Goal: Task Accomplishment & Management: Complete application form

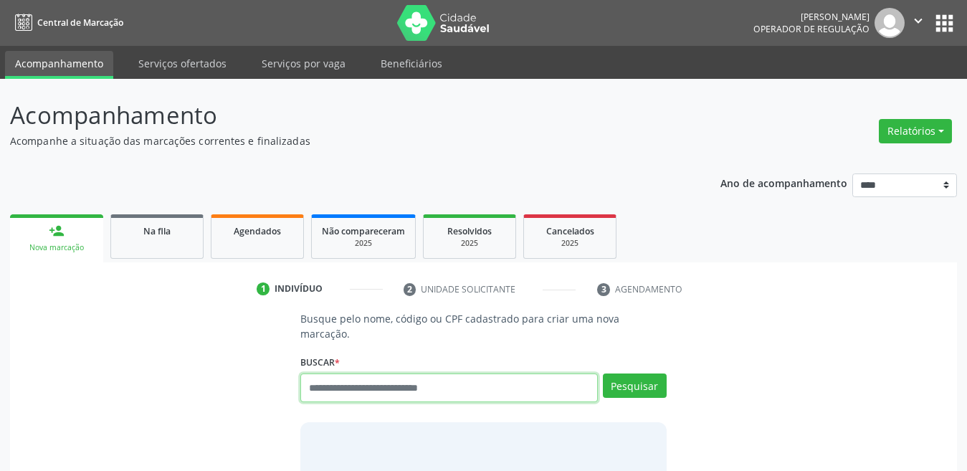
click at [462, 374] on input "text" at bounding box center [449, 388] width 298 height 29
type input "**********"
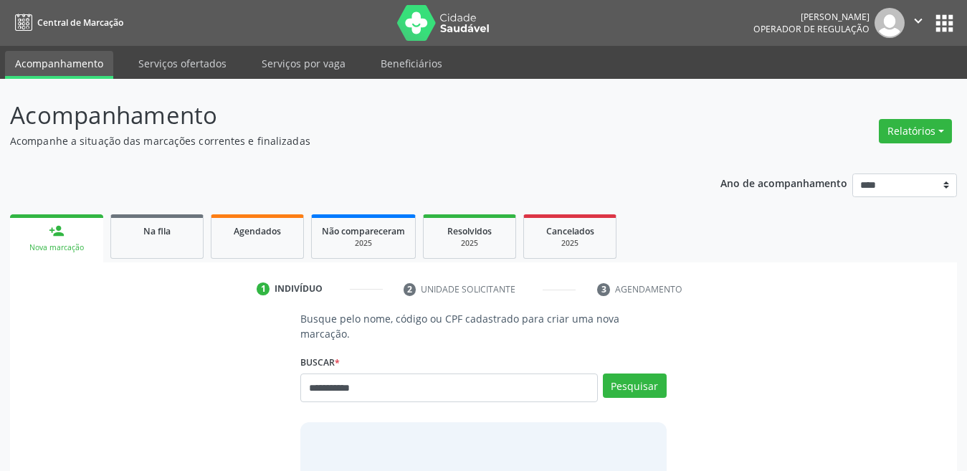
drag, startPoint x: 632, startPoint y: 321, endPoint x: 632, endPoint y: 343, distance: 22.2
click at [632, 343] on div "**********" at bounding box center [483, 424] width 386 height 226
click at [637, 379] on button "Pesquisar" at bounding box center [635, 386] width 64 height 24
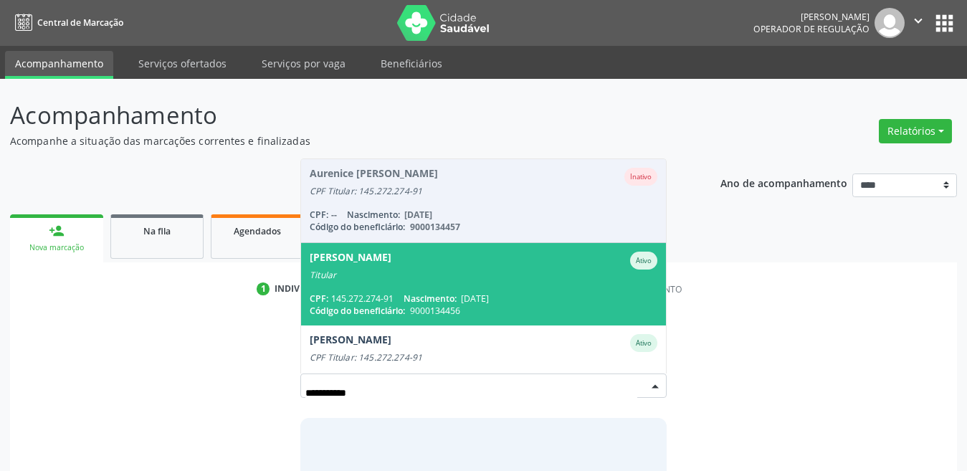
click at [490, 271] on span "Aurino Francisco da Silva Ativo Titular CPF: 145.272.274-91 Nascimento: 09/07/1…" at bounding box center [483, 284] width 365 height 82
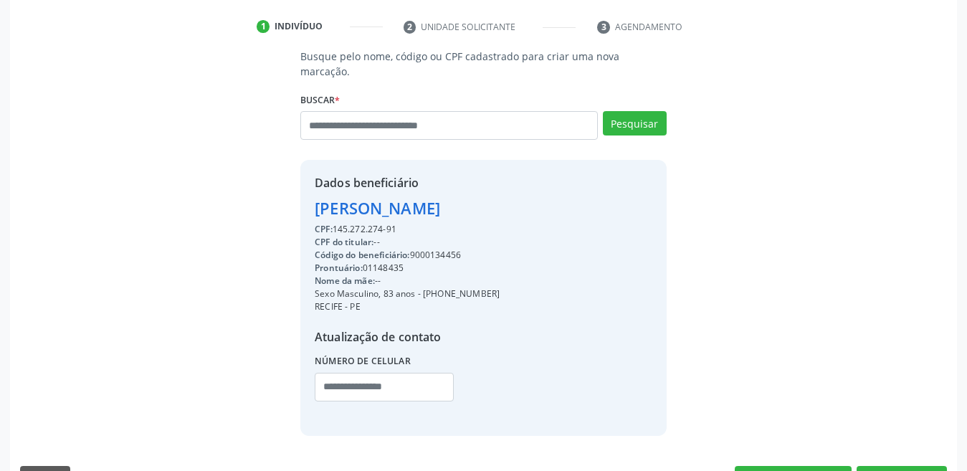
scroll to position [286, 0]
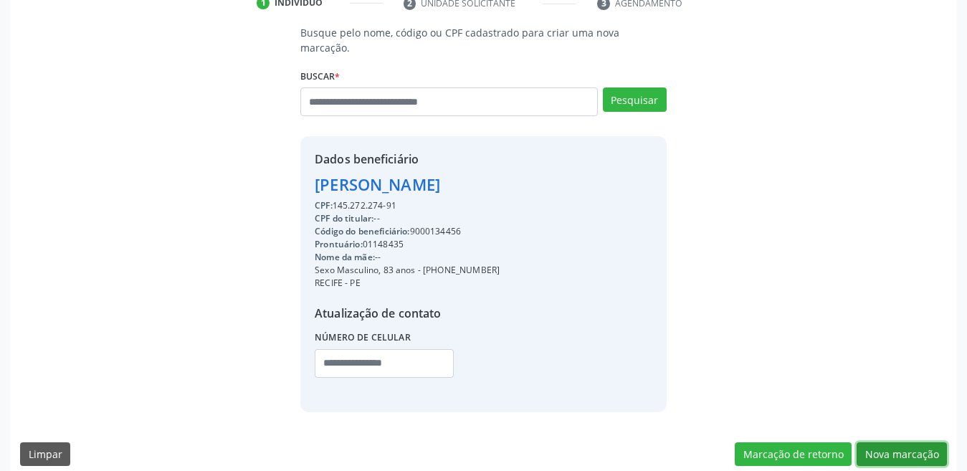
click at [867, 441] on button "Nova marcação" at bounding box center [902, 454] width 90 height 24
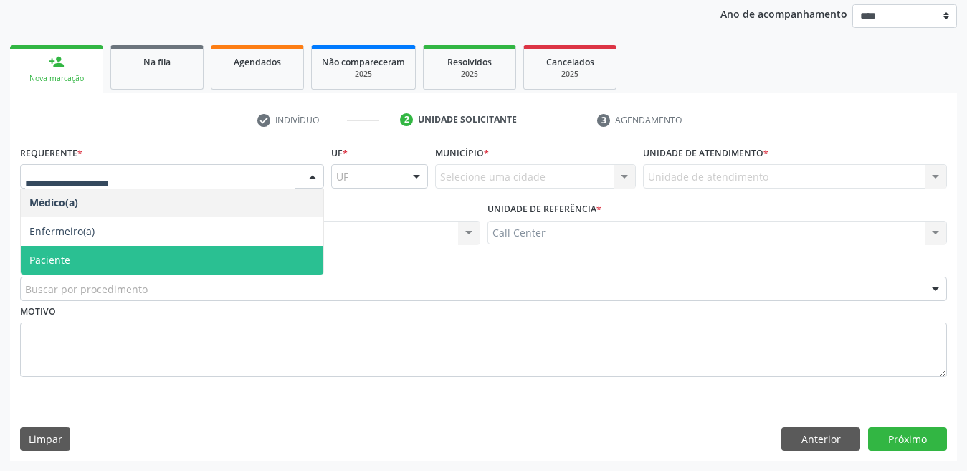
click at [93, 264] on span "Paciente" at bounding box center [172, 260] width 303 height 29
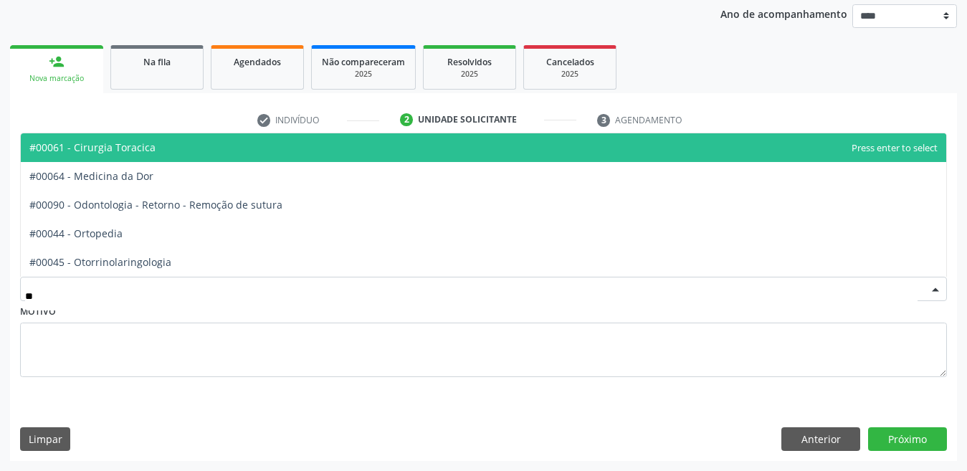
type input "***"
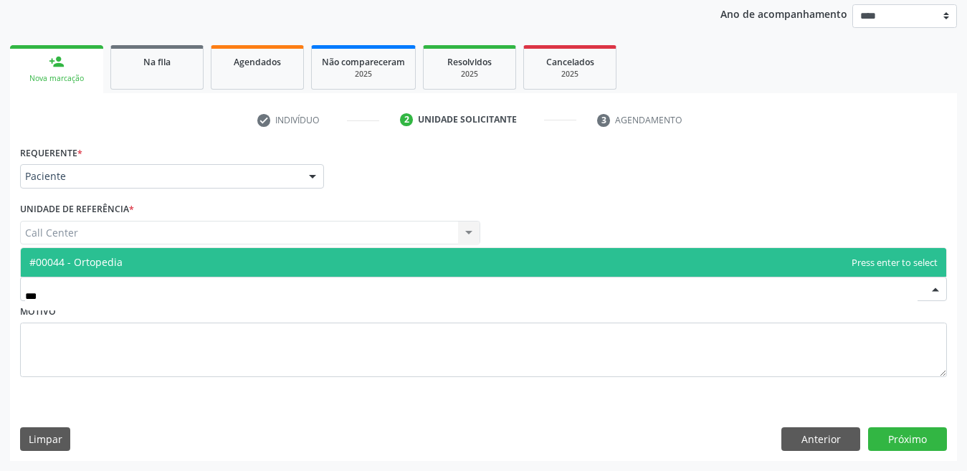
click at [103, 258] on span "#00044 - Ortopedia" at bounding box center [75, 262] width 93 height 14
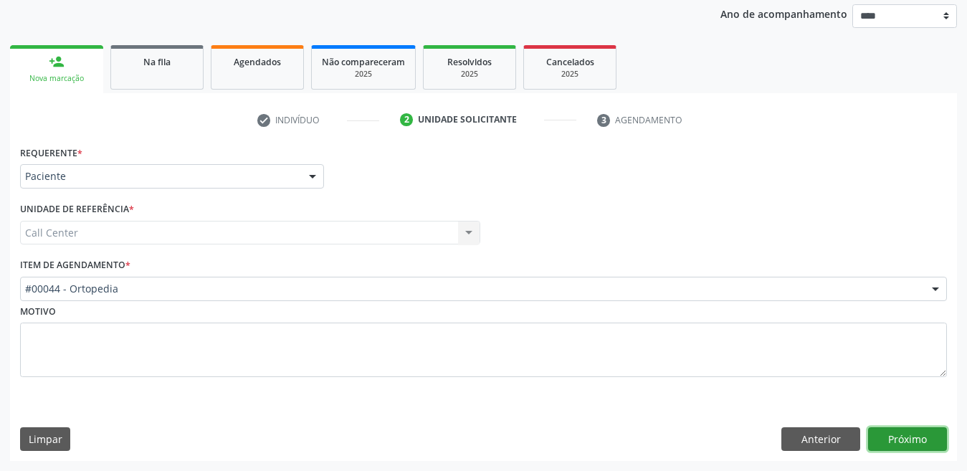
click at [867, 441] on button "Próximo" at bounding box center [907, 439] width 79 height 24
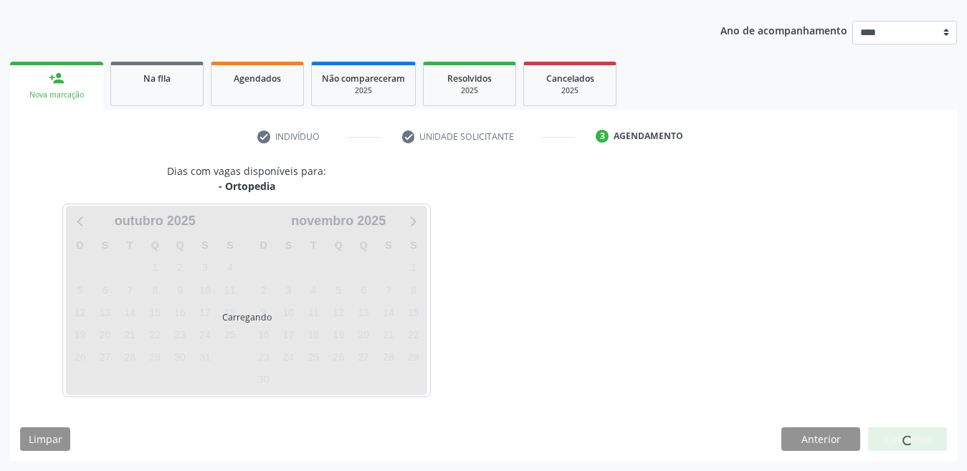
scroll to position [153, 0]
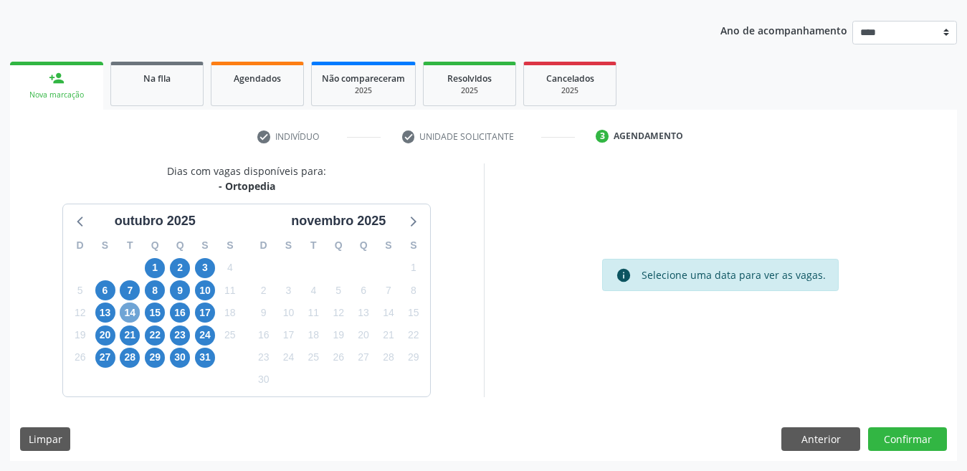
click at [134, 315] on span "14" at bounding box center [130, 313] width 20 height 20
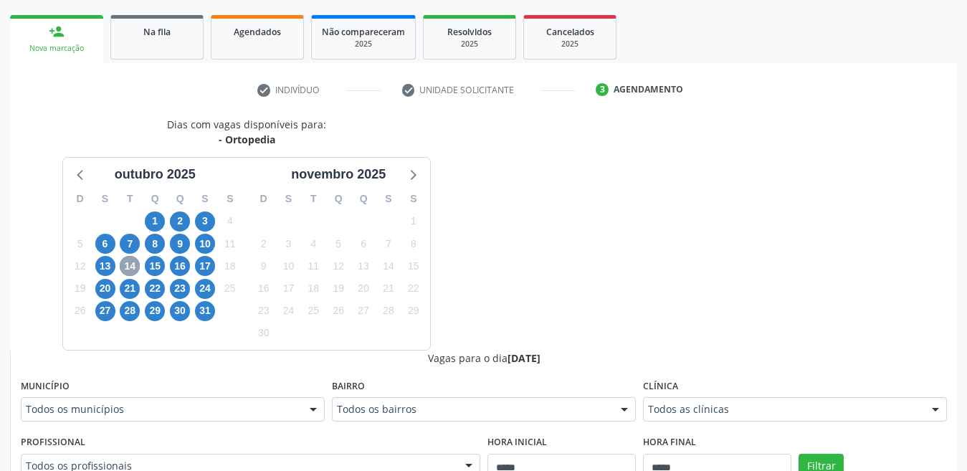
scroll to position [224, 0]
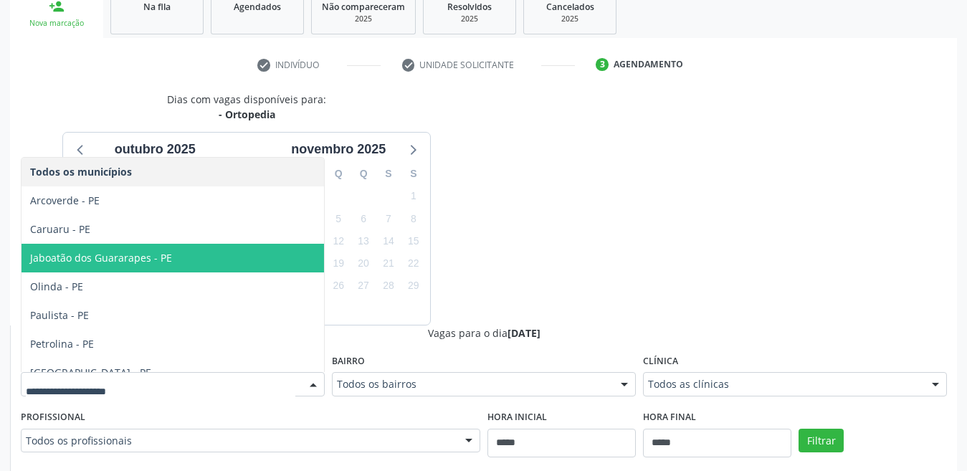
click at [184, 258] on span "Jaboatão dos Guararapes - PE" at bounding box center [173, 258] width 303 height 29
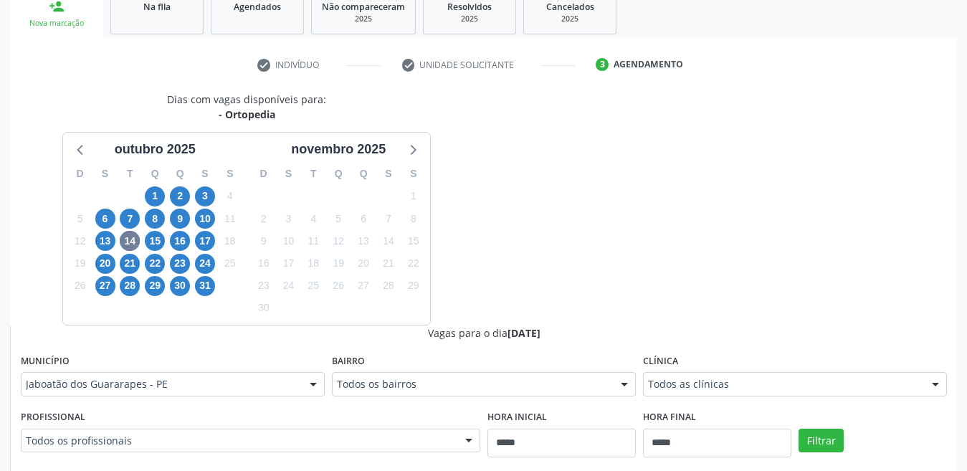
click at [818, 441] on div "Filtrar" at bounding box center [873, 440] width 156 height 66
click at [818, 441] on button "Filtrar" at bounding box center [821, 441] width 45 height 24
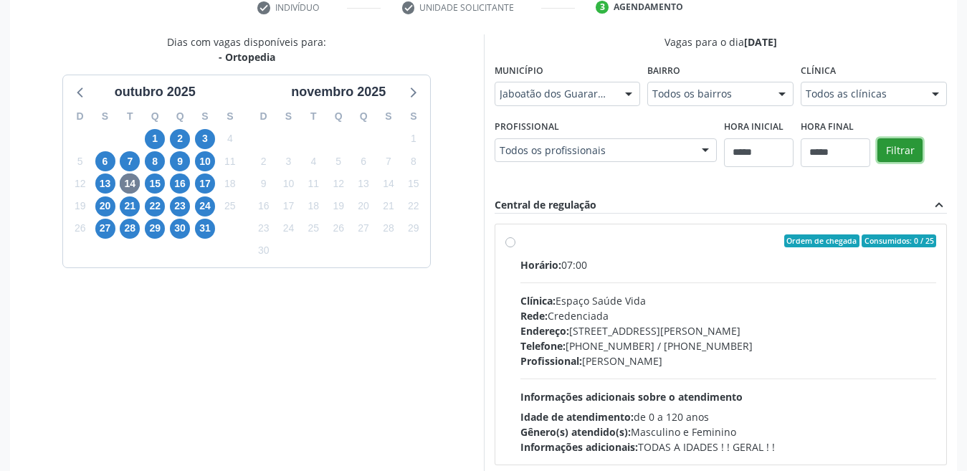
scroll to position [242, 0]
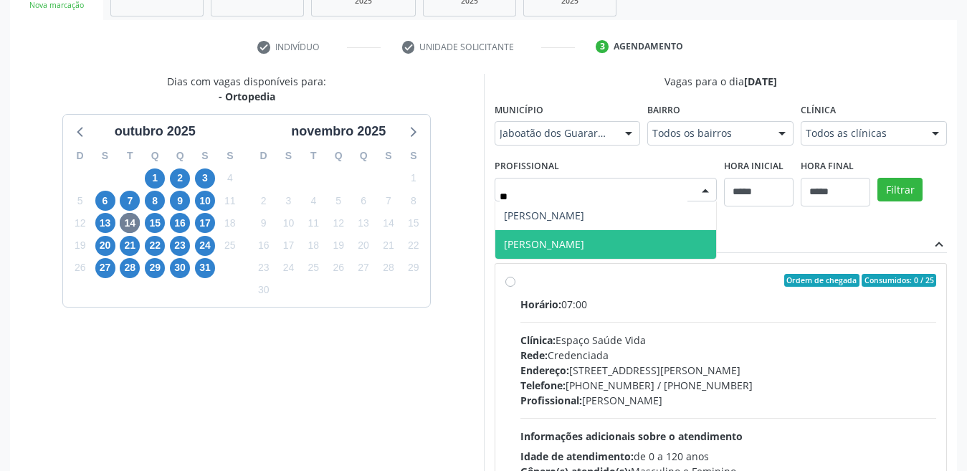
type input "***"
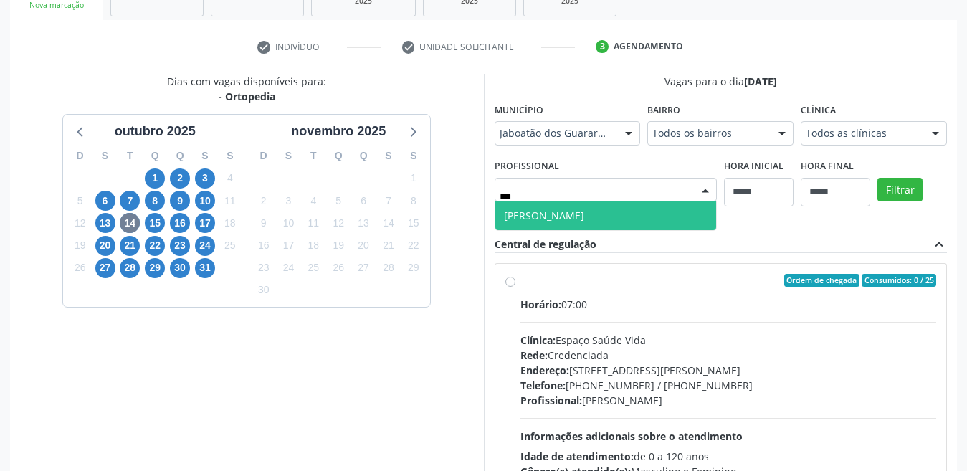
click at [536, 222] on span "[PERSON_NAME]" at bounding box center [544, 216] width 80 height 14
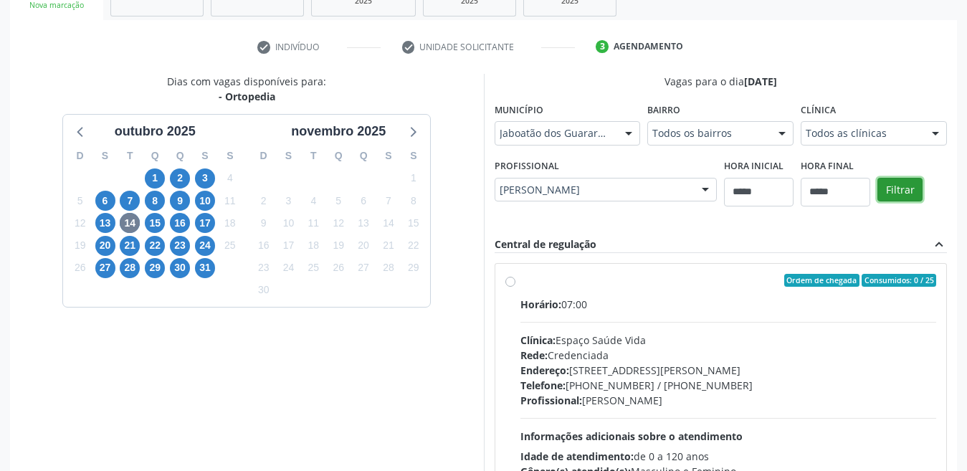
click at [867, 188] on button "Filtrar" at bounding box center [900, 190] width 45 height 24
click at [520, 277] on label "Ordem de chegada Consumidos: 5 / 8 Horário: 14:00 Clínica: Hospital Memorial Gu…" at bounding box center [728, 384] width 417 height 220
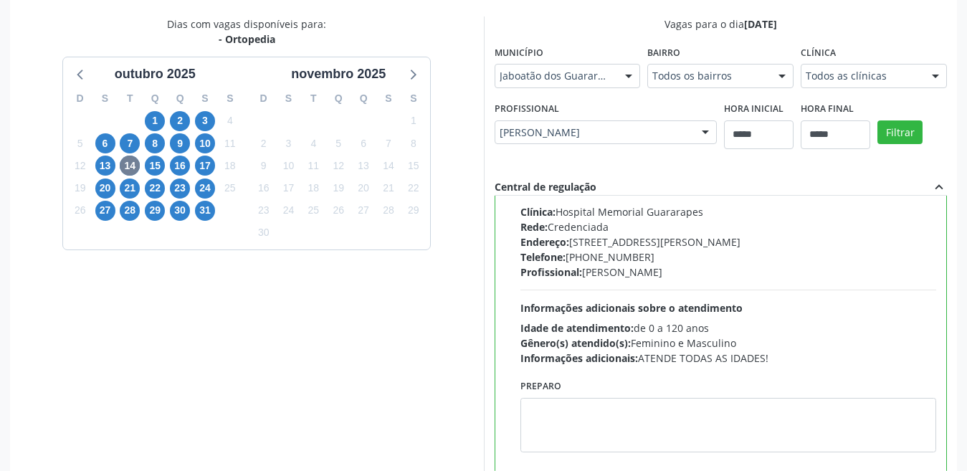
scroll to position [386, 0]
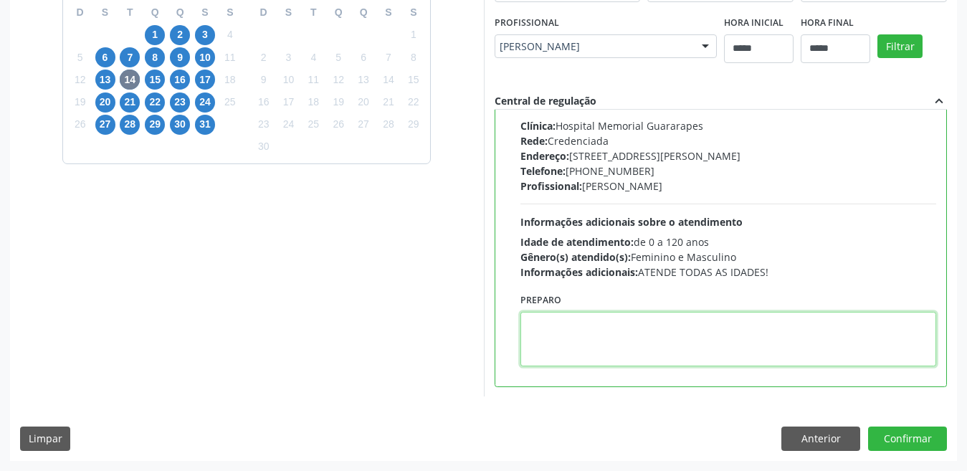
click at [628, 344] on textarea at bounding box center [728, 339] width 417 height 54
paste textarea "**********"
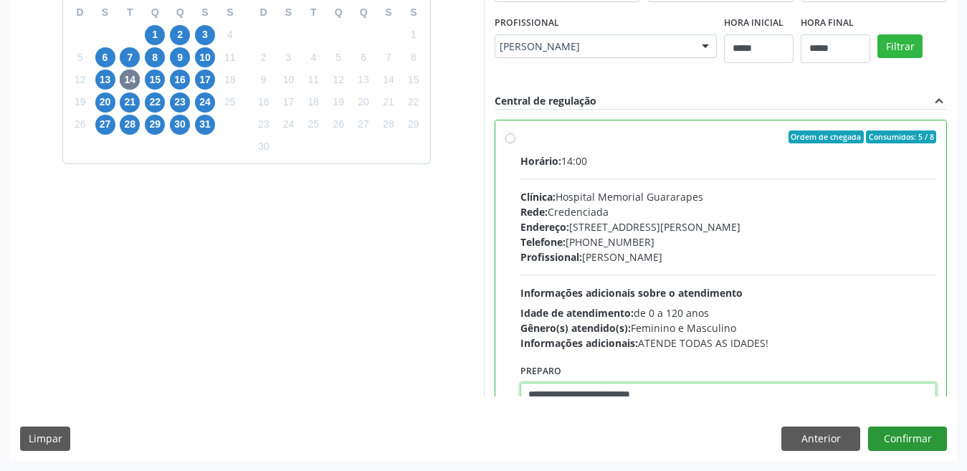
type textarea "**********"
click at [867, 441] on button "Confirmar" at bounding box center [907, 439] width 79 height 24
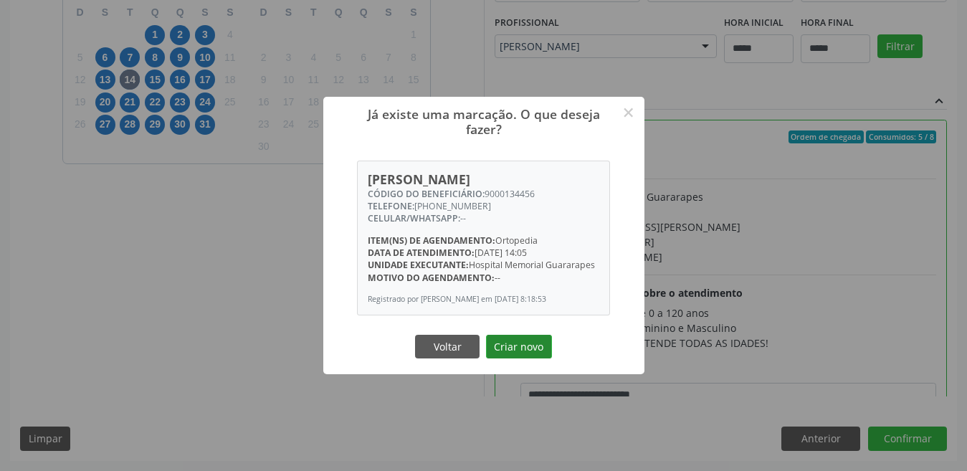
click at [522, 346] on button "Criar novo" at bounding box center [519, 347] width 66 height 24
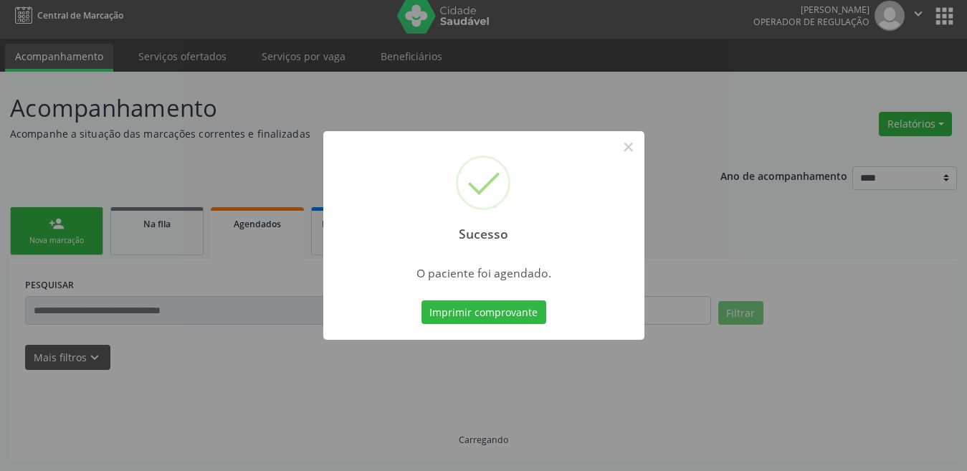
scroll to position [7, 0]
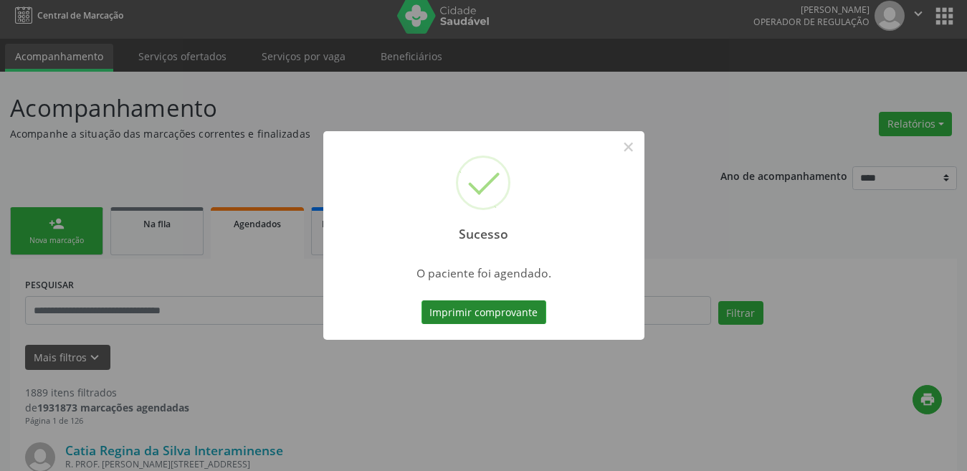
click at [532, 308] on button "Imprimir comprovante" at bounding box center [484, 312] width 125 height 24
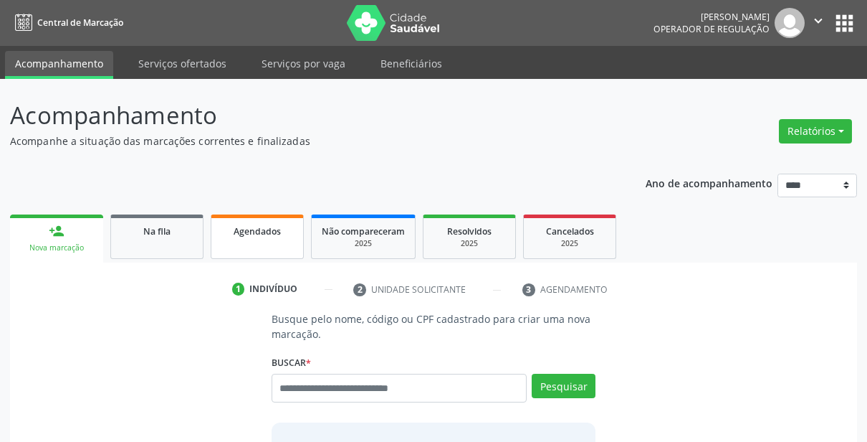
click at [244, 239] on link "Agendados" at bounding box center [257, 236] width 93 height 44
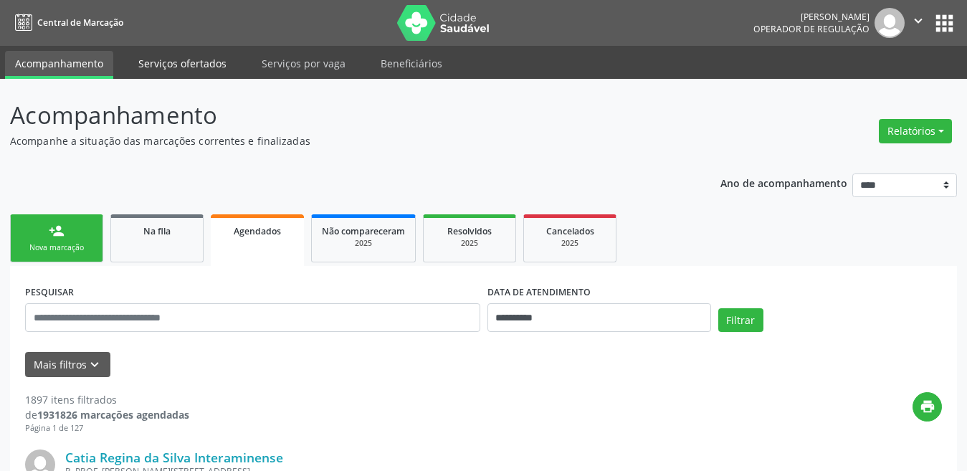
click at [214, 58] on link "Serviços ofertados" at bounding box center [182, 63] width 108 height 25
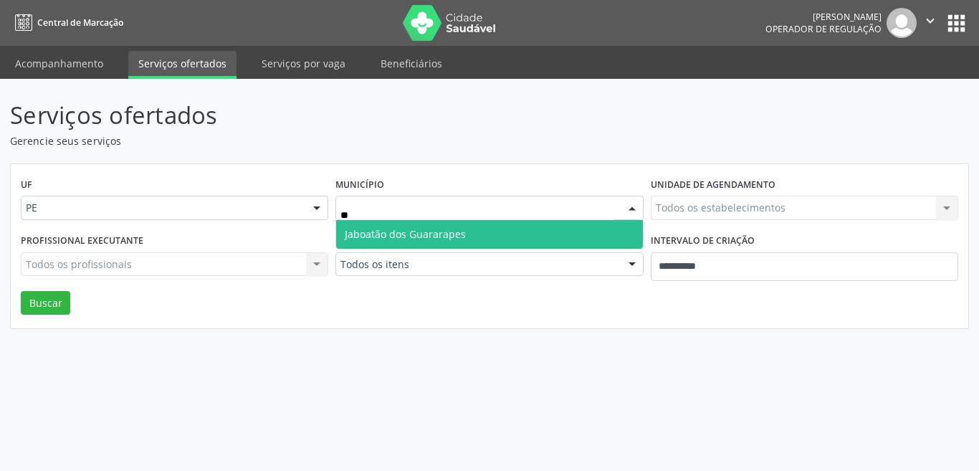
type input "***"
click at [379, 239] on span "Jaboatão dos Guararapes" at bounding box center [405, 234] width 121 height 14
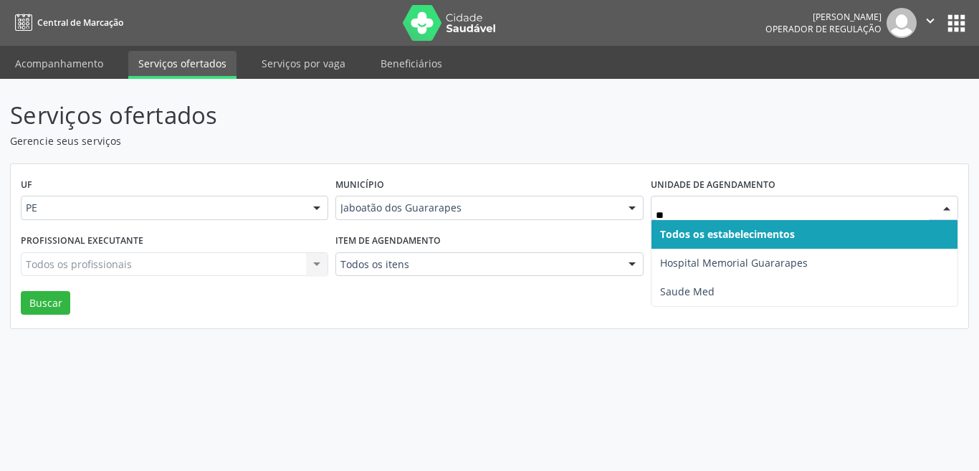
type input "***"
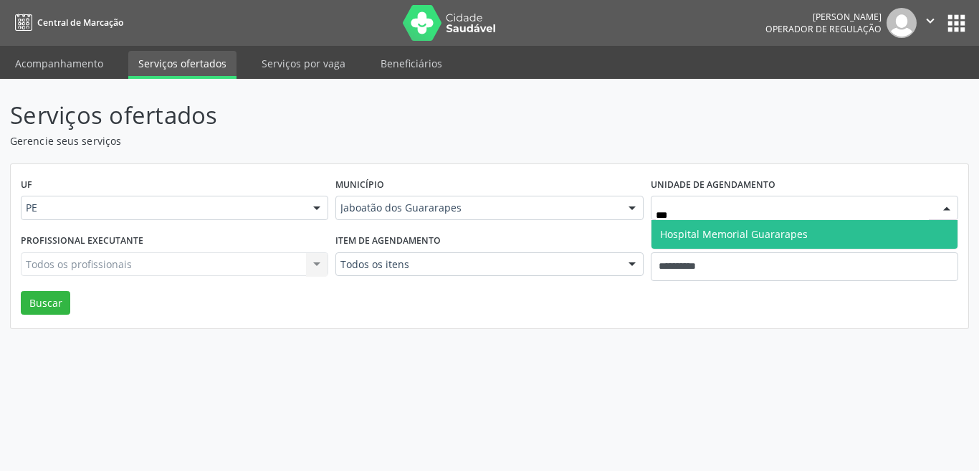
click at [749, 230] on span "Hospital Memorial Guararapes" at bounding box center [734, 234] width 148 height 14
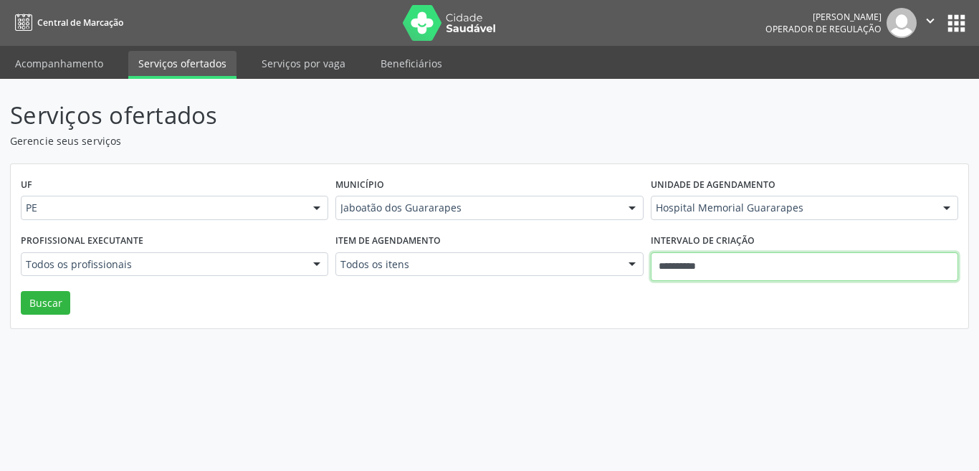
click at [695, 255] on input "**********" at bounding box center [805, 266] width 308 height 29
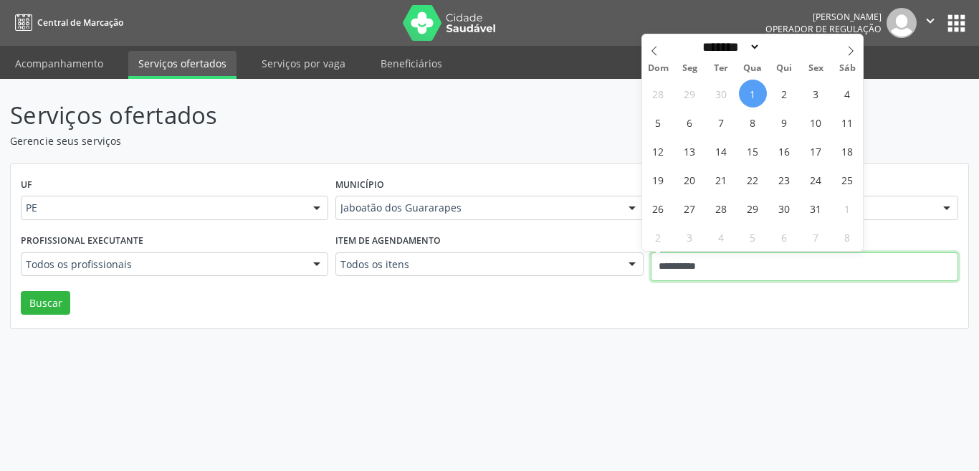
click at [695, 255] on input "**********" at bounding box center [805, 266] width 308 height 29
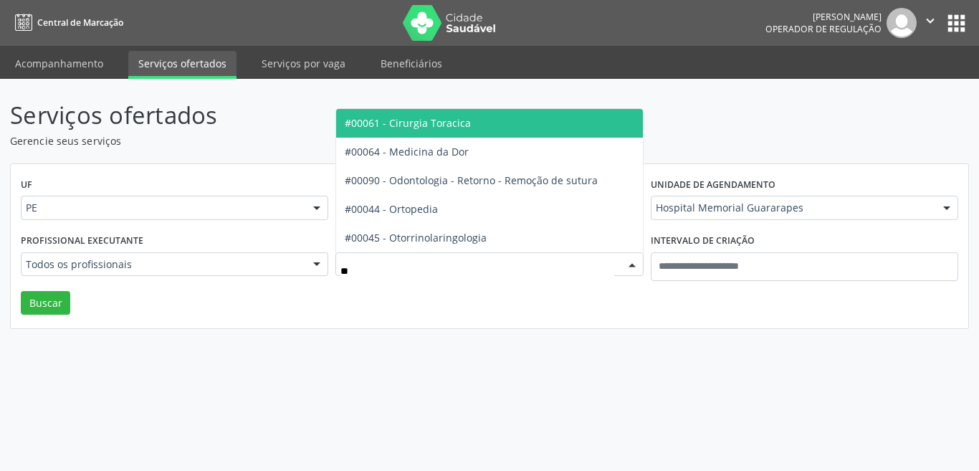
type input "***"
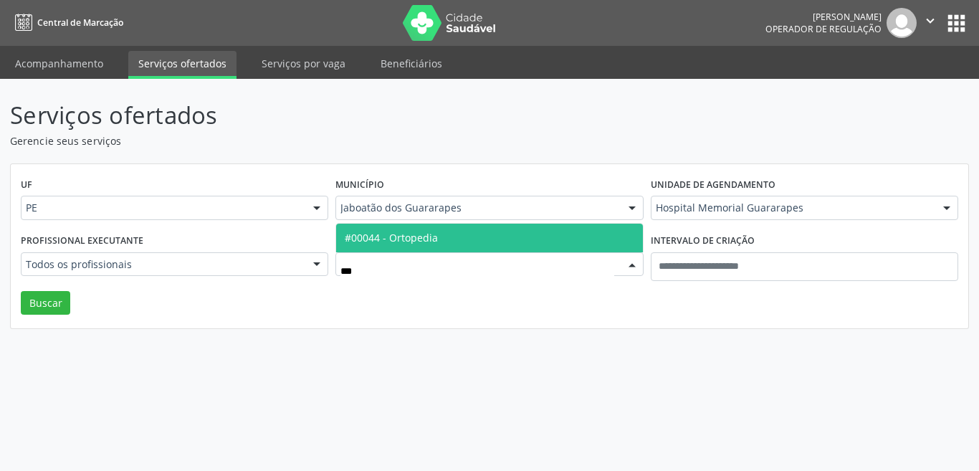
click at [551, 244] on span "#00044 - Ortopedia" at bounding box center [489, 238] width 306 height 29
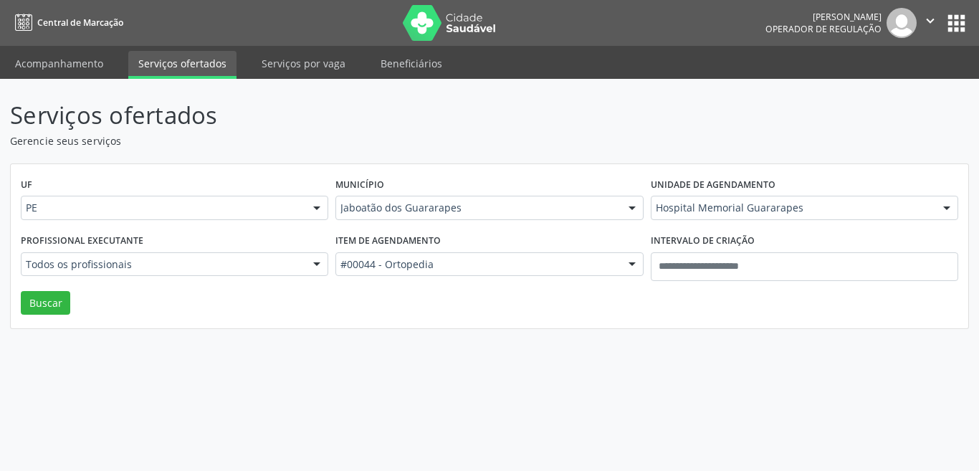
click at [255, 274] on div "Profissional executante Todos os profissionais Todos os profissionais Alexandre…" at bounding box center [174, 260] width 315 height 61
click at [255, 273] on div "Todos os profissionais" at bounding box center [175, 264] width 308 height 24
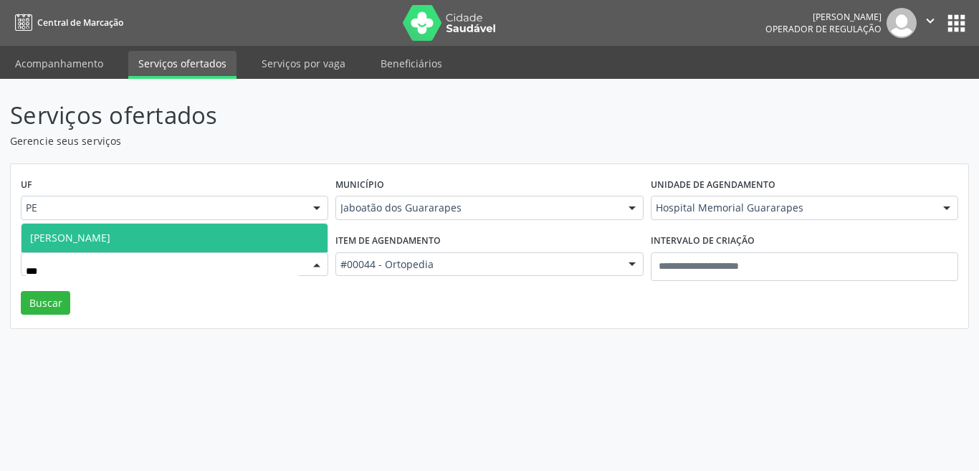
type input "****"
click at [201, 228] on span "Pedro Ferreira Barreto Guimarães" at bounding box center [175, 238] width 306 height 29
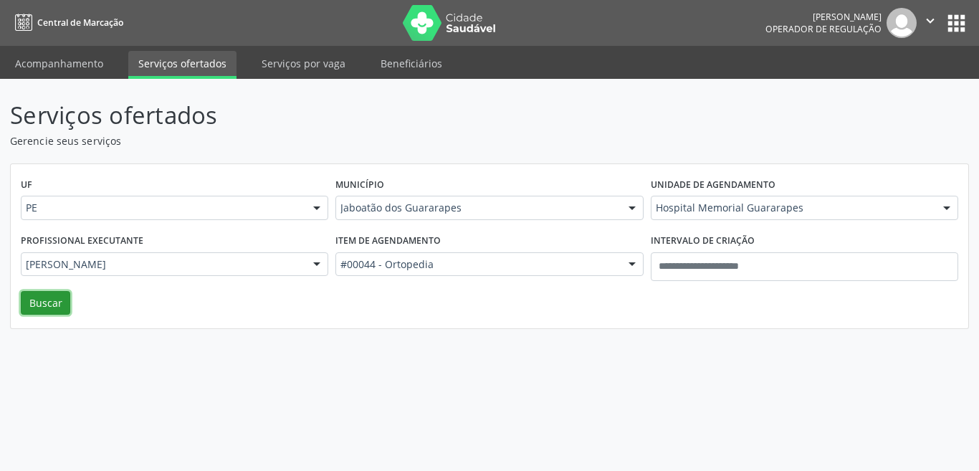
click at [61, 308] on button "Buscar" at bounding box center [45, 303] width 49 height 24
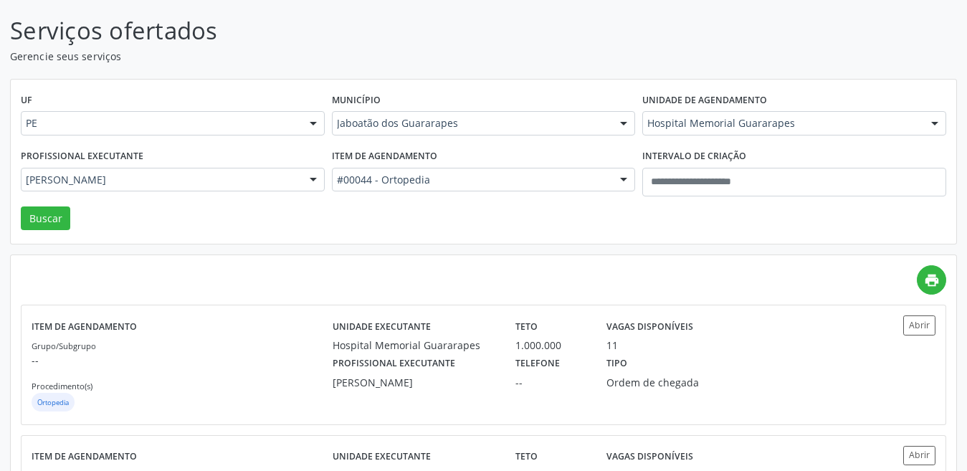
scroll to position [199, 0]
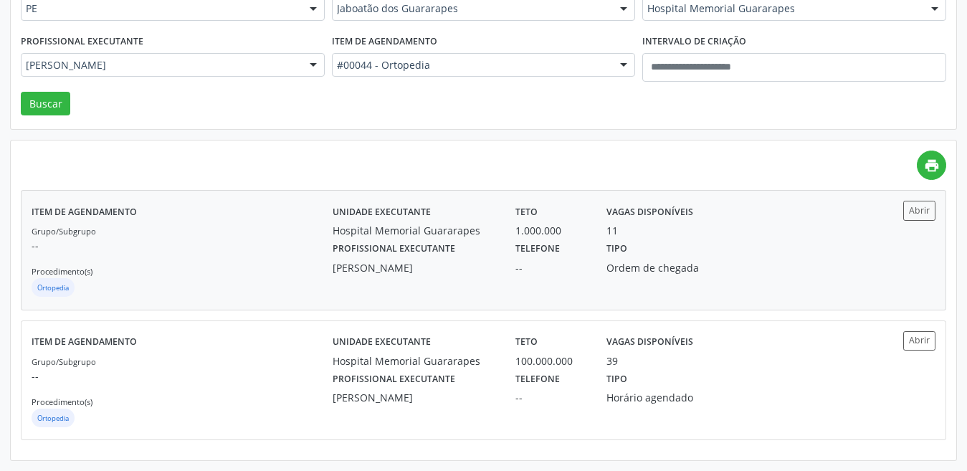
click at [601, 227] on div "Vagas disponíveis 11" at bounding box center [664, 219] width 137 height 37
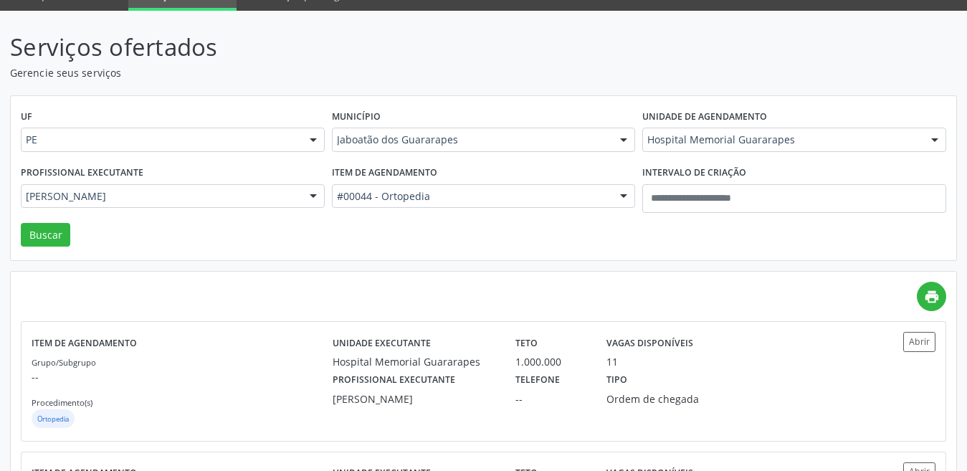
scroll to position [0, 0]
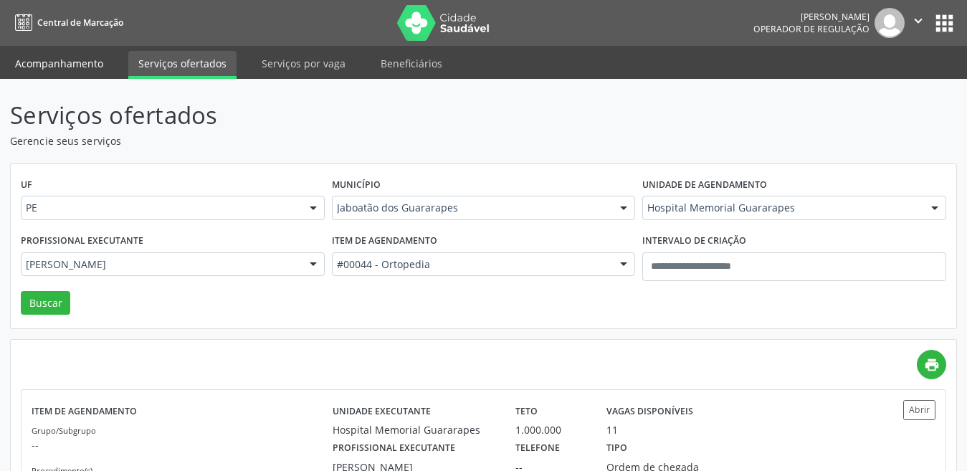
click at [92, 67] on link "Acompanhamento" at bounding box center [59, 63] width 108 height 25
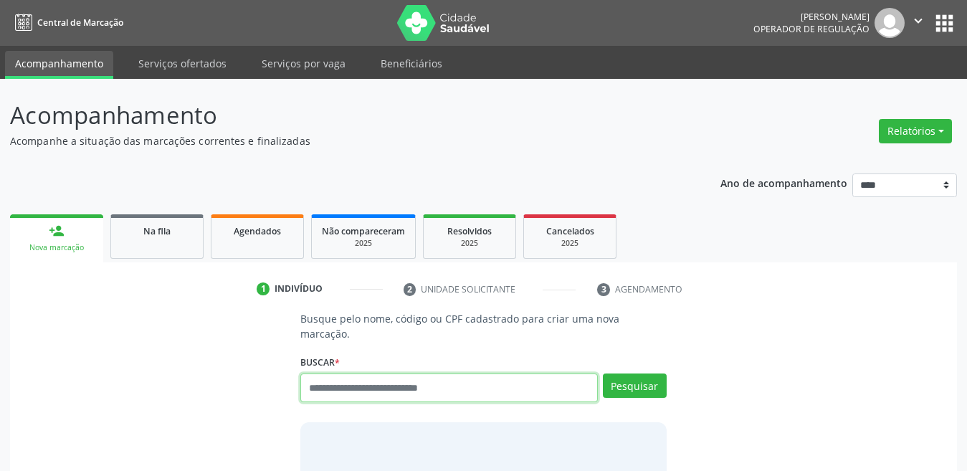
click at [344, 374] on input "text" at bounding box center [449, 388] width 298 height 29
type input "**********"
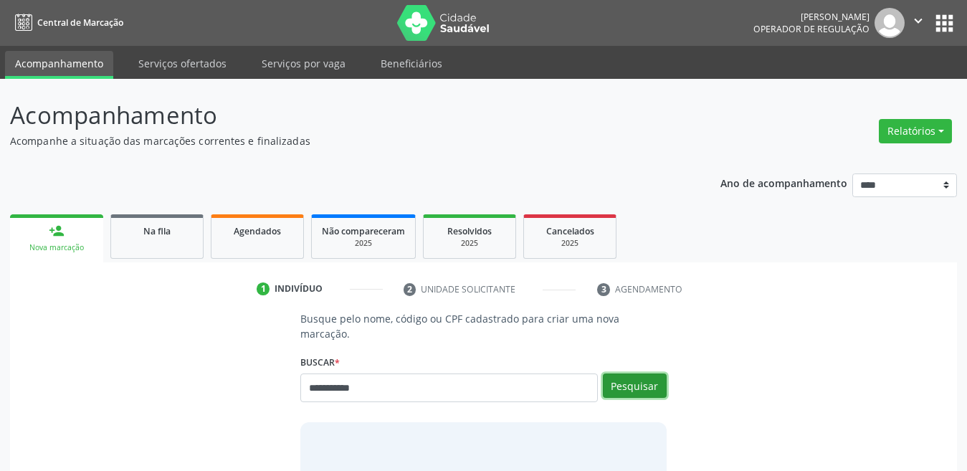
click at [613, 374] on button "Pesquisar" at bounding box center [635, 386] width 64 height 24
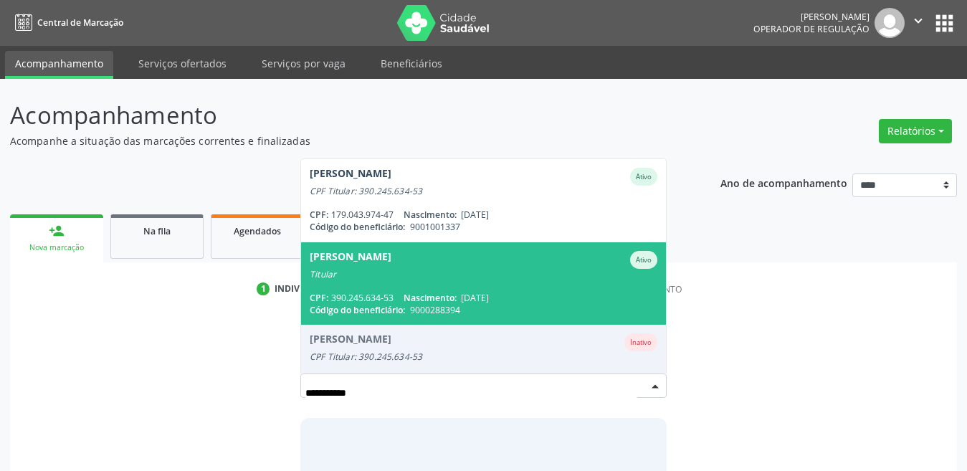
click at [571, 304] on div "Código do beneficiário: 9000288394" at bounding box center [484, 310] width 348 height 12
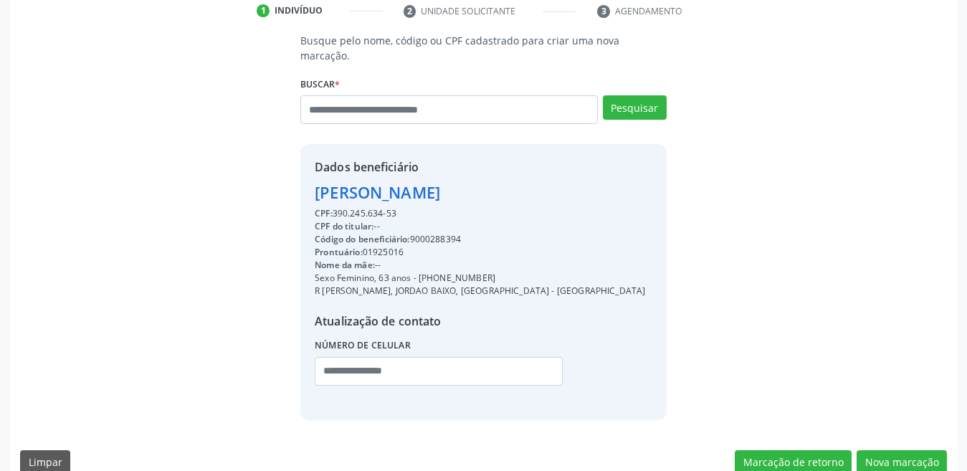
scroll to position [286, 0]
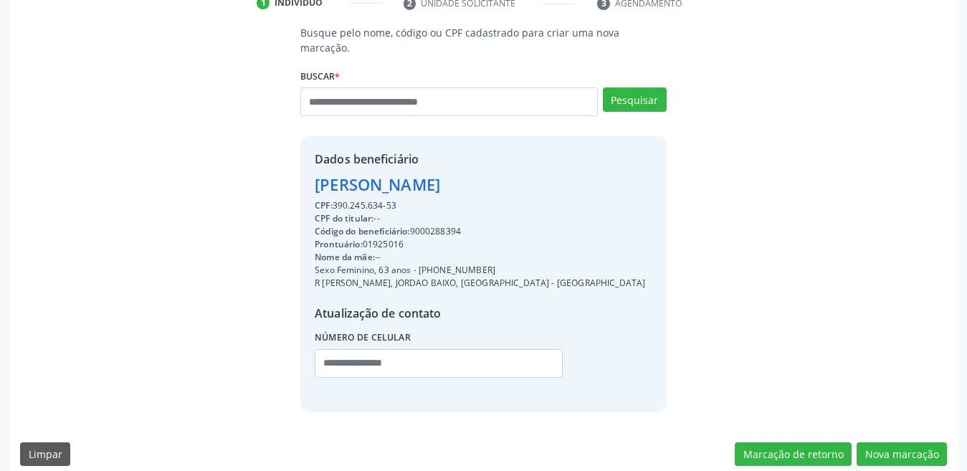
click at [434, 225] on div "Código do beneficiário: 9000288394" at bounding box center [480, 231] width 331 height 13
click at [435, 225] on div "Código do beneficiário: 9000288394" at bounding box center [480, 231] width 331 height 13
copy div "9000288394"
click at [345, 87] on input "text" at bounding box center [449, 101] width 298 height 29
click at [374, 87] on input "text" at bounding box center [449, 101] width 298 height 29
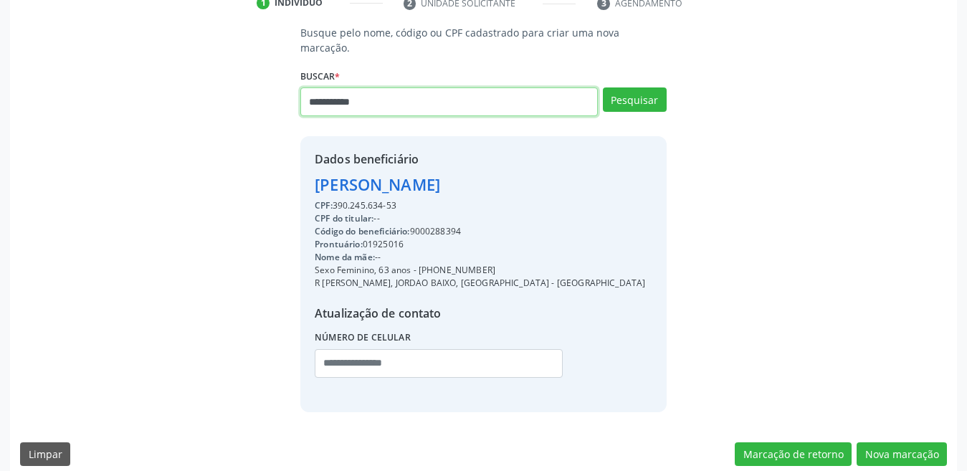
click at [520, 87] on input "**********" at bounding box center [449, 101] width 298 height 29
type input "**********"
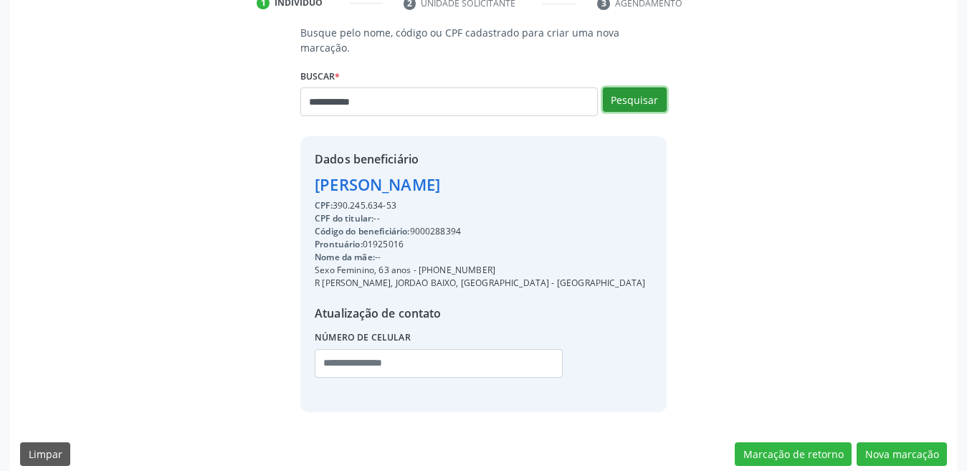
click at [642, 87] on button "Pesquisar" at bounding box center [635, 99] width 64 height 24
type input "**********"
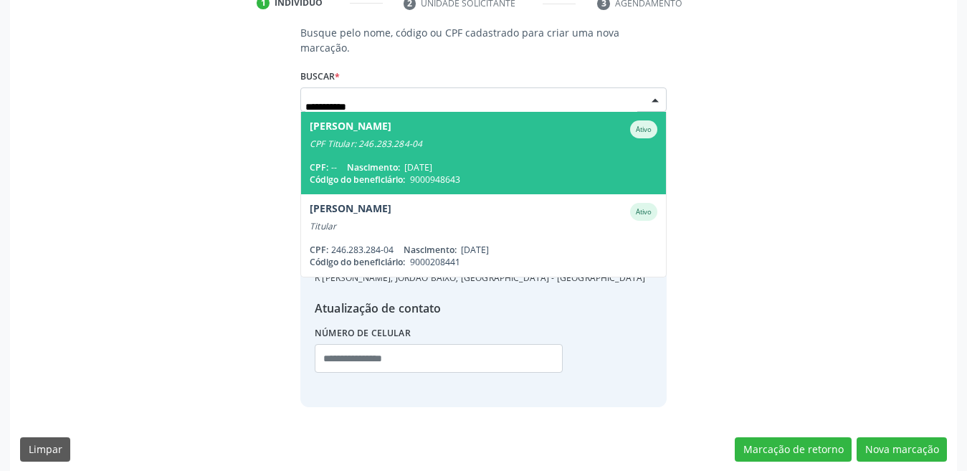
scroll to position [282, 0]
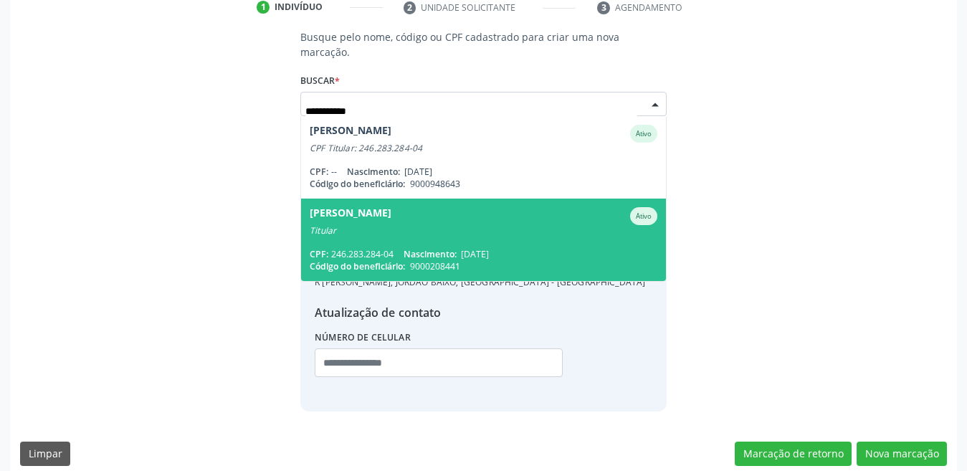
click at [449, 232] on span "Maria da Conceicao Ferreira de Araujo Ativo Titular CPF: 246.283.284-04 Nascime…" at bounding box center [483, 240] width 365 height 82
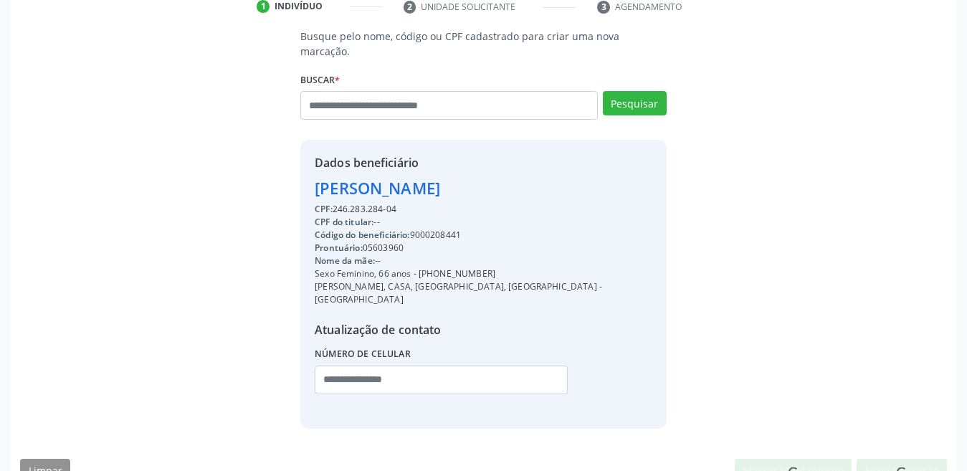
scroll to position [286, 0]
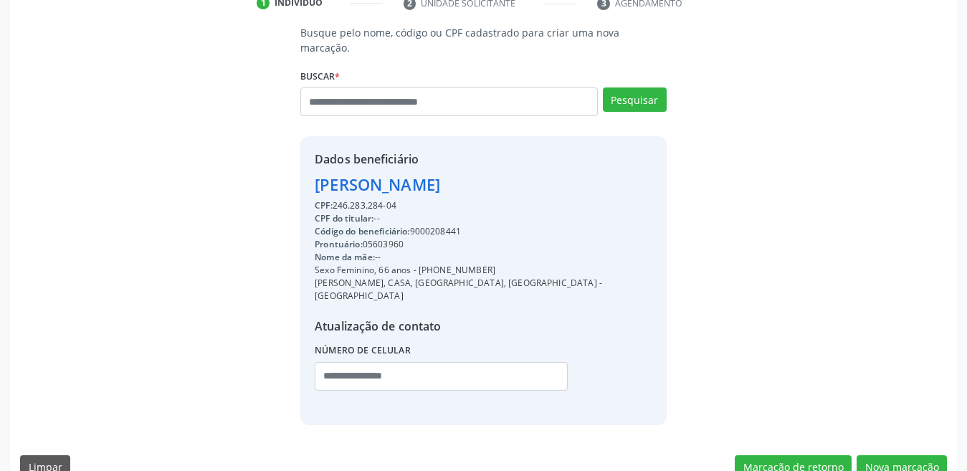
click at [83, 165] on div "Busque pelo nome, código ou CPF cadastrado para criar uma nova marcação. Buscar…" at bounding box center [483, 224] width 927 height 399
click at [867, 441] on button "Nova marcação" at bounding box center [902, 467] width 90 height 24
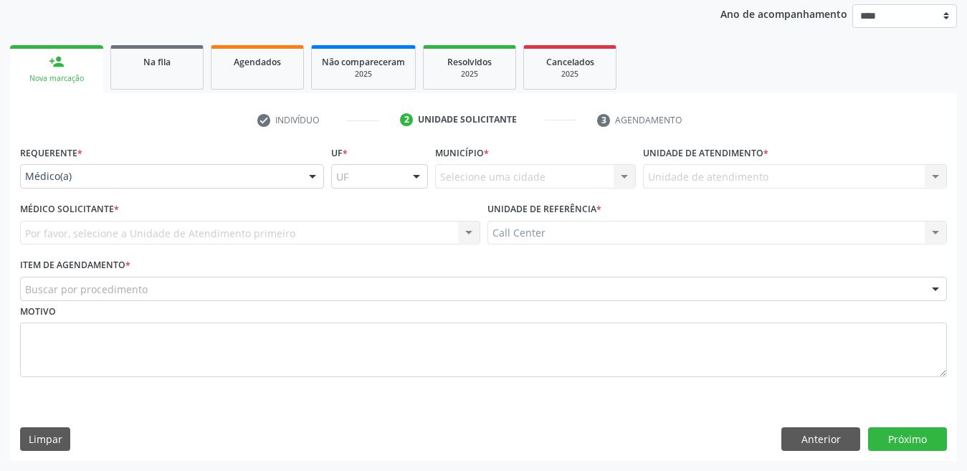
scroll to position [169, 0]
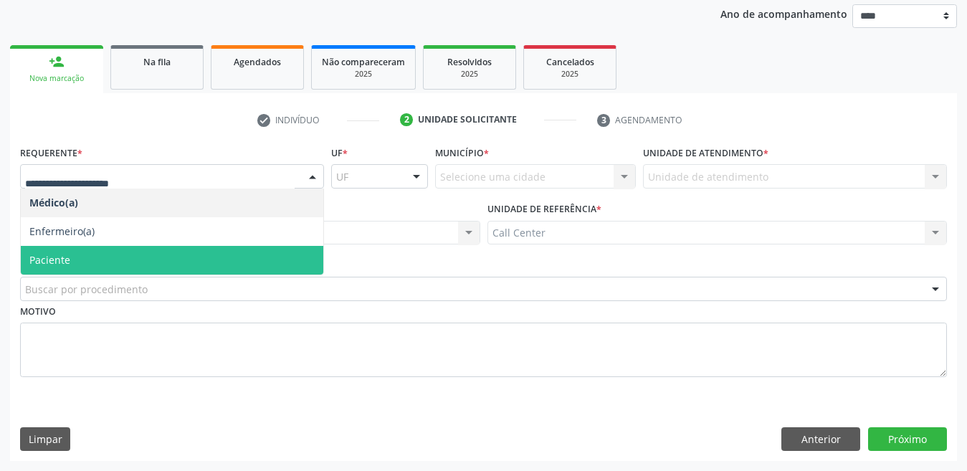
click at [98, 254] on span "Paciente" at bounding box center [172, 260] width 303 height 29
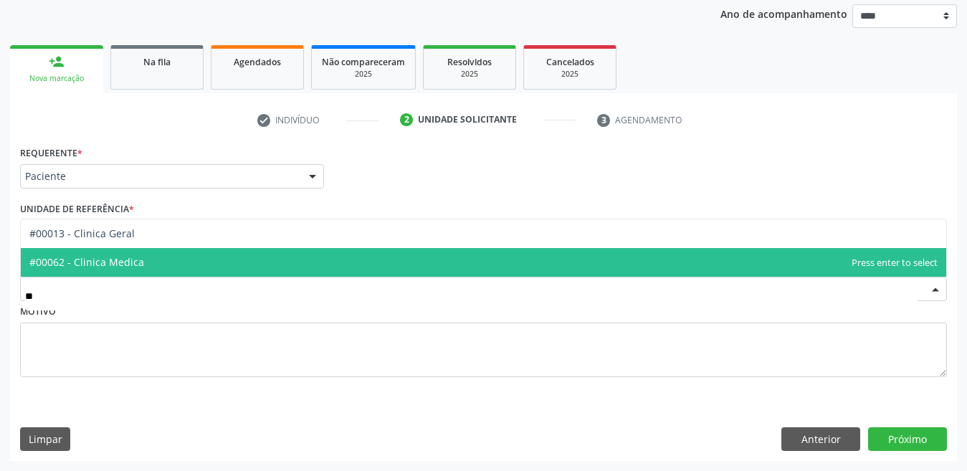
type input "***"
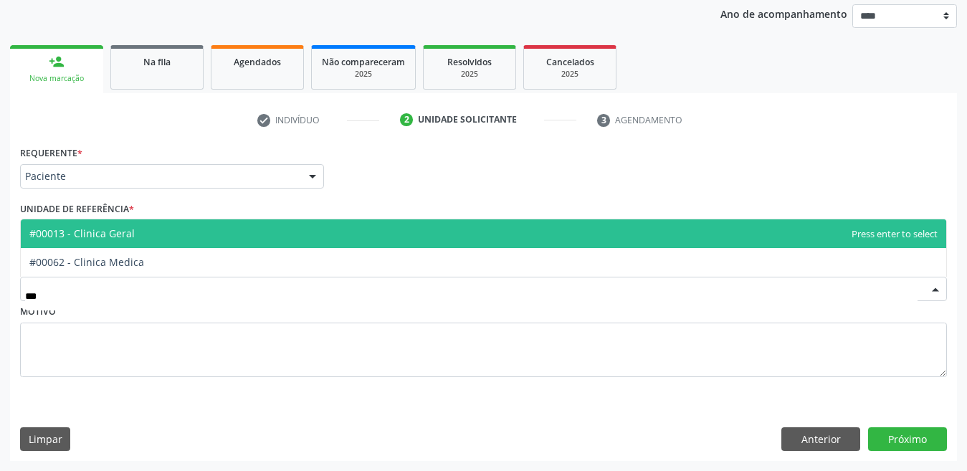
click at [170, 234] on span "#00013 - Clinica Geral" at bounding box center [484, 233] width 926 height 29
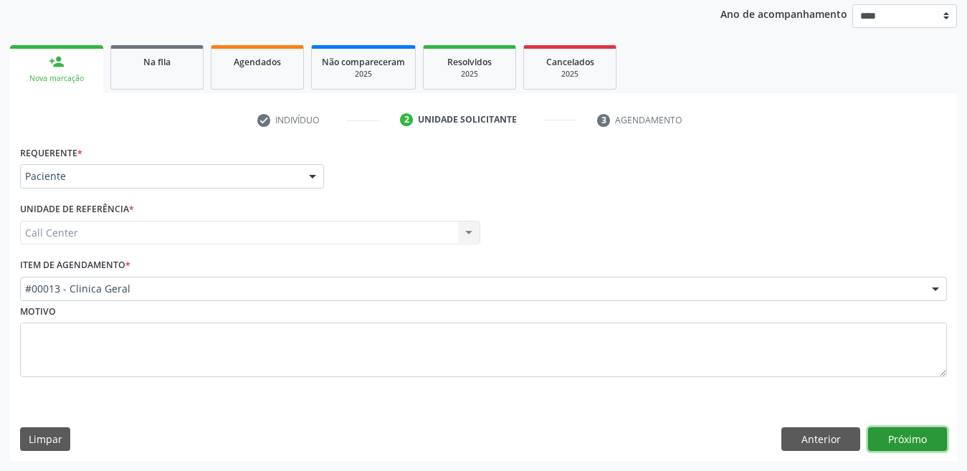
click at [867, 441] on button "Próximo" at bounding box center [907, 439] width 79 height 24
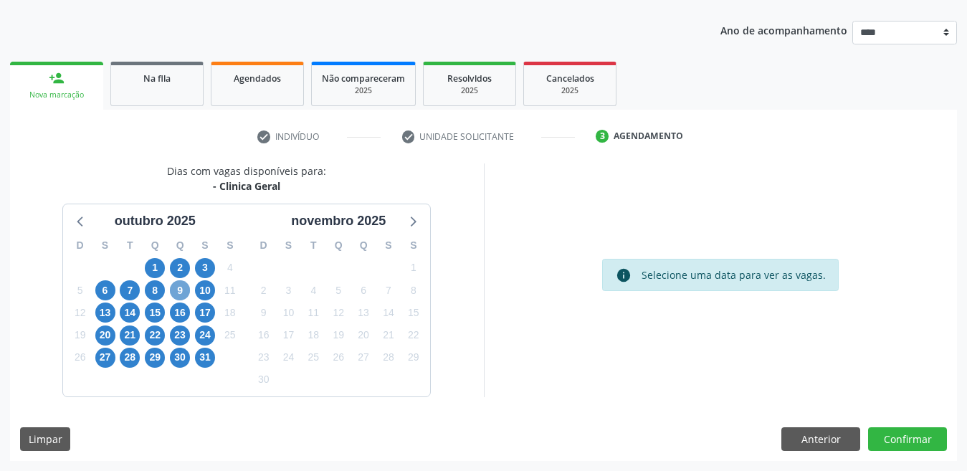
click at [176, 290] on span "9" at bounding box center [180, 290] width 20 height 20
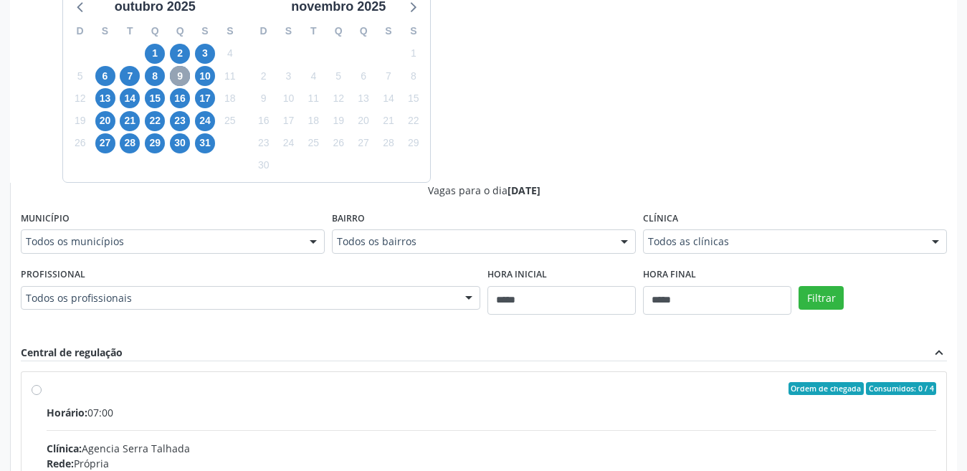
scroll to position [368, 0]
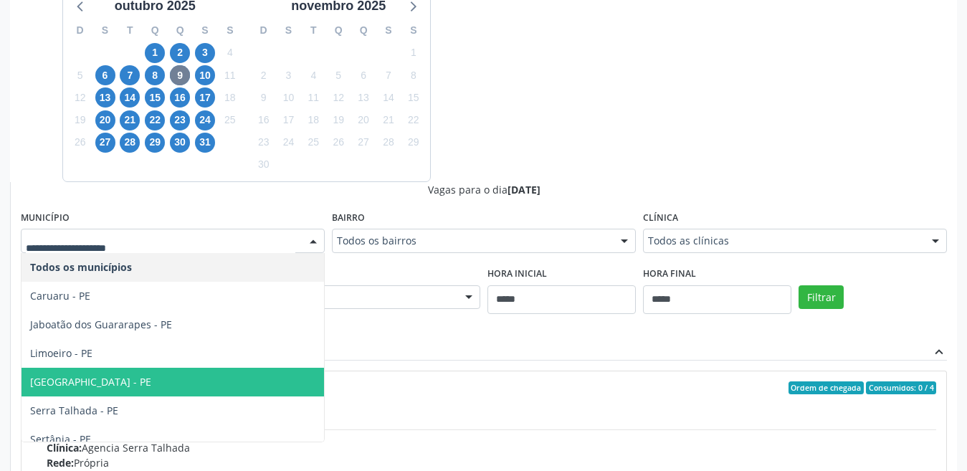
drag, startPoint x: 78, startPoint y: 384, endPoint x: 102, endPoint y: 373, distance: 26.3
click at [79, 384] on span "[GEOGRAPHIC_DATA] - PE" at bounding box center [173, 382] width 303 height 29
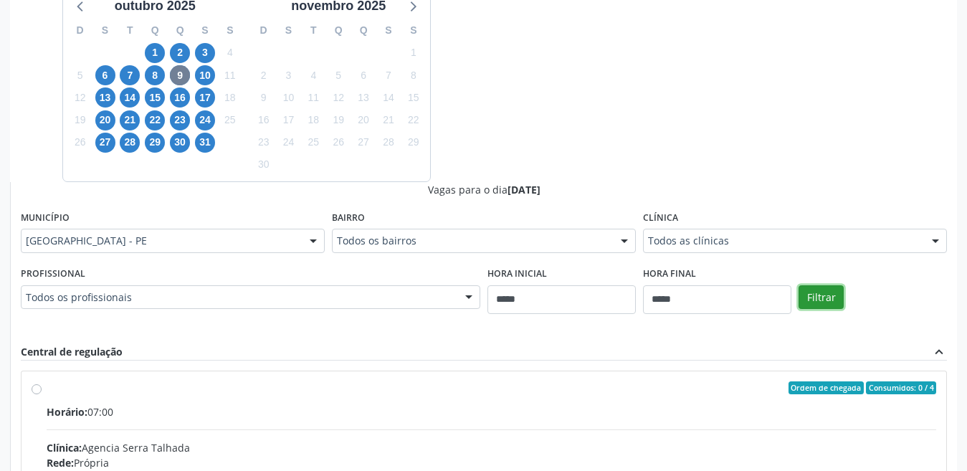
click at [823, 304] on button "Filtrar" at bounding box center [821, 297] width 45 height 24
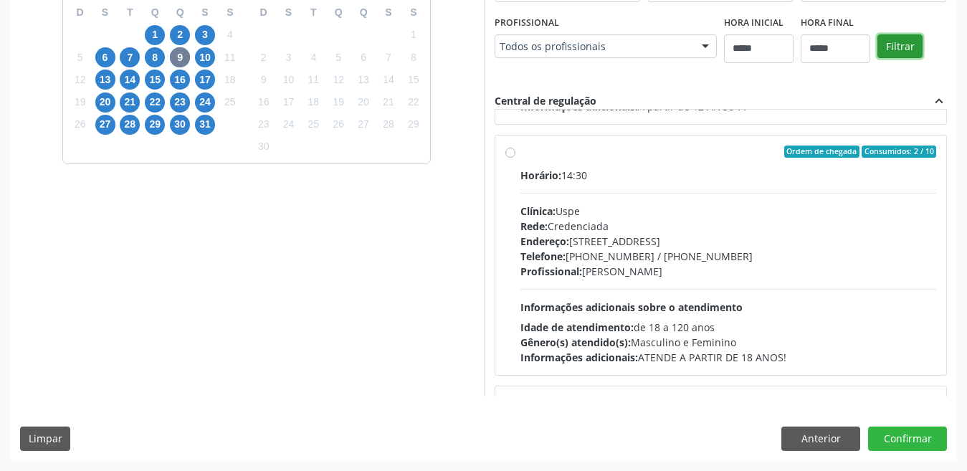
scroll to position [2724, 0]
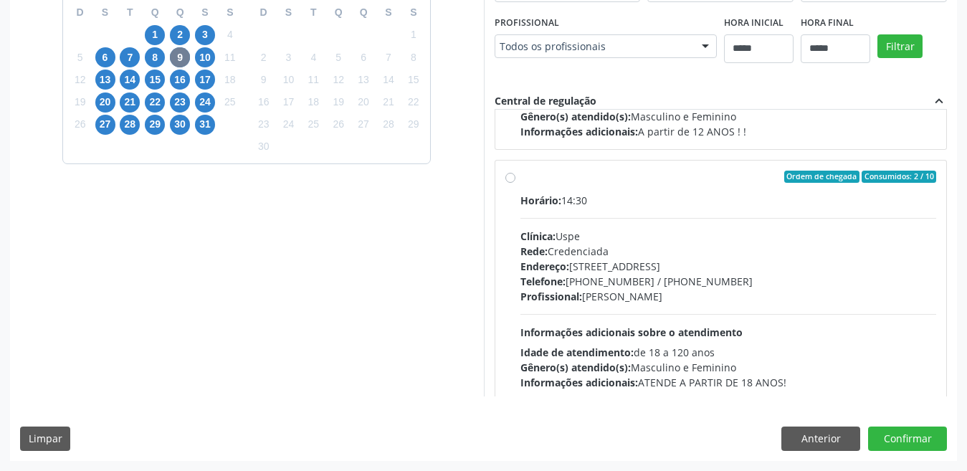
click at [508, 184] on div "Ordem de chegada Consumidos: 2 / 10 Horário: 14:30 Clínica: Uspe Rede: Credenci…" at bounding box center [721, 281] width 432 height 220
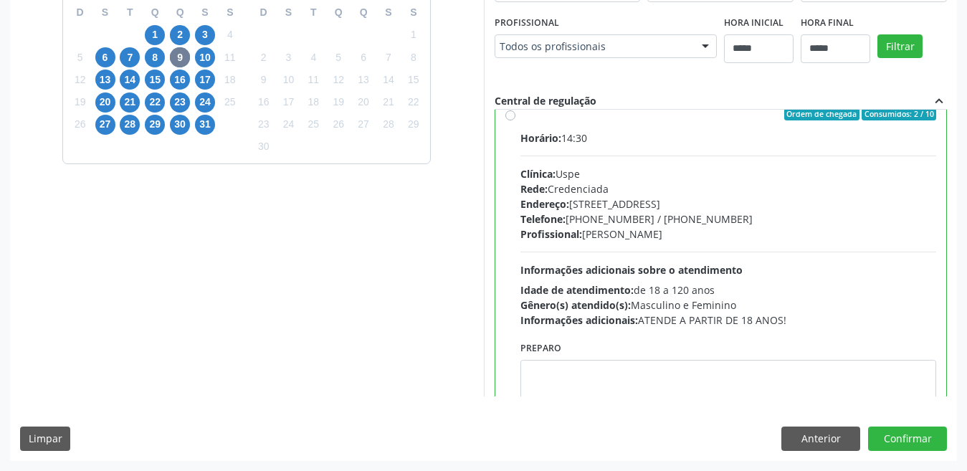
scroll to position [2868, 0]
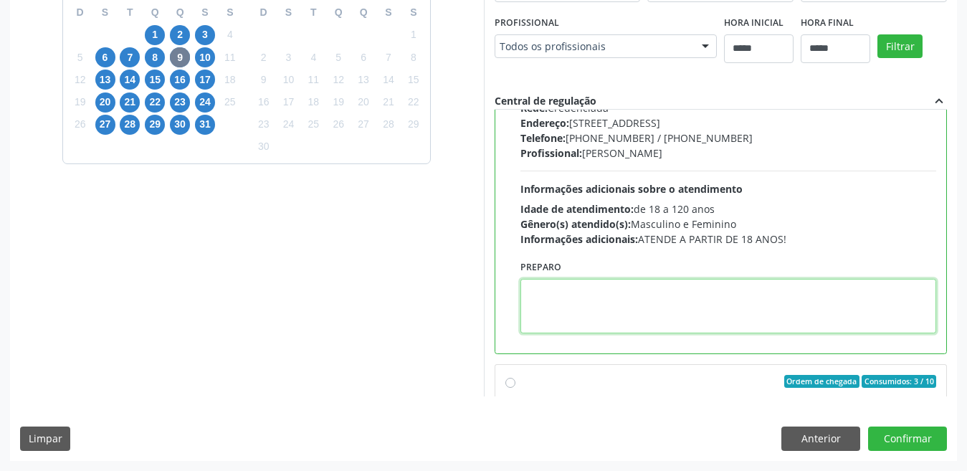
click at [642, 295] on textarea at bounding box center [728, 306] width 417 height 54
paste textarea "**********"
type textarea "**********"
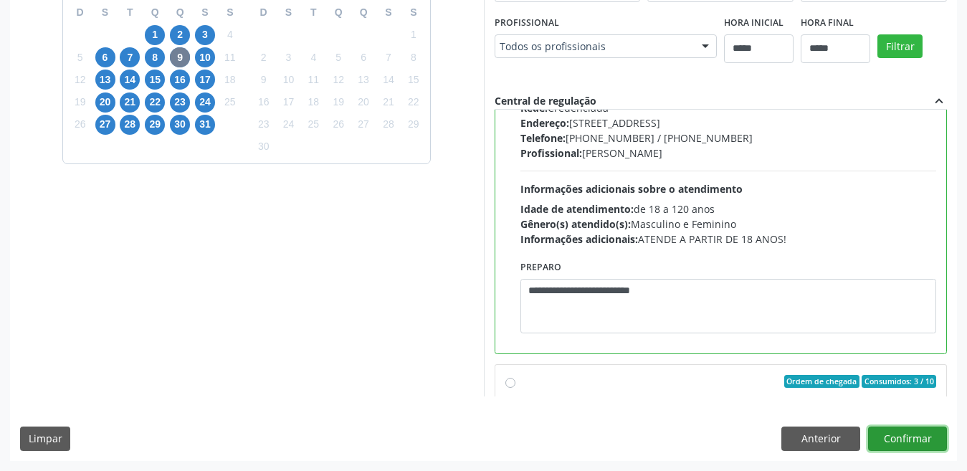
click at [867, 438] on button "Confirmar" at bounding box center [907, 439] width 79 height 24
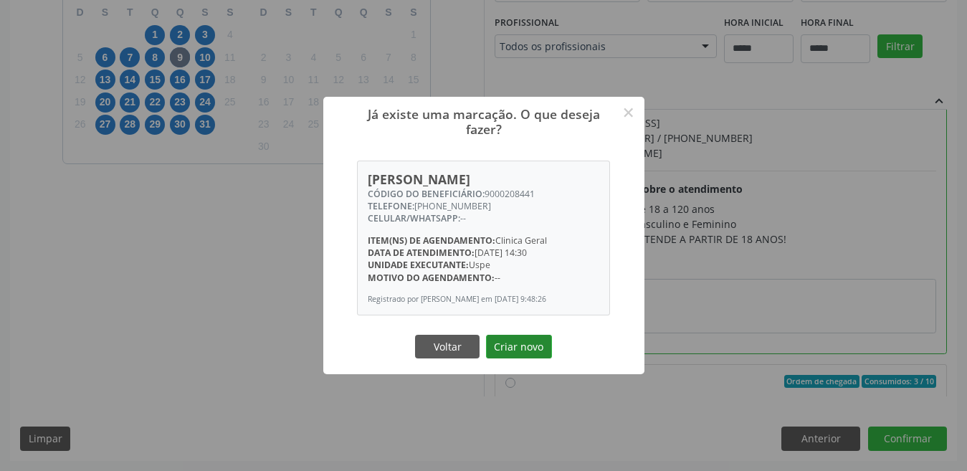
click at [512, 353] on button "Criar novo" at bounding box center [519, 347] width 66 height 24
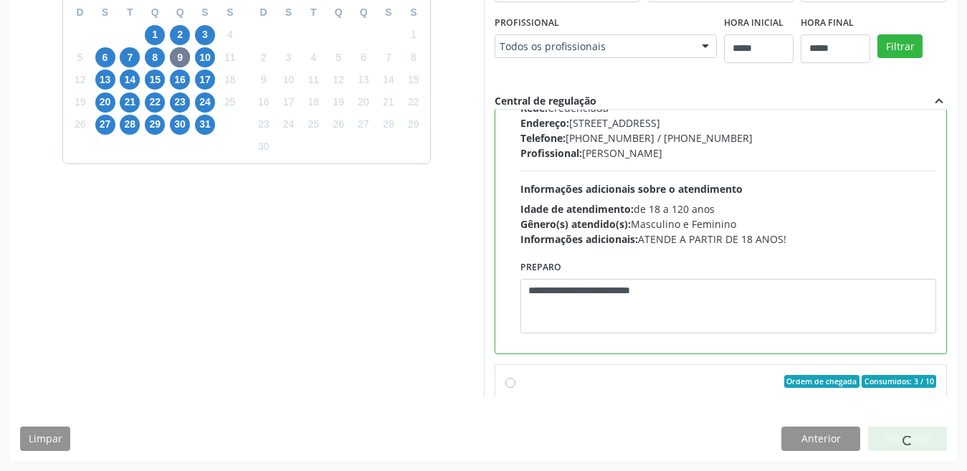
scroll to position [7, 0]
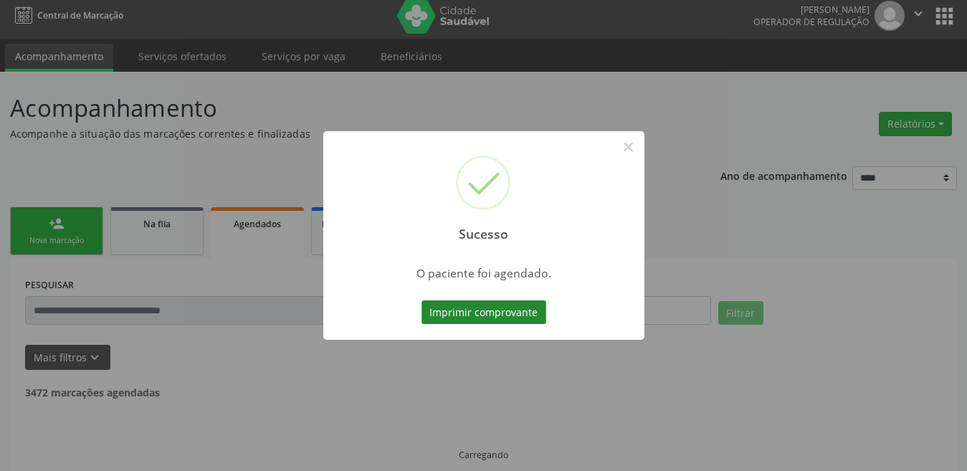
click at [503, 311] on button "Imprimir comprovante" at bounding box center [484, 312] width 125 height 24
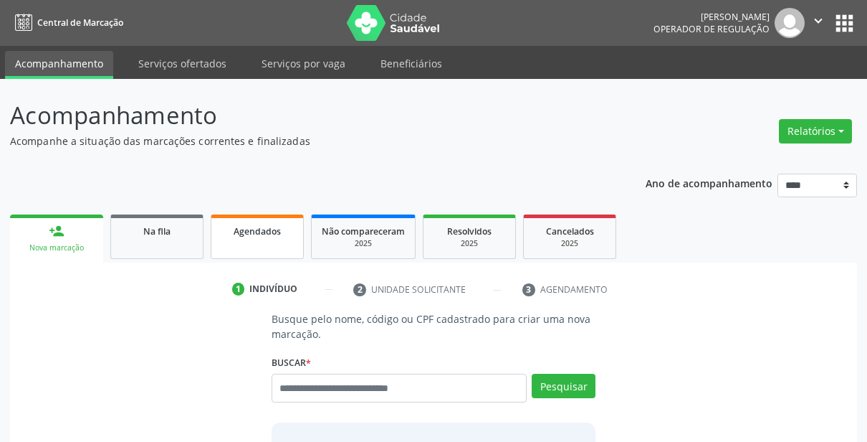
click at [275, 238] on link "Agendados" at bounding box center [257, 236] width 93 height 44
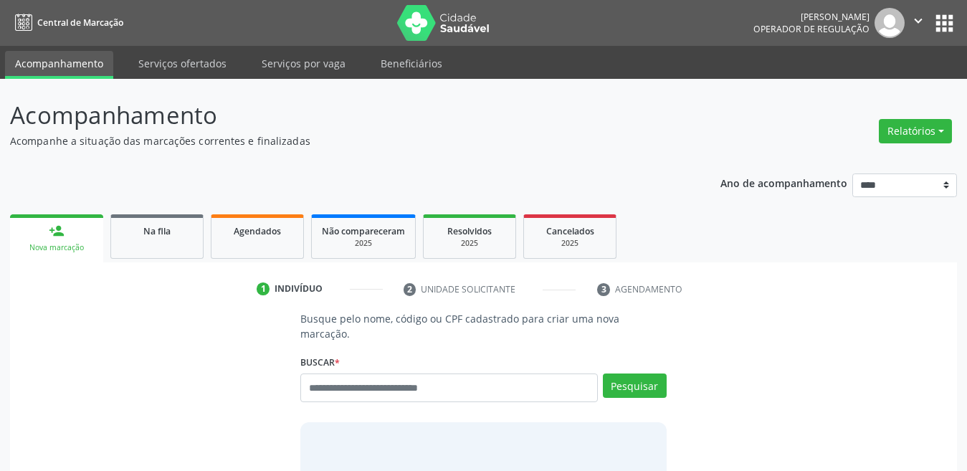
drag, startPoint x: 278, startPoint y: 389, endPoint x: 208, endPoint y: 362, distance: 75.1
click at [206, 362] on div "Busque pelo nome, código ou CPF cadastrado para criar uma nova marcação. [GEOGR…" at bounding box center [483, 424] width 927 height 226
click at [334, 375] on input "text" at bounding box center [449, 388] width 298 height 29
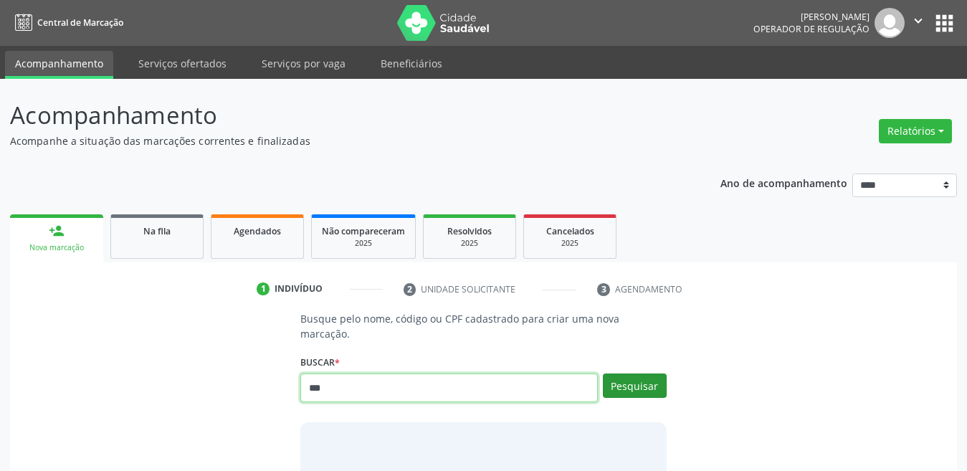
type input "***"
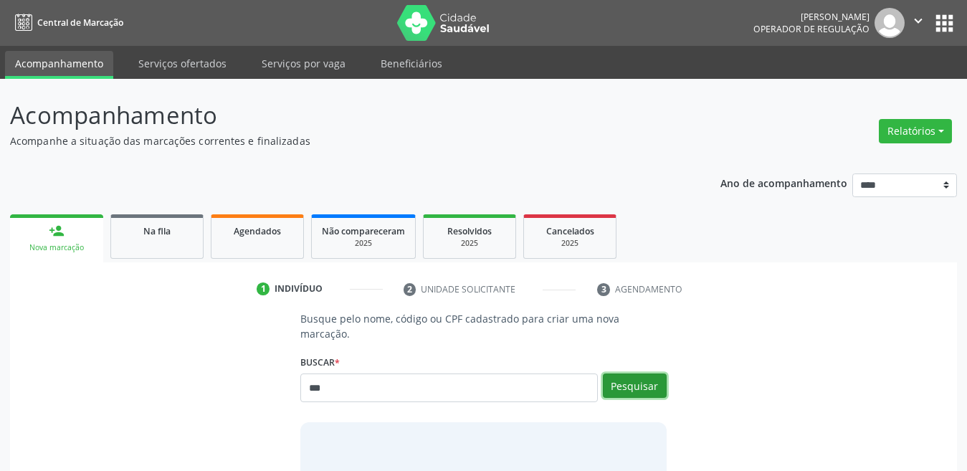
click at [655, 374] on button "Pesquisar" at bounding box center [635, 386] width 64 height 24
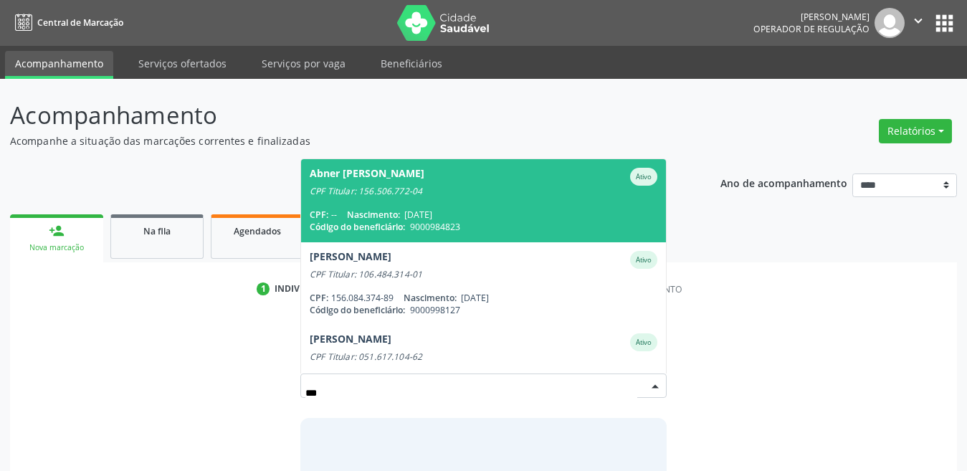
click at [396, 221] on span "Código do beneficiário:" at bounding box center [357, 227] width 95 height 12
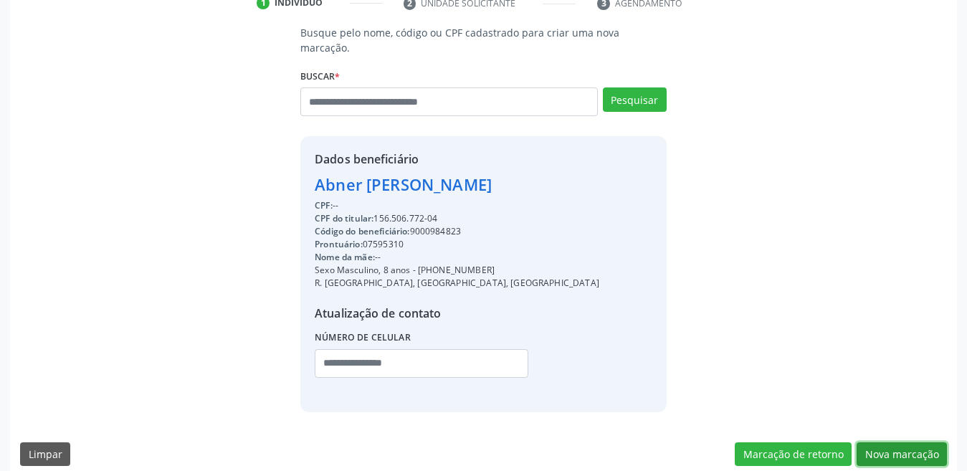
click at [867, 441] on button "Nova marcação" at bounding box center [902, 454] width 90 height 24
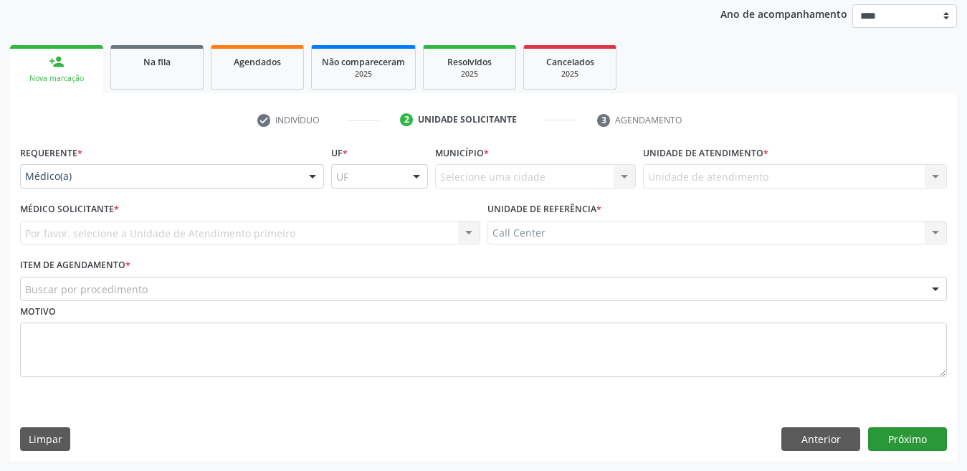
scroll to position [169, 0]
drag, startPoint x: 27, startPoint y: 166, endPoint x: 32, endPoint y: 173, distance: 8.2
click at [31, 171] on div "Médico(a)" at bounding box center [172, 176] width 304 height 24
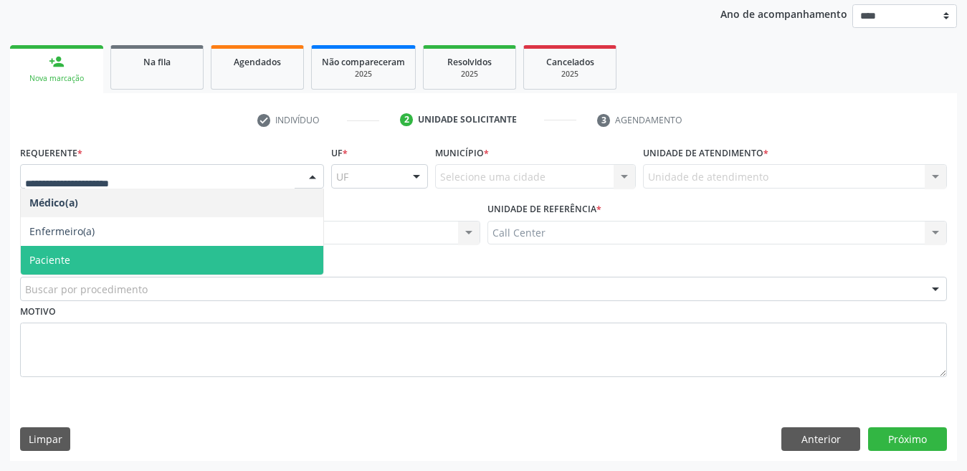
click at [70, 260] on span "Paciente" at bounding box center [172, 260] width 303 height 29
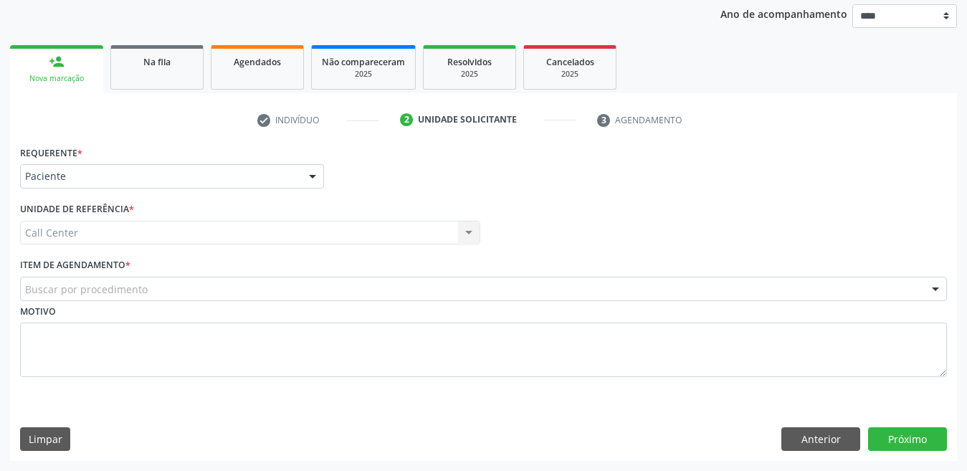
click at [75, 302] on div "Motivo" at bounding box center [483, 339] width 927 height 76
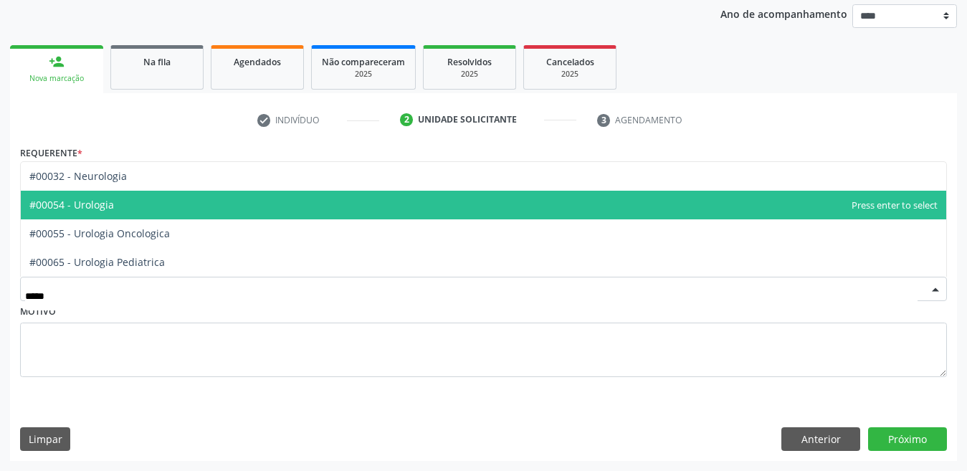
click at [136, 204] on span "#00054 - Urologia" at bounding box center [484, 205] width 926 height 29
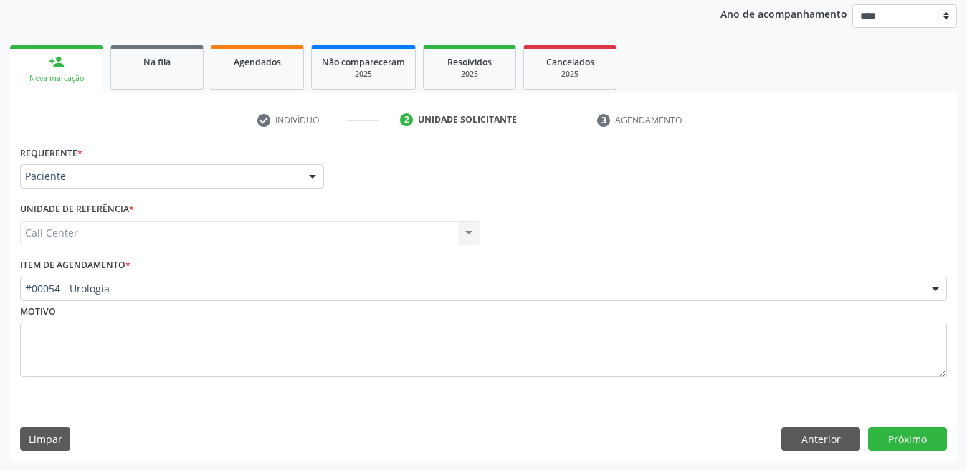
click at [867, 441] on div "Requerente * Paciente Médico(a) Enfermeiro(a) Paciente Nenhum resultado encontr…" at bounding box center [483, 301] width 947 height 319
click at [867, 434] on button "Próximo" at bounding box center [907, 439] width 79 height 24
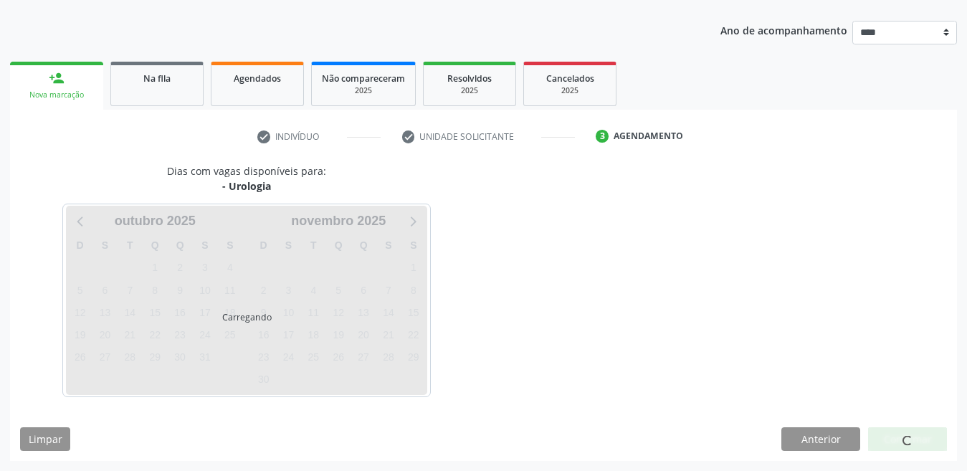
scroll to position [153, 0]
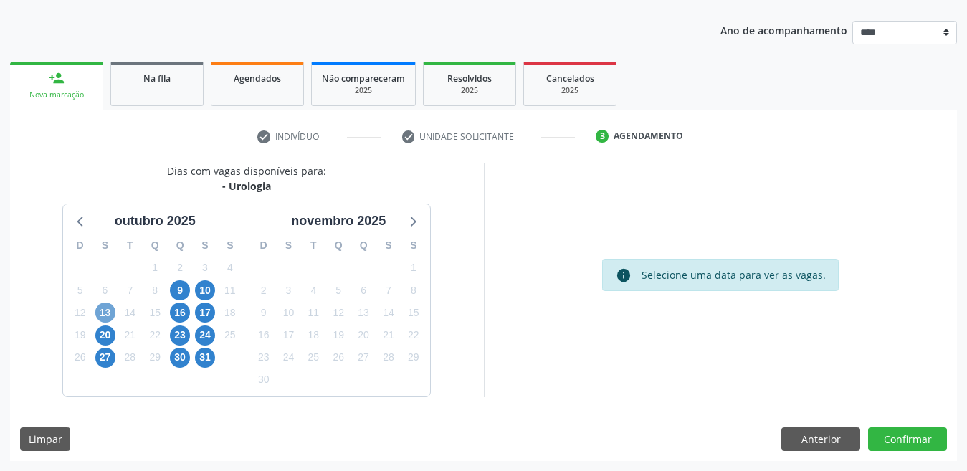
click at [103, 313] on span "13" at bounding box center [105, 313] width 20 height 20
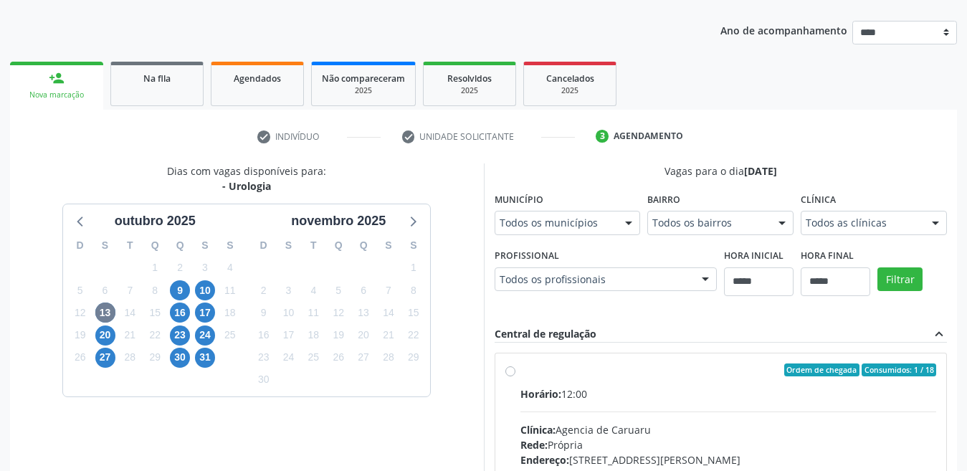
click at [579, 211] on div "Todos os municípios" at bounding box center [568, 223] width 146 height 24
click at [178, 294] on span "9" at bounding box center [180, 290] width 20 height 20
click at [622, 229] on div at bounding box center [629, 223] width 22 height 24
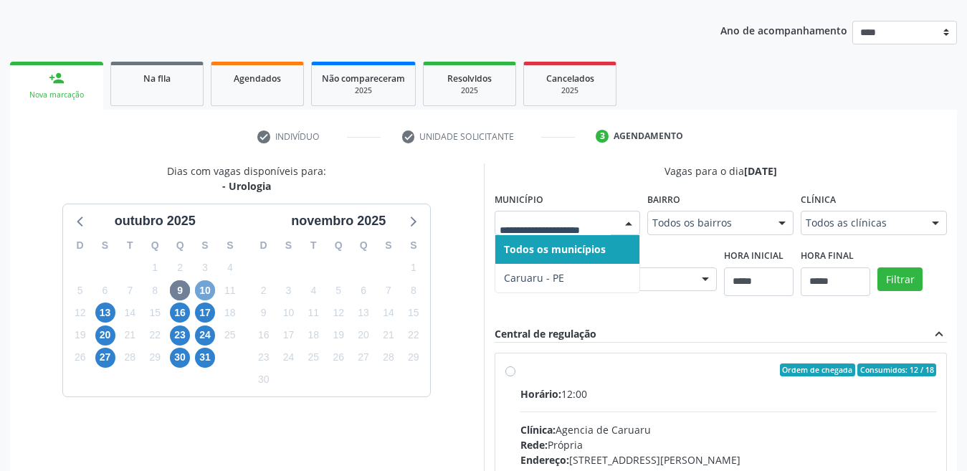
click at [207, 295] on span "10" at bounding box center [205, 290] width 20 height 20
click at [602, 231] on div at bounding box center [568, 223] width 146 height 24
click at [196, 313] on span "17" at bounding box center [205, 313] width 20 height 20
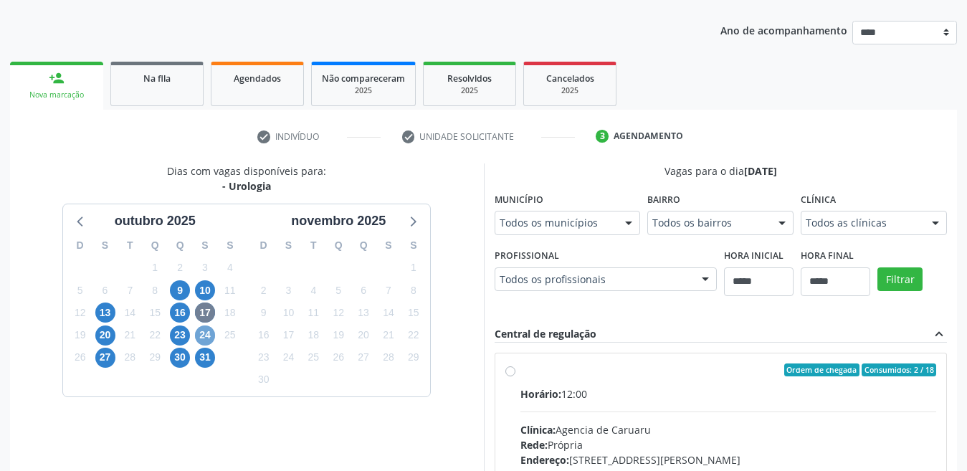
click at [209, 342] on span "24" at bounding box center [205, 335] width 20 height 20
click at [206, 358] on span "31" at bounding box center [205, 358] width 20 height 20
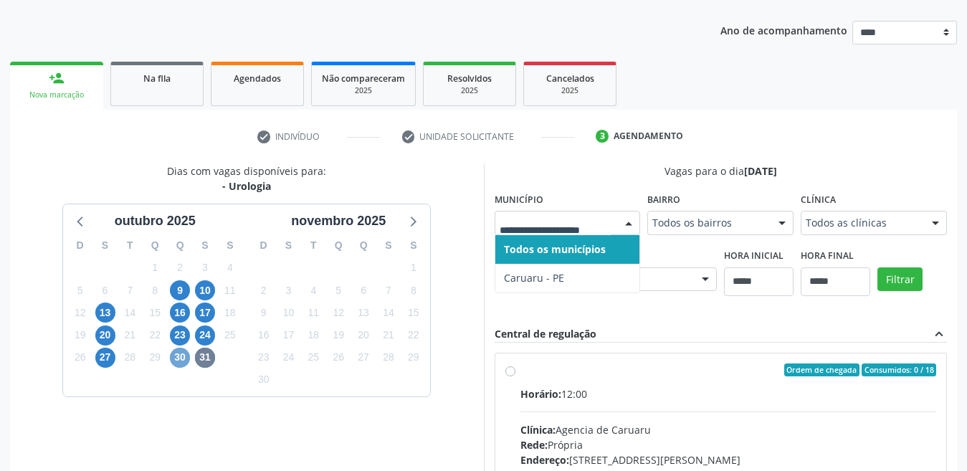
click at [172, 360] on span "30" at bounding box center [180, 358] width 20 height 20
click at [85, 224] on icon at bounding box center [81, 220] width 19 height 19
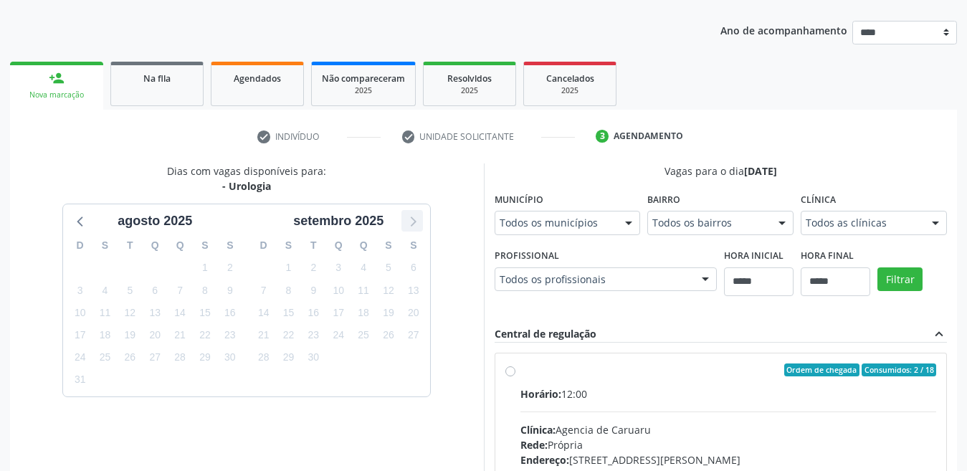
click at [411, 222] on icon at bounding box center [412, 220] width 19 height 19
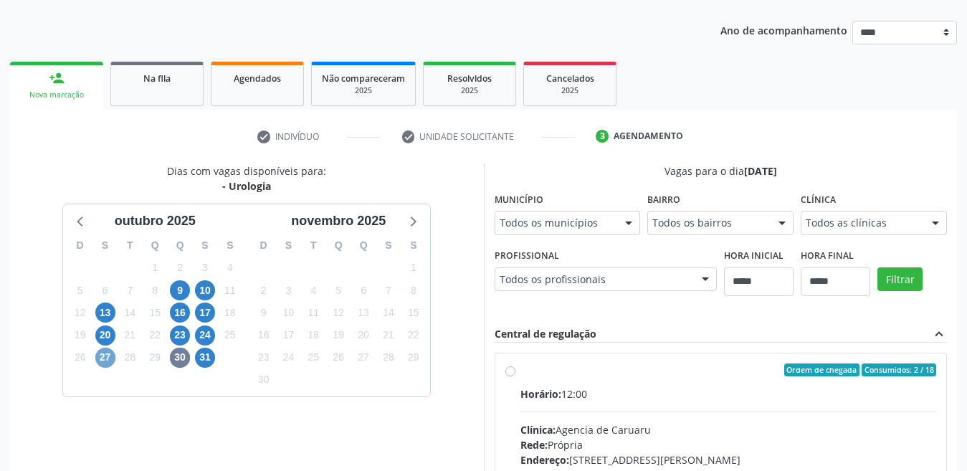
click at [102, 357] on span "27" at bounding box center [105, 358] width 20 height 20
click at [576, 232] on div "Todos os municípios" at bounding box center [568, 223] width 146 height 24
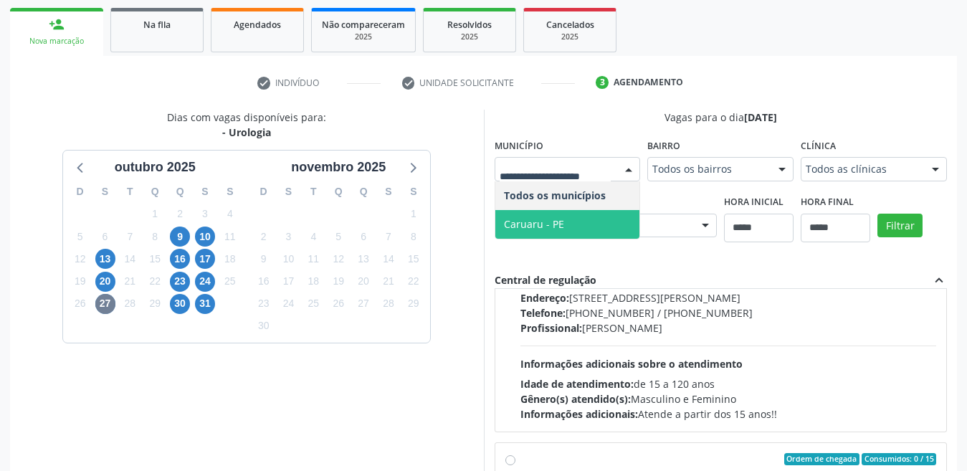
scroll to position [226, 0]
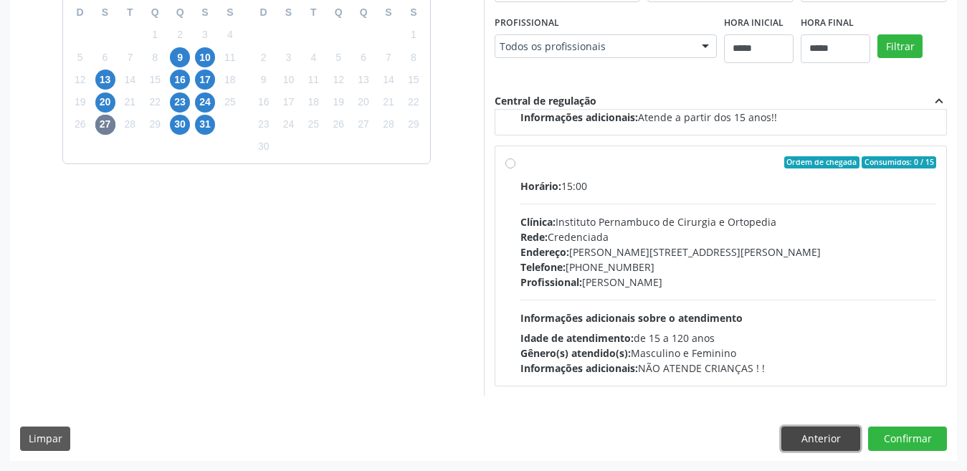
click at [820, 436] on button "Anterior" at bounding box center [820, 439] width 79 height 24
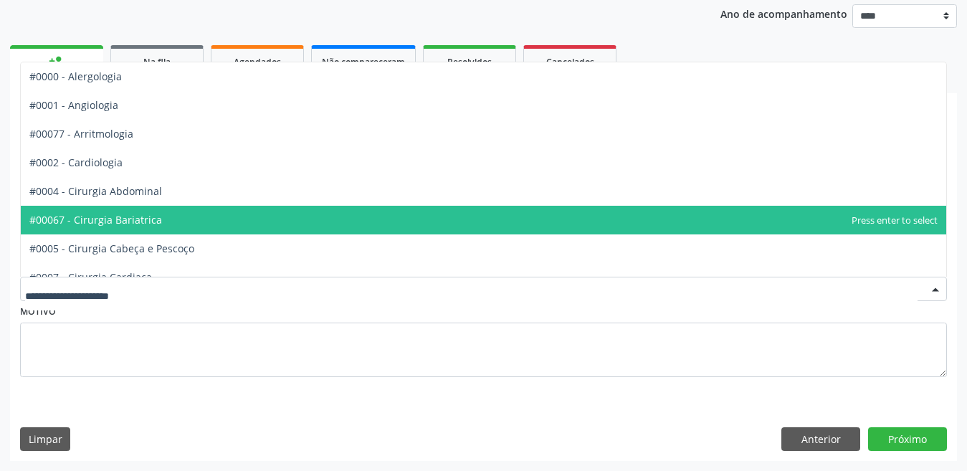
click at [117, 296] on div at bounding box center [483, 289] width 927 height 24
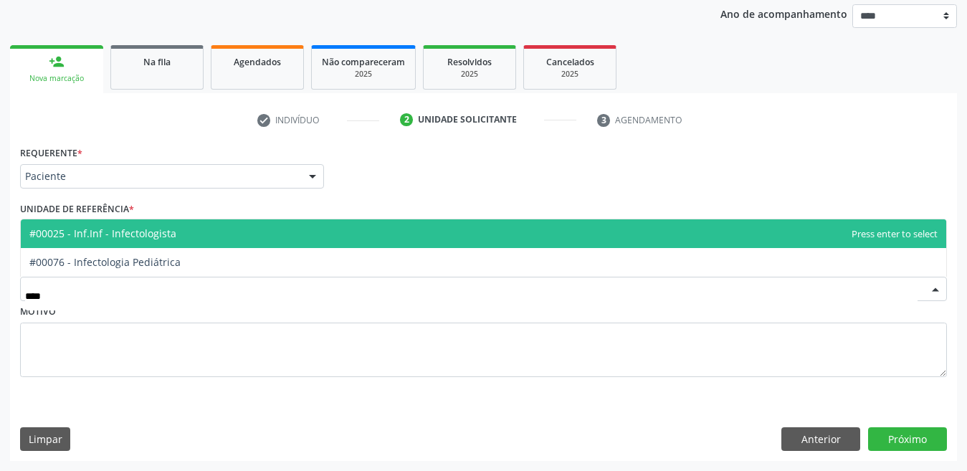
click at [173, 237] on span "#00025 - Inf.Inf - Infectologista" at bounding box center [484, 233] width 926 height 29
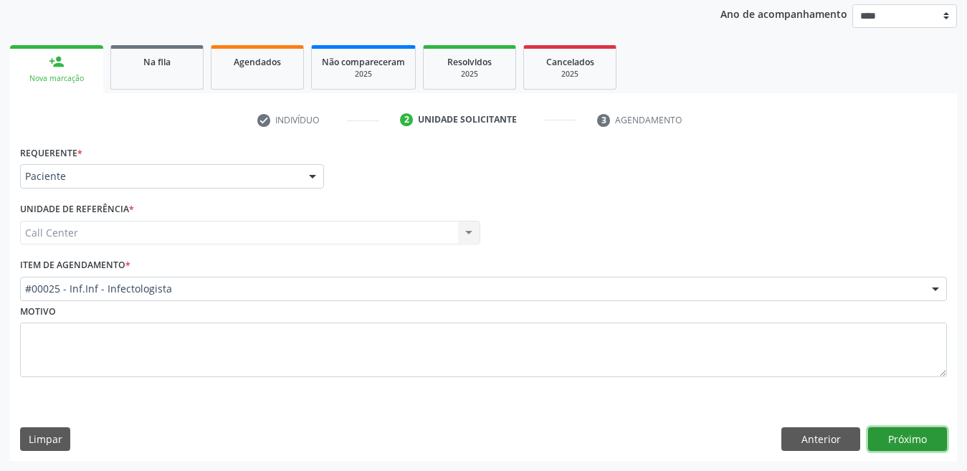
click at [867, 434] on button "Próximo" at bounding box center [907, 439] width 79 height 24
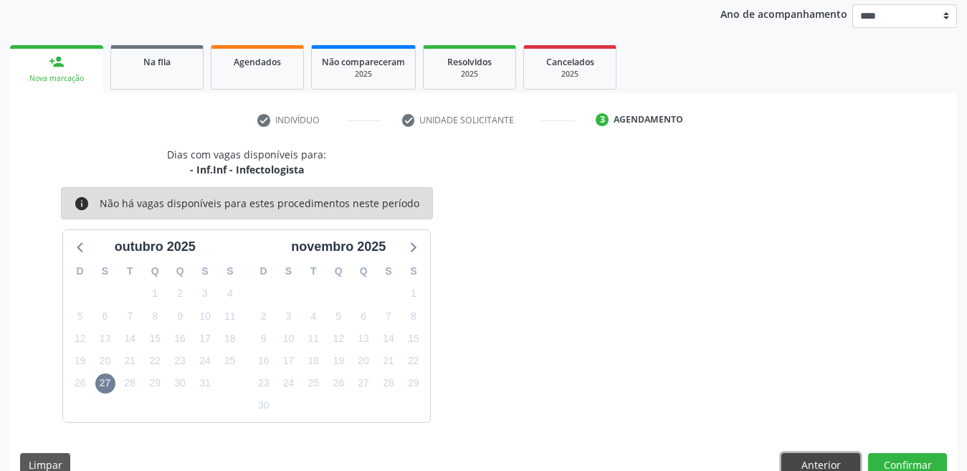
click at [819, 441] on button "Anterior" at bounding box center [820, 465] width 79 height 24
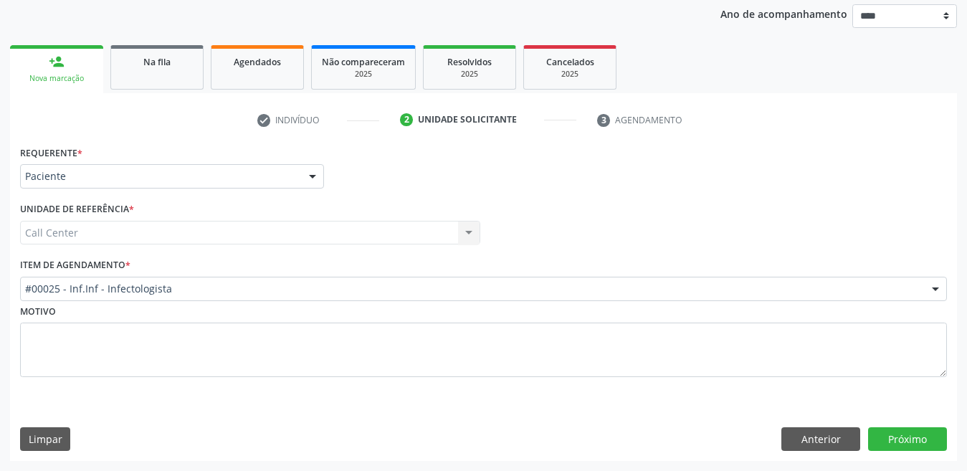
click at [378, 389] on div "Motivo" at bounding box center [483, 349] width 934 height 96
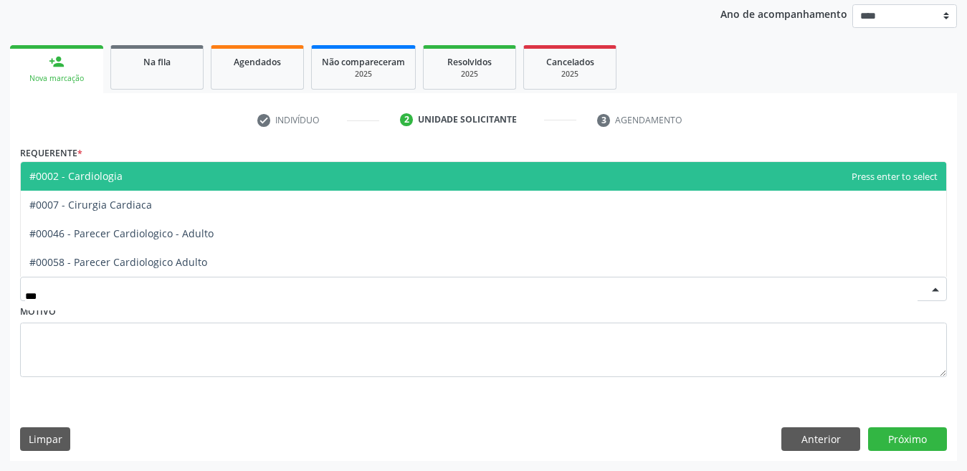
click at [124, 174] on span "#0002 - Cardiologia" at bounding box center [484, 176] width 926 height 29
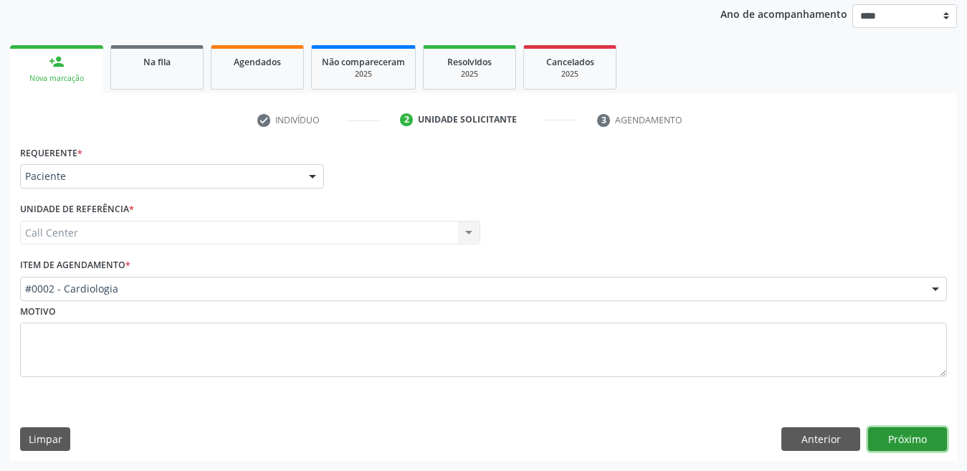
click at [867, 438] on button "Próximo" at bounding box center [907, 439] width 79 height 24
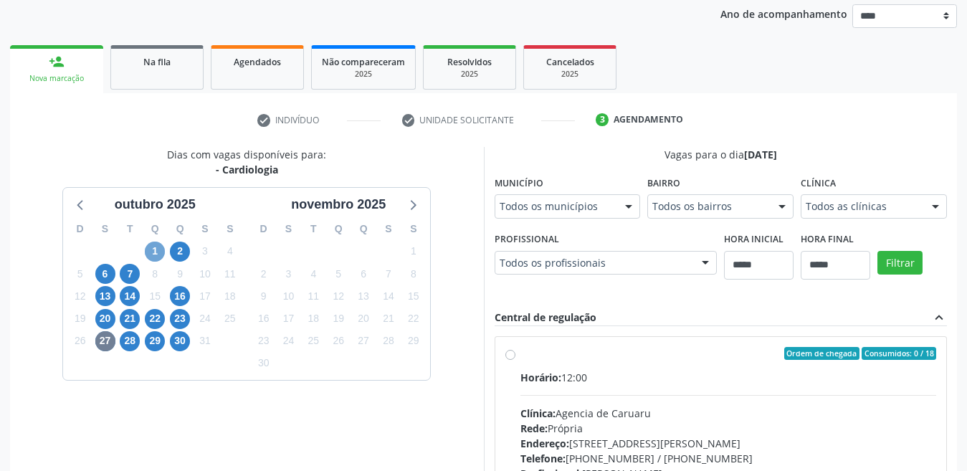
click at [153, 253] on span "1" at bounding box center [155, 252] width 20 height 20
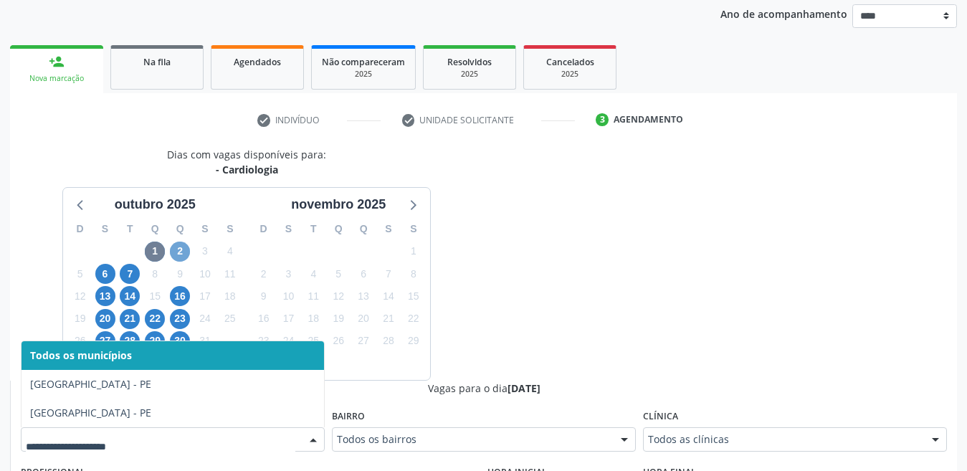
click at [176, 252] on span "2" at bounding box center [180, 252] width 20 height 20
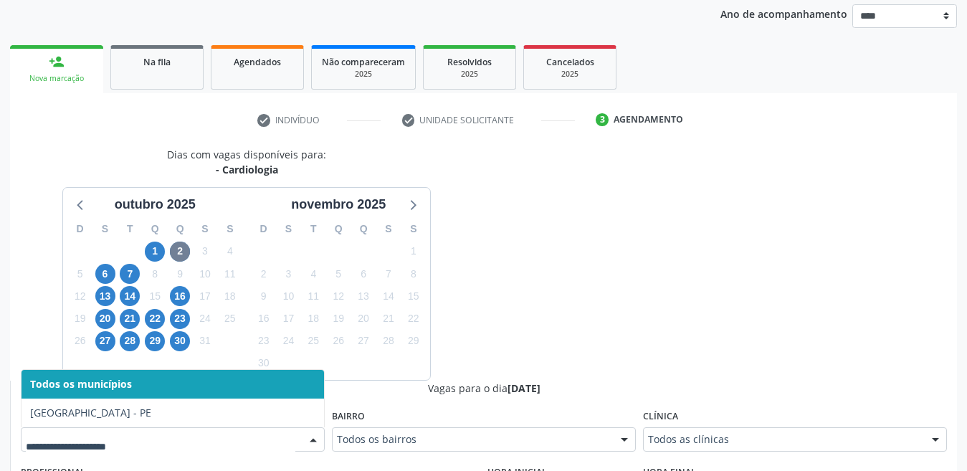
click at [171, 429] on div at bounding box center [173, 439] width 304 height 24
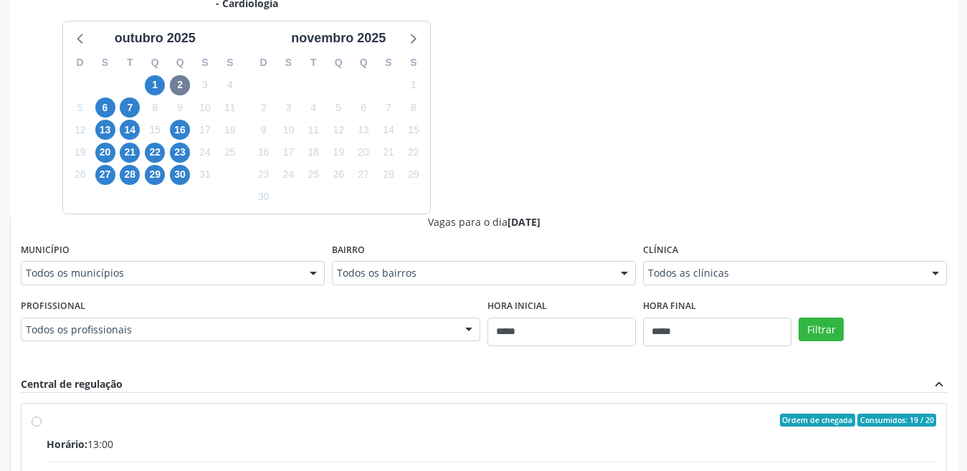
scroll to position [593, 0]
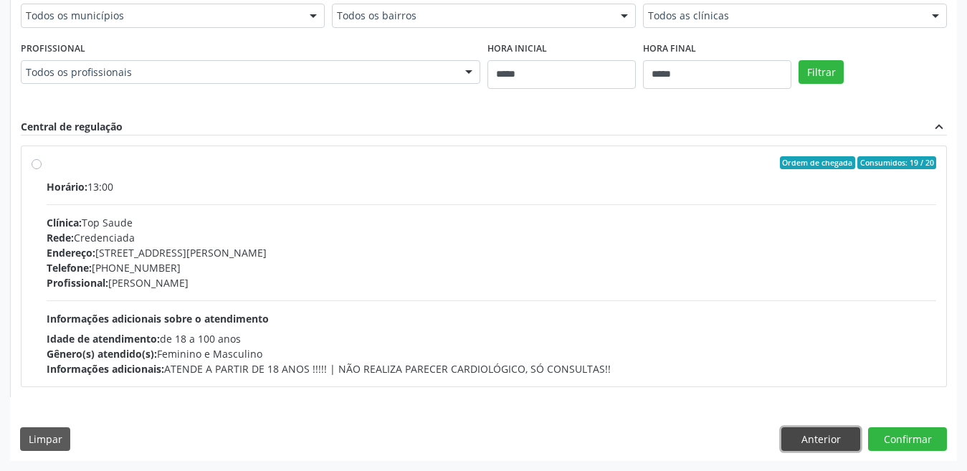
click at [810, 441] on button "Anterior" at bounding box center [820, 439] width 79 height 24
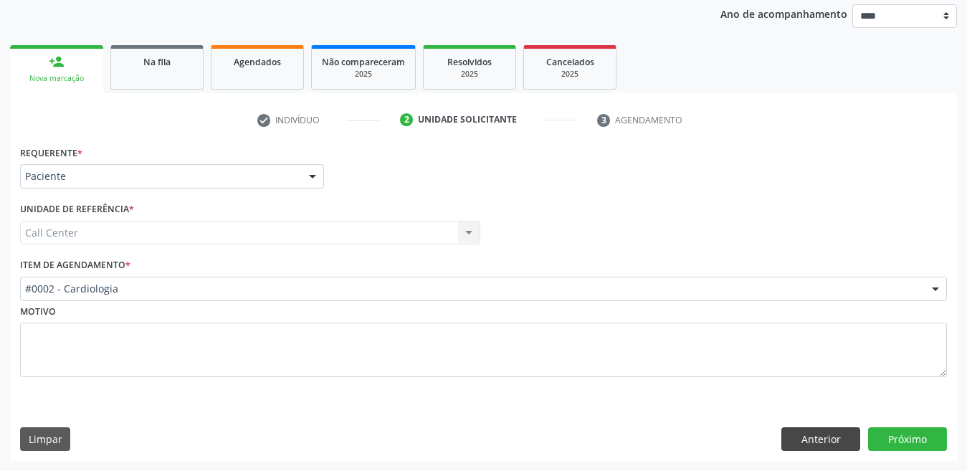
scroll to position [169, 0]
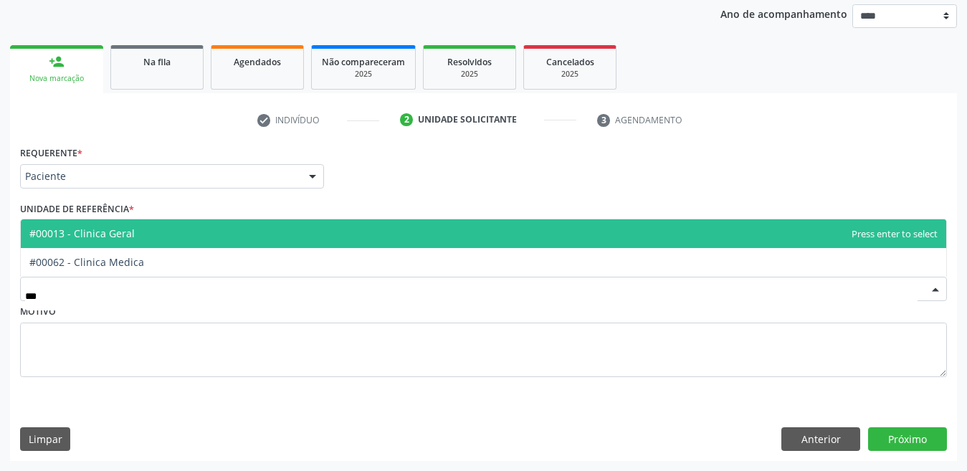
click at [101, 238] on span "#00013 - Clinica Geral" at bounding box center [81, 234] width 105 height 14
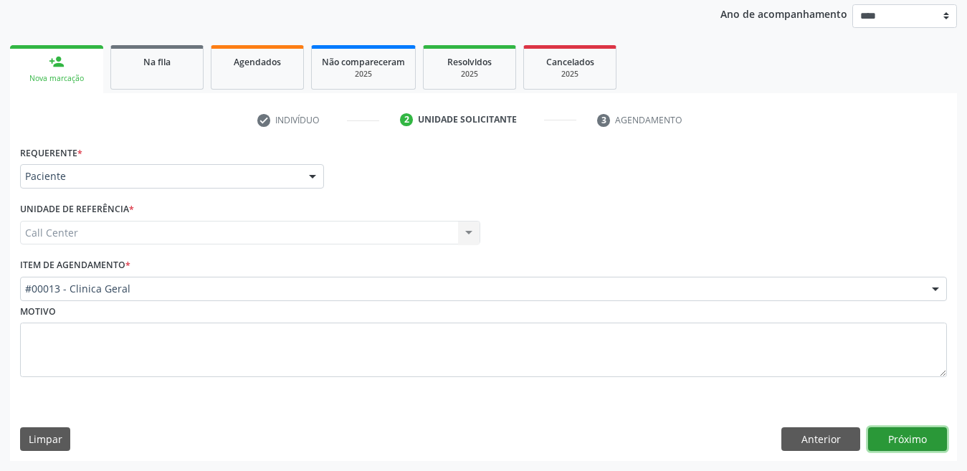
click at [867, 441] on button "Próximo" at bounding box center [907, 439] width 79 height 24
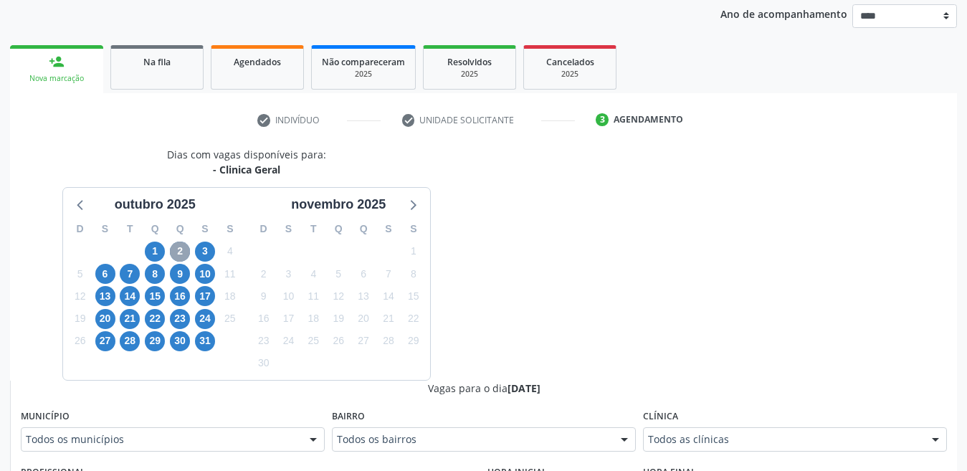
click at [182, 247] on span "2" at bounding box center [180, 252] width 20 height 20
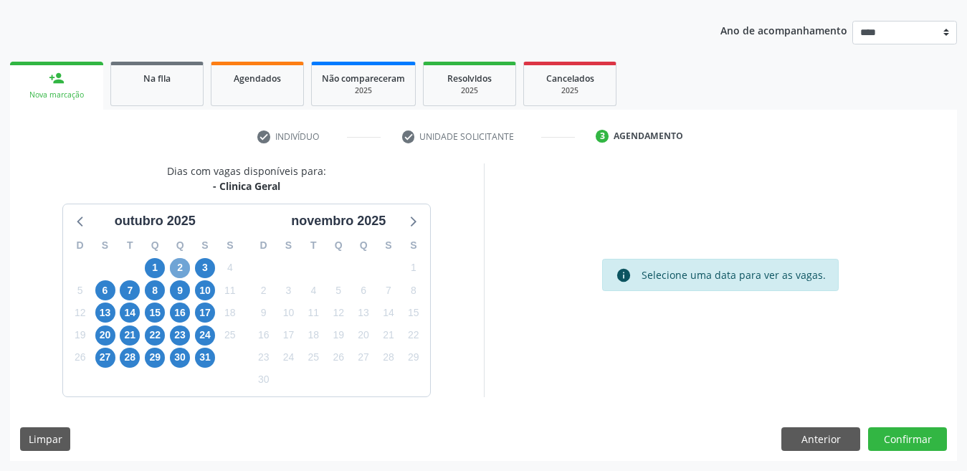
click at [179, 265] on span "2" at bounding box center [180, 268] width 20 height 20
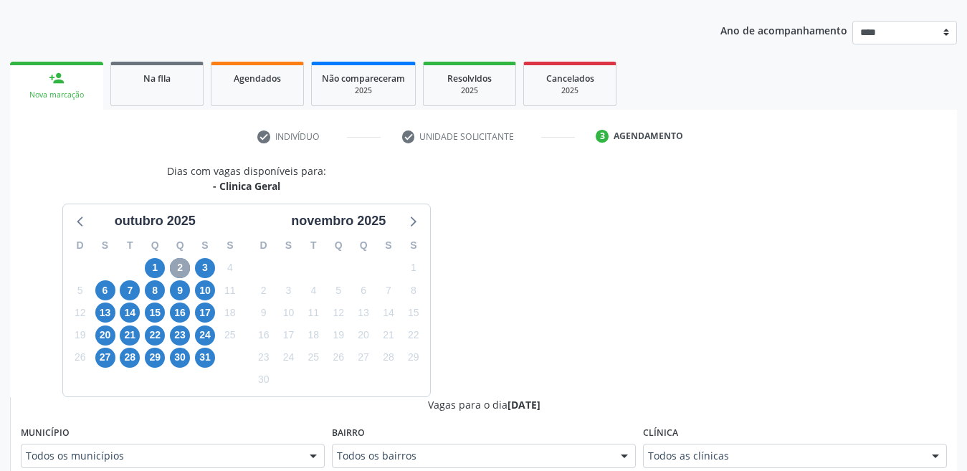
scroll to position [169, 0]
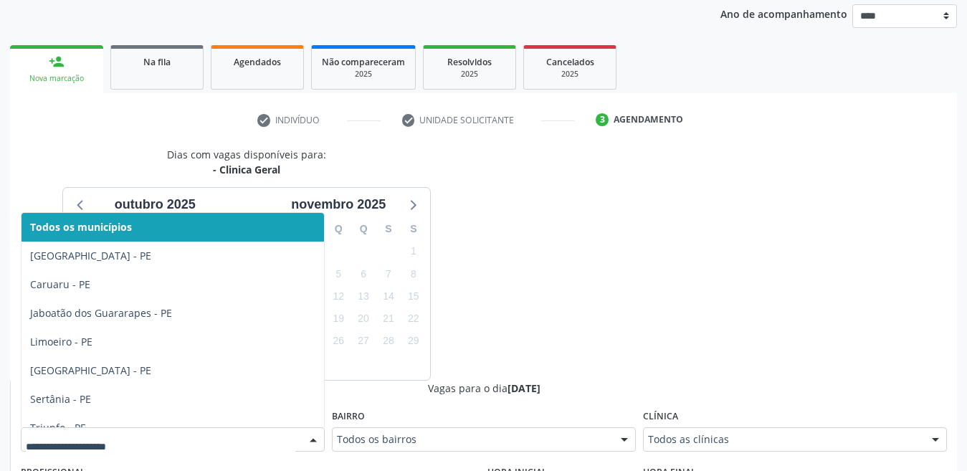
click at [251, 441] on div at bounding box center [173, 439] width 304 height 24
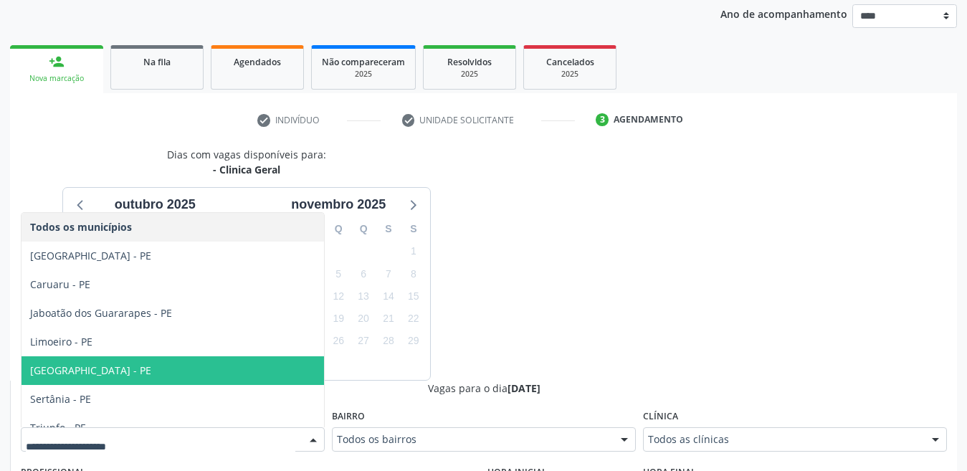
click at [186, 370] on span "Recife - PE" at bounding box center [173, 370] width 303 height 29
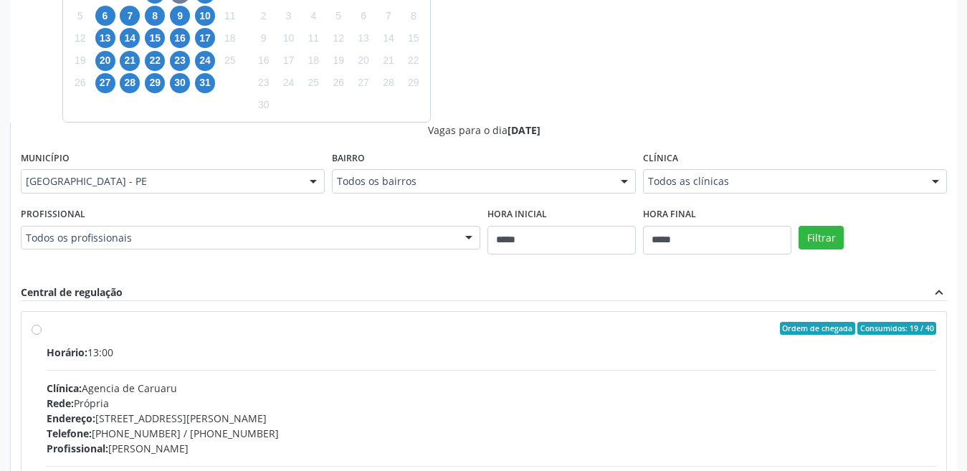
scroll to position [456, 0]
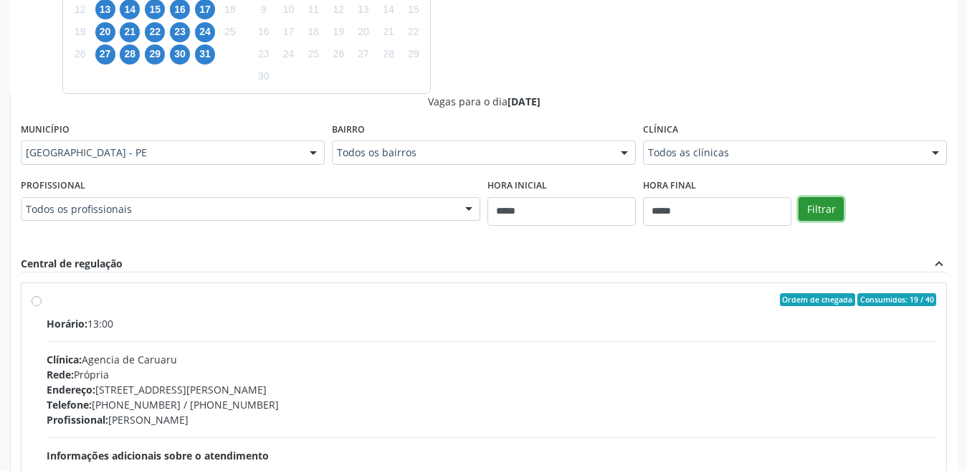
click at [831, 217] on button "Filtrar" at bounding box center [821, 209] width 45 height 24
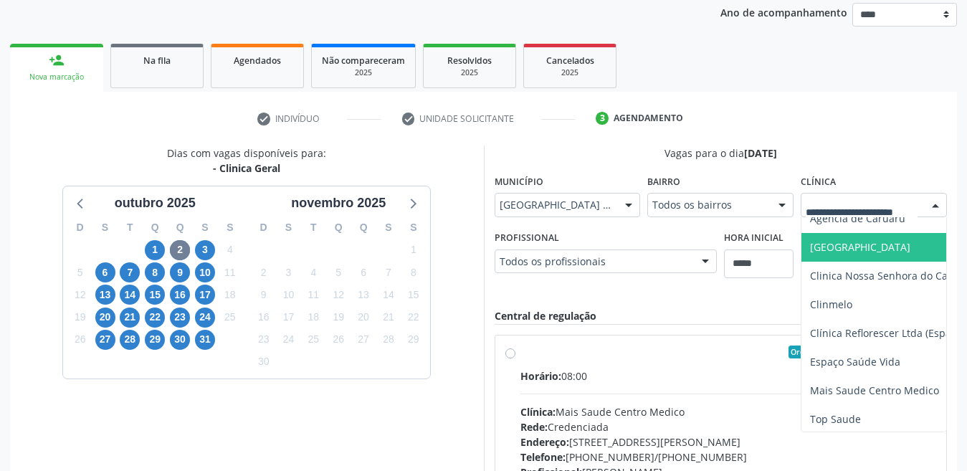
scroll to position [85, 0]
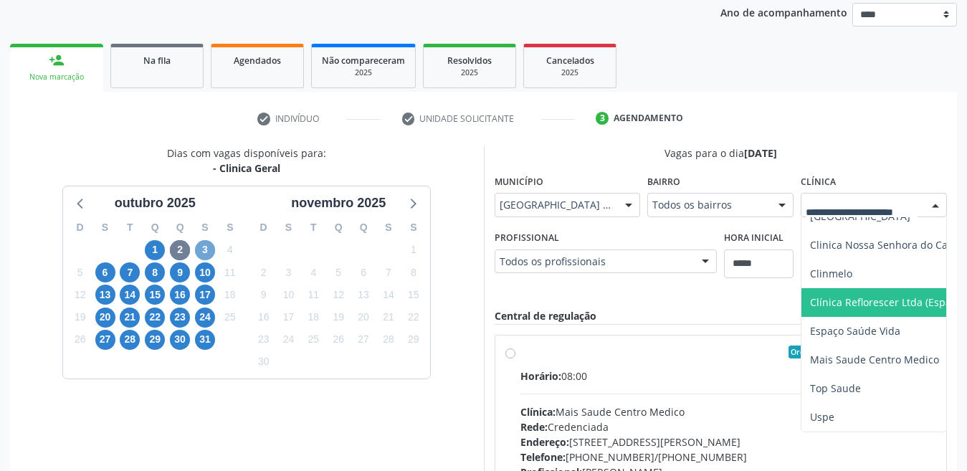
click at [200, 248] on span "3" at bounding box center [205, 250] width 20 height 20
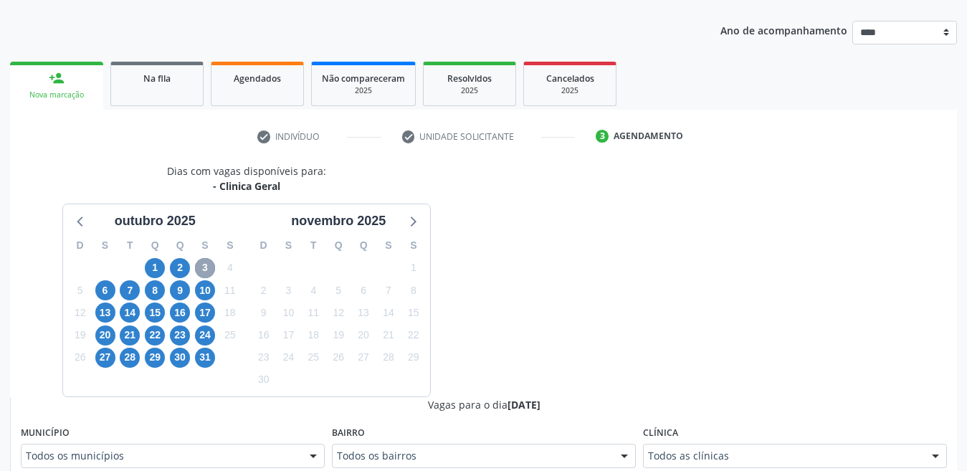
scroll to position [171, 0]
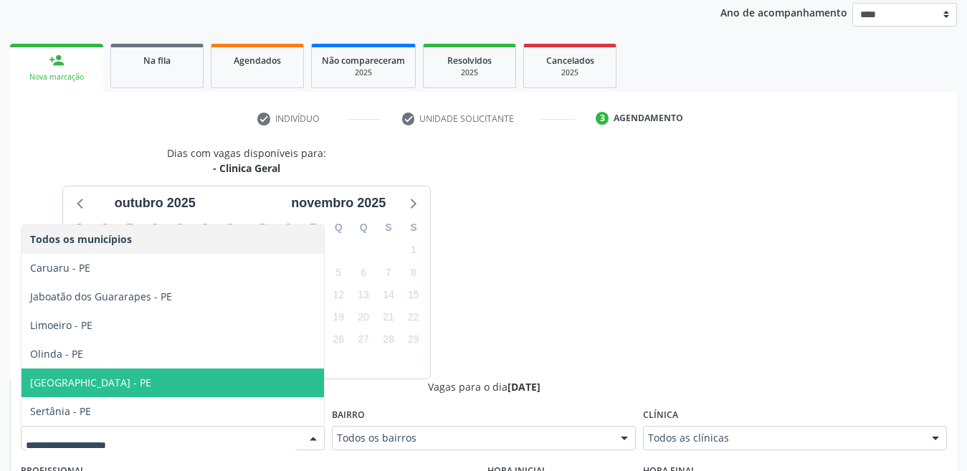
drag, startPoint x: 179, startPoint y: 374, endPoint x: 312, endPoint y: 340, distance: 136.8
click at [180, 374] on span "Recife - PE" at bounding box center [173, 383] width 303 height 29
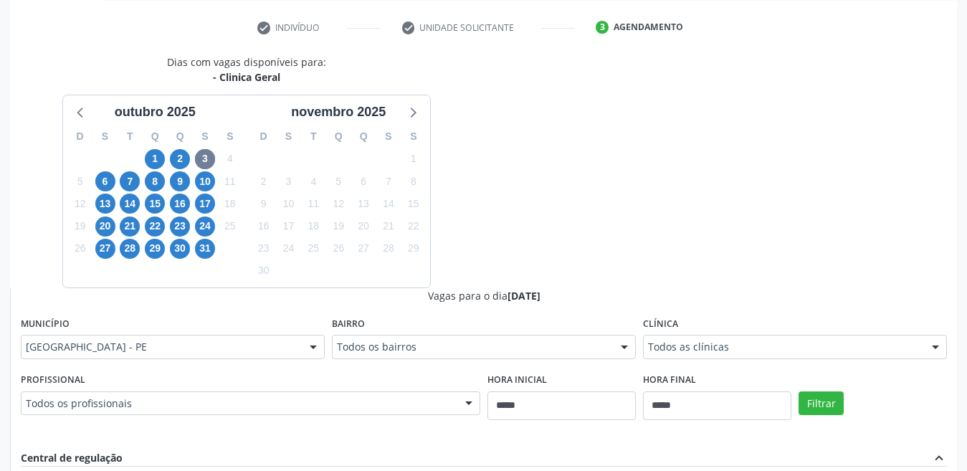
scroll to position [457, 0]
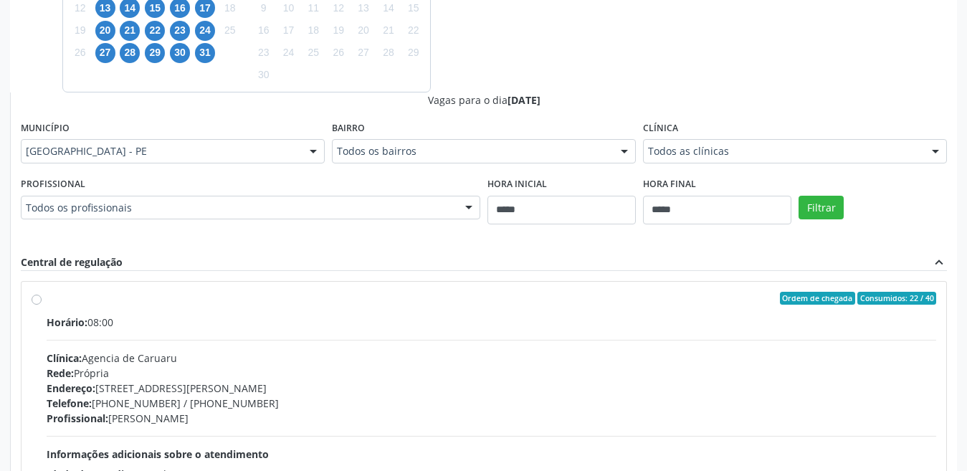
click at [794, 143] on div "Todos as clínicas" at bounding box center [795, 151] width 304 height 24
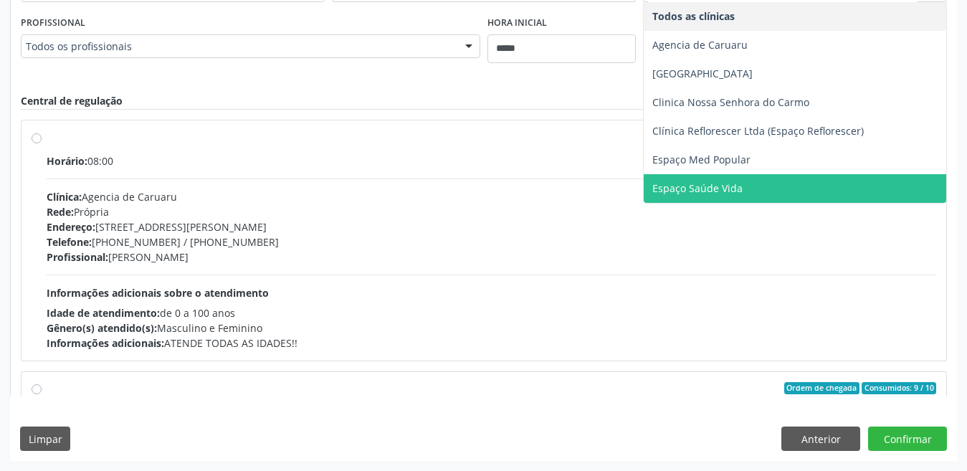
scroll to position [332, 0]
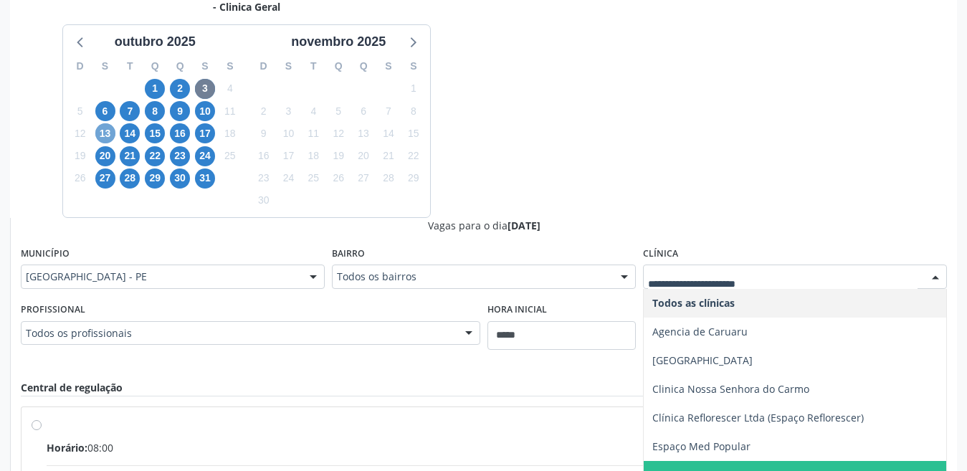
drag, startPoint x: 105, startPoint y: 135, endPoint x: 115, endPoint y: 131, distance: 10.7
click at [104, 136] on span "13" at bounding box center [105, 133] width 20 height 20
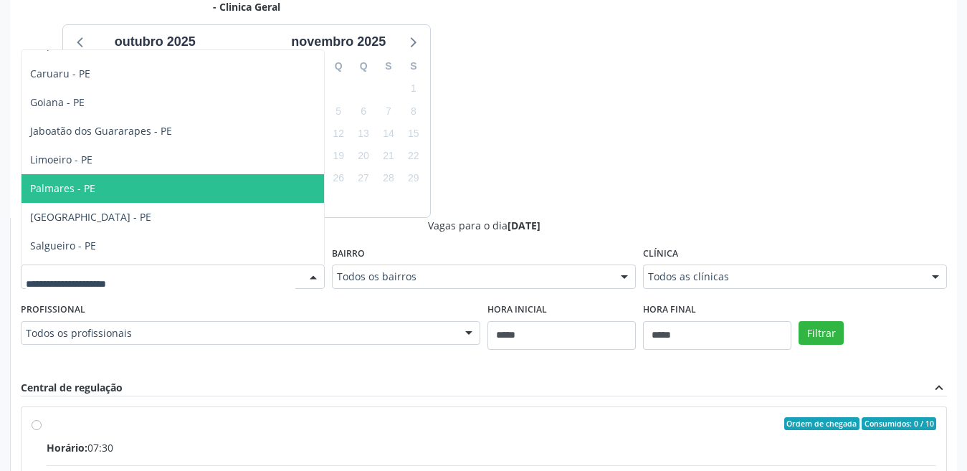
scroll to position [143, 0]
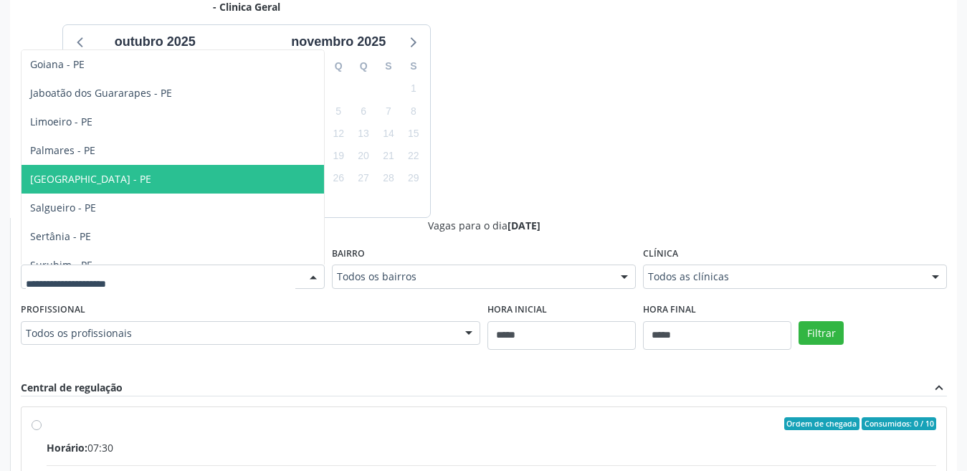
click at [103, 185] on span "Recife - PE" at bounding box center [173, 179] width 303 height 29
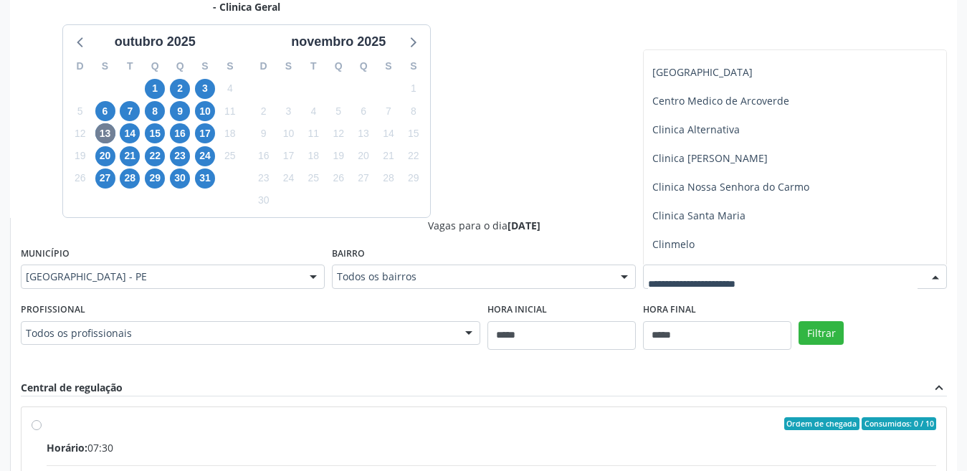
scroll to position [158, 0]
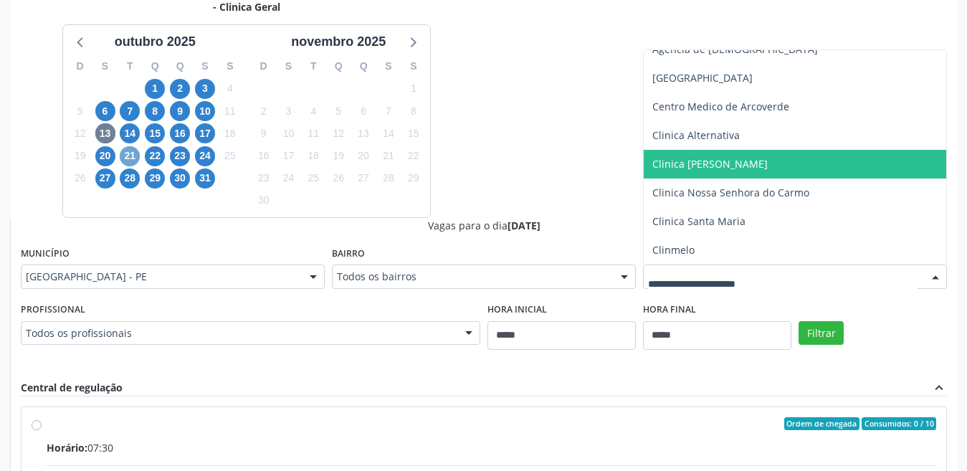
click at [133, 156] on span "21" at bounding box center [130, 156] width 20 height 20
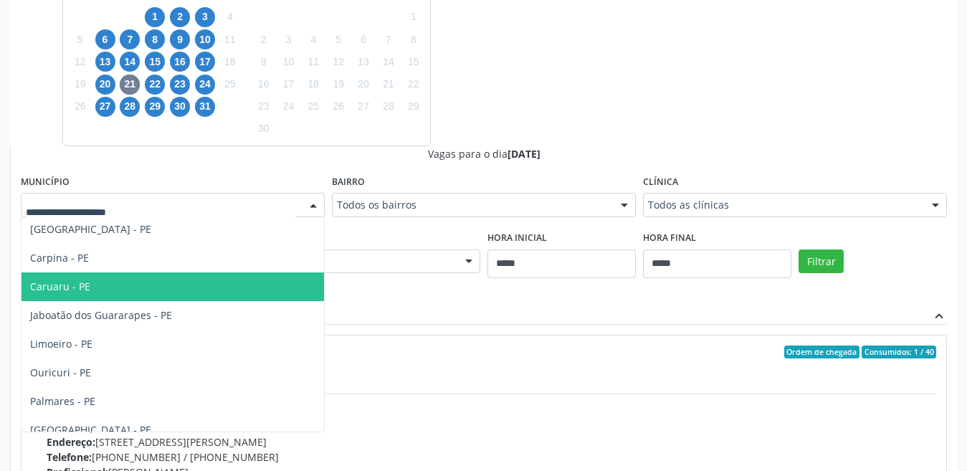
scroll to position [143, 0]
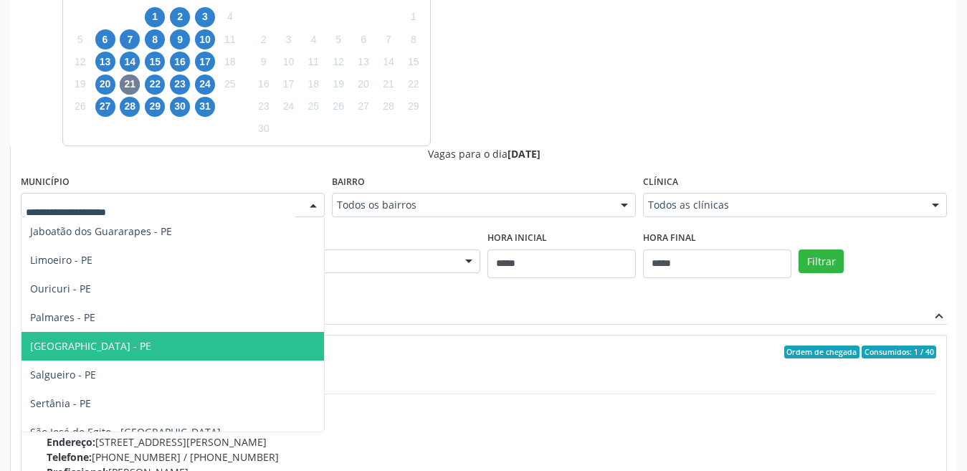
drag, startPoint x: 114, startPoint y: 352, endPoint x: 127, endPoint y: 338, distance: 18.8
click at [115, 350] on span "Recife - PE" at bounding box center [173, 346] width 303 height 29
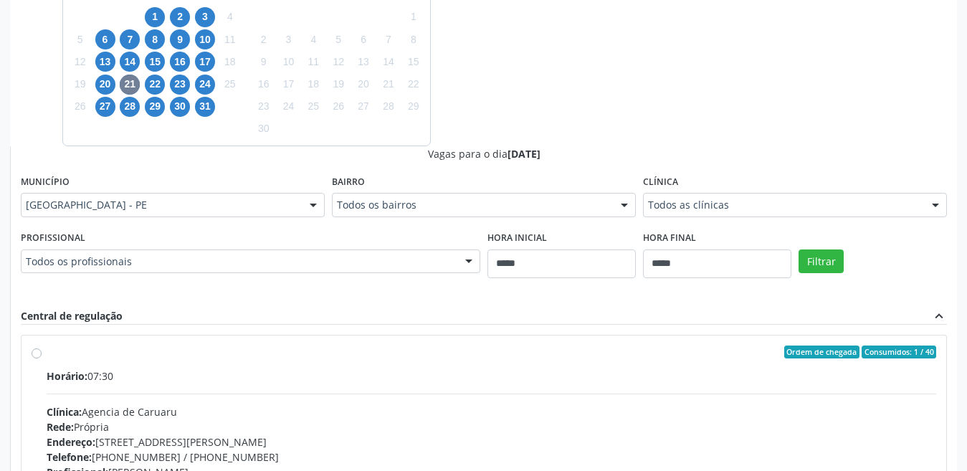
click at [757, 199] on div "Todos as clínicas" at bounding box center [795, 205] width 304 height 24
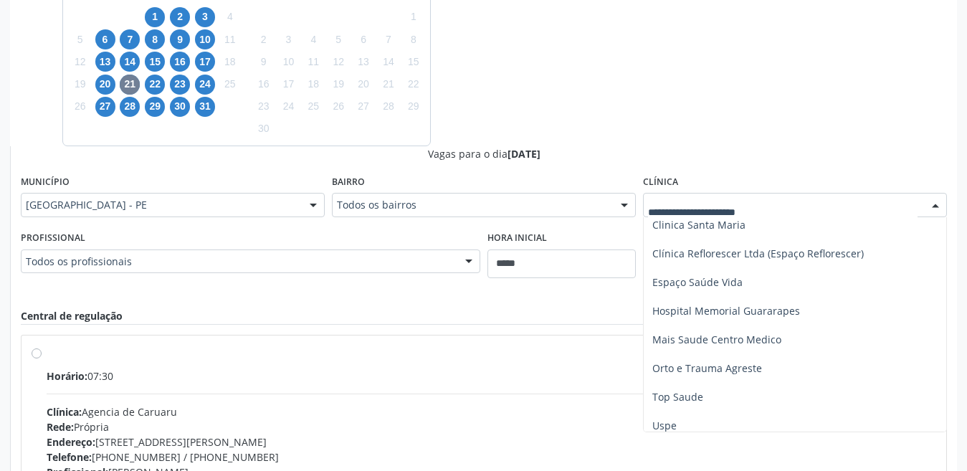
scroll to position [273, 0]
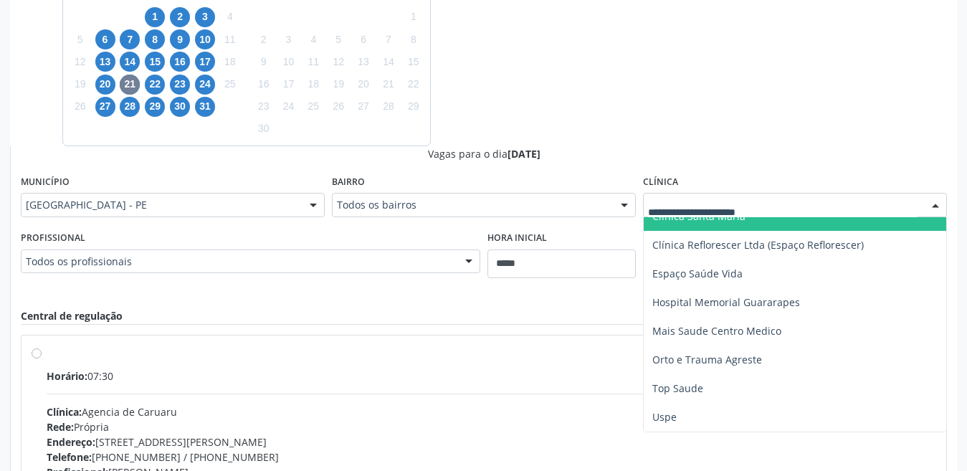
click at [657, 129] on div "Dias com vagas disponíveis para: - Clinica Geral outubro 2025 D S T Q Q S S 28 …" at bounding box center [483, 262] width 947 height 699
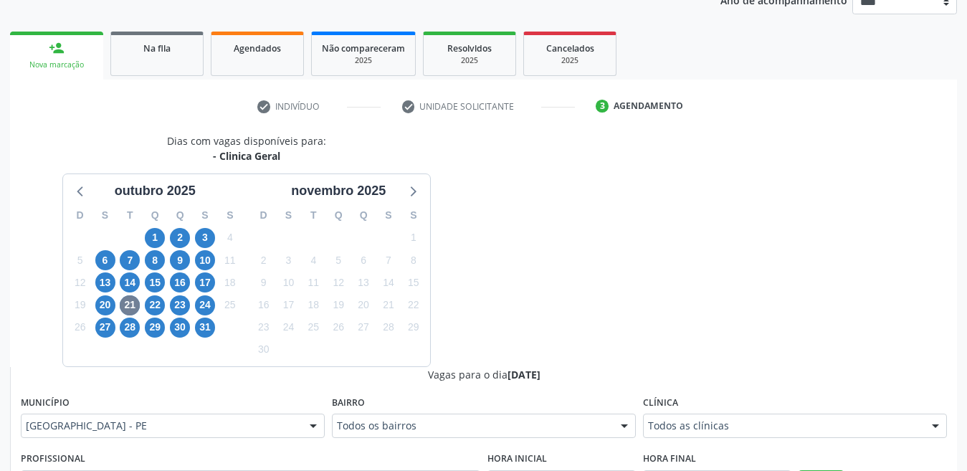
scroll to position [117, 0]
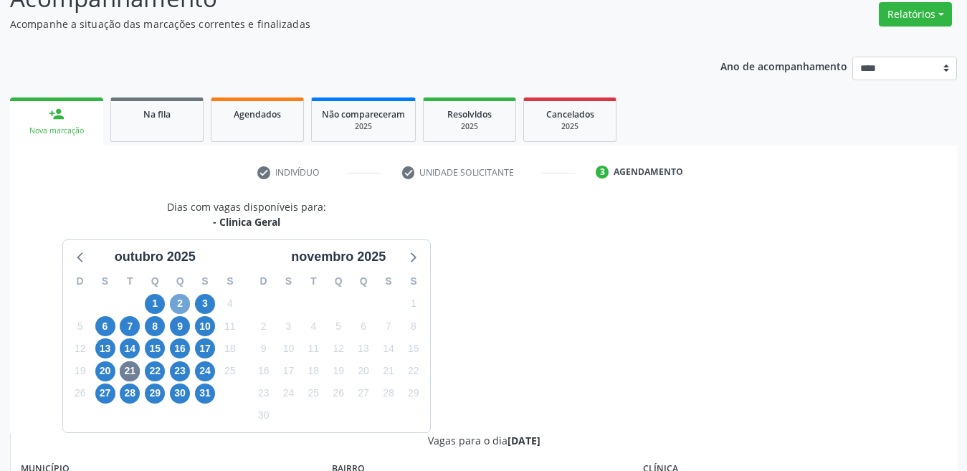
click at [173, 305] on span "2" at bounding box center [180, 304] width 20 height 20
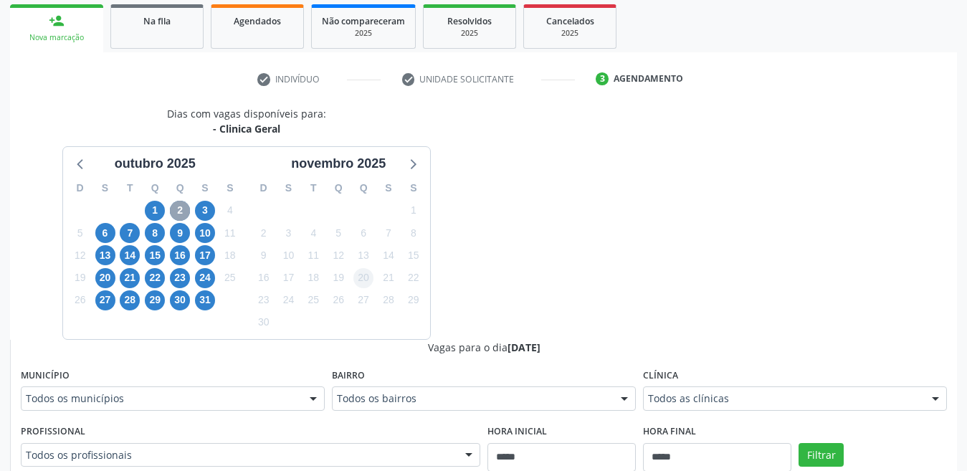
scroll to position [296, 0]
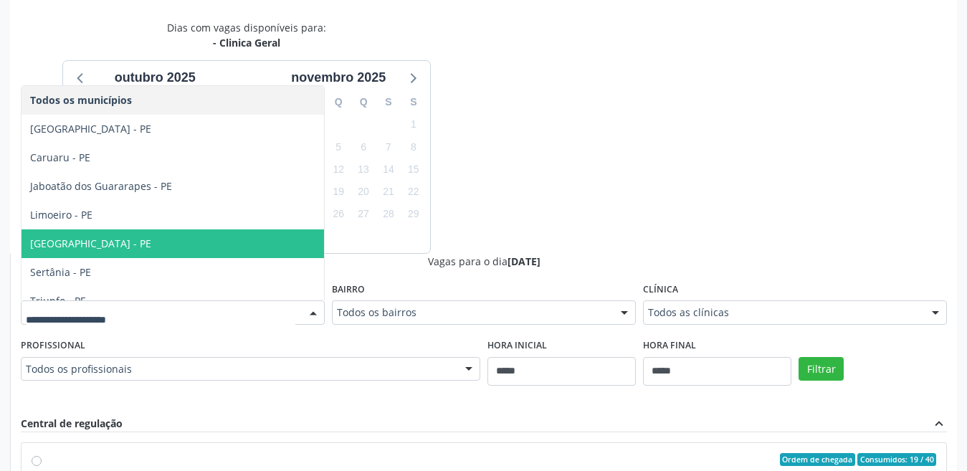
click at [88, 242] on span "Recife - PE" at bounding box center [173, 243] width 303 height 29
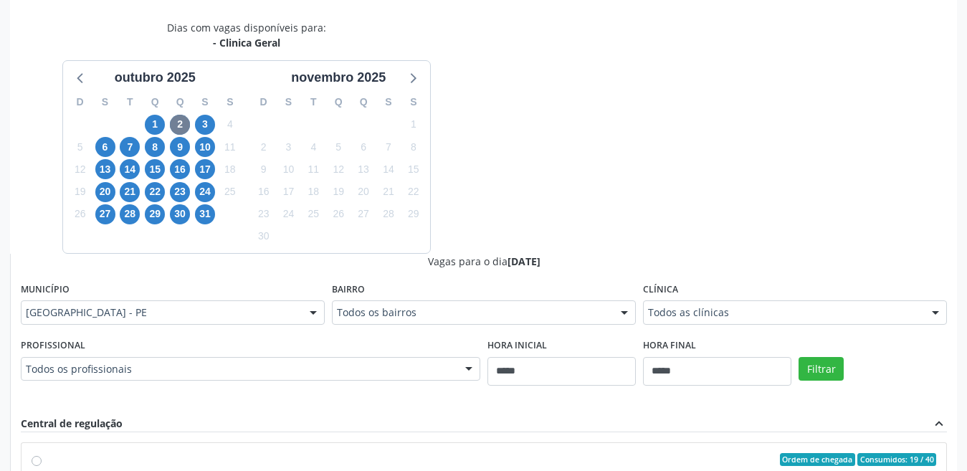
click at [665, 301] on div "Todos as clínicas" at bounding box center [795, 312] width 304 height 24
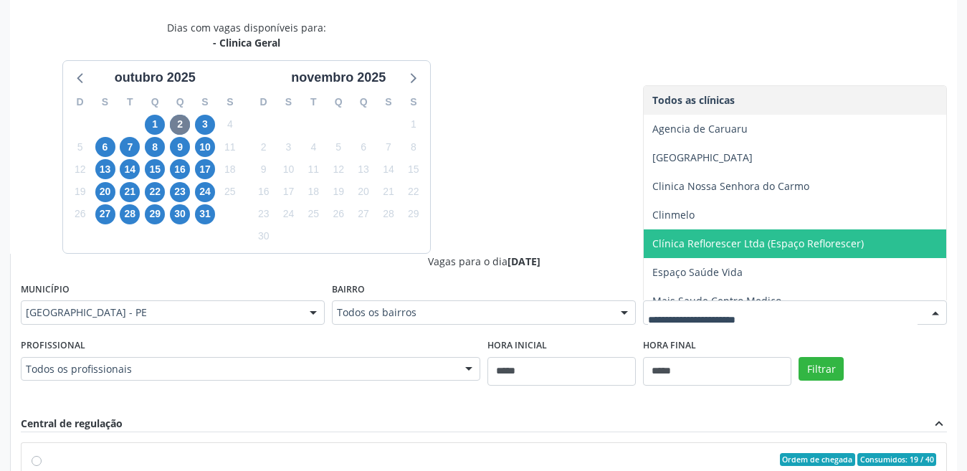
scroll to position [72, 0]
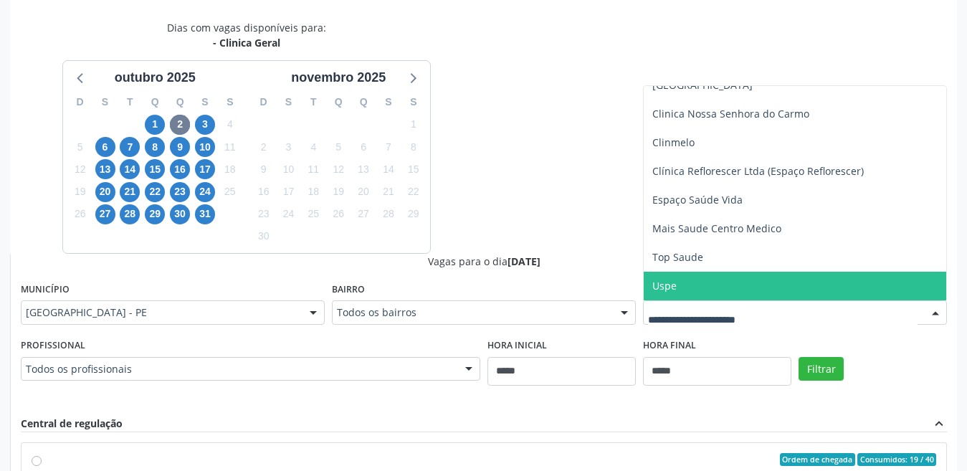
click at [693, 286] on span "Uspe" at bounding box center [795, 286] width 303 height 29
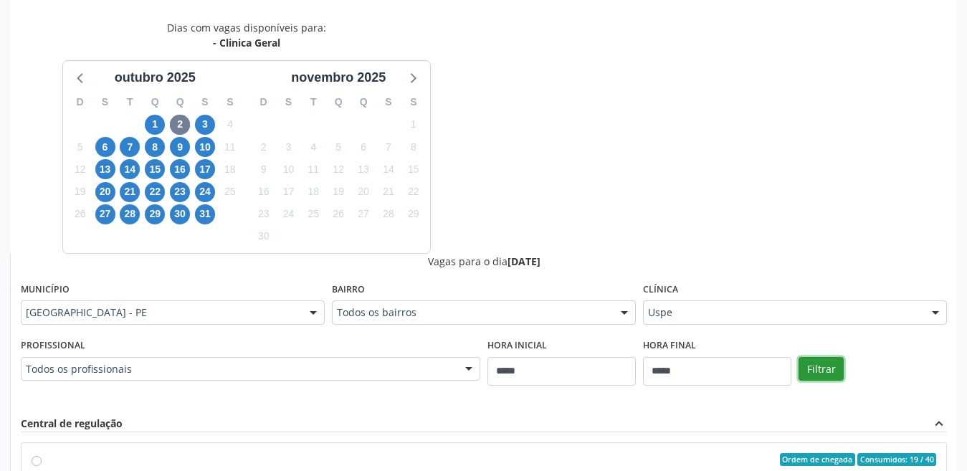
click at [819, 367] on button "Filtrar" at bounding box center [821, 369] width 45 height 24
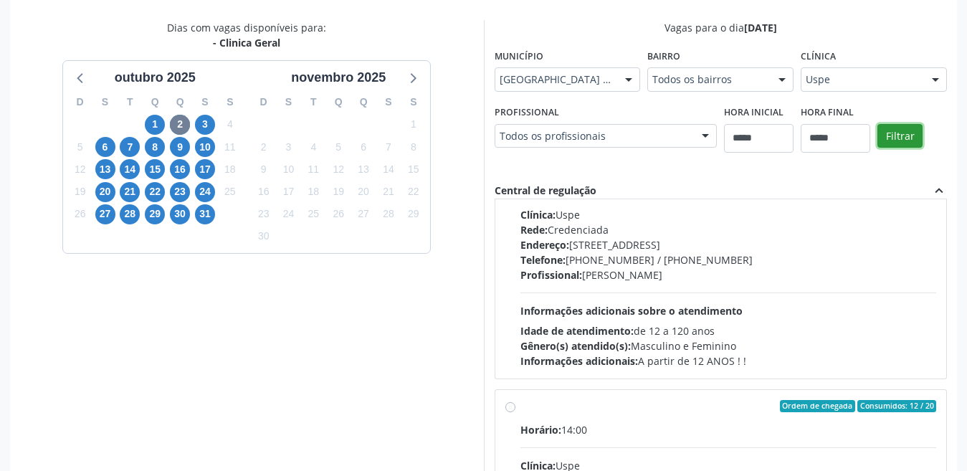
scroll to position [0, 0]
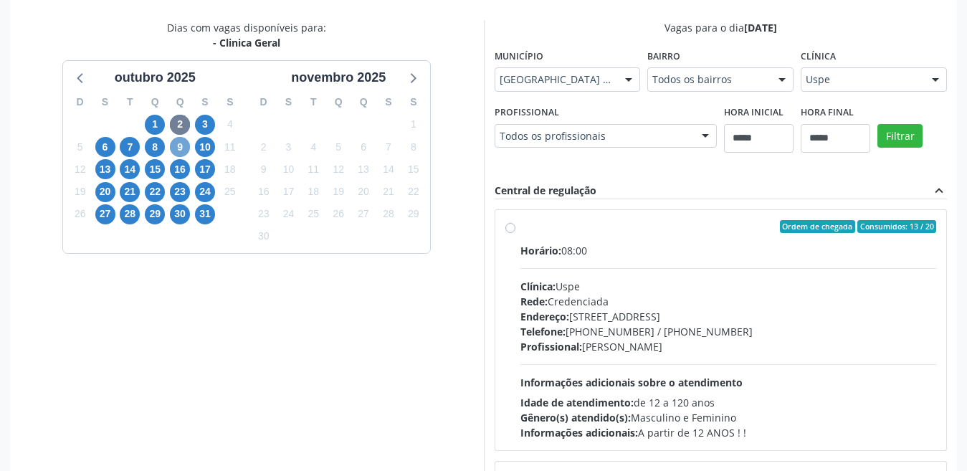
click at [179, 146] on span "9" at bounding box center [180, 147] width 20 height 20
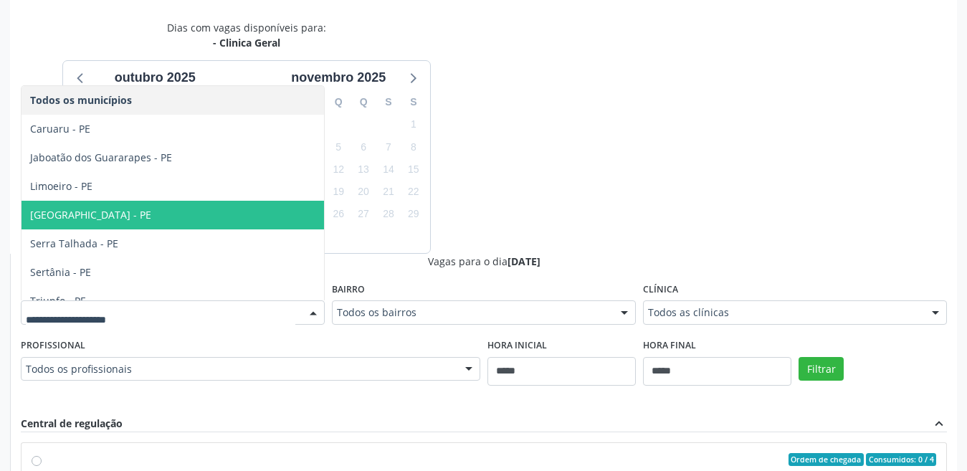
scroll to position [15, 0]
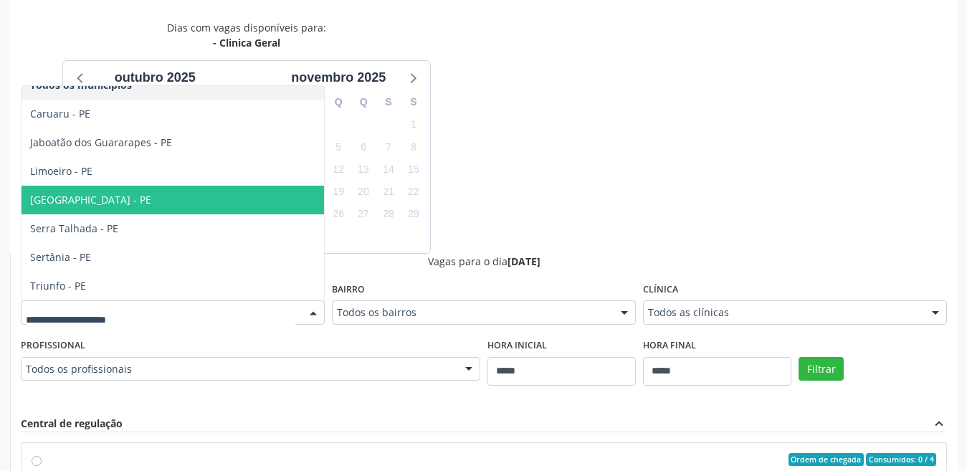
click at [265, 202] on span "Recife - PE" at bounding box center [173, 200] width 303 height 29
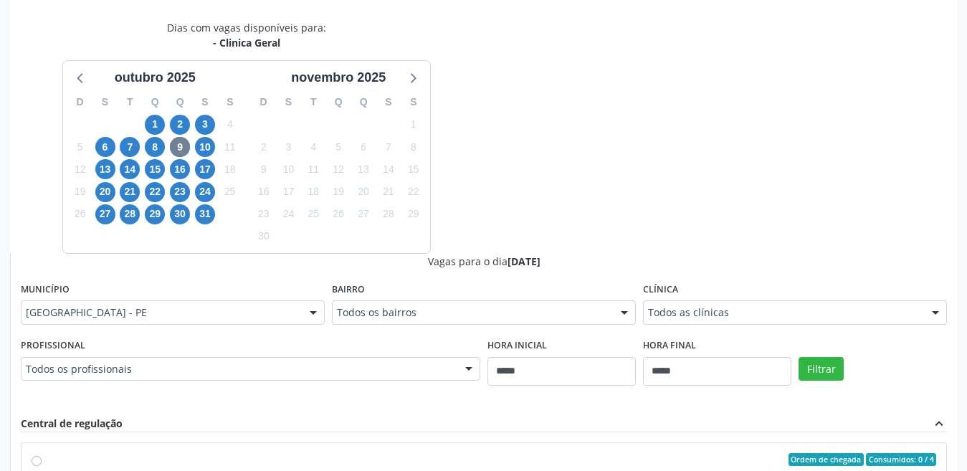
click at [814, 354] on div "Filtrar" at bounding box center [873, 368] width 156 height 66
click at [830, 373] on button "Filtrar" at bounding box center [821, 369] width 45 height 24
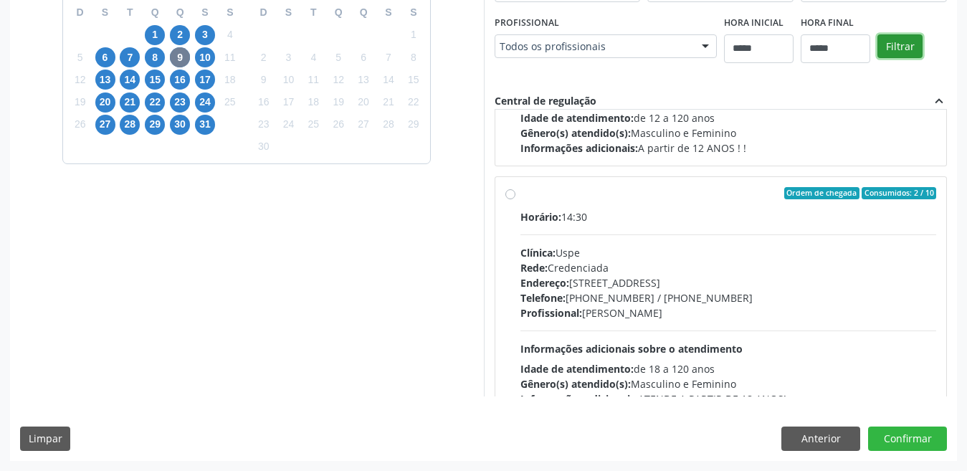
scroll to position [2704, 0]
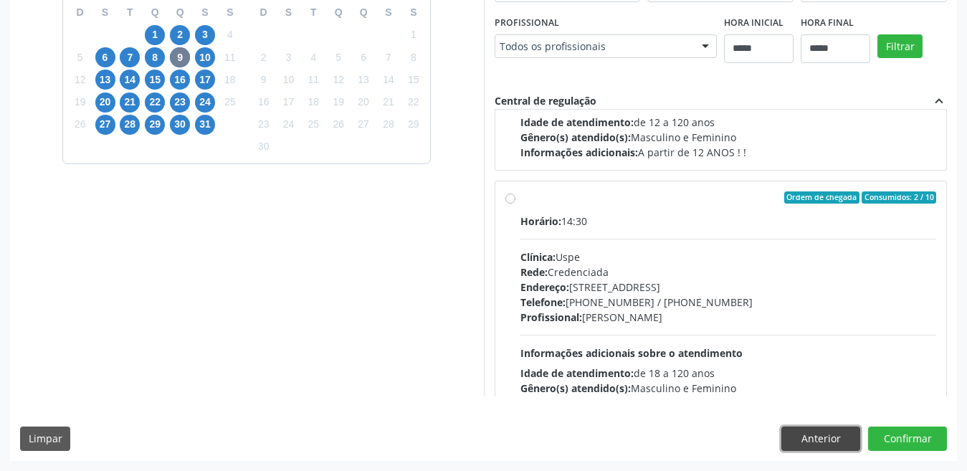
click at [807, 441] on button "Anterior" at bounding box center [820, 439] width 79 height 24
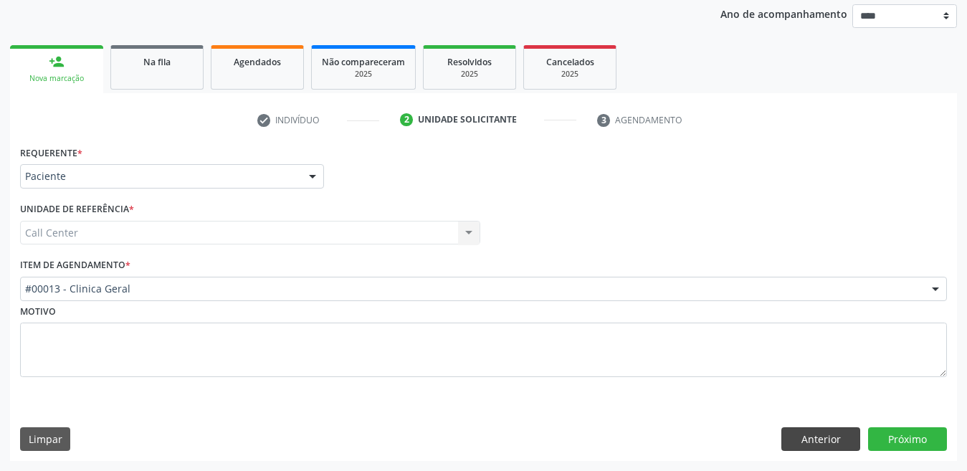
scroll to position [169, 0]
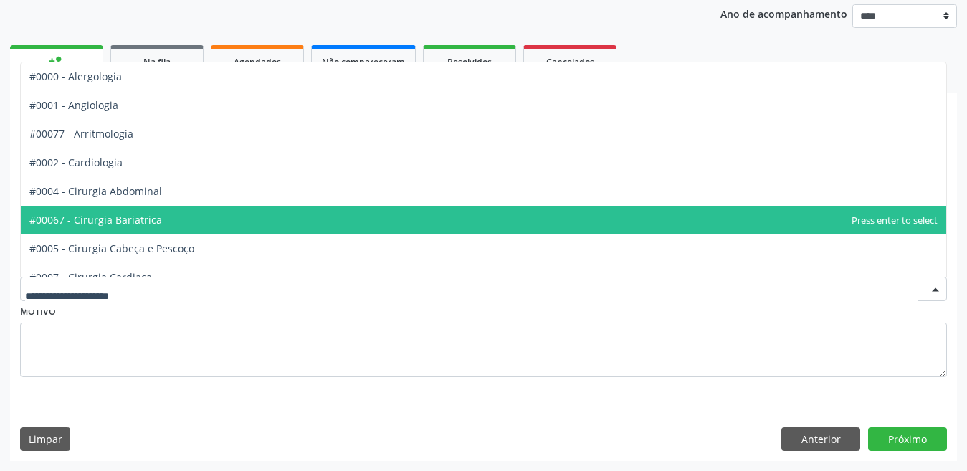
drag, startPoint x: 106, startPoint y: 282, endPoint x: 97, endPoint y: 313, distance: 32.9
click at [97, 313] on div "Motivo" at bounding box center [483, 339] width 927 height 76
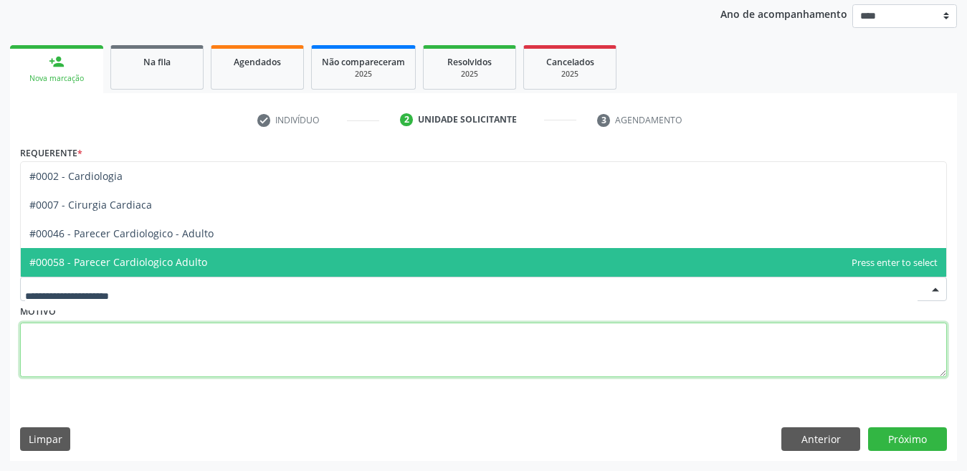
click at [110, 336] on textarea at bounding box center [483, 350] width 927 height 54
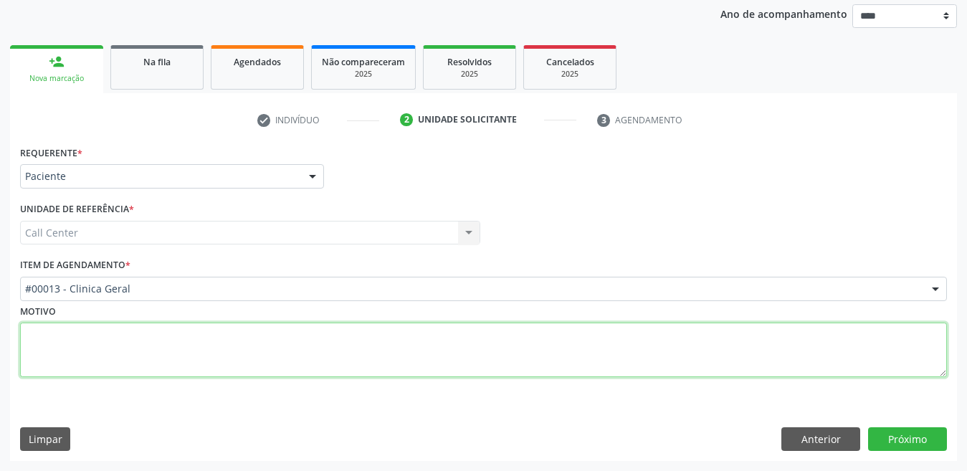
click at [106, 332] on textarea at bounding box center [483, 350] width 927 height 54
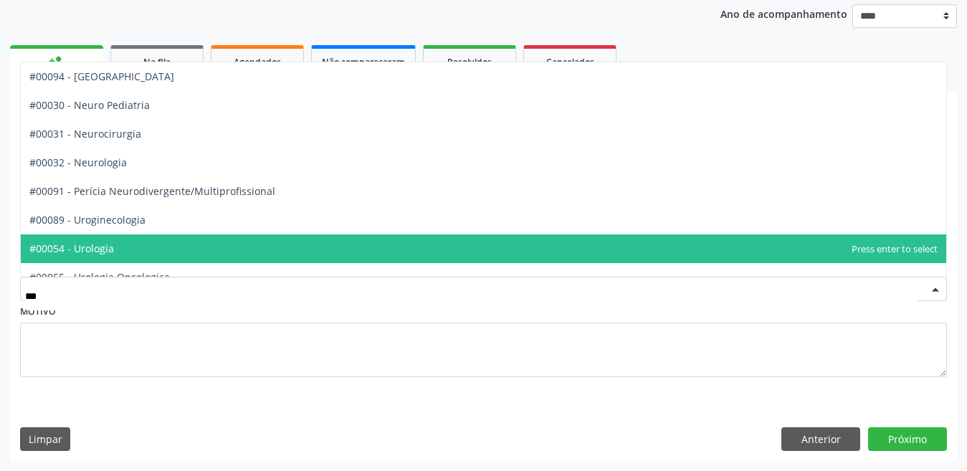
click at [157, 247] on span "#00054 - Urologia" at bounding box center [484, 248] width 926 height 29
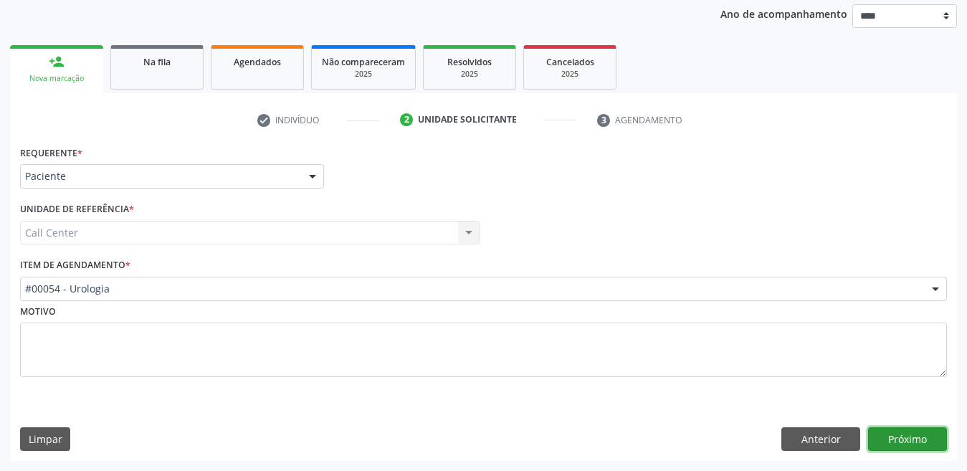
click at [867, 441] on button "Próximo" at bounding box center [907, 439] width 79 height 24
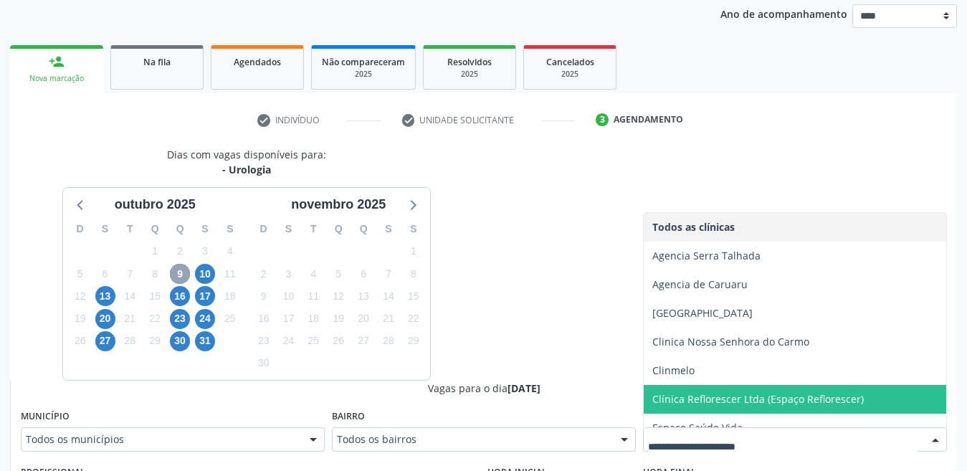
click at [177, 280] on span "9" at bounding box center [180, 274] width 20 height 20
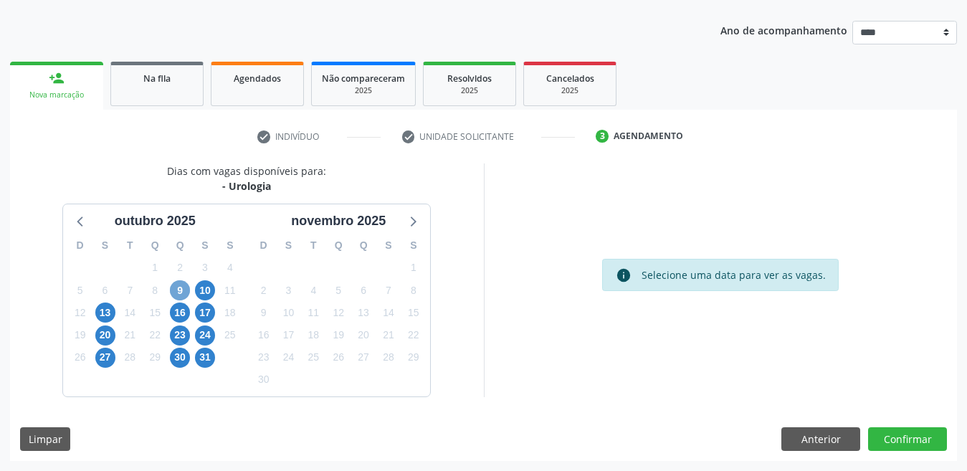
scroll to position [153, 0]
click at [197, 292] on span "10" at bounding box center [205, 290] width 20 height 20
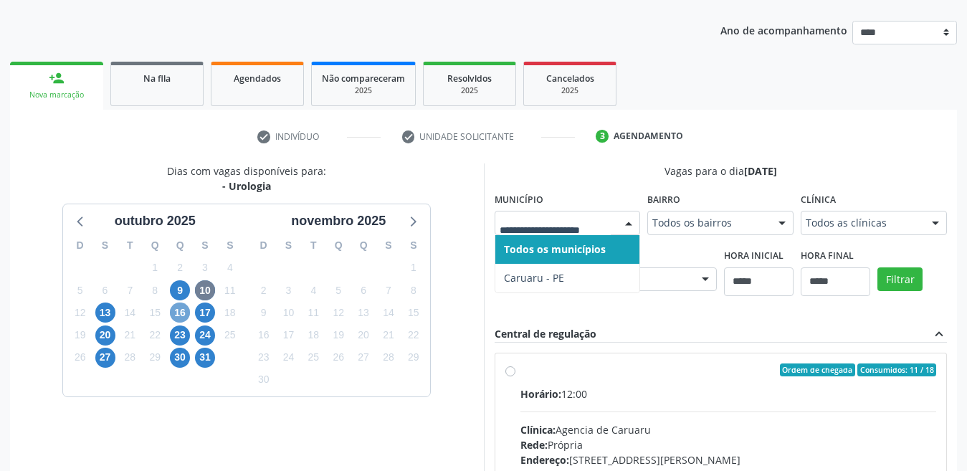
click at [180, 318] on span "16" at bounding box center [180, 313] width 20 height 20
click at [202, 361] on span "31" at bounding box center [205, 358] width 20 height 20
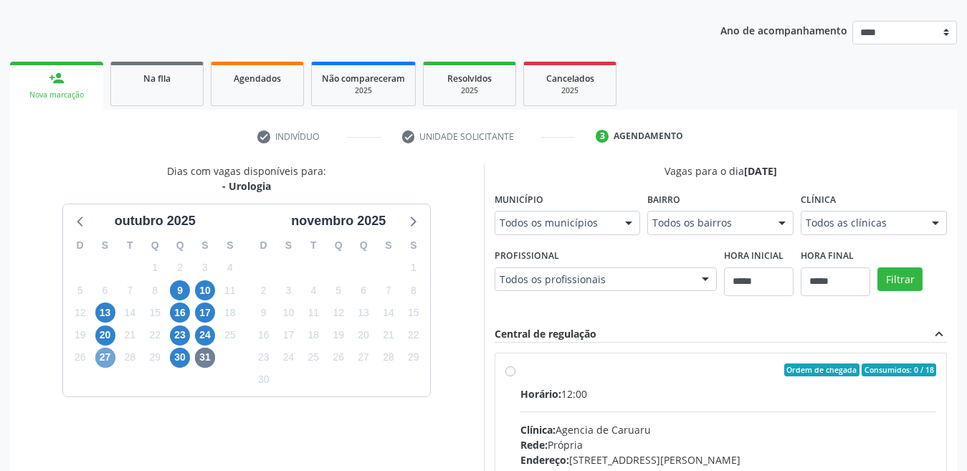
click at [105, 356] on span "27" at bounding box center [105, 358] width 20 height 20
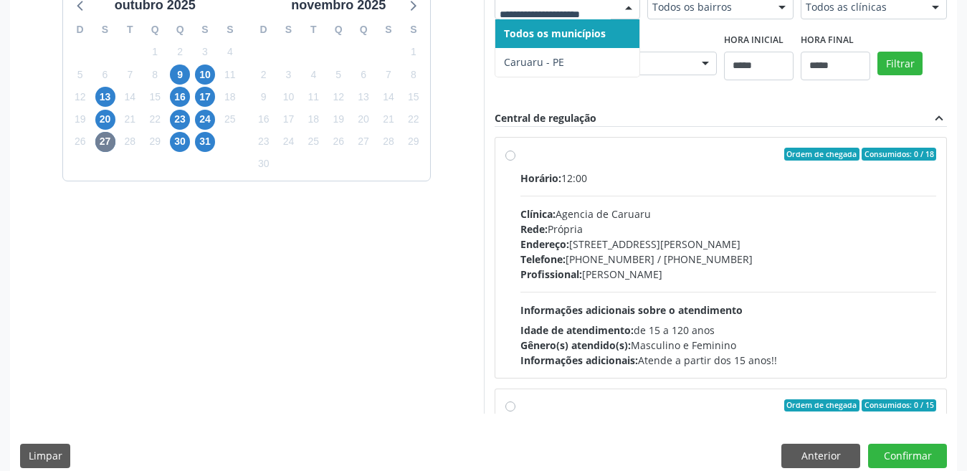
scroll to position [386, 0]
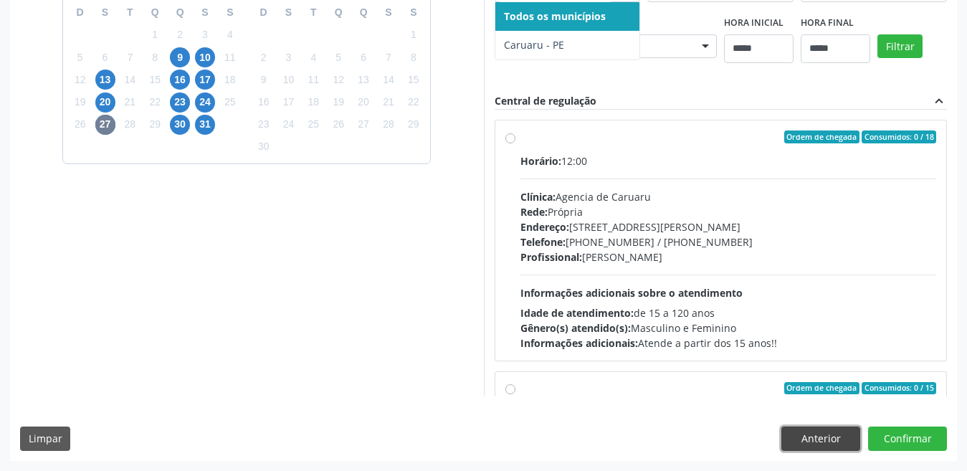
click at [827, 441] on button "Anterior" at bounding box center [820, 439] width 79 height 24
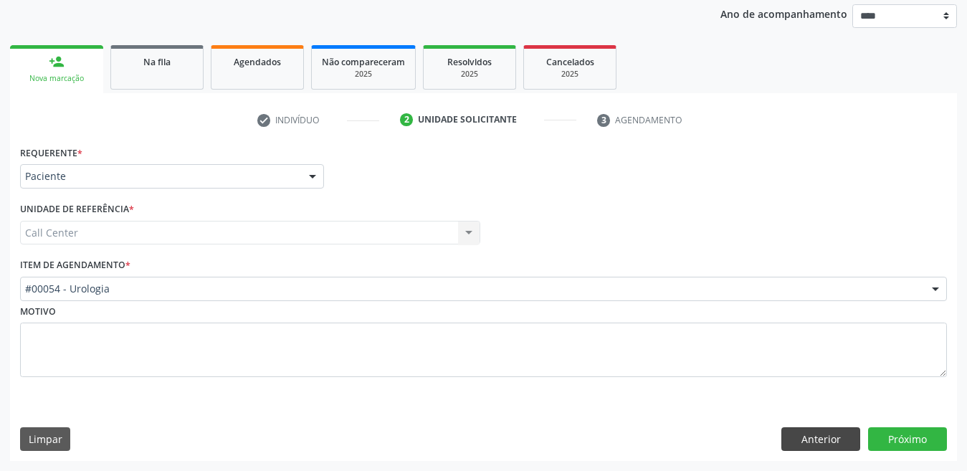
scroll to position [169, 0]
click at [241, 298] on div "#00054 - Urologia" at bounding box center [483, 289] width 927 height 24
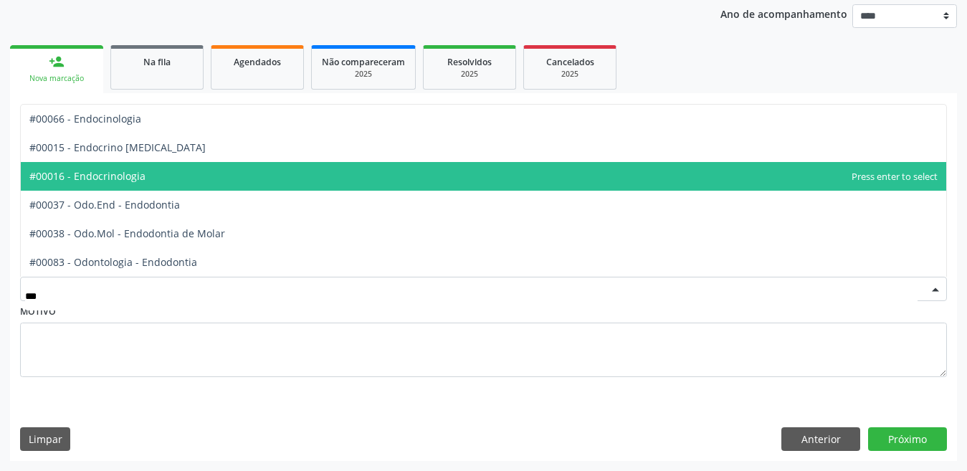
click at [199, 171] on span "#00016 - Endocrinologia" at bounding box center [484, 176] width 926 height 29
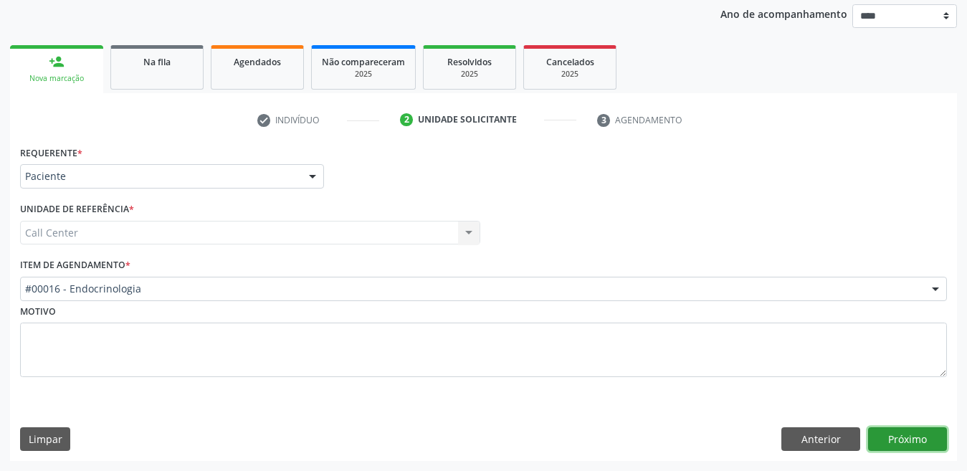
click at [867, 433] on button "Próximo" at bounding box center [907, 439] width 79 height 24
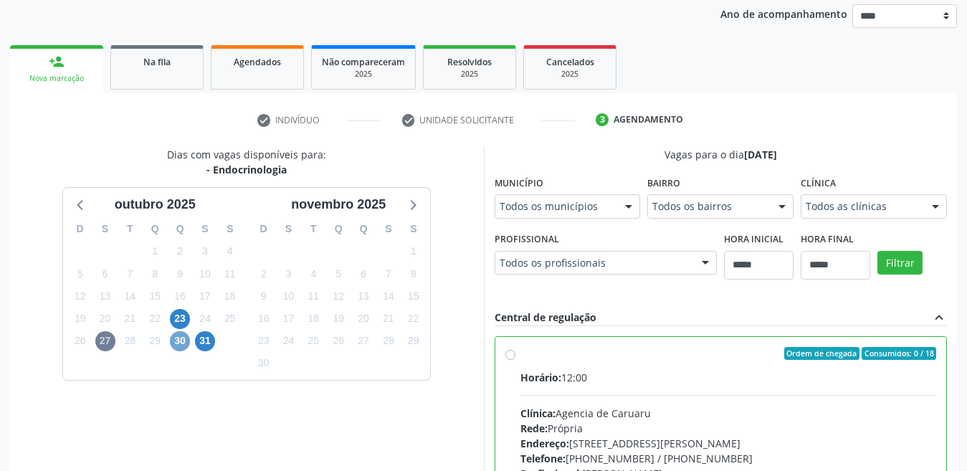
click at [174, 338] on span "30" at bounding box center [180, 341] width 20 height 20
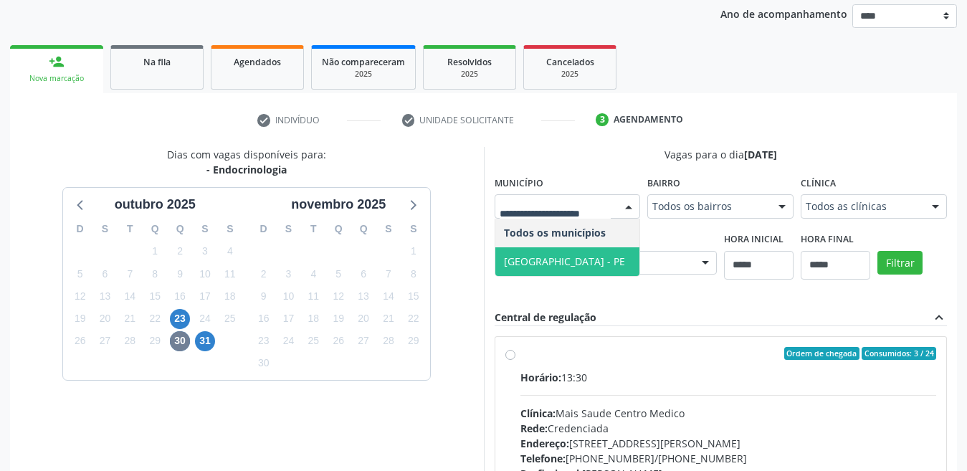
click at [524, 262] on span "Recife - PE" at bounding box center [564, 262] width 121 height 14
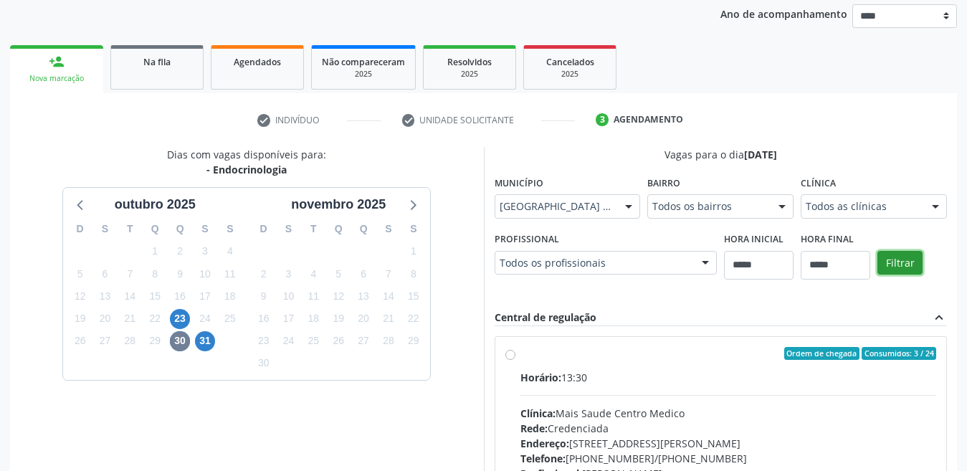
click at [867, 261] on button "Filtrar" at bounding box center [900, 263] width 45 height 24
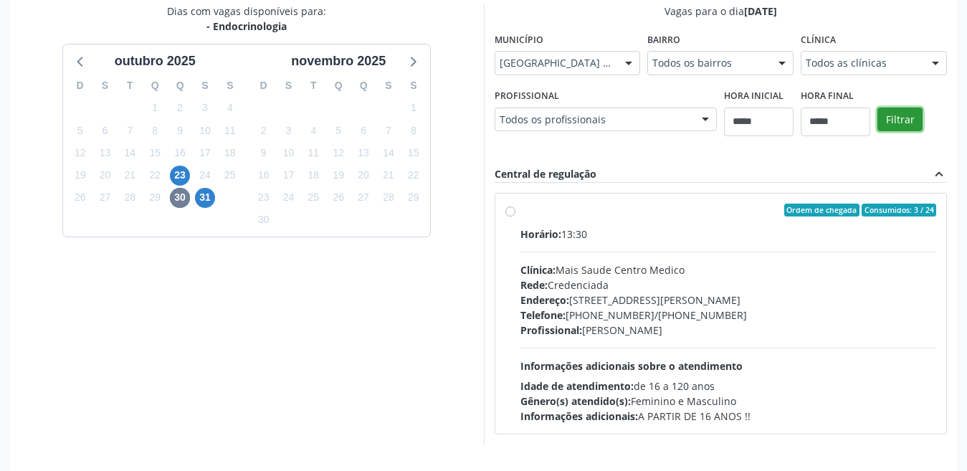
scroll to position [360, 0]
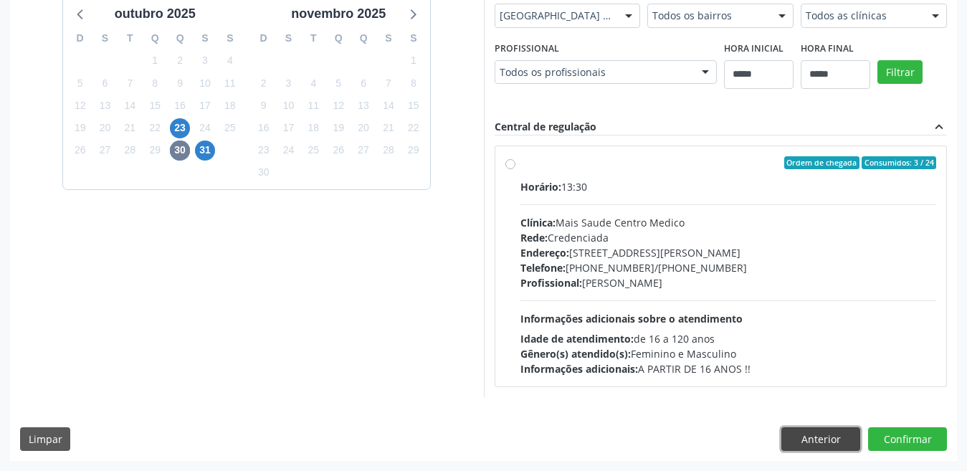
click at [792, 431] on button "Anterior" at bounding box center [820, 439] width 79 height 24
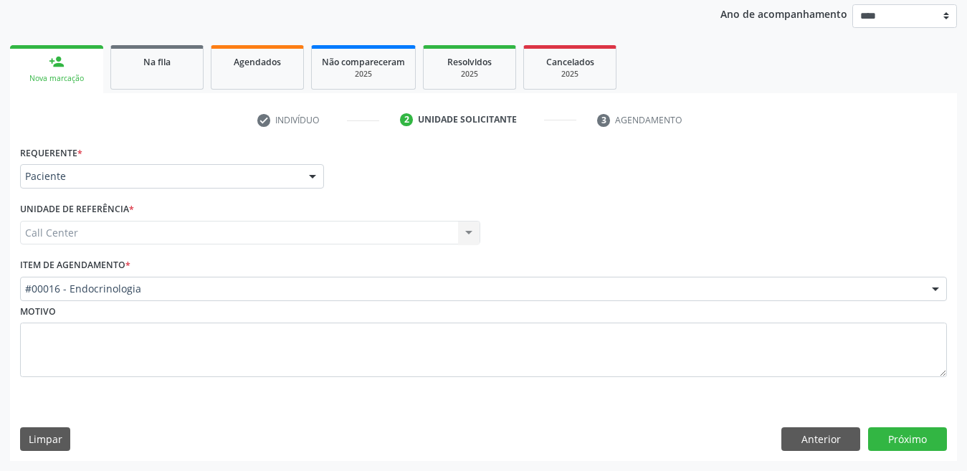
scroll to position [169, 0]
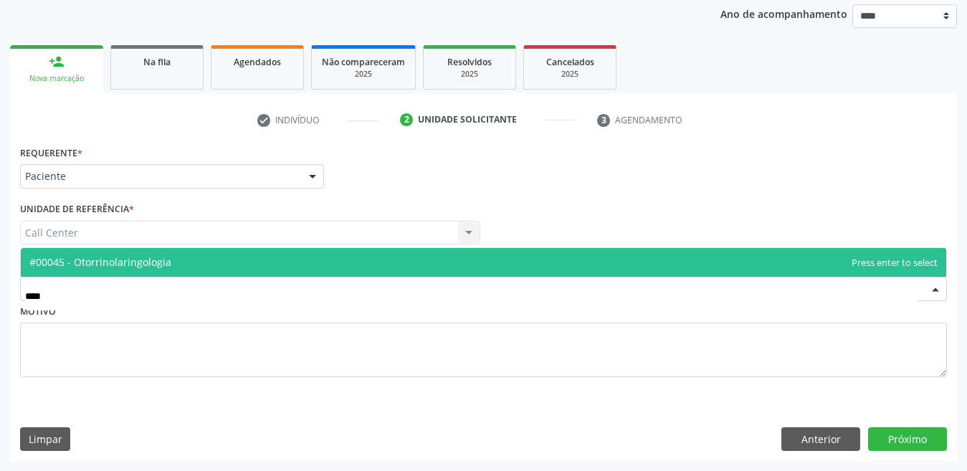
click at [154, 262] on span "#00045 - Otorrinolaringologia" at bounding box center [100, 262] width 142 height 14
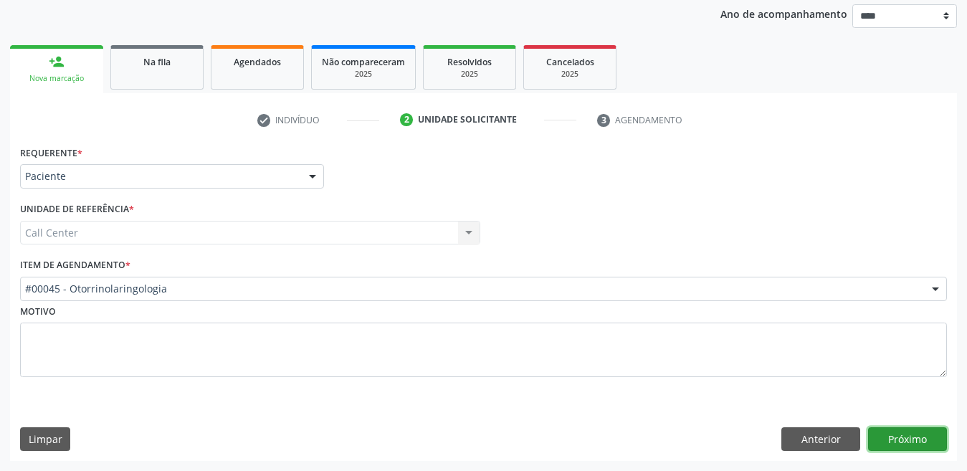
click at [867, 437] on button "Próximo" at bounding box center [907, 439] width 79 height 24
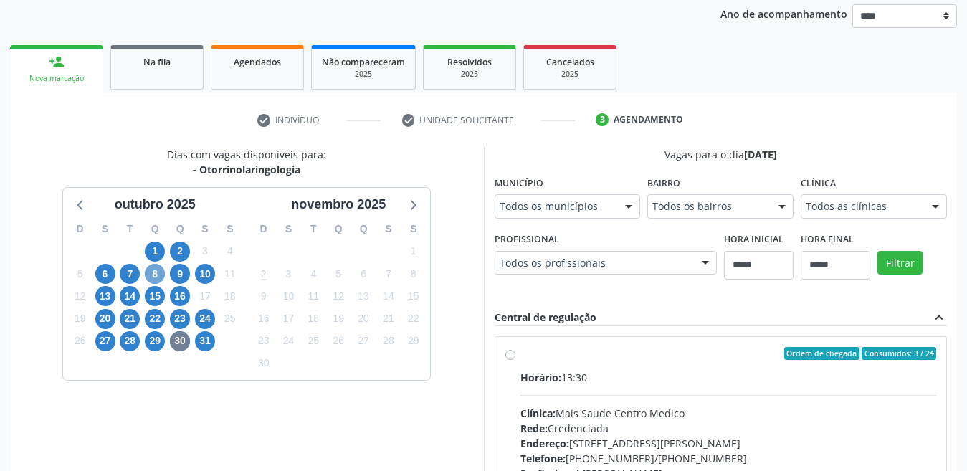
click at [151, 272] on span "8" at bounding box center [155, 274] width 20 height 20
click at [156, 249] on span "1" at bounding box center [155, 252] width 20 height 20
click at [181, 247] on span "2" at bounding box center [180, 252] width 20 height 20
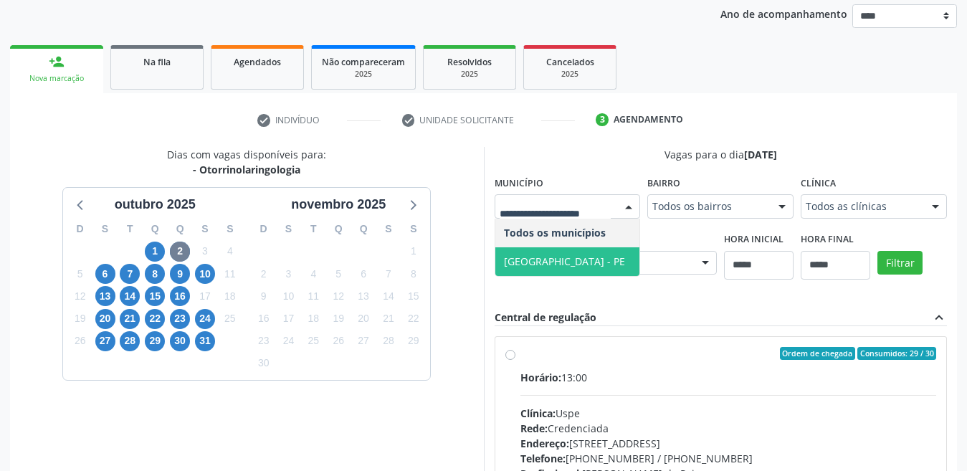
click at [532, 262] on span "Recife - PE" at bounding box center [564, 262] width 121 height 14
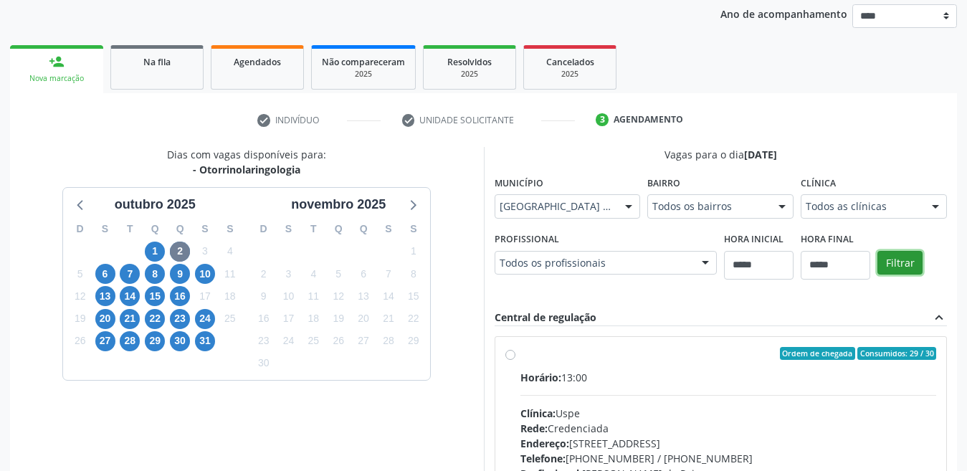
click at [867, 272] on button "Filtrar" at bounding box center [900, 263] width 45 height 24
click at [867, 262] on button "Filtrar" at bounding box center [900, 263] width 45 height 24
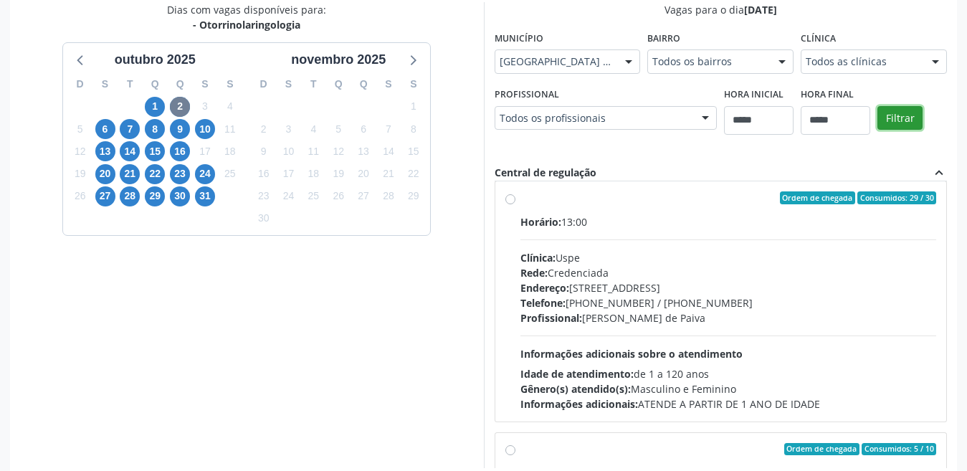
scroll to position [242, 0]
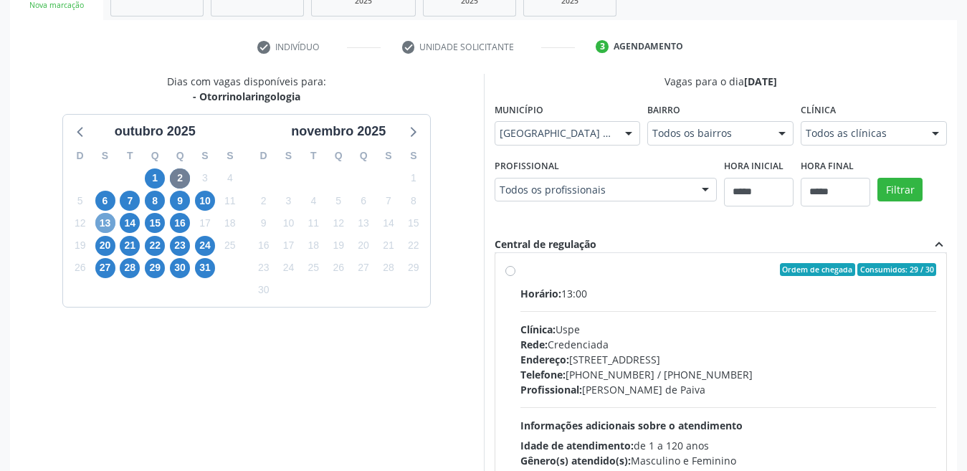
click at [106, 220] on span "13" at bounding box center [105, 223] width 20 height 20
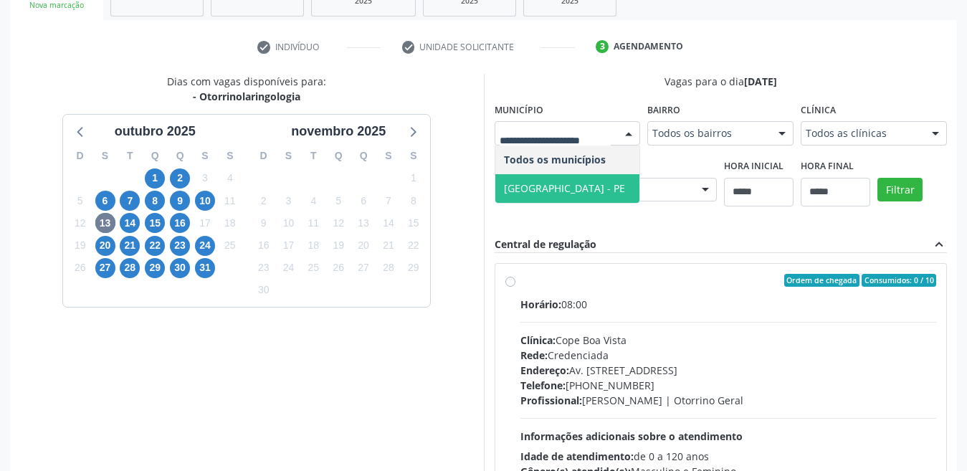
click at [553, 181] on span "Recife - PE" at bounding box center [567, 188] width 145 height 29
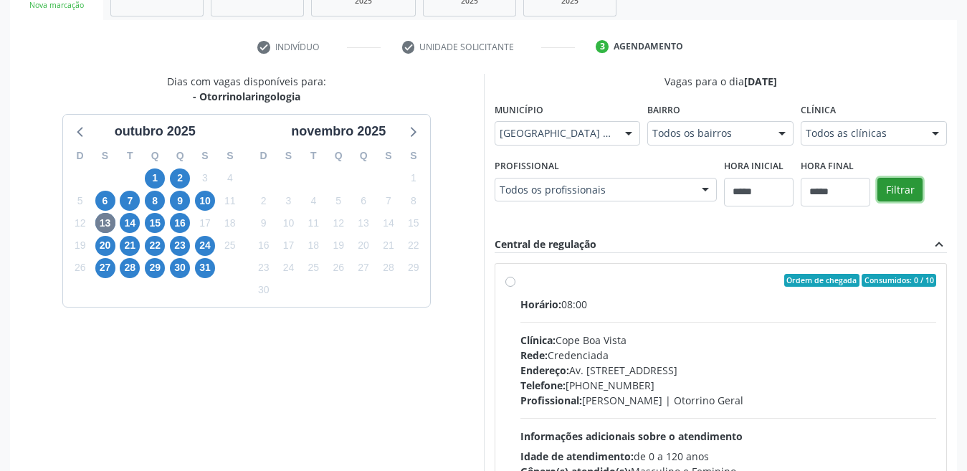
click at [867, 185] on button "Filtrar" at bounding box center [900, 190] width 45 height 24
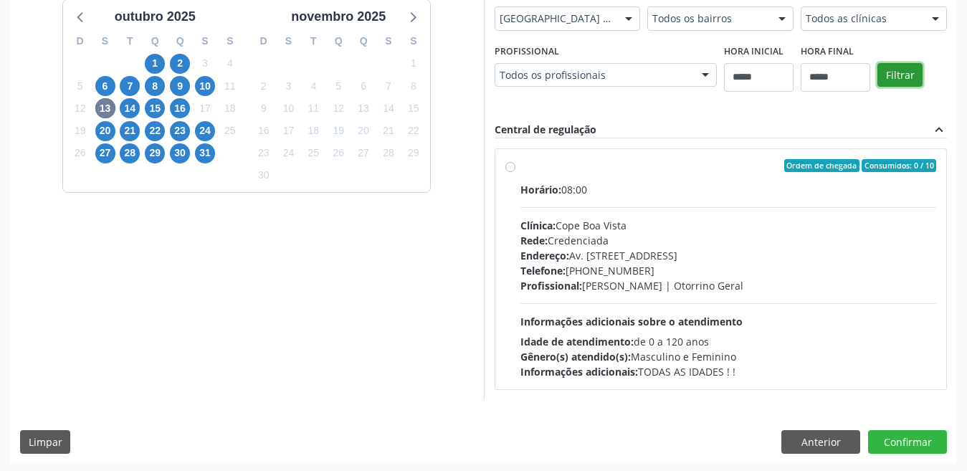
scroll to position [360, 0]
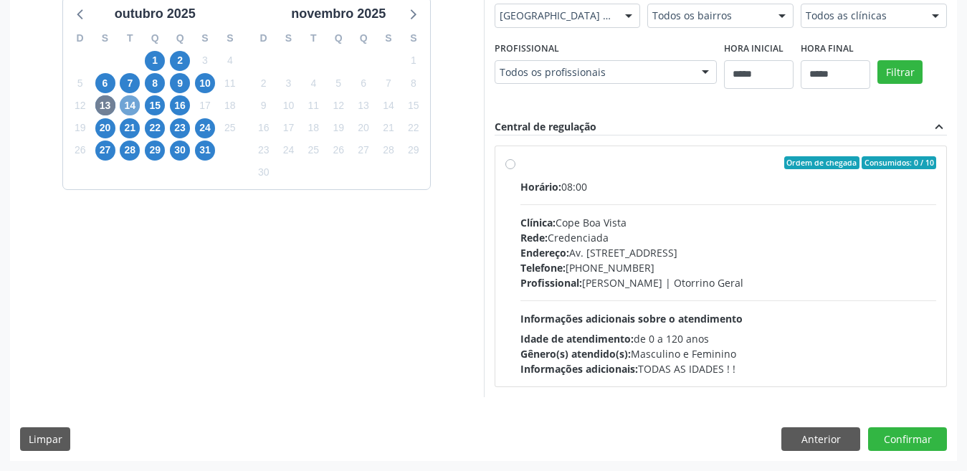
click at [129, 101] on span "14" at bounding box center [130, 105] width 20 height 20
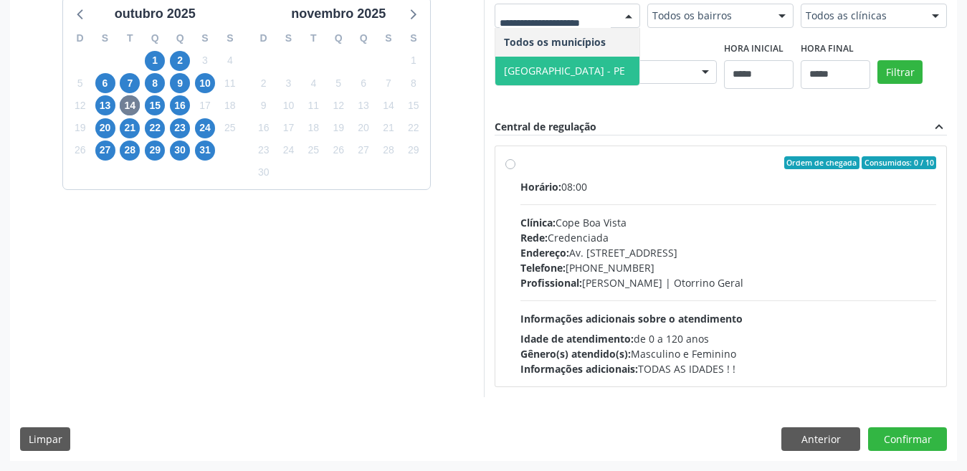
click at [538, 77] on span "Recife - PE" at bounding box center [564, 71] width 121 height 14
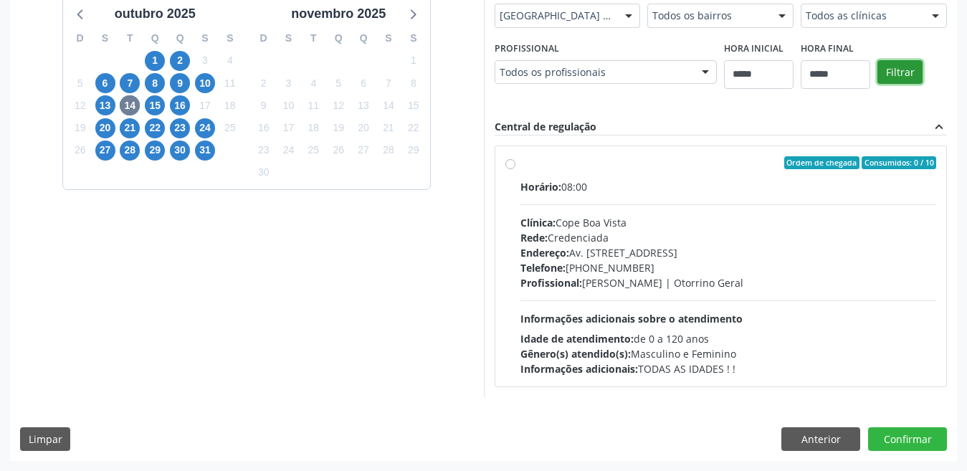
click at [867, 69] on button "Filtrar" at bounding box center [900, 72] width 45 height 24
click at [155, 104] on span "15" at bounding box center [155, 105] width 20 height 20
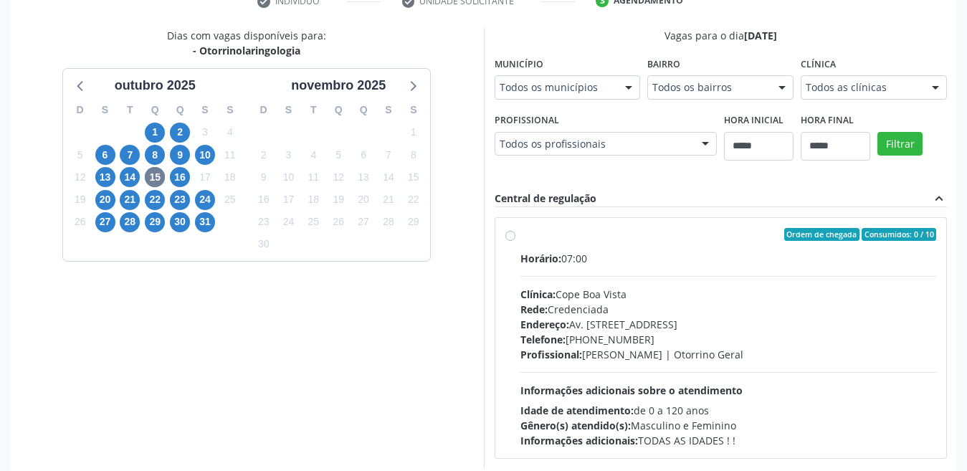
click at [531, 96] on div "Todos os municípios" at bounding box center [568, 87] width 146 height 24
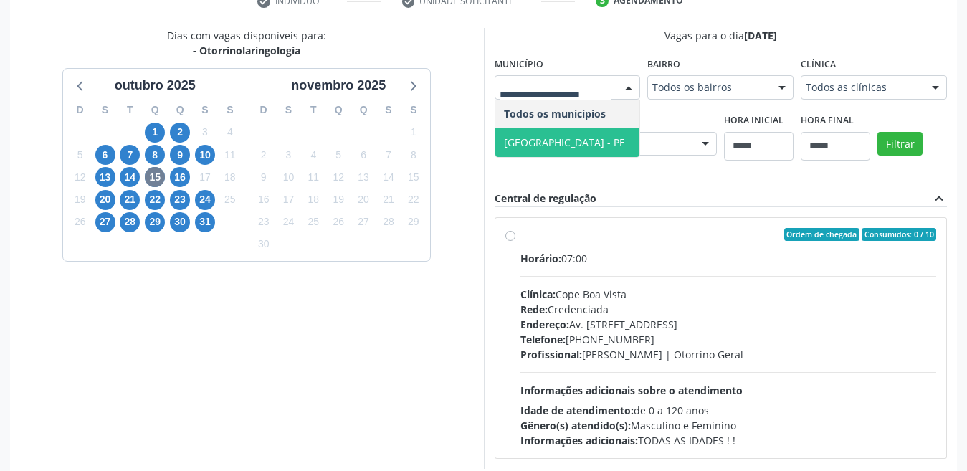
click at [543, 141] on span "Recife - PE" at bounding box center [564, 143] width 121 height 14
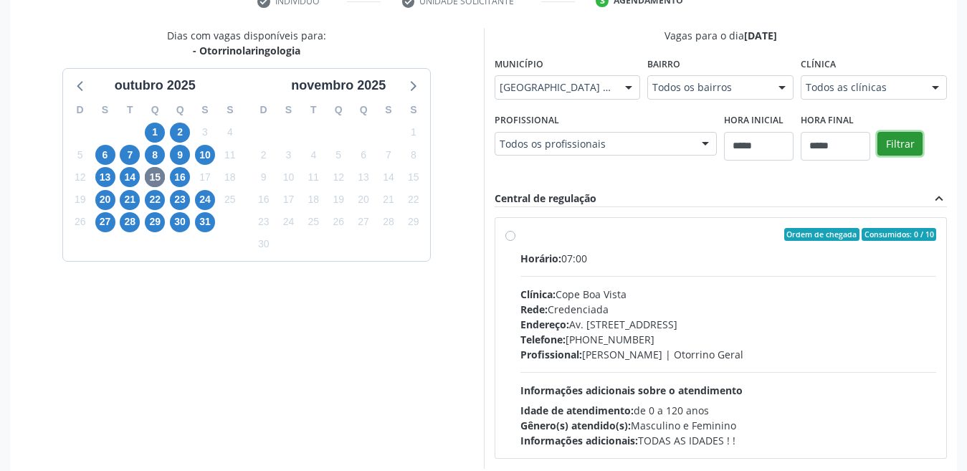
click at [867, 144] on button "Filtrar" at bounding box center [900, 144] width 45 height 24
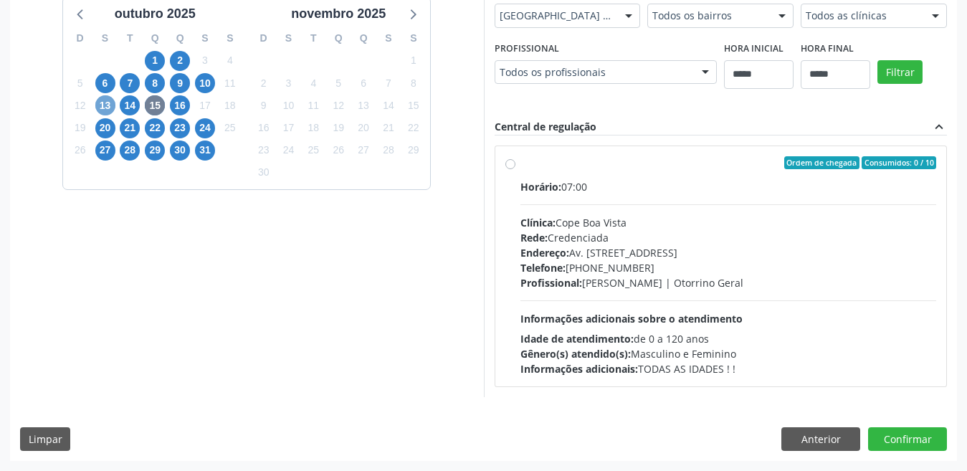
click at [100, 102] on span "13" at bounding box center [105, 105] width 20 height 20
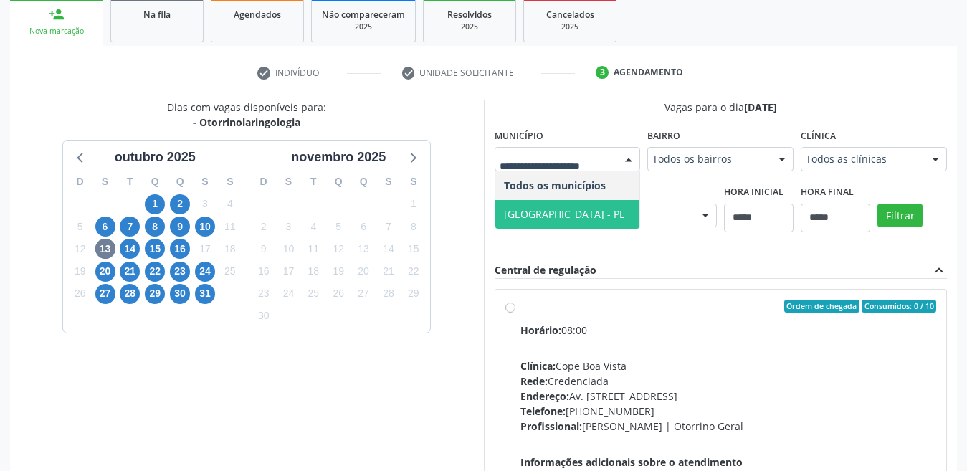
click at [547, 208] on span "Recife - PE" at bounding box center [564, 214] width 121 height 14
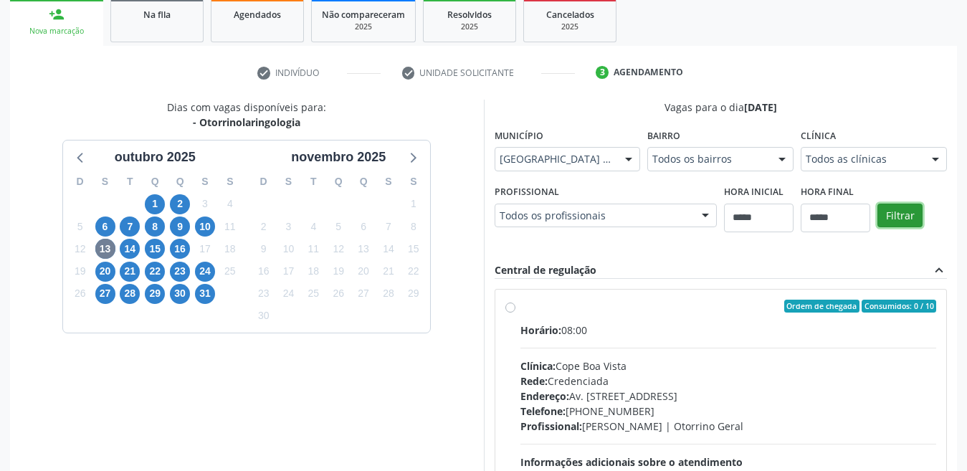
click at [867, 211] on button "Filtrar" at bounding box center [900, 216] width 45 height 24
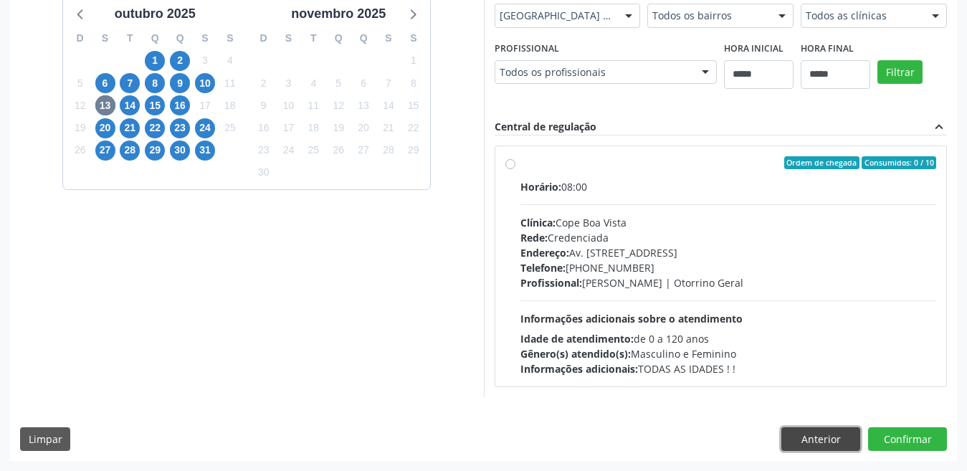
click at [799, 441] on button "Anterior" at bounding box center [820, 439] width 79 height 24
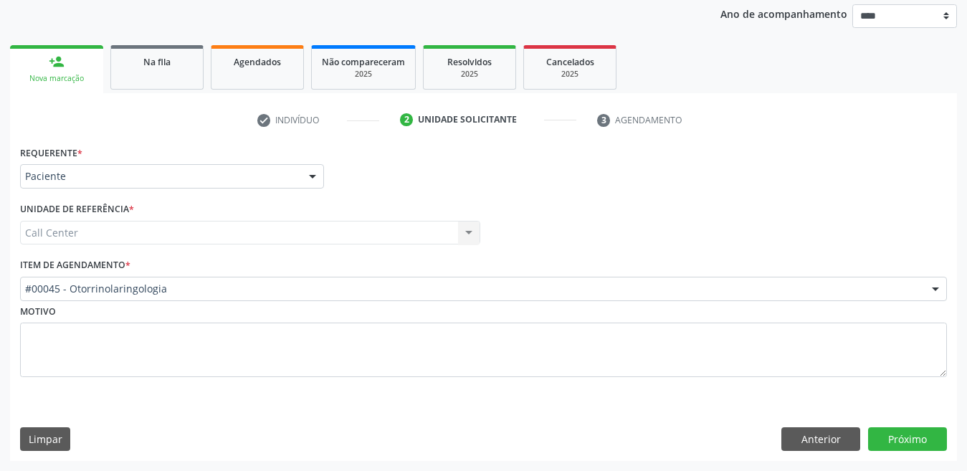
scroll to position [169, 0]
click at [49, 280] on div "#00045 - Otorrinolaringologia" at bounding box center [483, 289] width 927 height 24
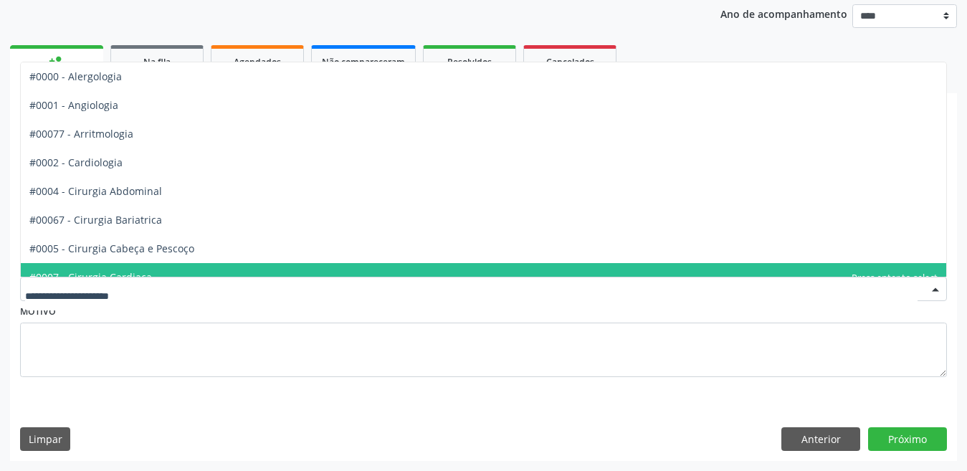
type input "*"
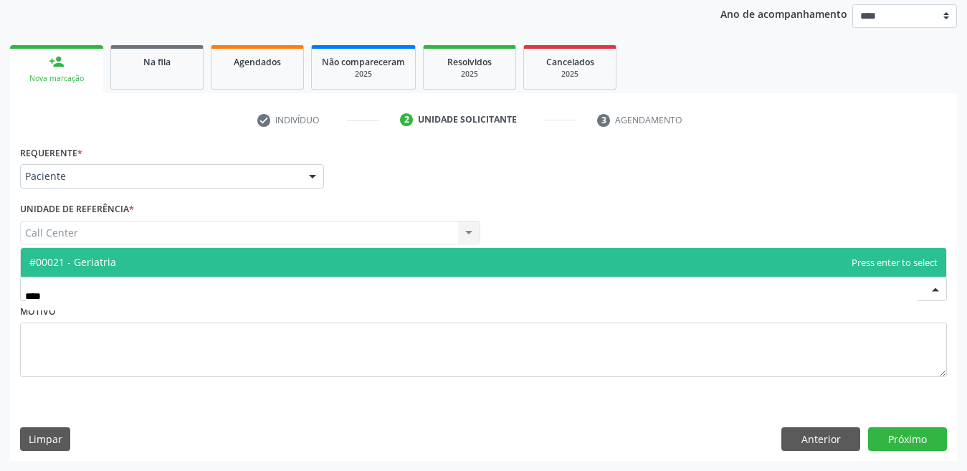
click at [80, 252] on span "#00021 - Geriatria" at bounding box center [484, 262] width 926 height 29
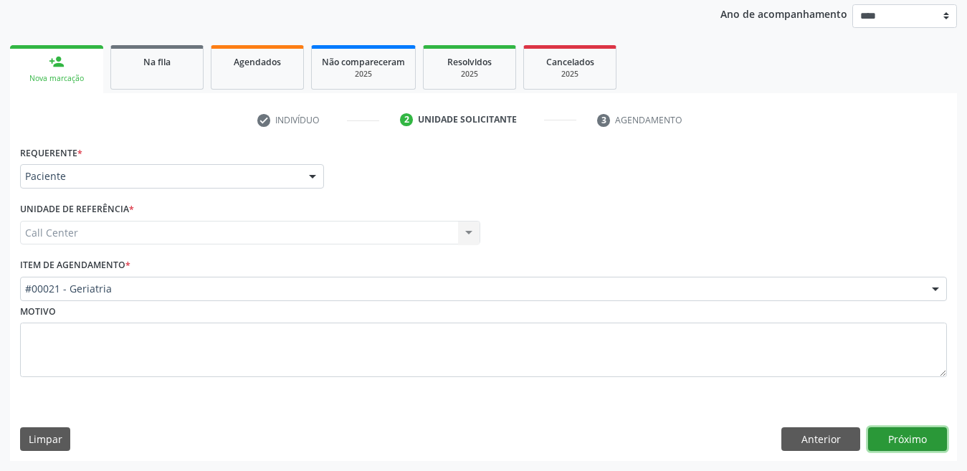
click at [867, 436] on button "Próximo" at bounding box center [907, 439] width 79 height 24
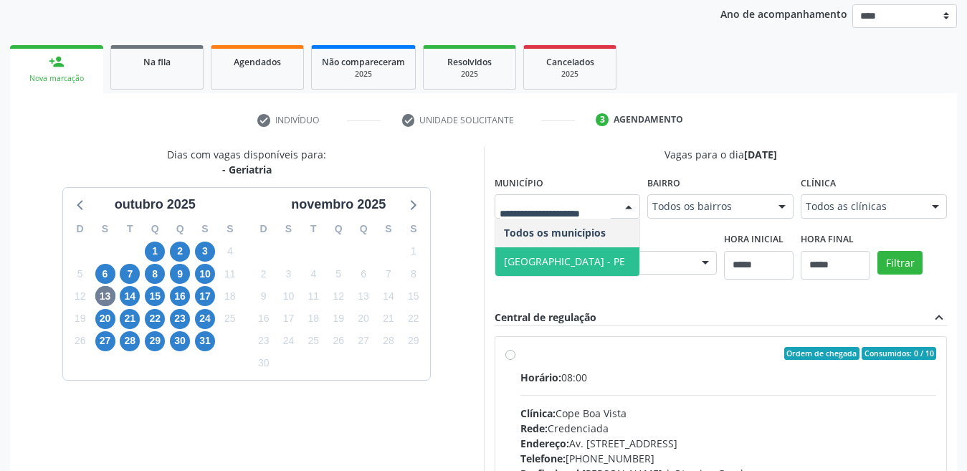
click at [561, 259] on span "Recife - PE" at bounding box center [567, 261] width 145 height 29
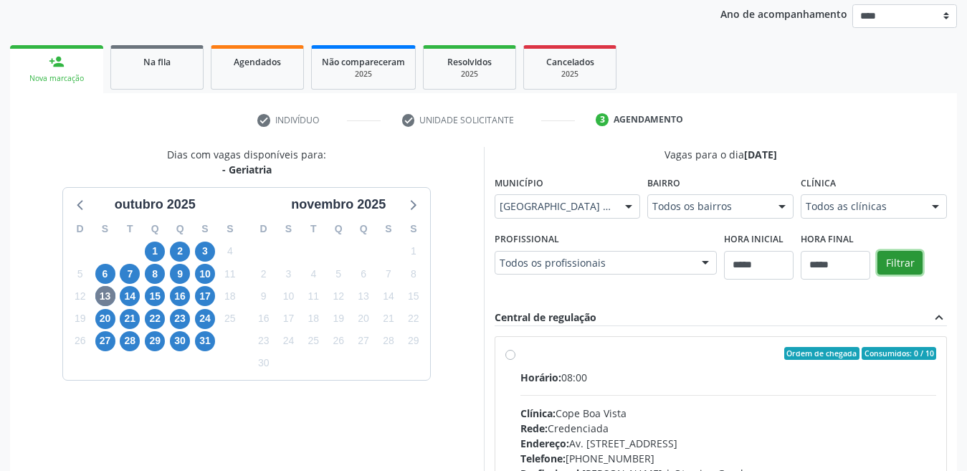
click at [867, 264] on button "Filtrar" at bounding box center [900, 263] width 45 height 24
click at [102, 290] on span "13" at bounding box center [105, 296] width 20 height 20
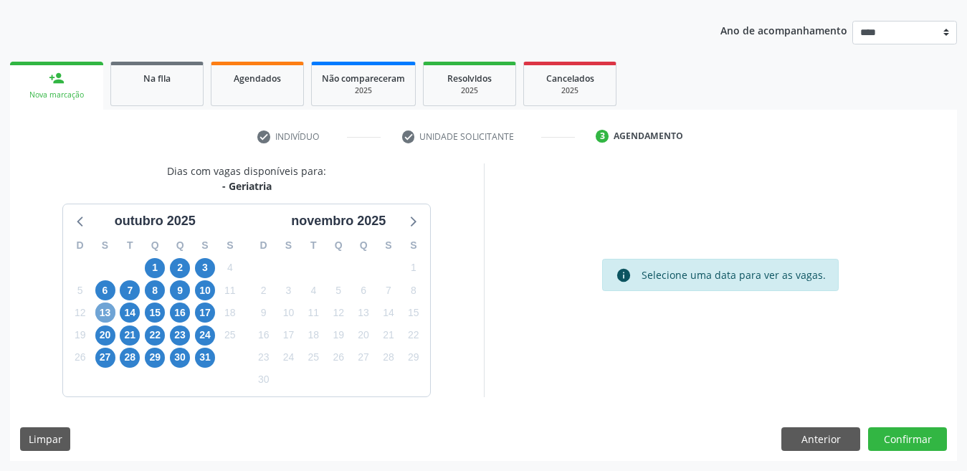
click at [110, 309] on span "13" at bounding box center [105, 313] width 20 height 20
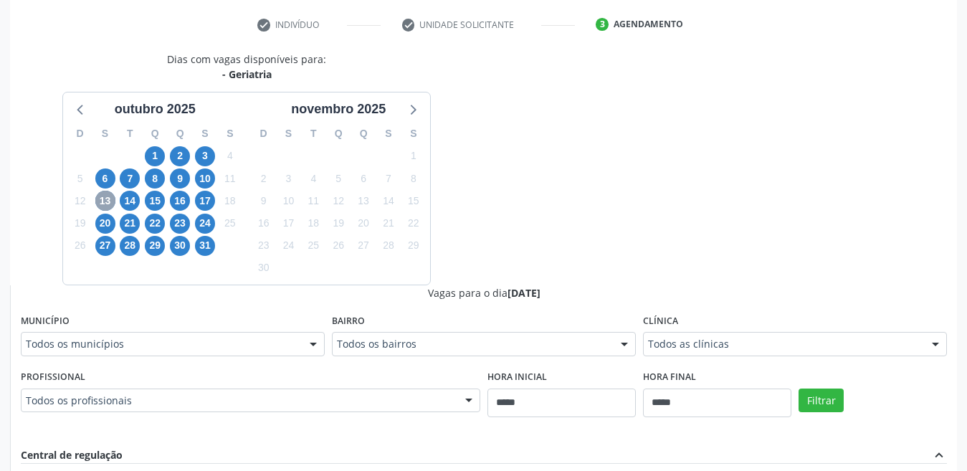
scroll to position [313, 0]
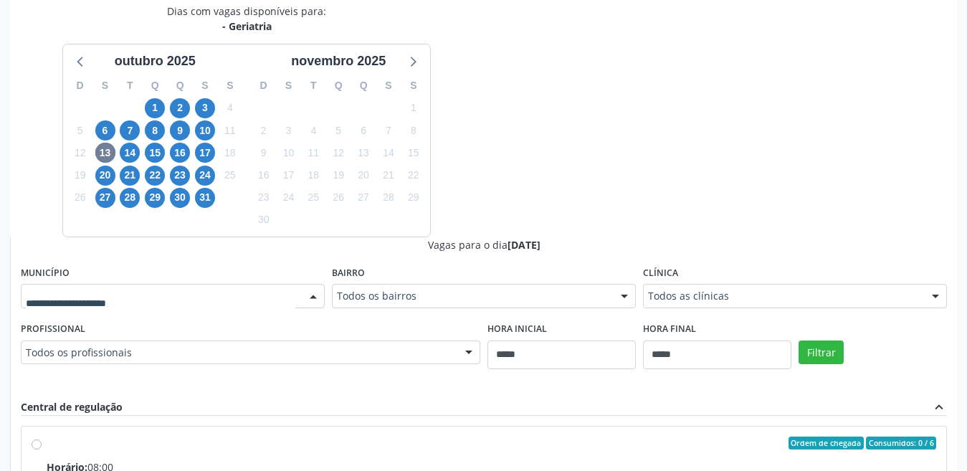
click at [174, 285] on div at bounding box center [173, 296] width 304 height 24
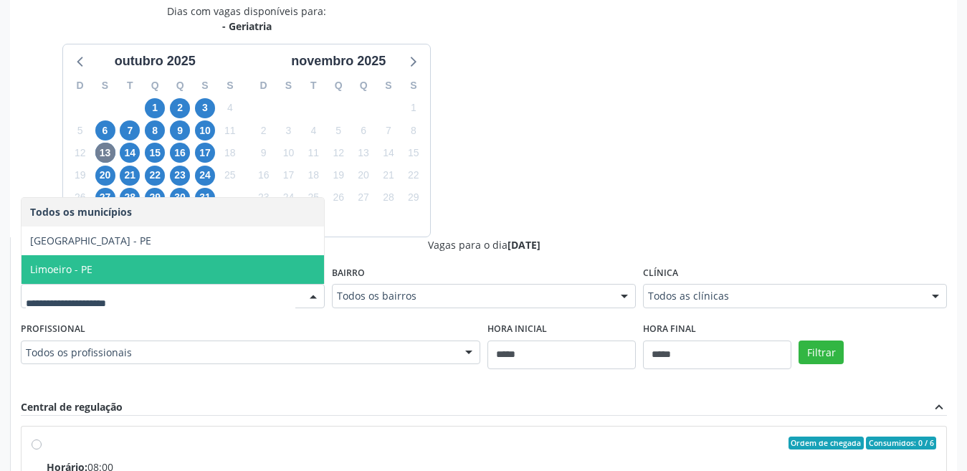
click at [116, 264] on span "Limoeiro - PE" at bounding box center [173, 269] width 303 height 29
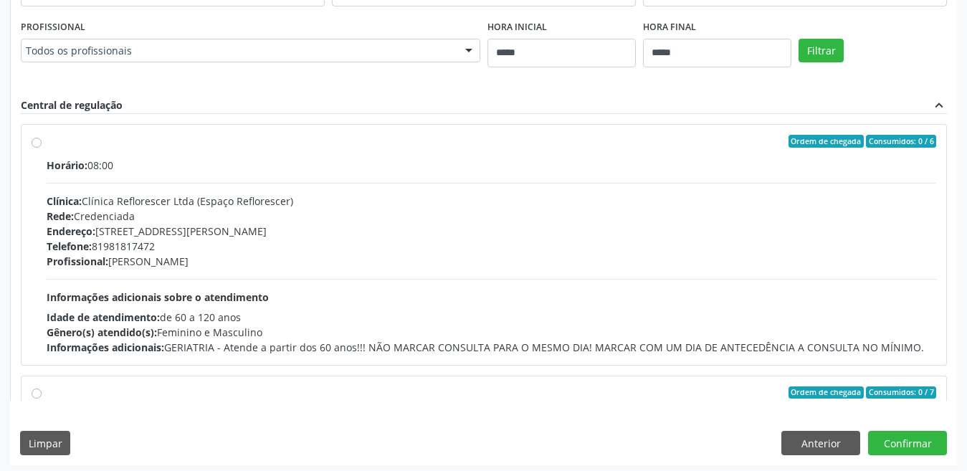
scroll to position [332, 0]
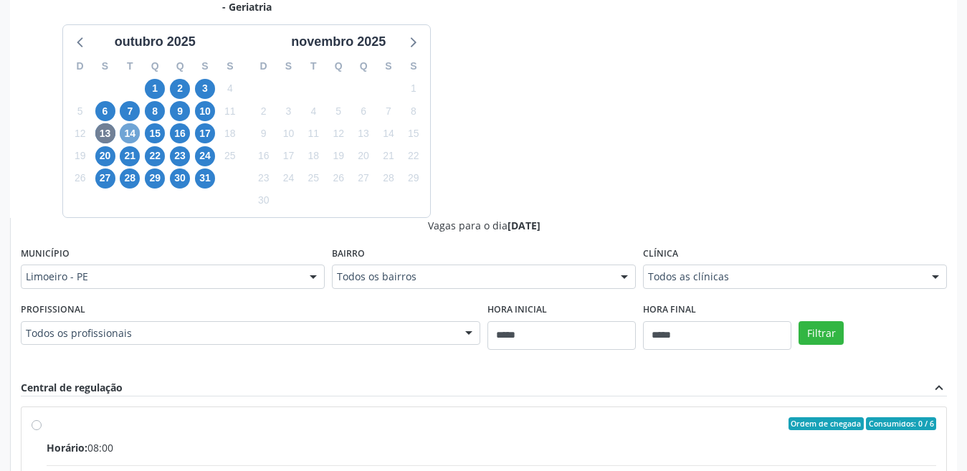
click at [132, 136] on span "14" at bounding box center [130, 133] width 20 height 20
drag, startPoint x: 638, startPoint y: 152, endPoint x: 168, endPoint y: 143, distance: 470.4
click at [637, 152] on div "Dias com vagas disponíveis para: - Geriatria outubro 2025 D S T Q Q S S 28 29 3…" at bounding box center [483, 333] width 947 height 699
click at [157, 139] on span "15" at bounding box center [155, 133] width 20 height 20
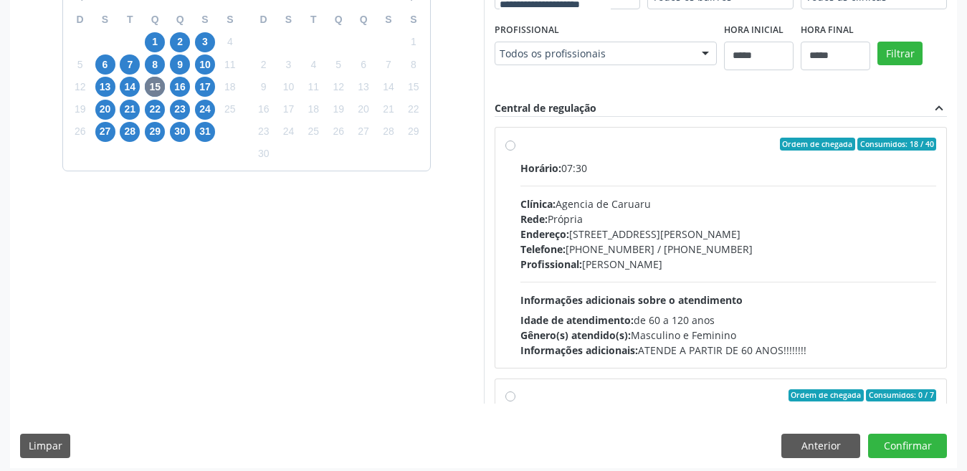
scroll to position [404, 0]
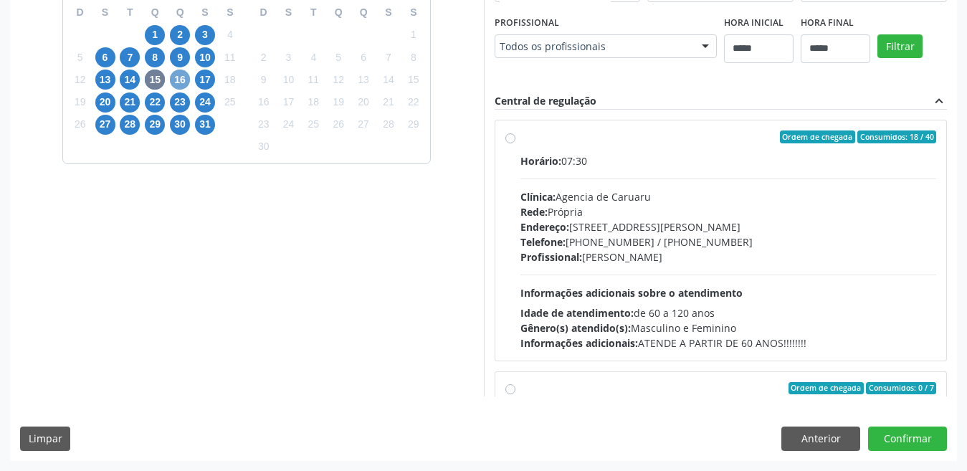
click at [179, 70] on span "16" at bounding box center [180, 80] width 20 height 20
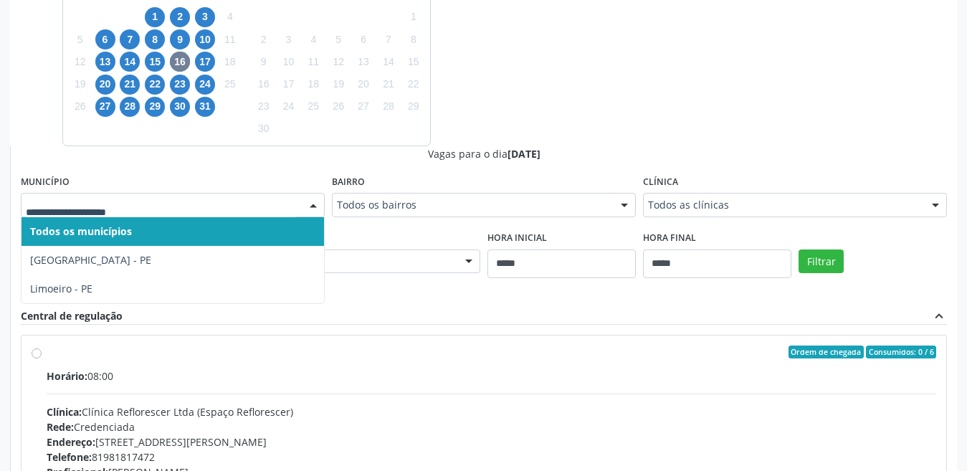
click at [113, 216] on div at bounding box center [173, 205] width 304 height 24
click at [196, 65] on span "17" at bounding box center [205, 62] width 20 height 20
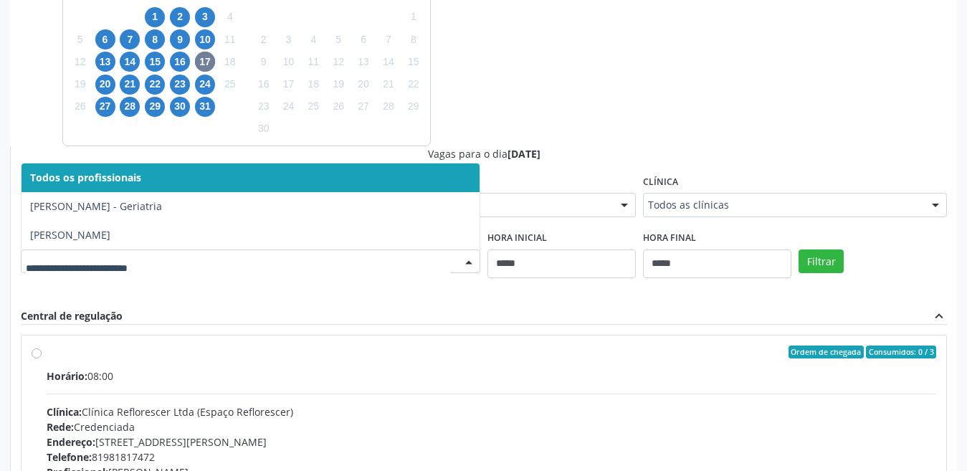
click at [685, 122] on div "Dias com vagas disponíveis para: - Geriatria outubro 2025 D S T Q Q S S 28 29 3…" at bounding box center [483, 262] width 947 height 699
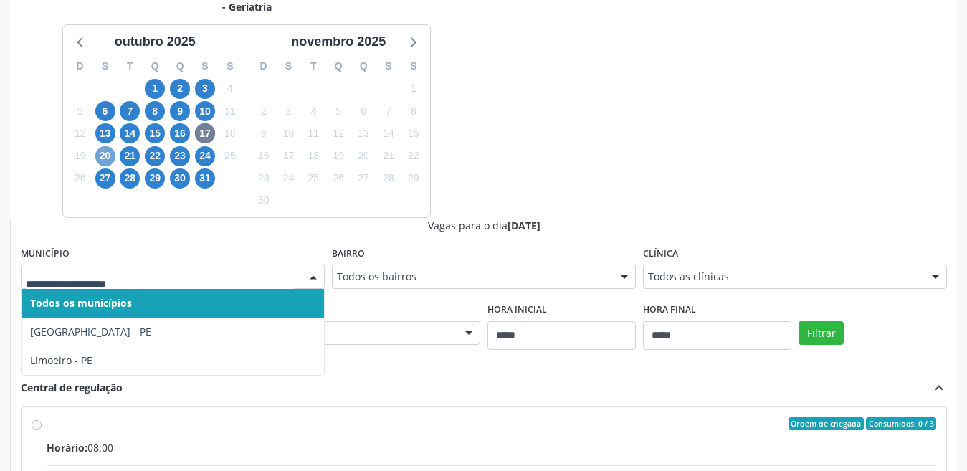
click at [113, 154] on span "20" at bounding box center [105, 156] width 20 height 20
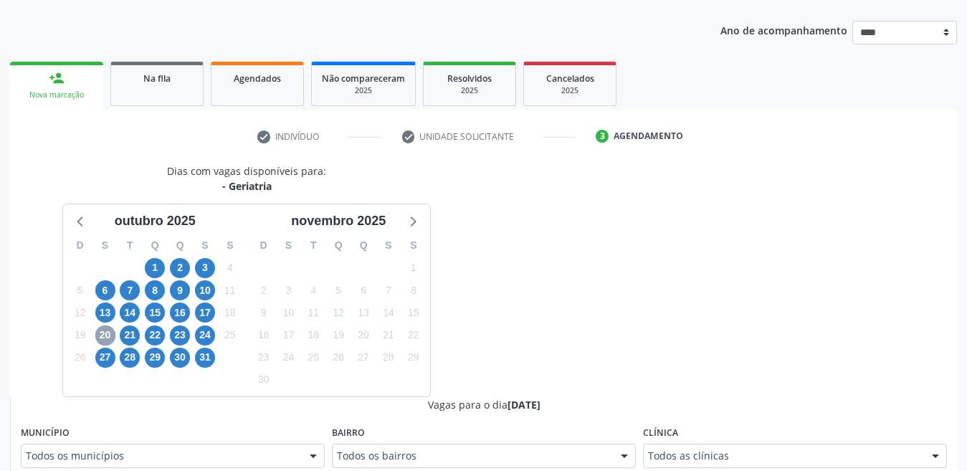
scroll to position [332, 0]
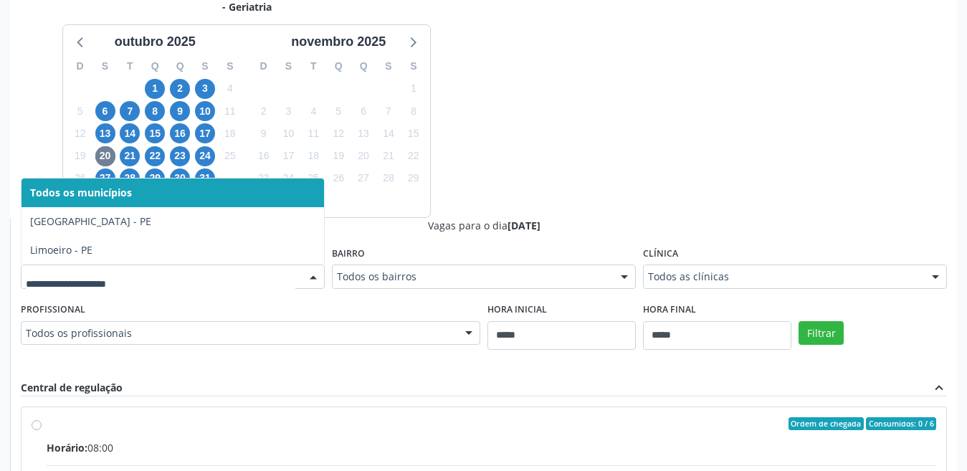
drag, startPoint x: 619, startPoint y: 153, endPoint x: 533, endPoint y: 143, distance: 86.5
click at [614, 153] on div "Dias com vagas disponíveis para: - Geriatria outubro 2025 D S T Q Q S S 28 29 3…" at bounding box center [483, 333] width 947 height 699
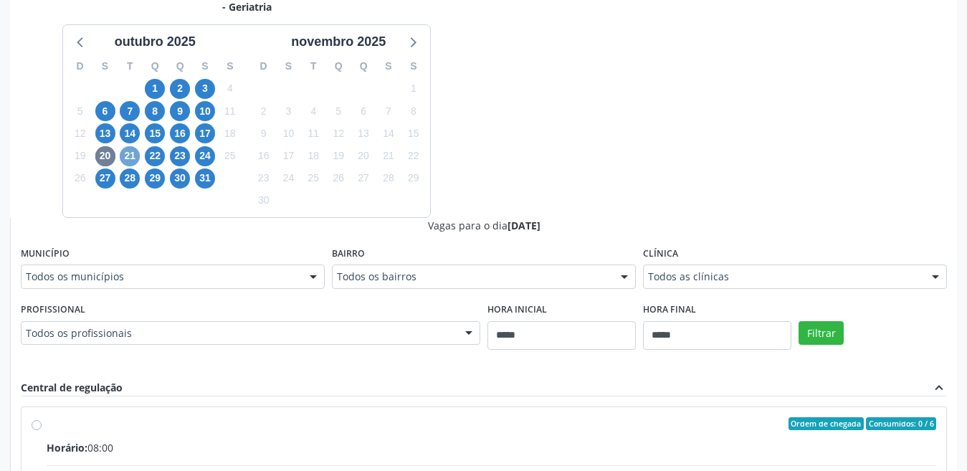
click at [138, 156] on span "21" at bounding box center [130, 156] width 20 height 20
click at [180, 152] on span "23" at bounding box center [180, 156] width 20 height 20
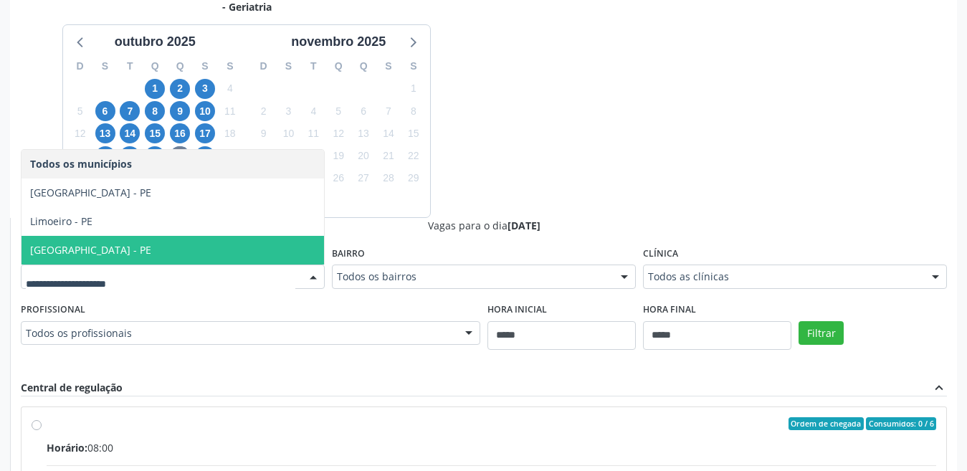
click at [130, 252] on span "Recife - PE" at bounding box center [173, 250] width 303 height 29
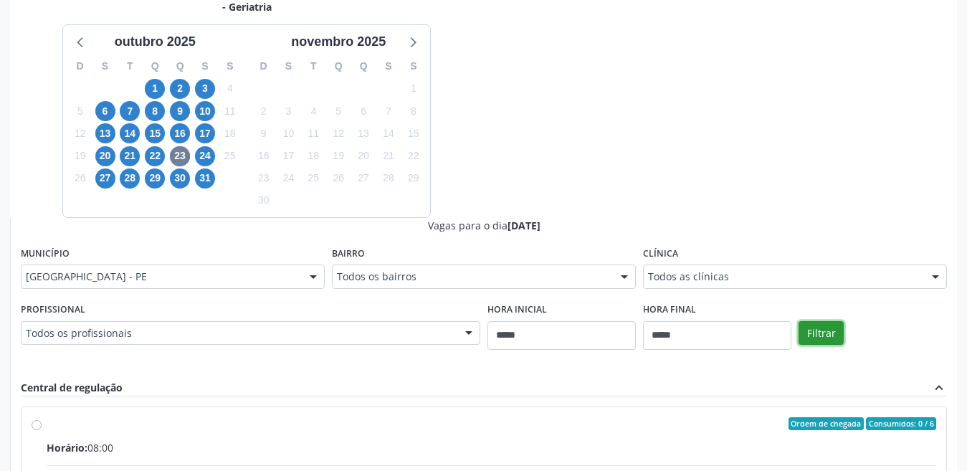
click at [824, 334] on button "Filtrar" at bounding box center [821, 333] width 45 height 24
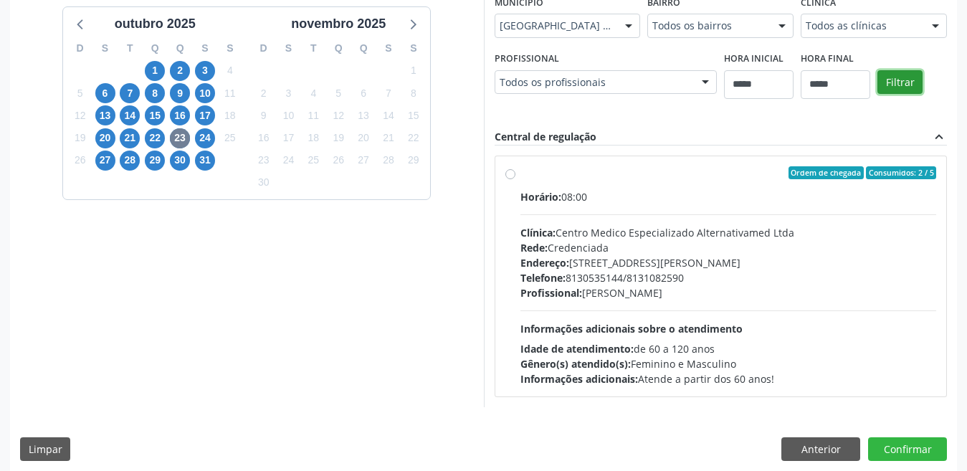
scroll to position [360, 0]
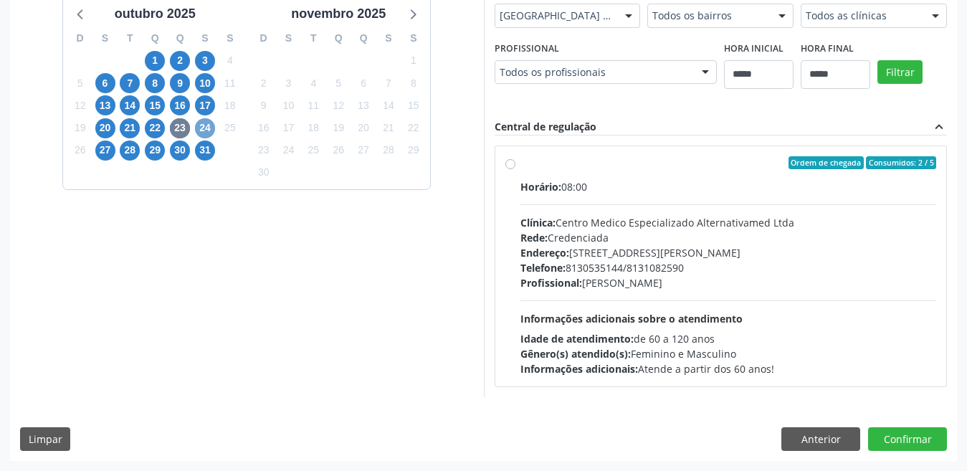
click at [206, 126] on span "24" at bounding box center [205, 128] width 20 height 20
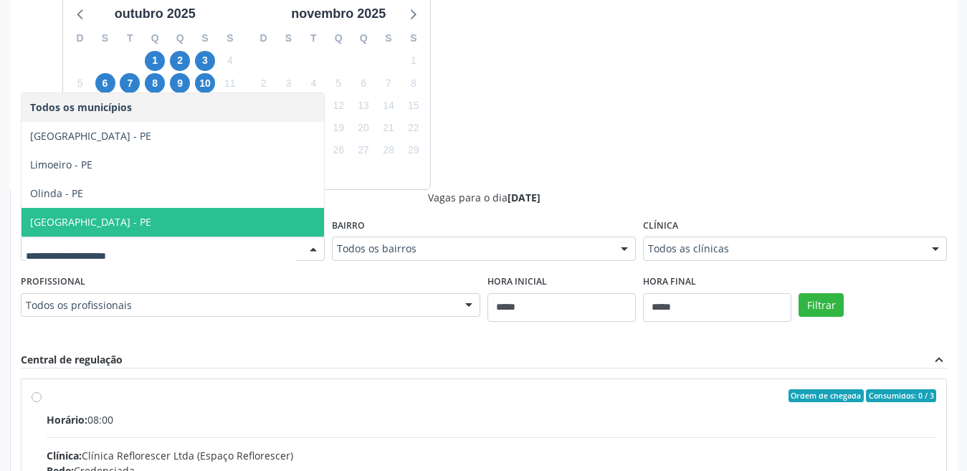
click at [79, 224] on span "Recife - PE" at bounding box center [173, 222] width 303 height 29
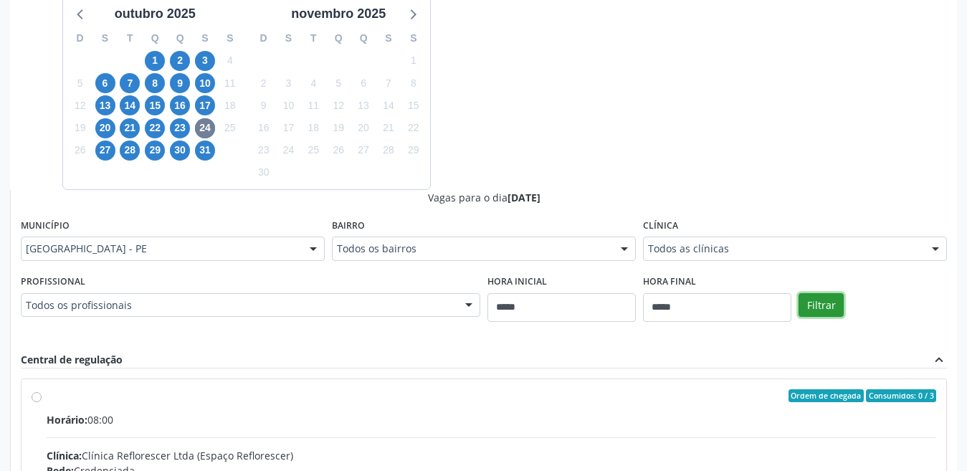
click at [805, 300] on button "Filtrar" at bounding box center [821, 305] width 45 height 24
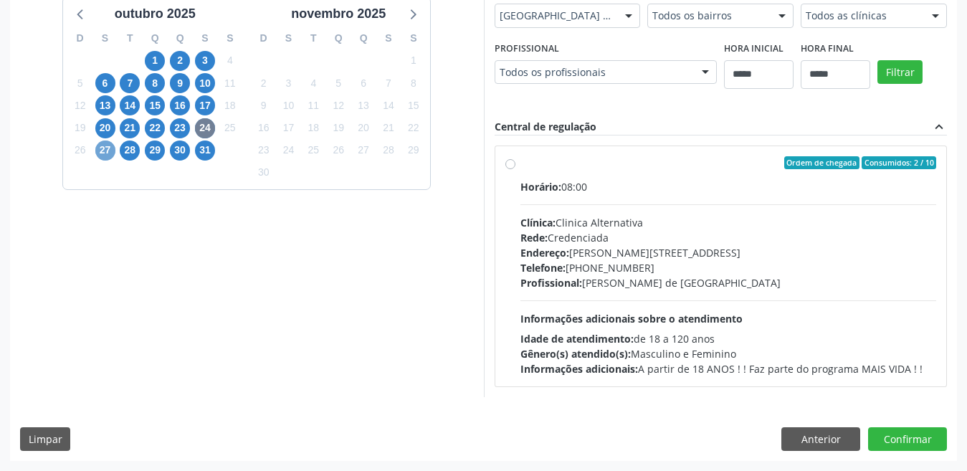
click at [105, 151] on span "27" at bounding box center [105, 151] width 20 height 20
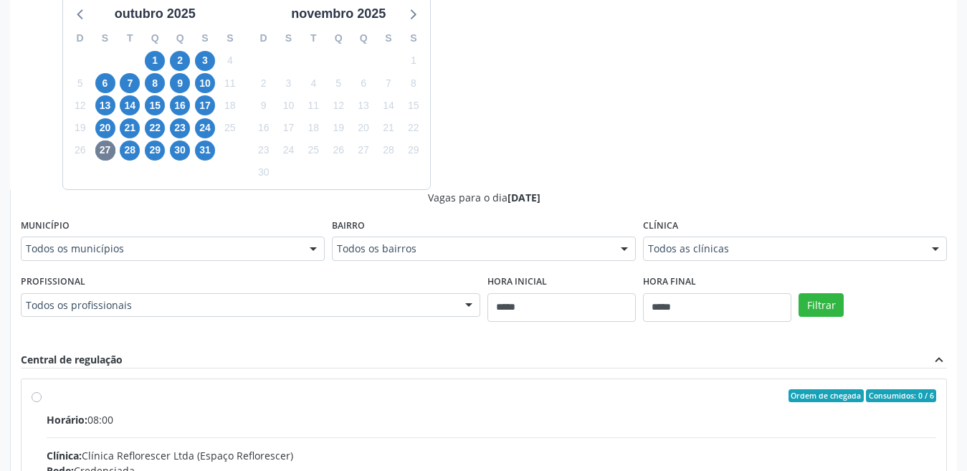
click at [139, 259] on div "Todos os municípios" at bounding box center [173, 249] width 304 height 24
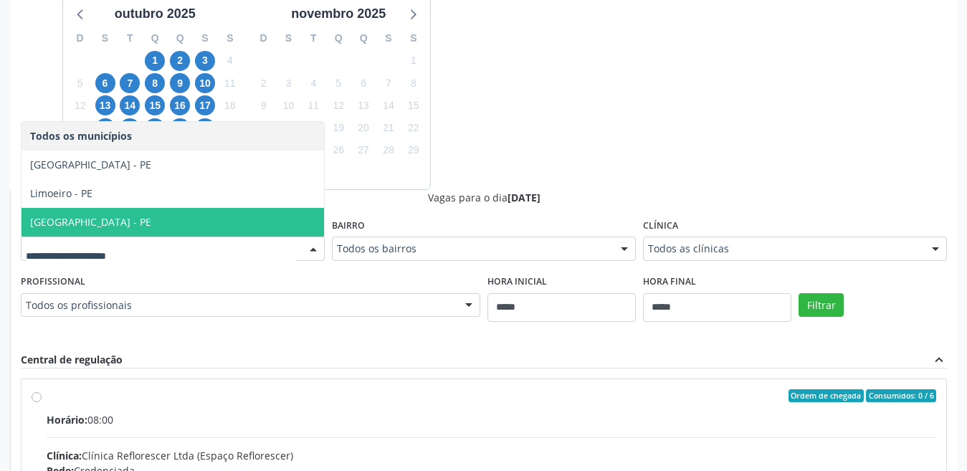
click at [107, 219] on span "Recife - PE" at bounding box center [173, 222] width 303 height 29
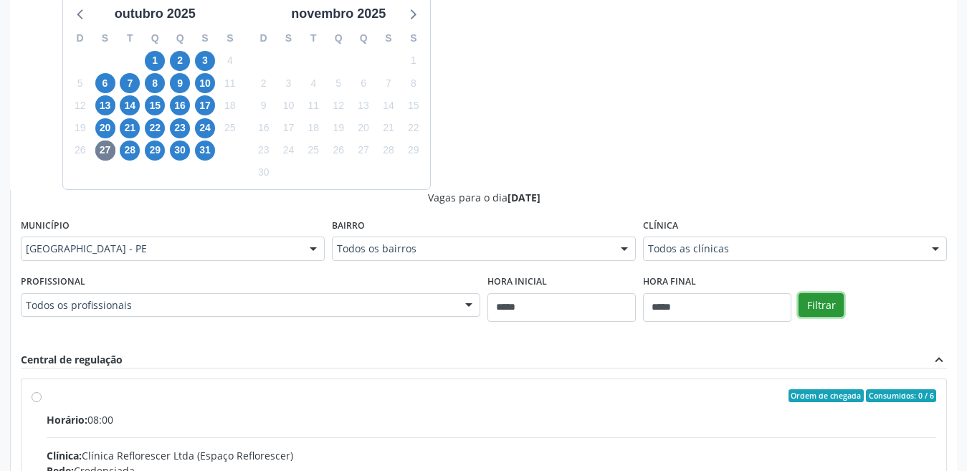
click at [812, 301] on button "Filtrar" at bounding box center [821, 305] width 45 height 24
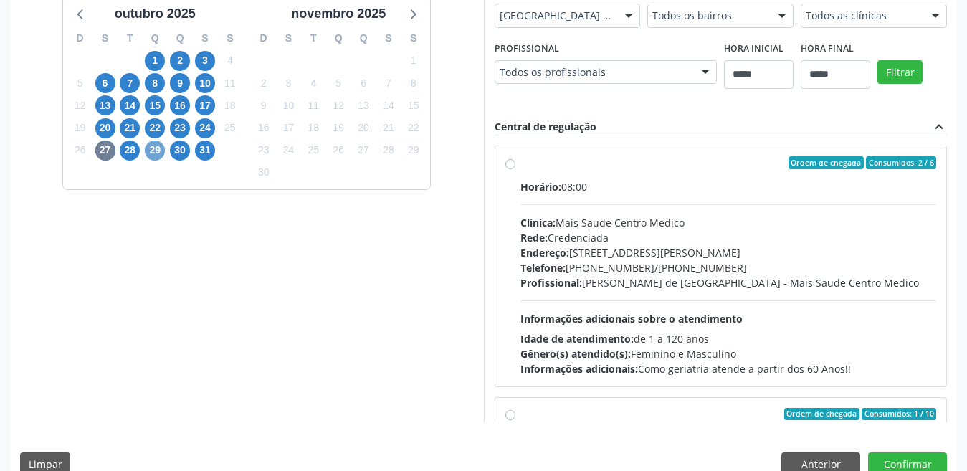
click at [149, 151] on span "29" at bounding box center [155, 151] width 20 height 20
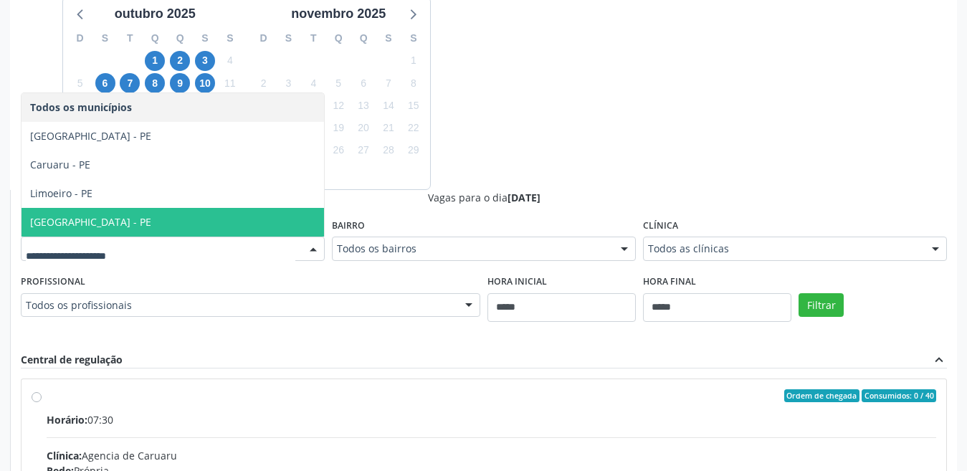
click at [136, 223] on span "Recife - PE" at bounding box center [173, 222] width 303 height 29
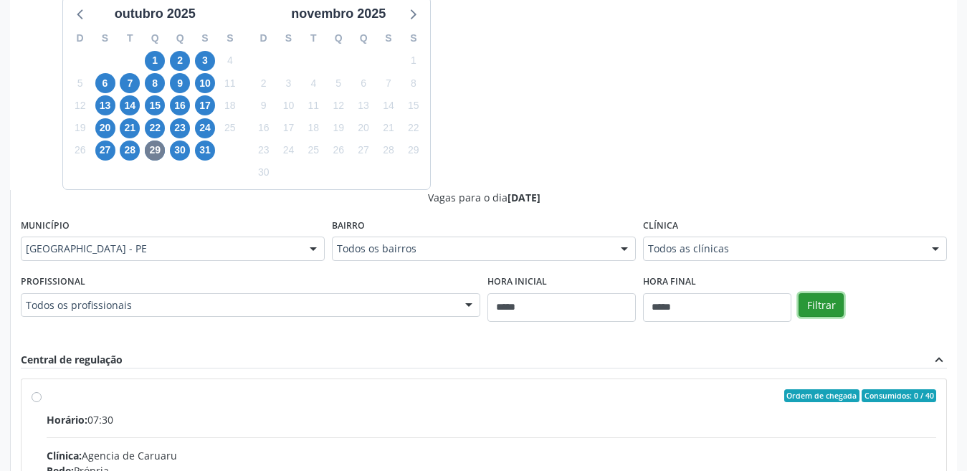
click at [814, 300] on button "Filtrar" at bounding box center [821, 305] width 45 height 24
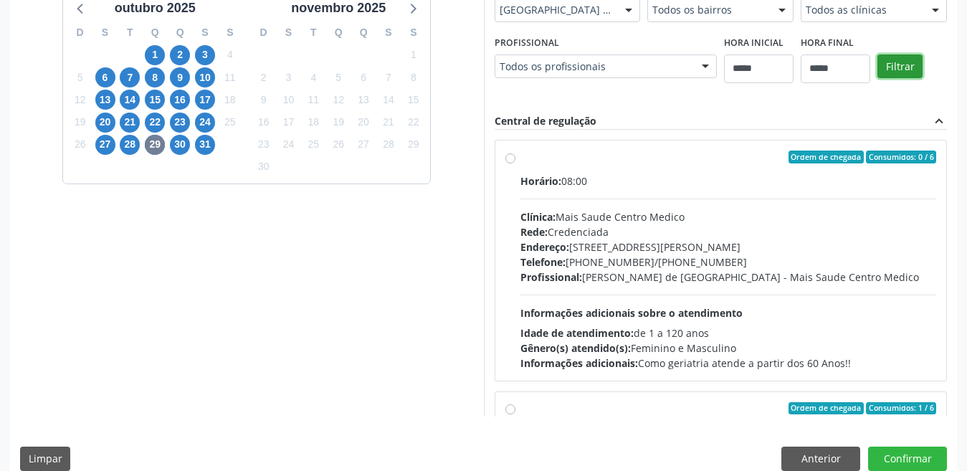
scroll to position [386, 0]
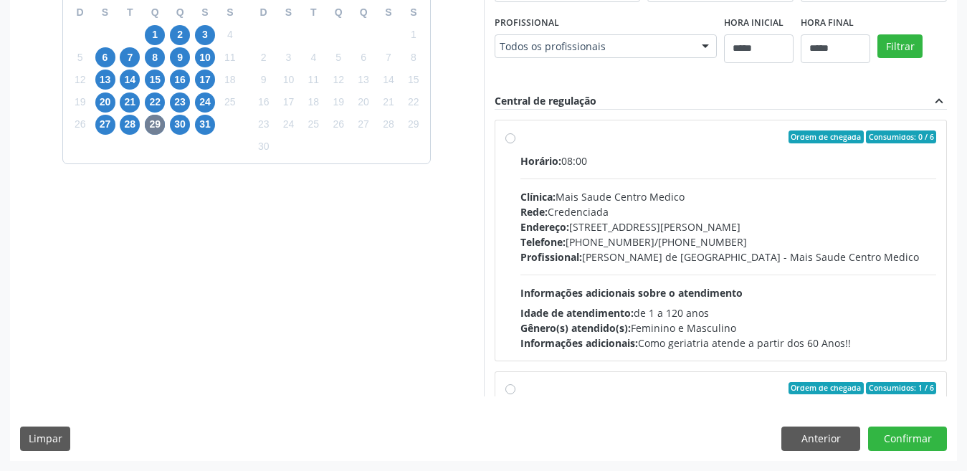
click at [168, 125] on div "30" at bounding box center [180, 124] width 25 height 22
click at [176, 125] on span "30" at bounding box center [180, 125] width 20 height 20
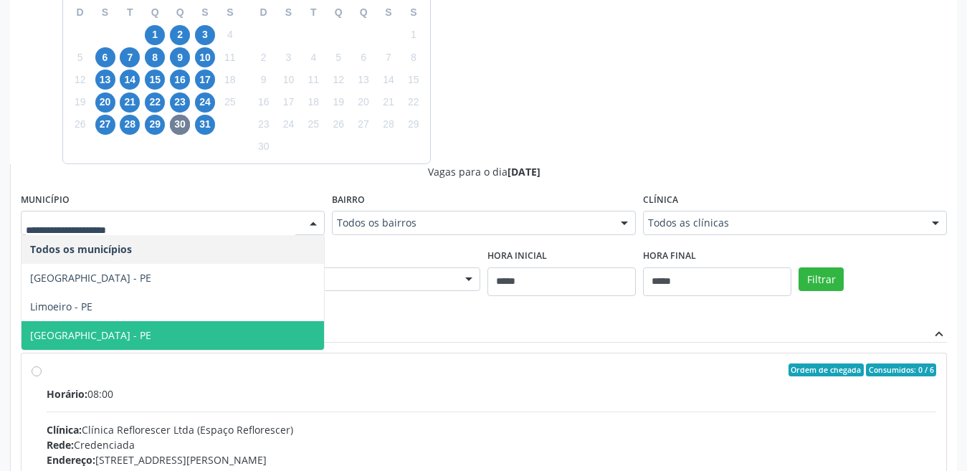
click at [98, 336] on span "Recife - PE" at bounding box center [173, 335] width 303 height 29
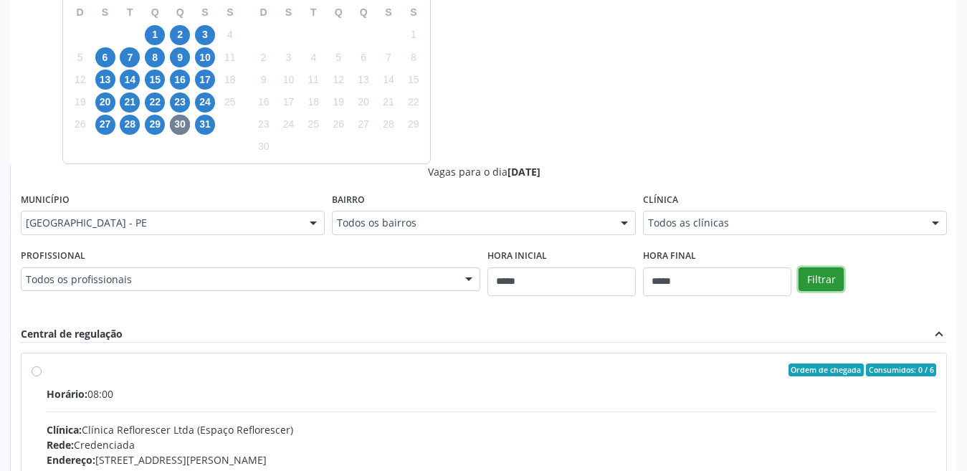
click at [824, 276] on button "Filtrar" at bounding box center [821, 279] width 45 height 24
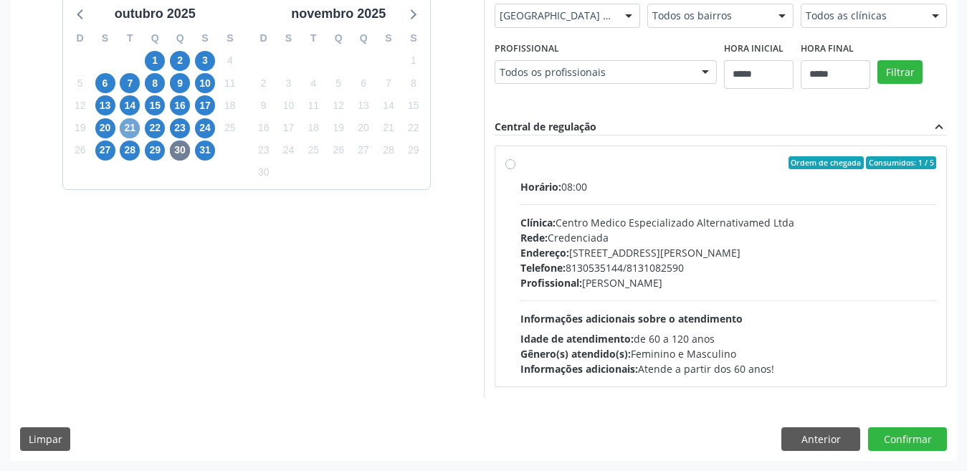
click at [125, 120] on span "21" at bounding box center [130, 128] width 20 height 20
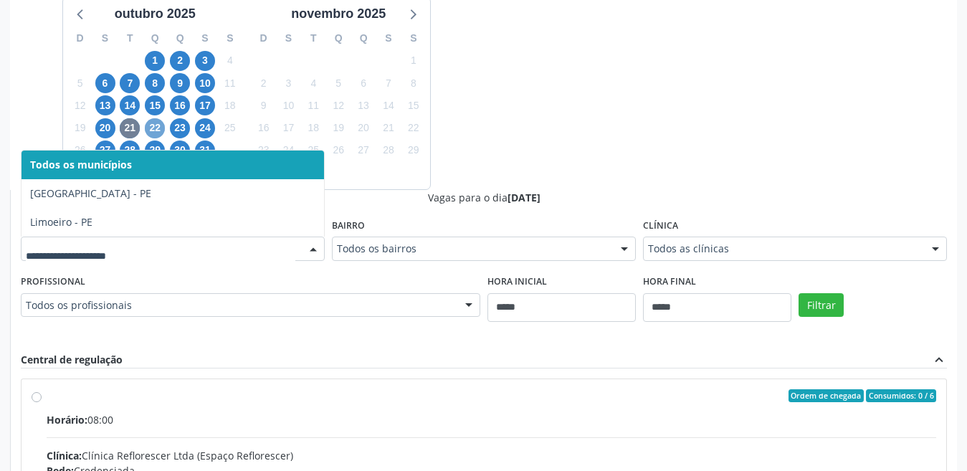
click at [151, 130] on span "22" at bounding box center [155, 128] width 20 height 20
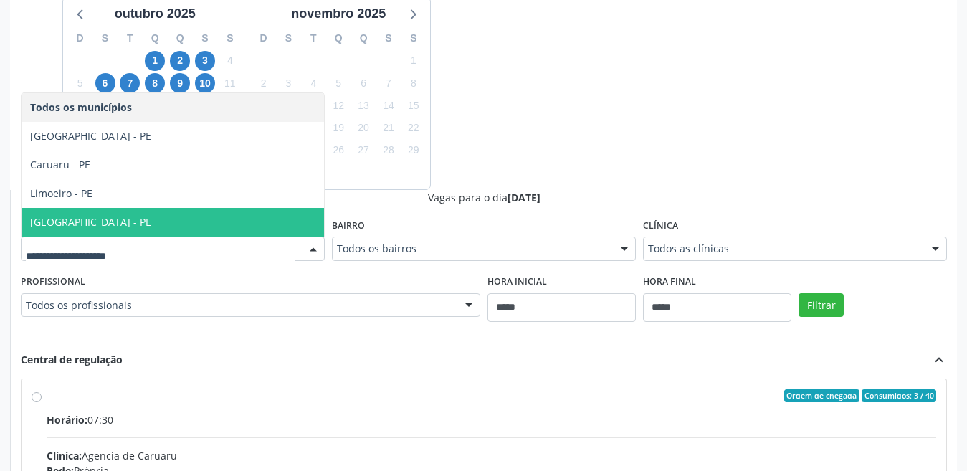
click at [69, 218] on span "Recife - PE" at bounding box center [90, 222] width 121 height 14
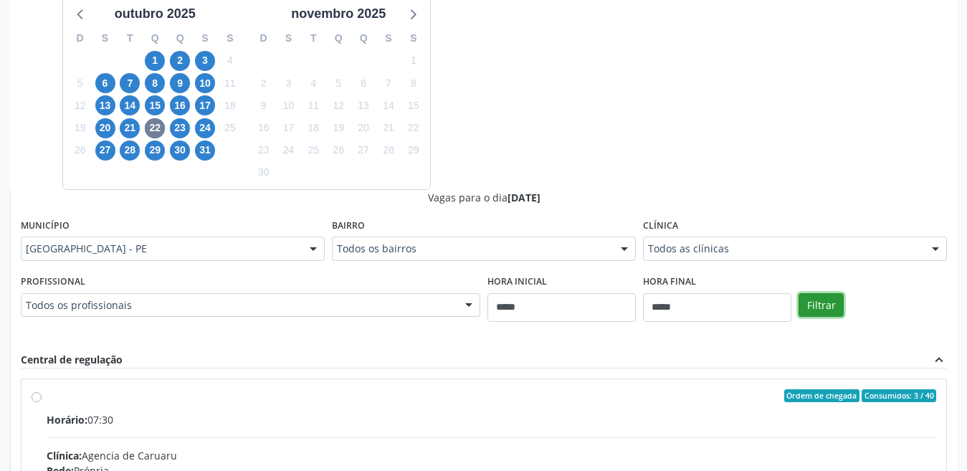
click at [829, 301] on button "Filtrar" at bounding box center [821, 305] width 45 height 24
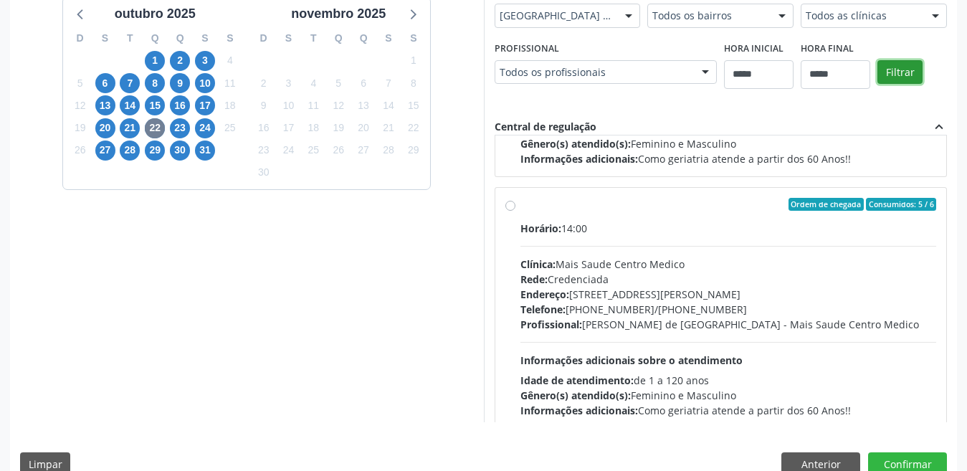
scroll to position [477, 0]
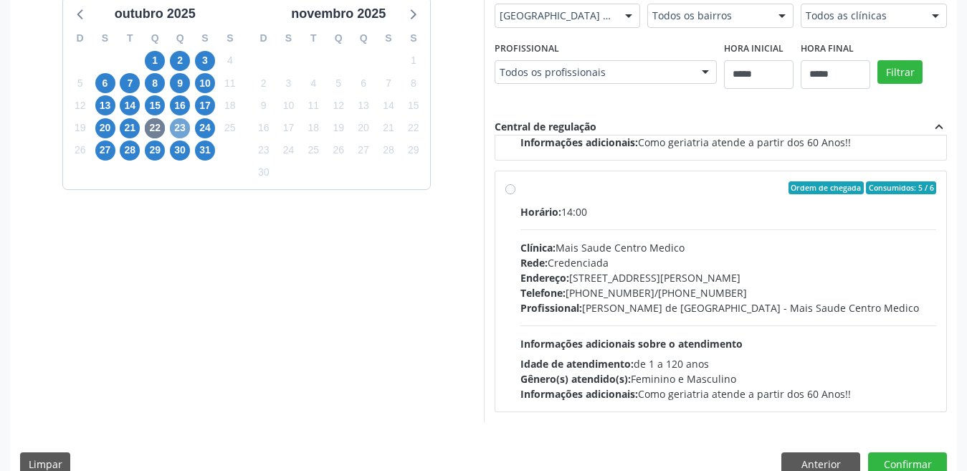
click at [176, 125] on span "23" at bounding box center [180, 128] width 20 height 20
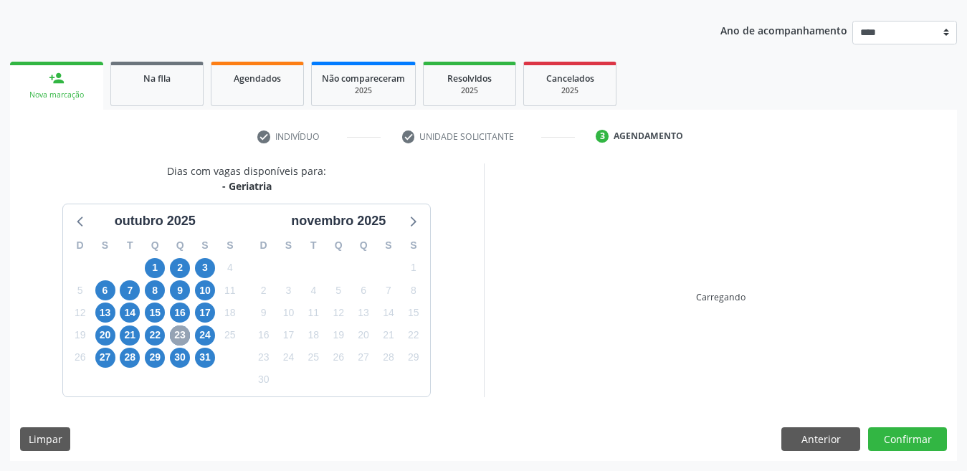
scroll to position [360, 0]
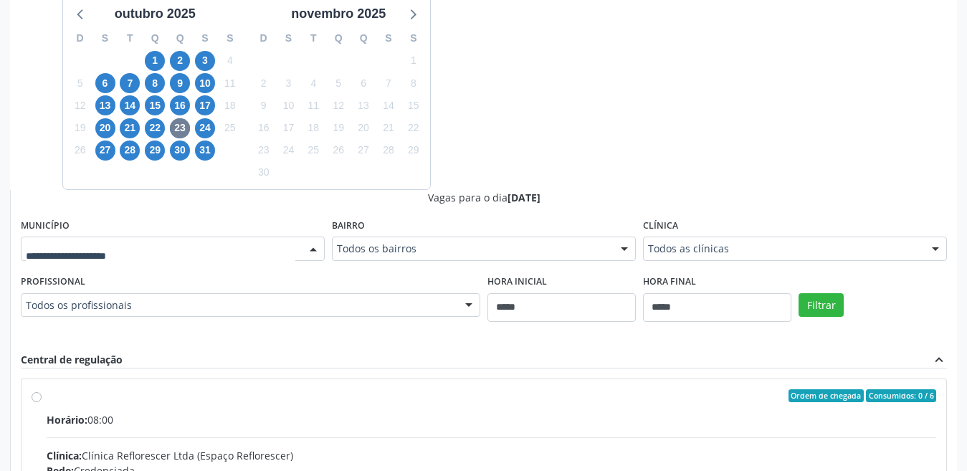
click at [85, 260] on div at bounding box center [173, 249] width 304 height 24
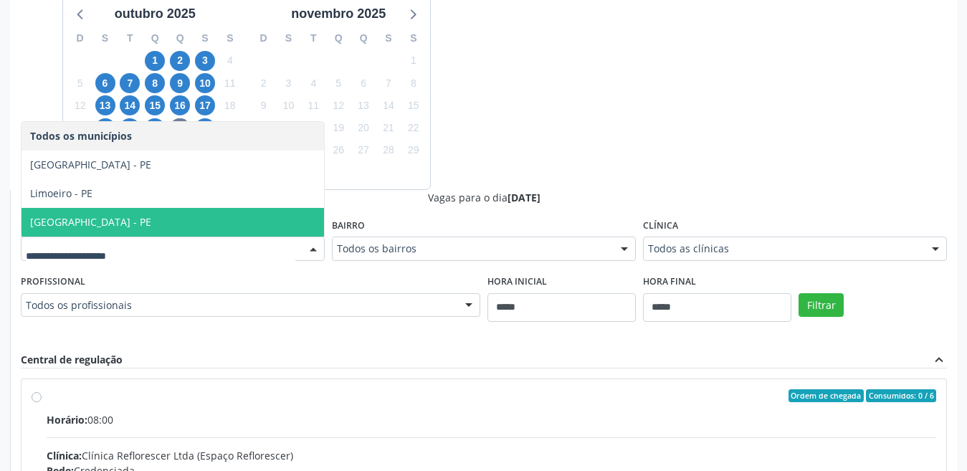
click at [78, 214] on span "Recife - PE" at bounding box center [173, 222] width 303 height 29
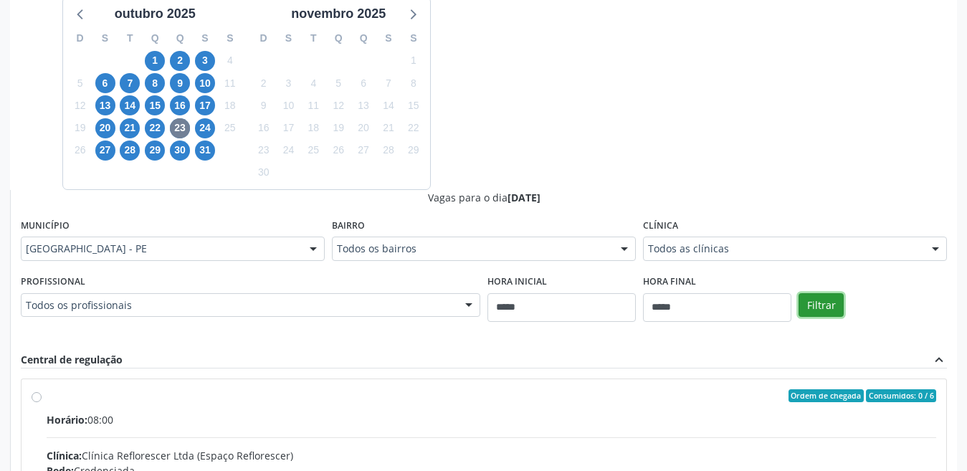
click at [836, 305] on button "Filtrar" at bounding box center [821, 305] width 45 height 24
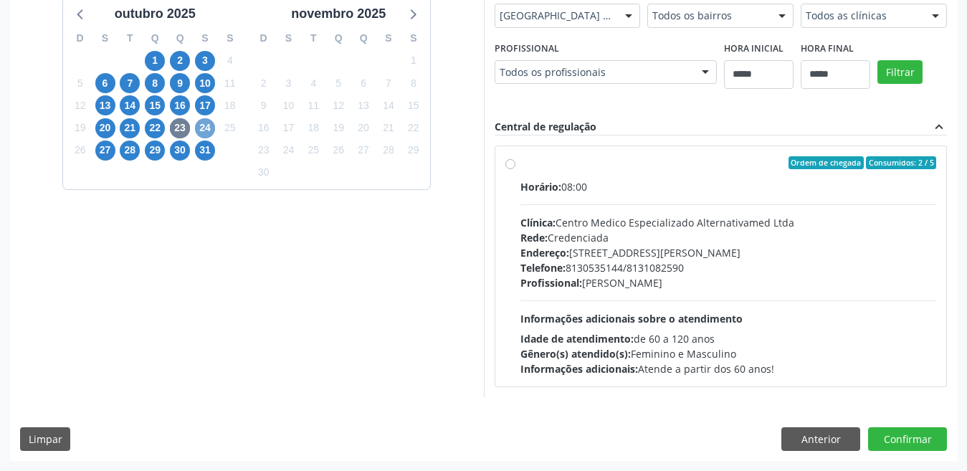
click at [204, 128] on span "24" at bounding box center [205, 128] width 20 height 20
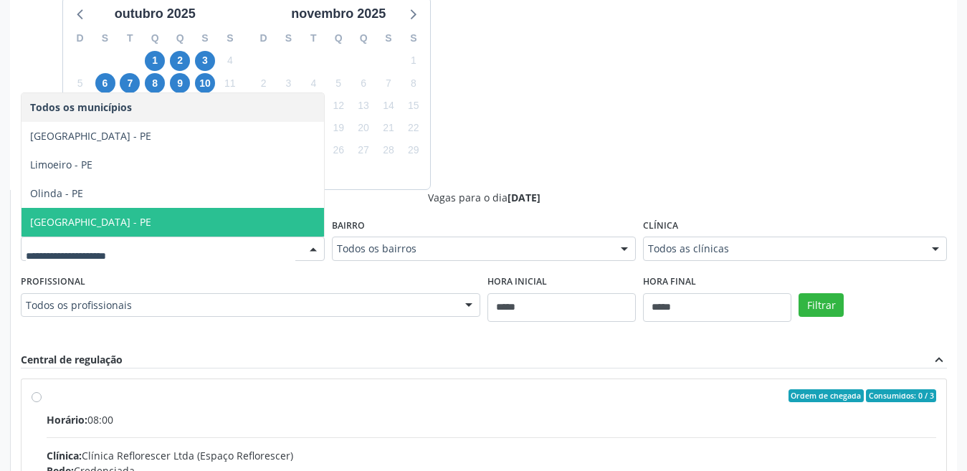
click at [90, 213] on span "Recife - PE" at bounding box center [173, 222] width 303 height 29
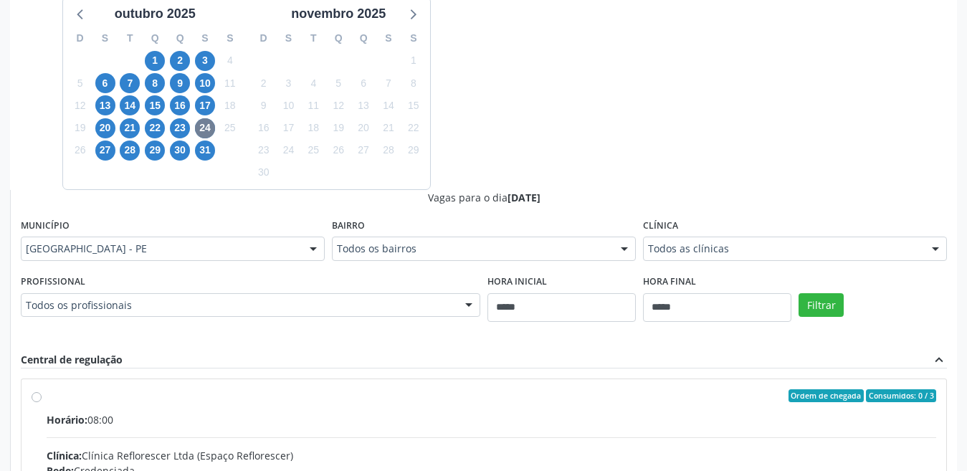
click at [843, 300] on div "Filtrar" at bounding box center [873, 304] width 156 height 66
click at [828, 300] on button "Filtrar" at bounding box center [821, 305] width 45 height 24
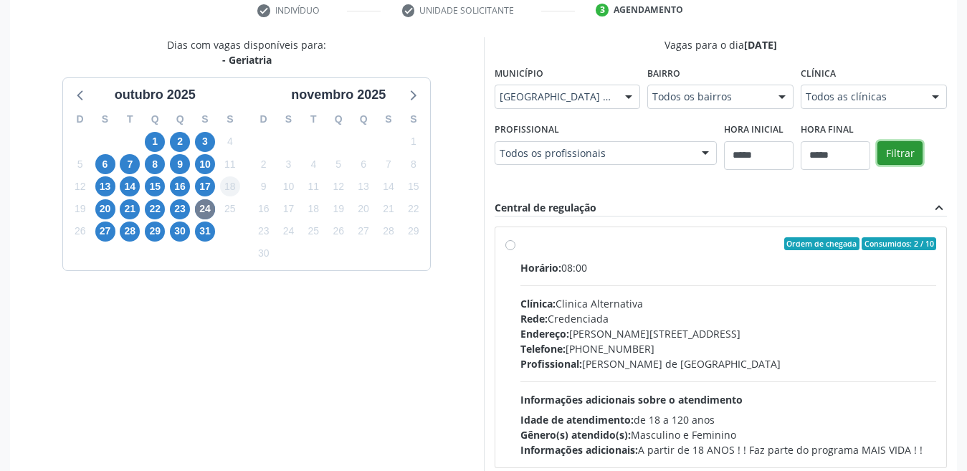
scroll to position [288, 0]
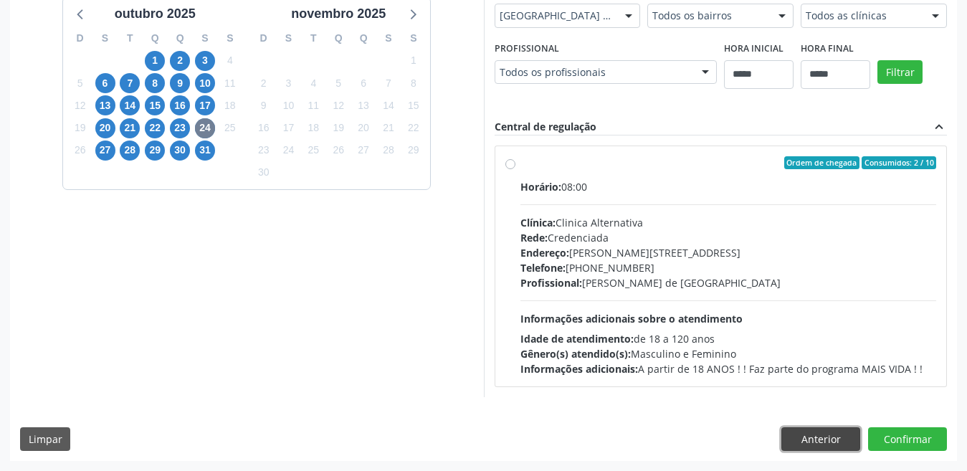
click at [834, 429] on button "Anterior" at bounding box center [820, 439] width 79 height 24
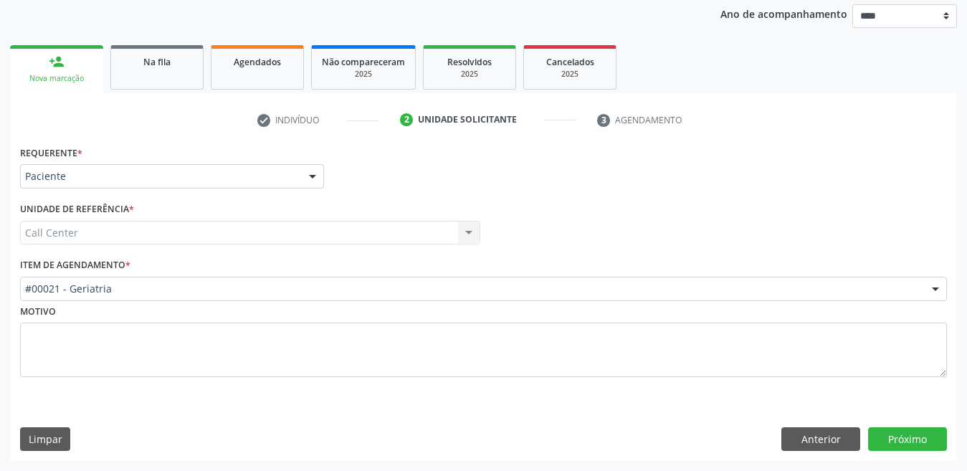
scroll to position [169, 0]
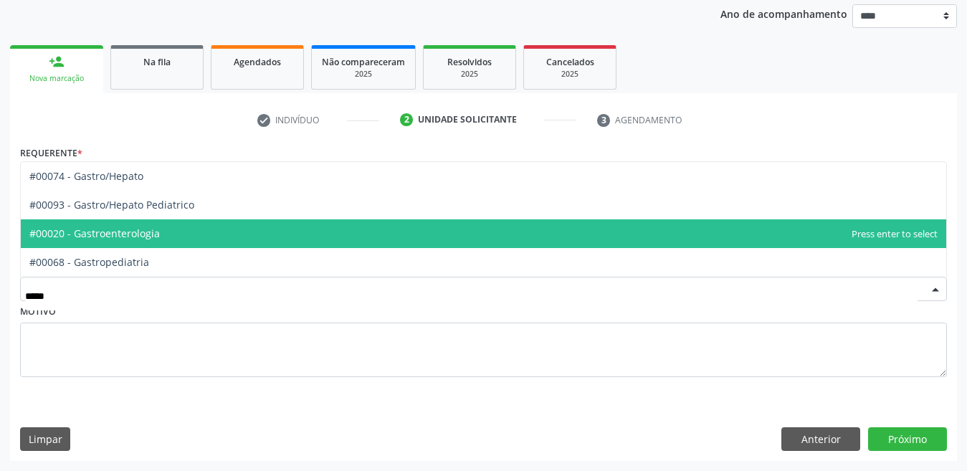
click at [146, 228] on span "#00020 - Gastroenterologia" at bounding box center [94, 234] width 130 height 14
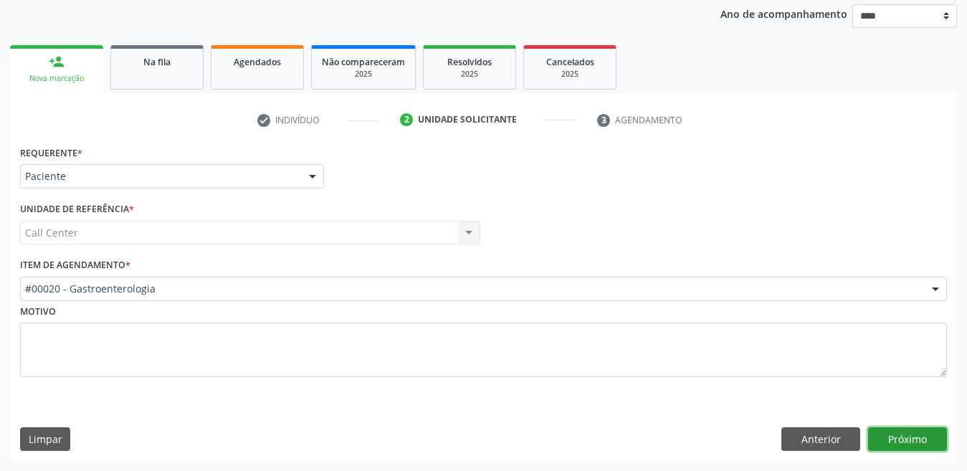
click at [867, 439] on button "Próximo" at bounding box center [907, 439] width 79 height 24
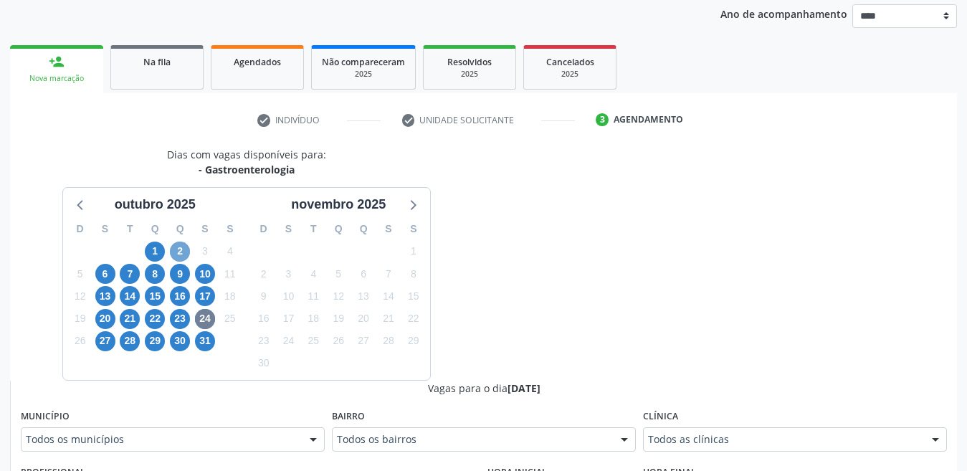
click at [184, 249] on span "2" at bounding box center [180, 252] width 20 height 20
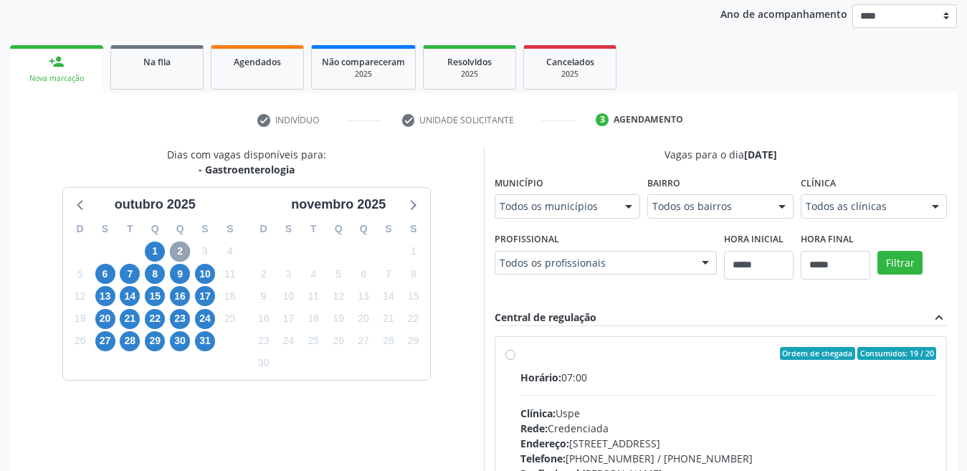
scroll to position [241, 0]
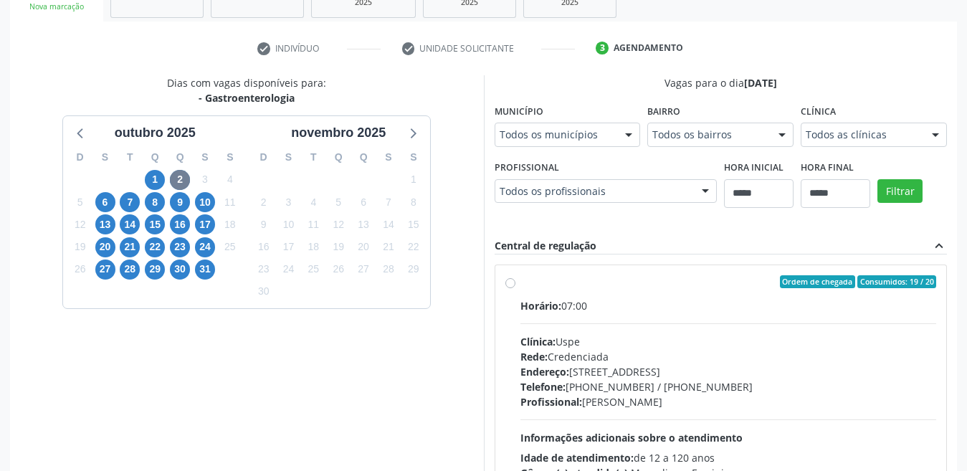
click at [539, 127] on div "Todos os municípios" at bounding box center [568, 135] width 146 height 24
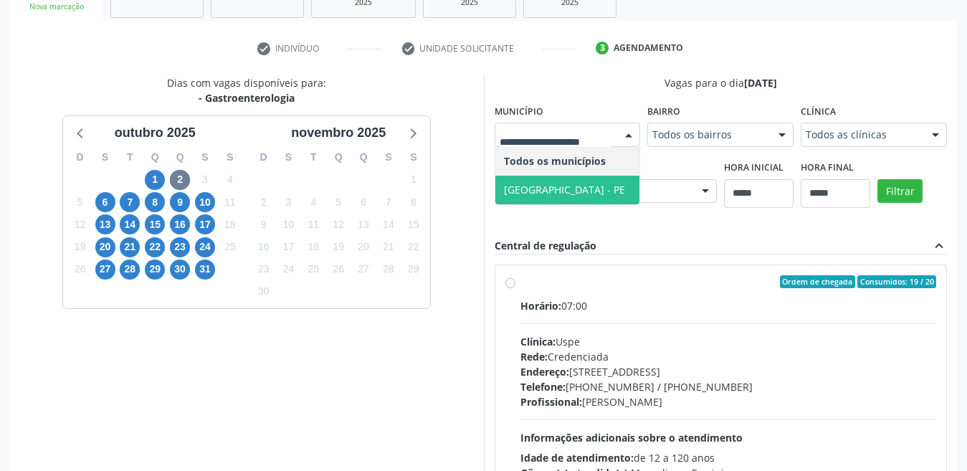
click at [518, 194] on span "[GEOGRAPHIC_DATA] - PE" at bounding box center [564, 190] width 121 height 14
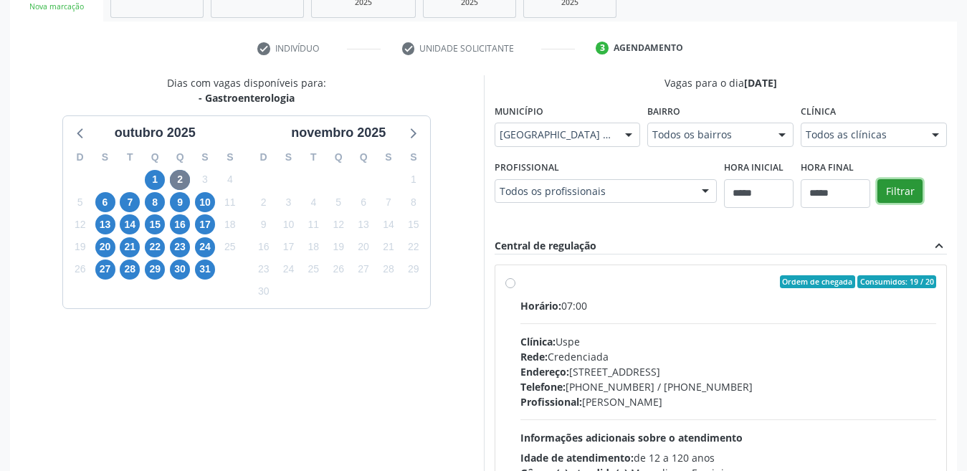
click at [867, 187] on button "Filtrar" at bounding box center [900, 191] width 45 height 24
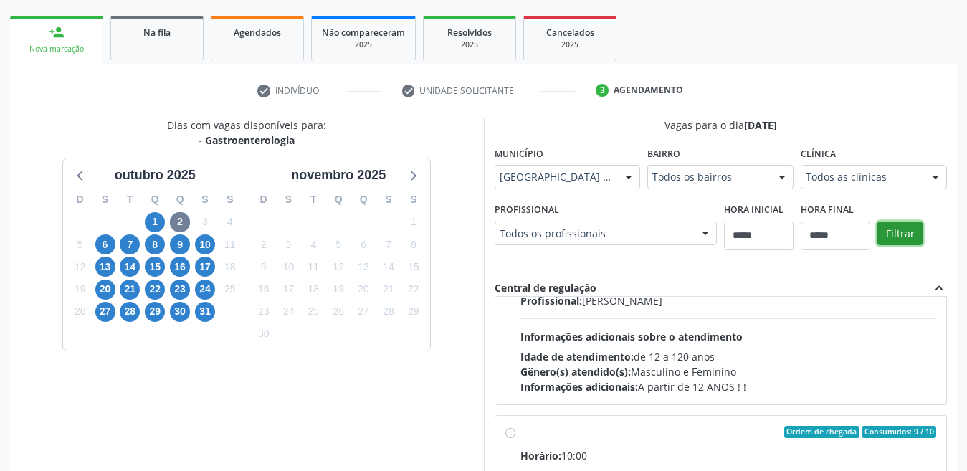
scroll to position [313, 0]
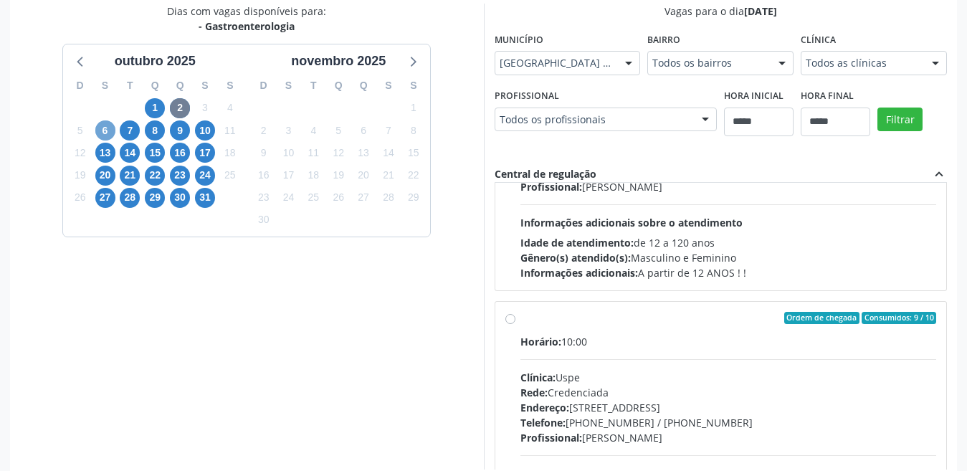
click at [105, 133] on span "6" at bounding box center [105, 130] width 20 height 20
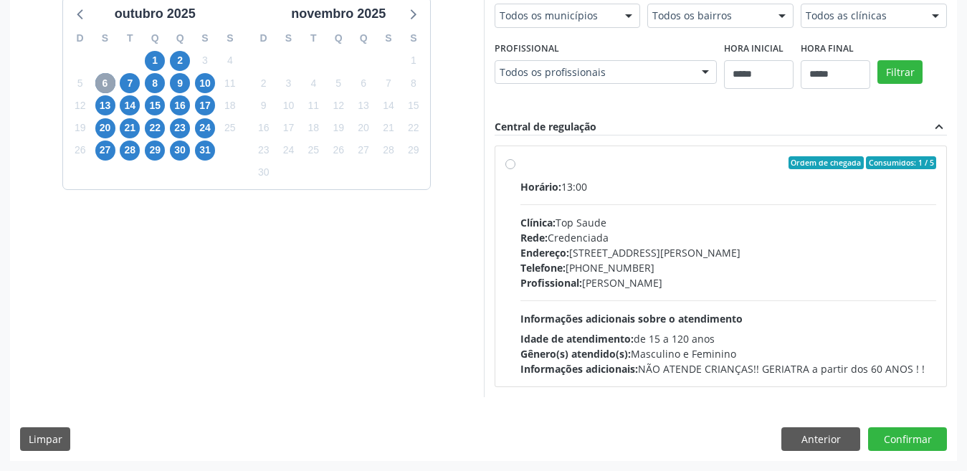
scroll to position [217, 0]
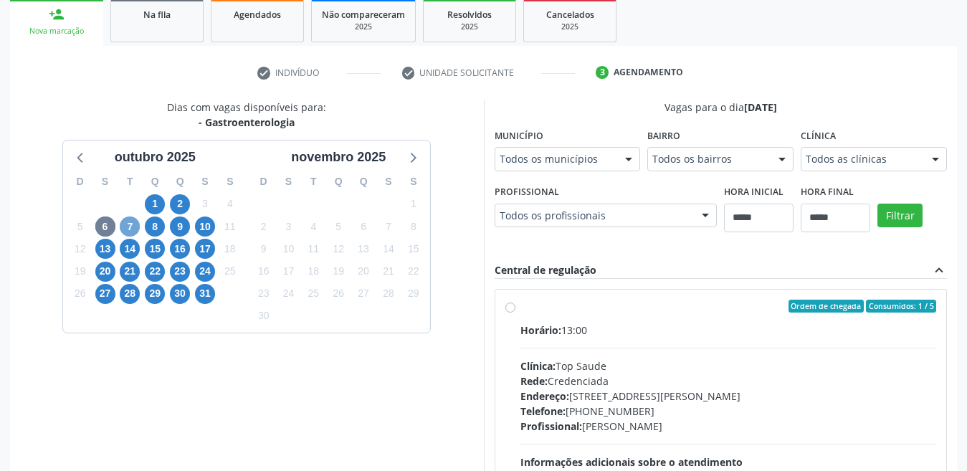
click at [130, 227] on span "7" at bounding box center [130, 227] width 20 height 20
click at [151, 234] on span "8" at bounding box center [155, 227] width 20 height 20
click at [592, 141] on div "Município Todos os municípios Todos os municípios Cabo de Santo Agostinho - PE …" at bounding box center [568, 148] width 146 height 46
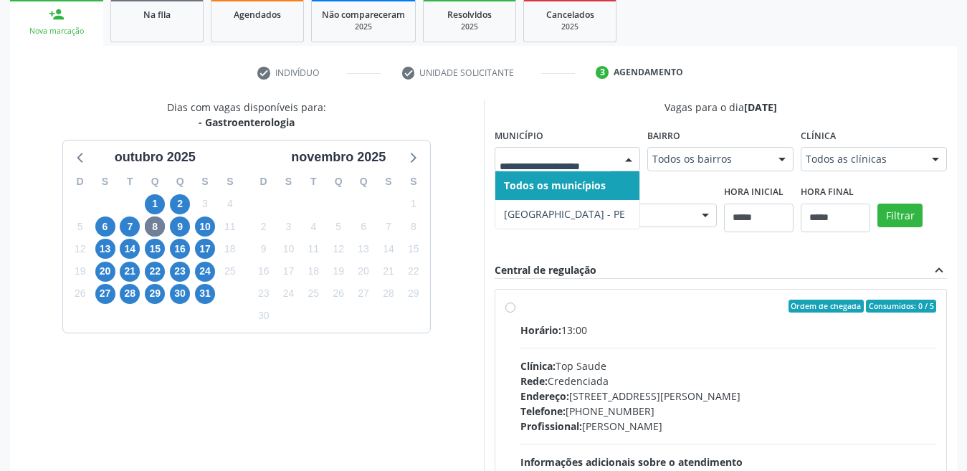
click at [577, 148] on div at bounding box center [568, 159] width 146 height 24
click at [179, 224] on span "9" at bounding box center [180, 227] width 20 height 20
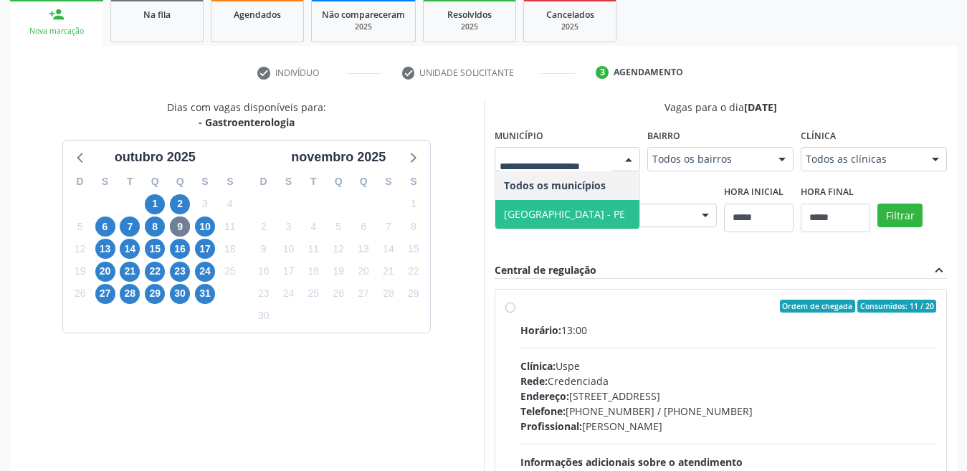
click at [578, 223] on span "[GEOGRAPHIC_DATA] - PE" at bounding box center [567, 214] width 145 height 29
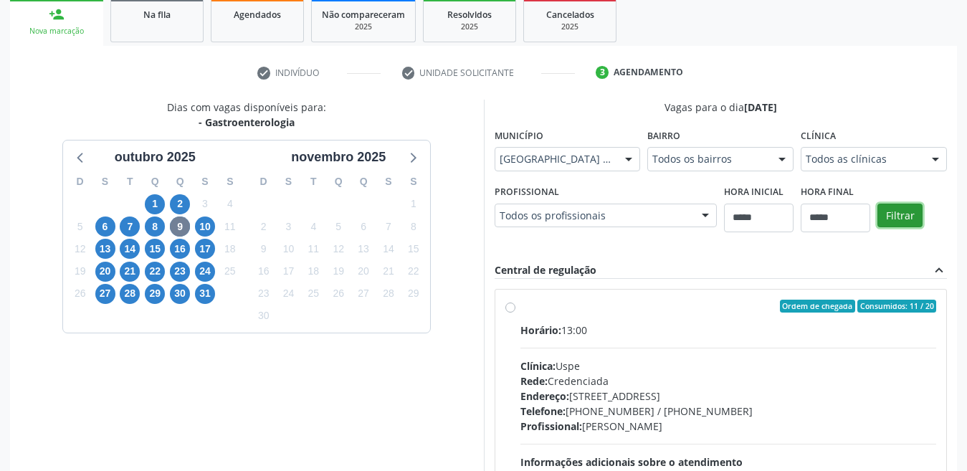
click at [867, 209] on button "Filtrar" at bounding box center [900, 216] width 45 height 24
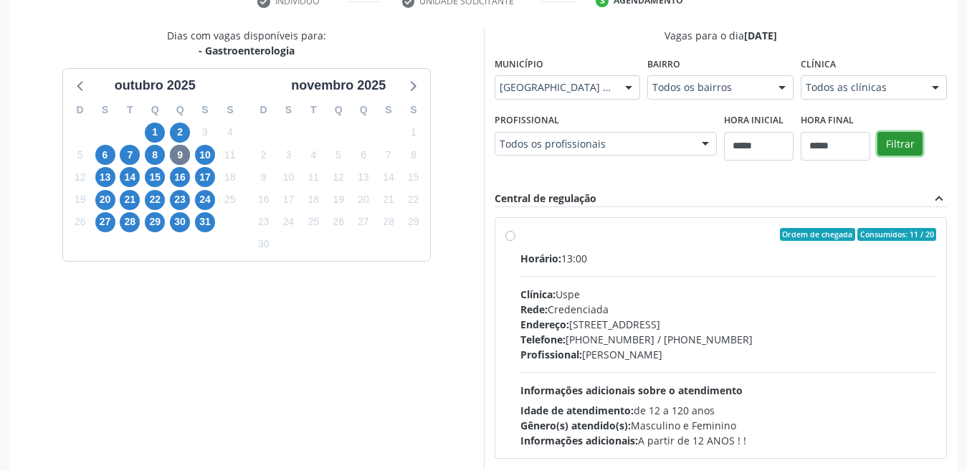
scroll to position [360, 0]
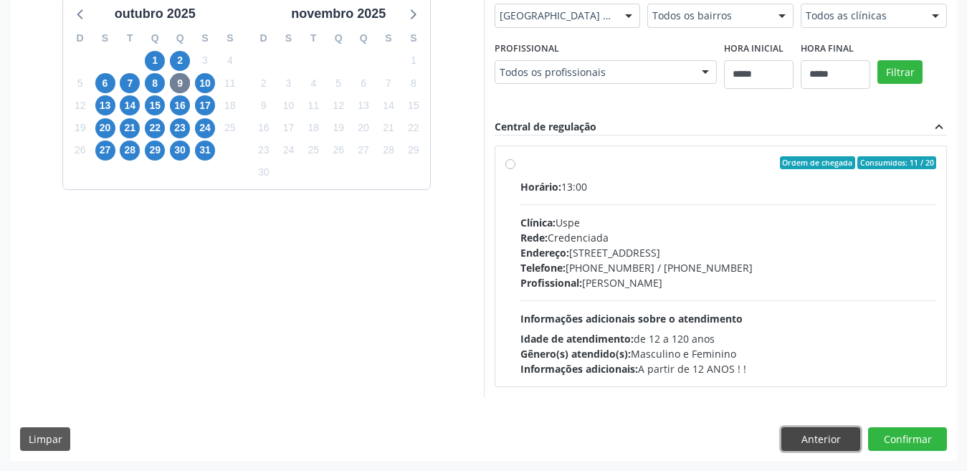
click at [787, 440] on button "Anterior" at bounding box center [820, 439] width 79 height 24
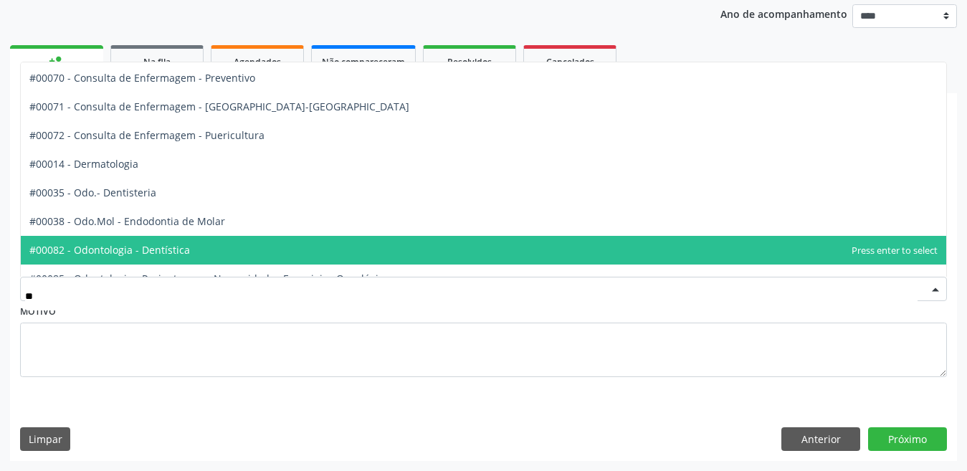
scroll to position [72, 0]
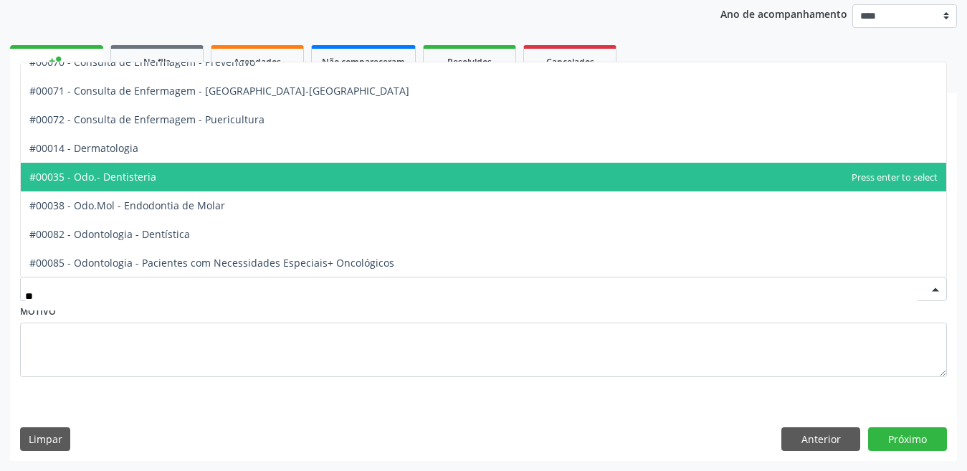
click at [214, 176] on span "#00035 - Odo.- Dentisteria" at bounding box center [484, 177] width 926 height 29
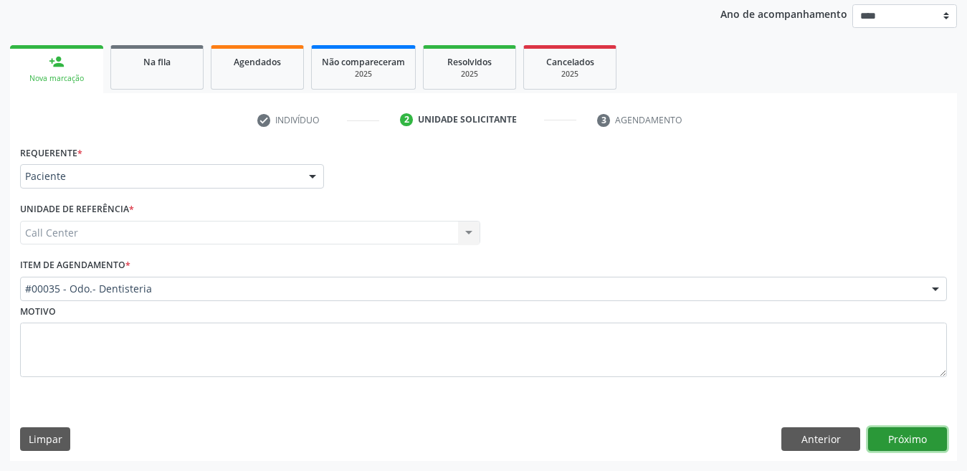
click at [867, 427] on button "Próximo" at bounding box center [907, 439] width 79 height 24
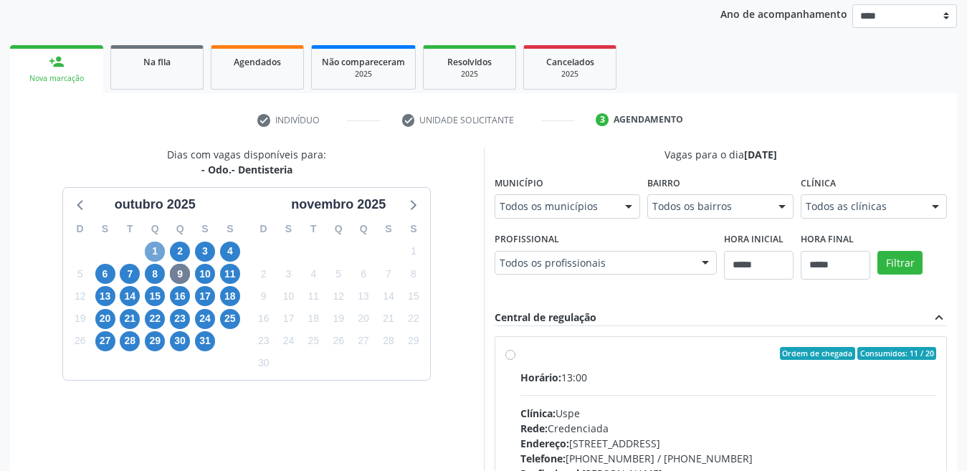
click at [151, 248] on span "1" at bounding box center [155, 252] width 20 height 20
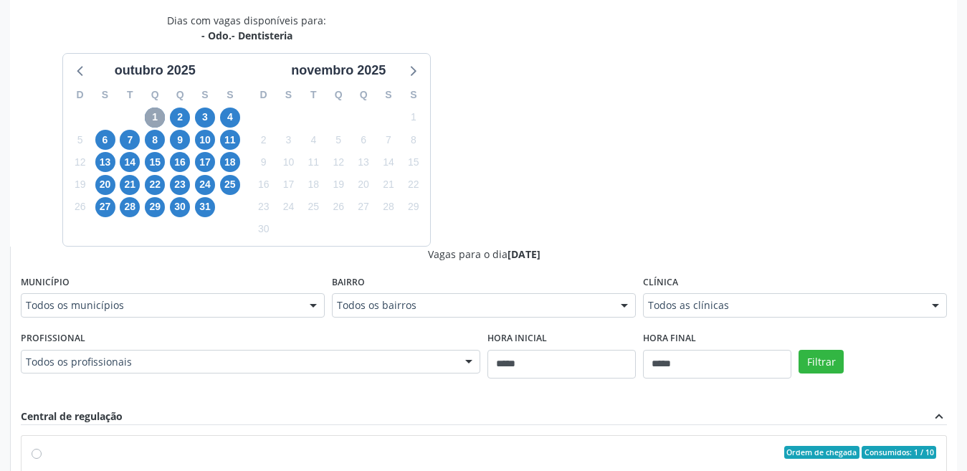
scroll to position [313, 0]
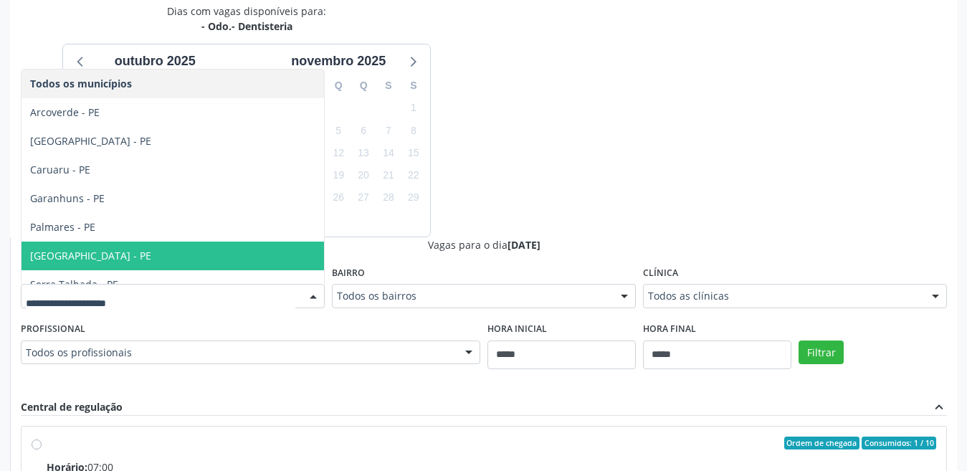
click at [133, 254] on span "[GEOGRAPHIC_DATA] - PE" at bounding box center [173, 256] width 303 height 29
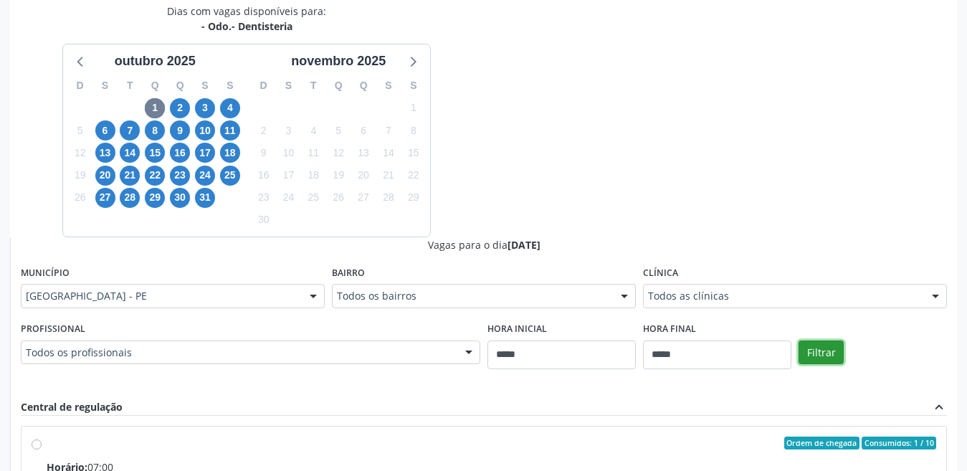
click at [835, 348] on button "Filtrar" at bounding box center [821, 353] width 45 height 24
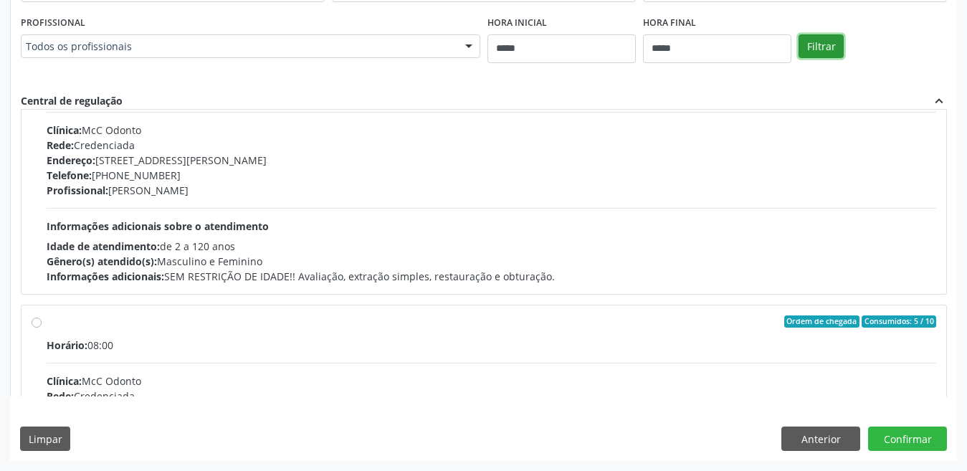
scroll to position [0, 0]
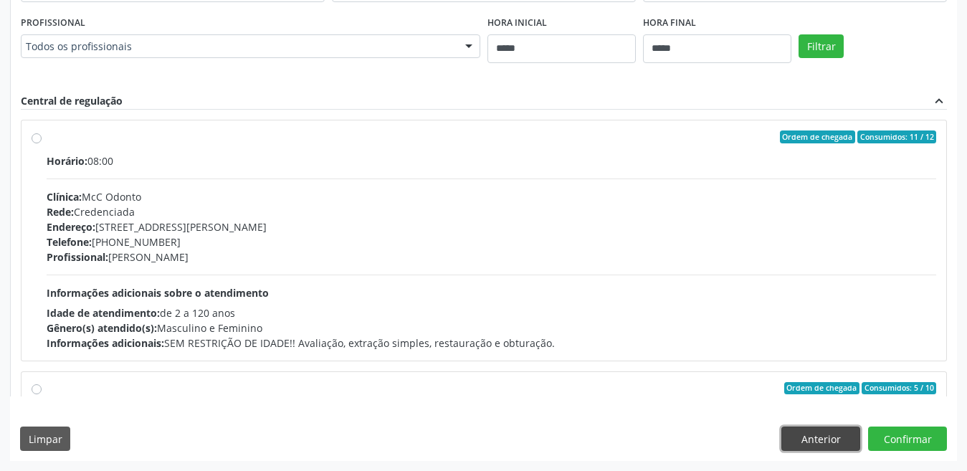
click at [805, 431] on button "Anterior" at bounding box center [820, 439] width 79 height 24
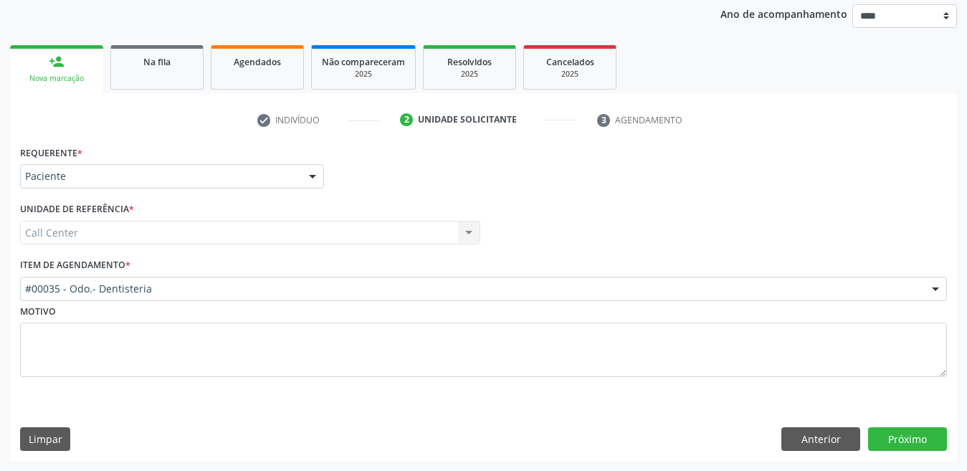
scroll to position [169, 0]
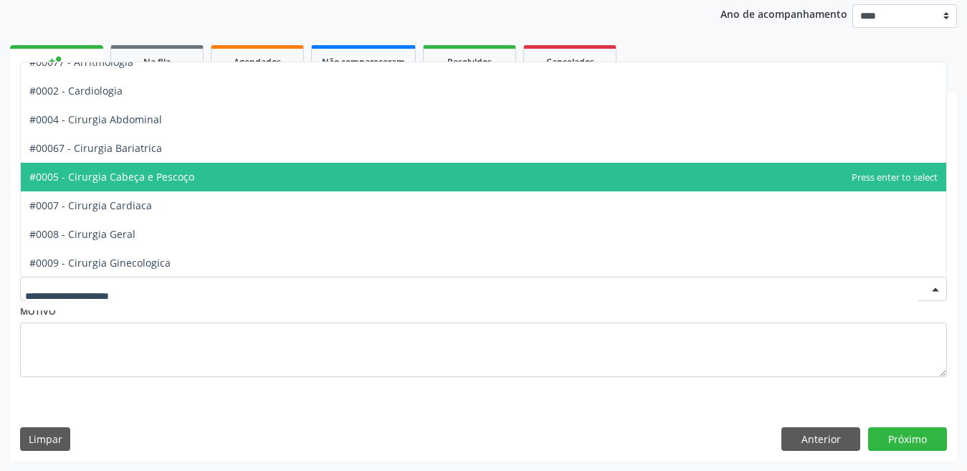
click at [144, 277] on div at bounding box center [483, 289] width 927 height 24
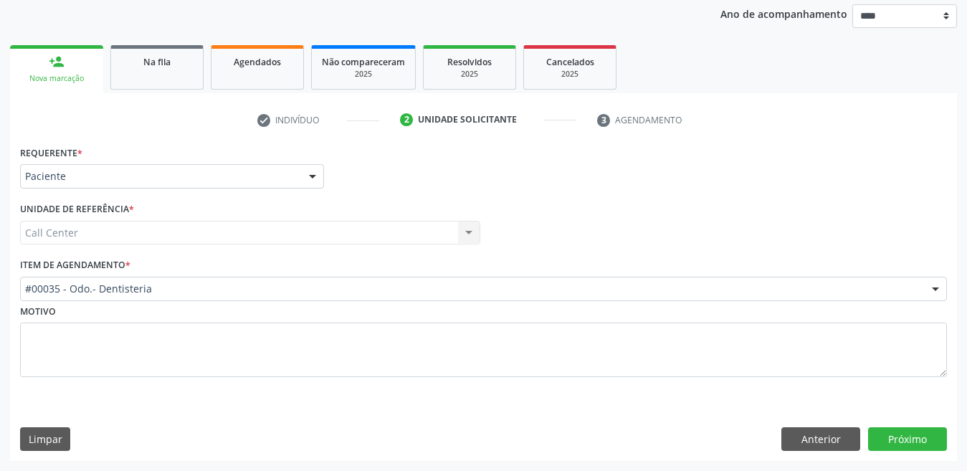
drag, startPoint x: 653, startPoint y: 308, endPoint x: 979, endPoint y: 219, distance: 337.4
click at [867, 219] on html "Central de Marcação Tiago Henrique Santa Rosa Silva Operador de regulação  Con…" at bounding box center [483, 66] width 967 height 471
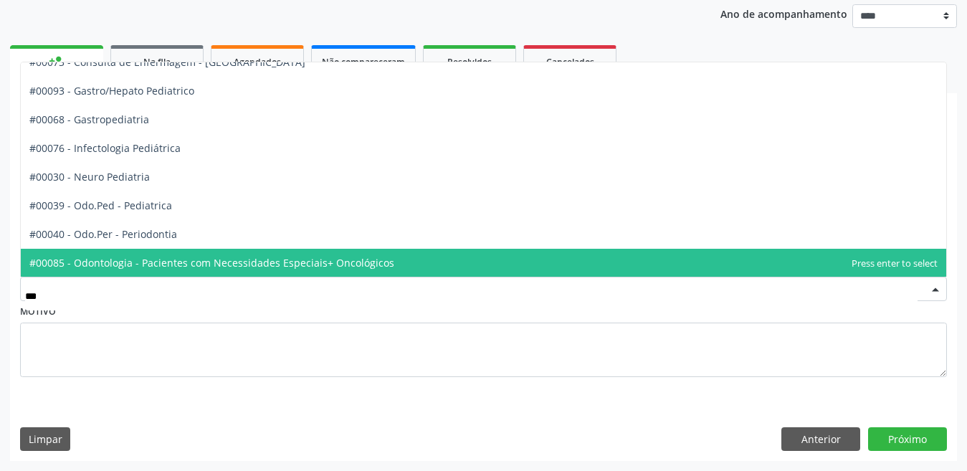
scroll to position [0, 0]
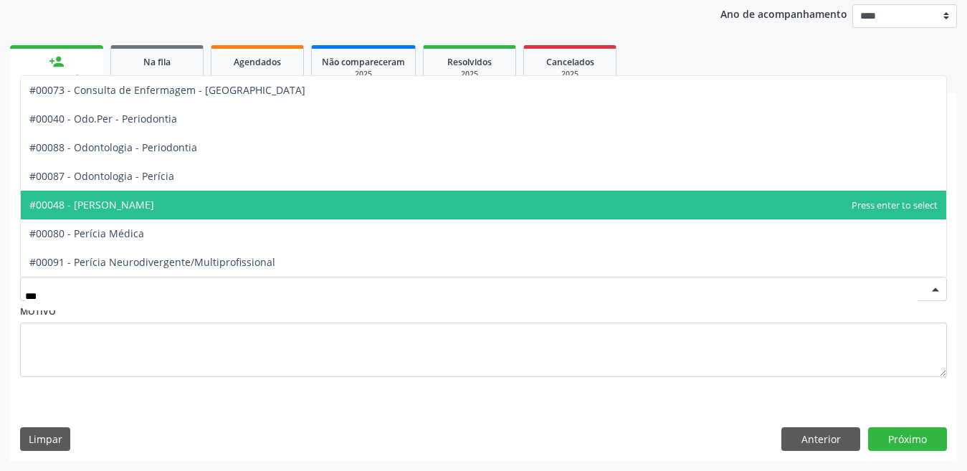
click at [142, 203] on span "#00048 - [PERSON_NAME]" at bounding box center [91, 205] width 125 height 14
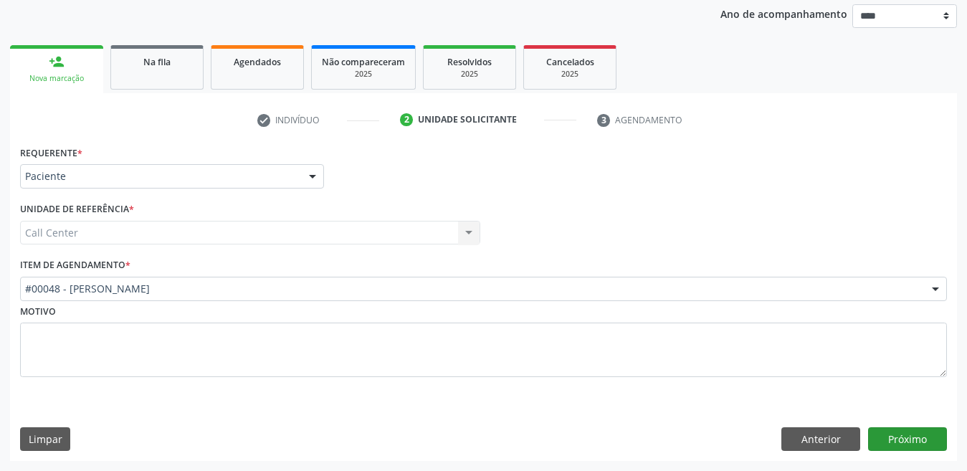
click at [867, 441] on div "Requerente * Paciente Médico(a) Enfermeiro(a) Paciente Nenhum resultado encontr…" at bounding box center [483, 301] width 947 height 319
click at [867, 440] on button "Próximo" at bounding box center [907, 439] width 79 height 24
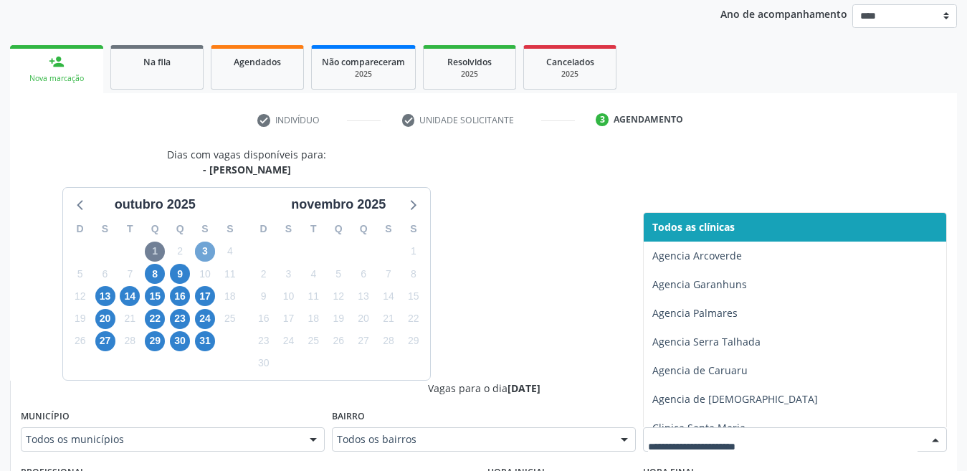
click at [204, 254] on span "3" at bounding box center [205, 252] width 20 height 20
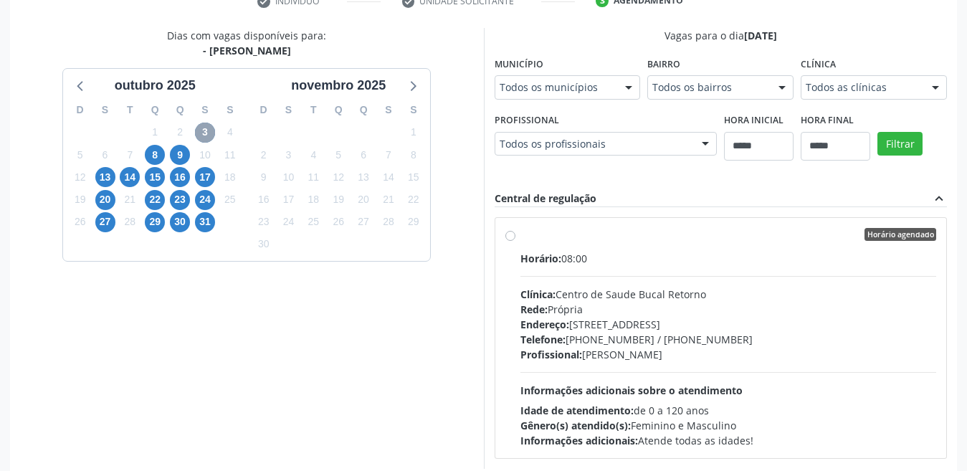
scroll to position [313, 0]
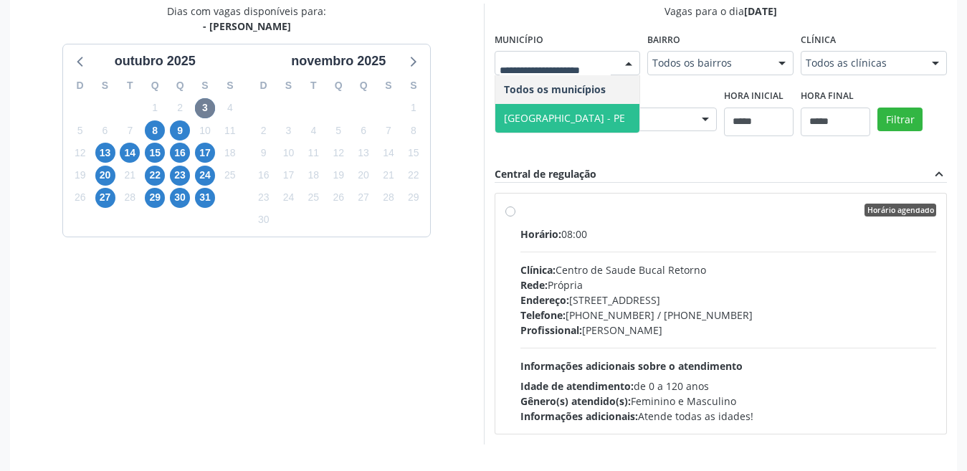
click at [562, 111] on span "[GEOGRAPHIC_DATA] - PE" at bounding box center [567, 118] width 145 height 29
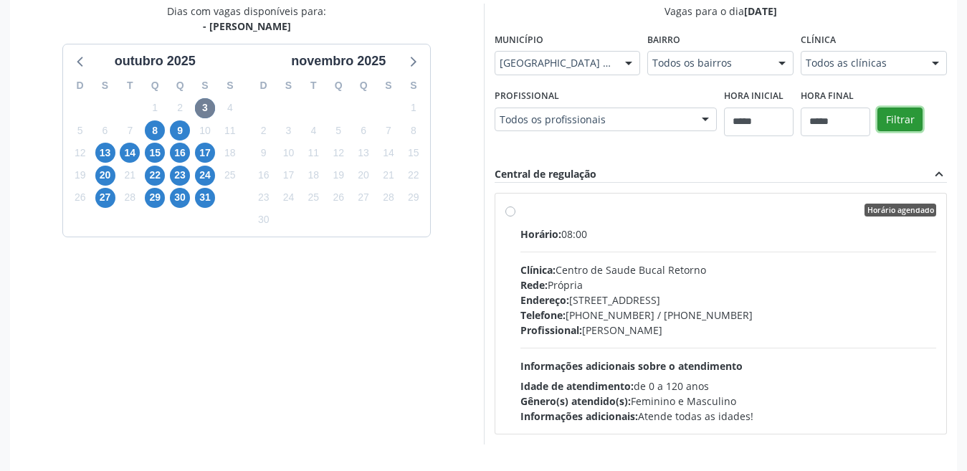
click at [867, 117] on button "Filtrar" at bounding box center [900, 120] width 45 height 24
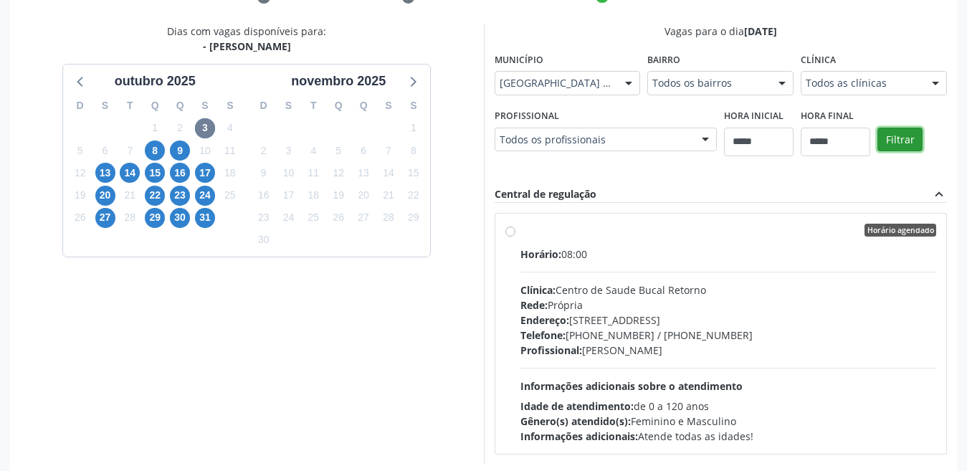
scroll to position [360, 0]
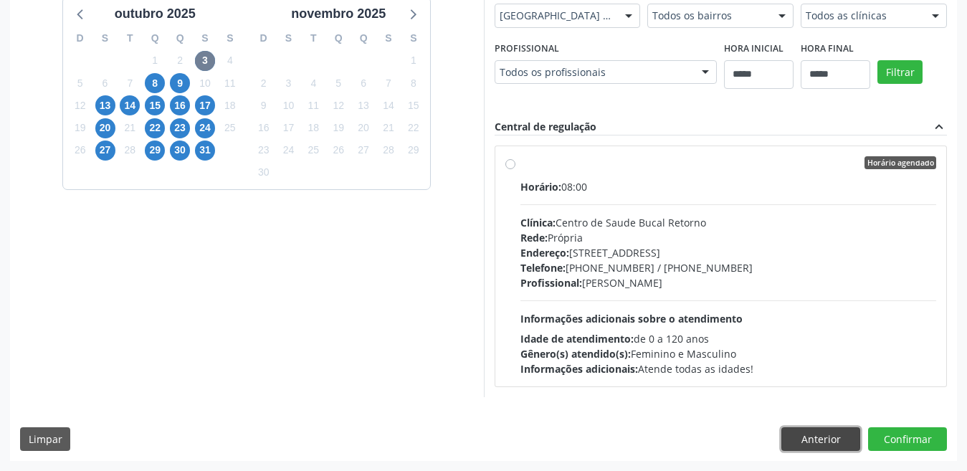
click at [806, 437] on button "Anterior" at bounding box center [820, 439] width 79 height 24
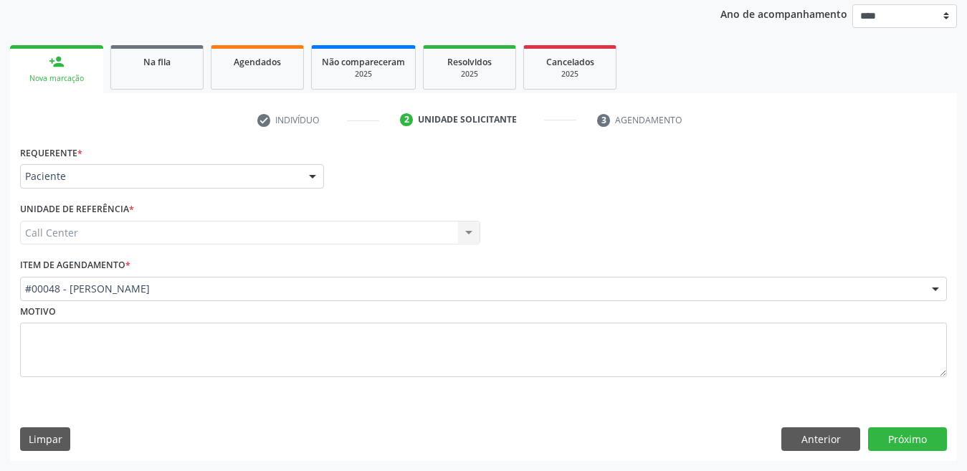
scroll to position [169, 0]
click at [136, 281] on div "#00048 - [PERSON_NAME]" at bounding box center [483, 289] width 927 height 24
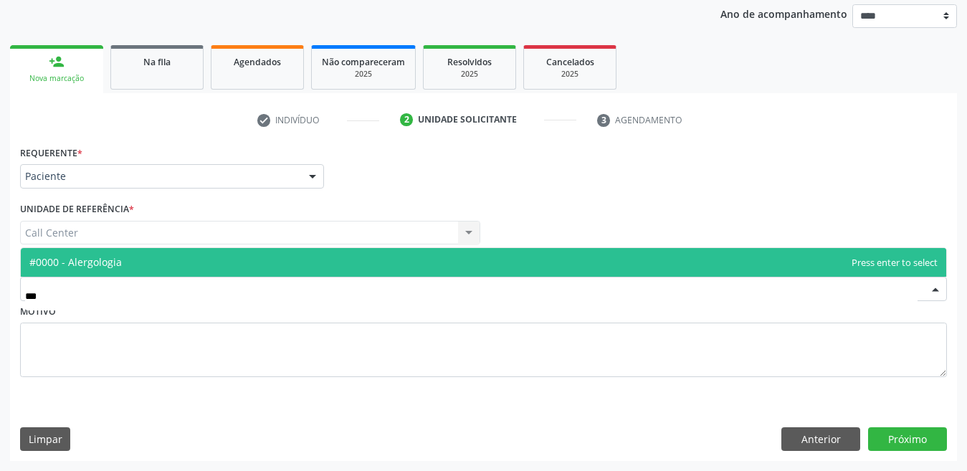
type input "****"
click at [145, 261] on span "#0000 - Alergologia" at bounding box center [484, 262] width 926 height 29
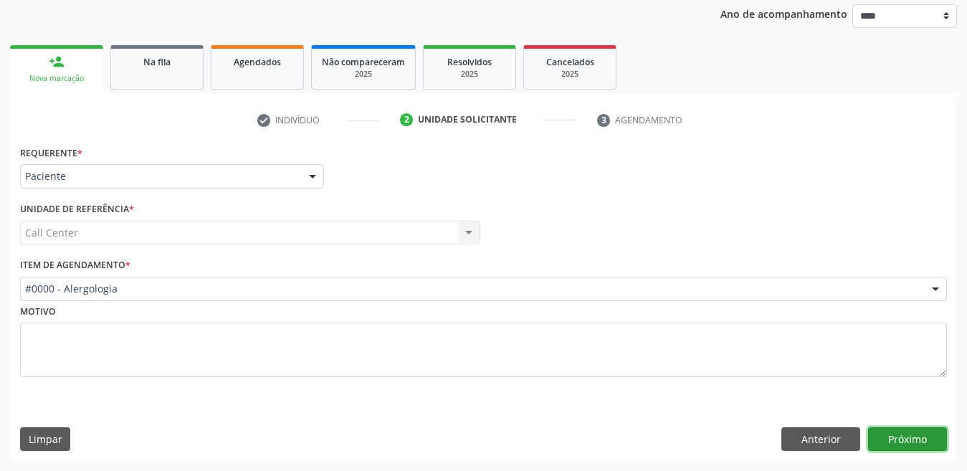
click at [867, 431] on button "Próximo" at bounding box center [907, 439] width 79 height 24
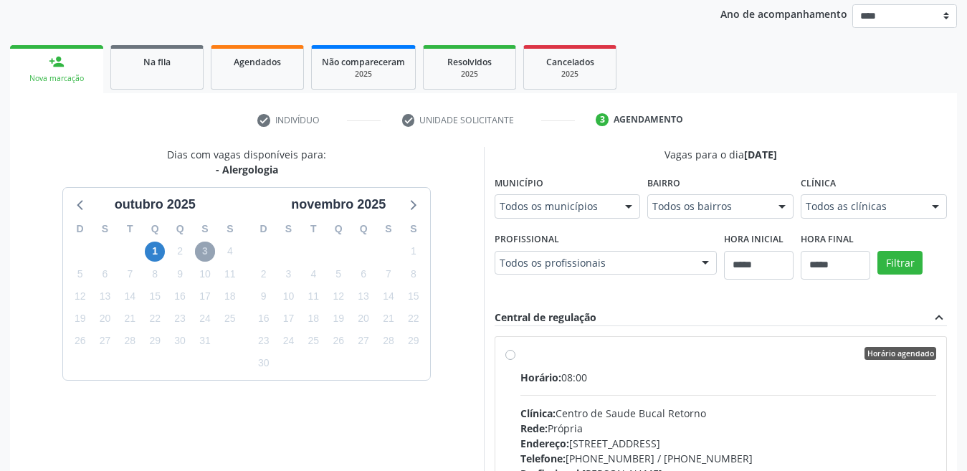
click at [203, 250] on span "3" at bounding box center [205, 252] width 20 height 20
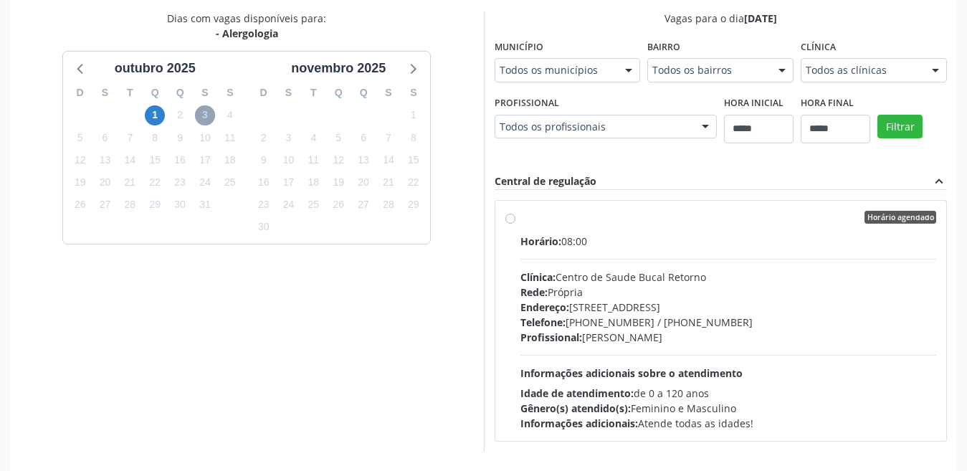
scroll to position [360, 0]
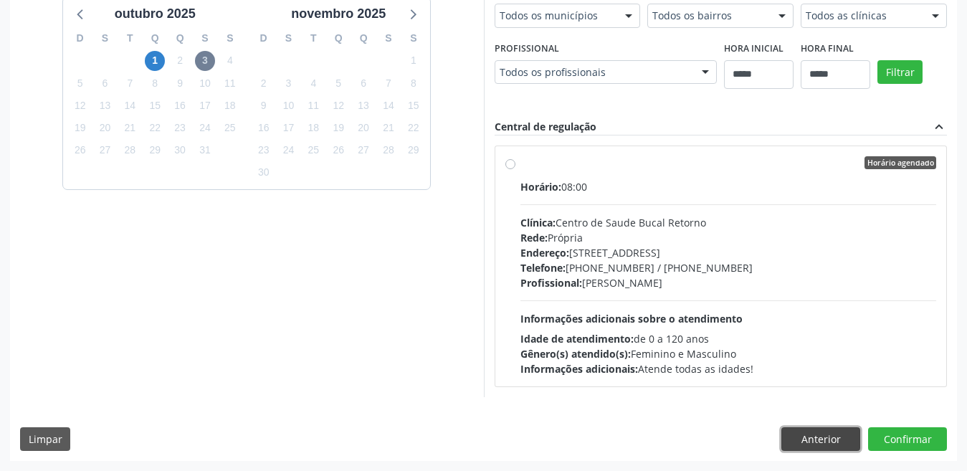
click at [802, 438] on button "Anterior" at bounding box center [820, 439] width 79 height 24
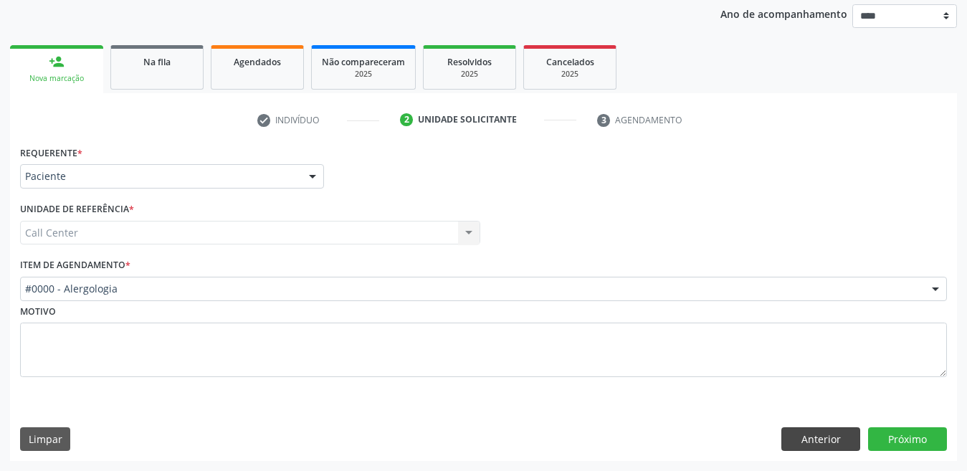
scroll to position [169, 0]
click at [793, 430] on button "Anterior" at bounding box center [820, 439] width 79 height 24
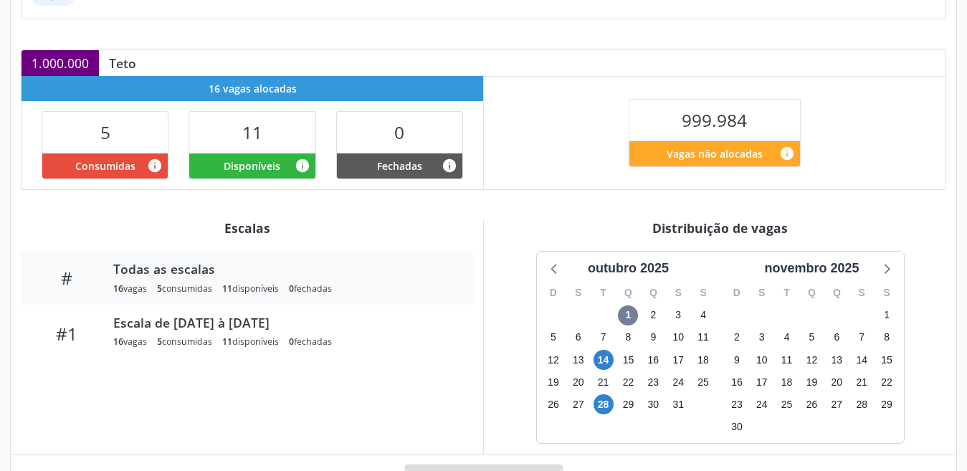
scroll to position [287, 0]
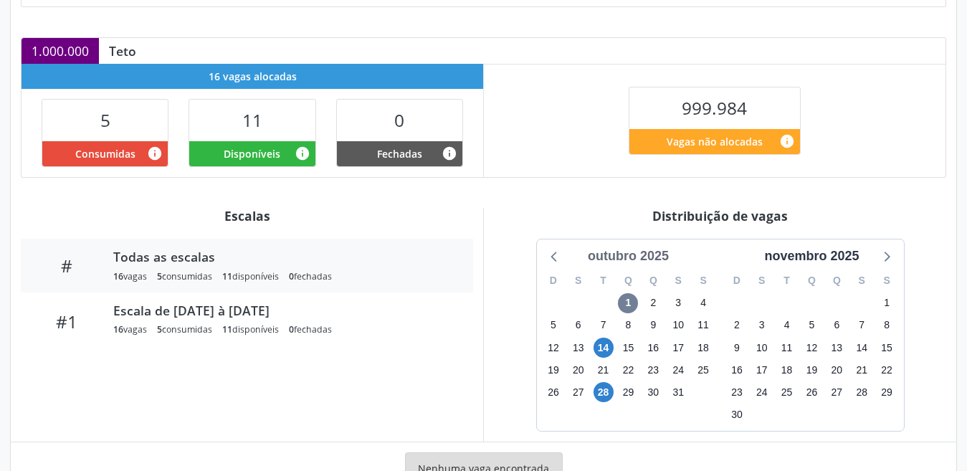
click at [617, 255] on div "outubro 2025" at bounding box center [628, 256] width 92 height 19
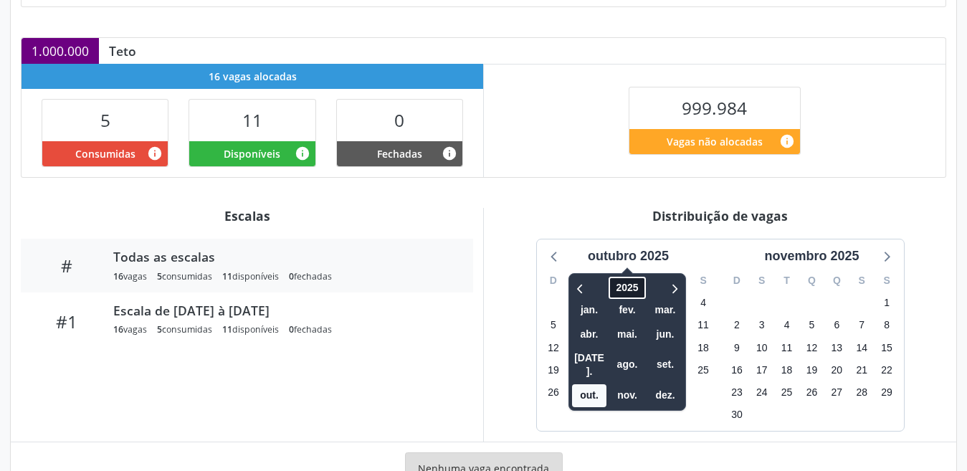
click at [627, 293] on span "2025" at bounding box center [627, 288] width 37 height 22
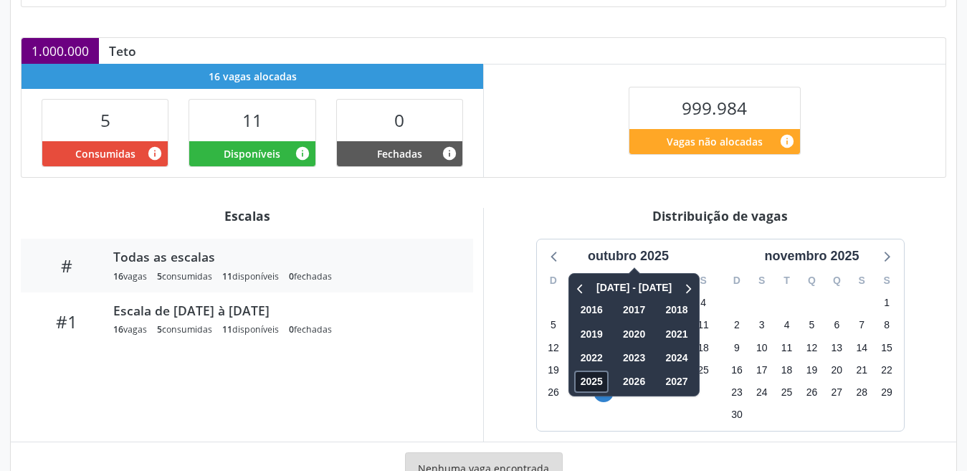
click at [593, 375] on span "2025" at bounding box center [591, 382] width 34 height 22
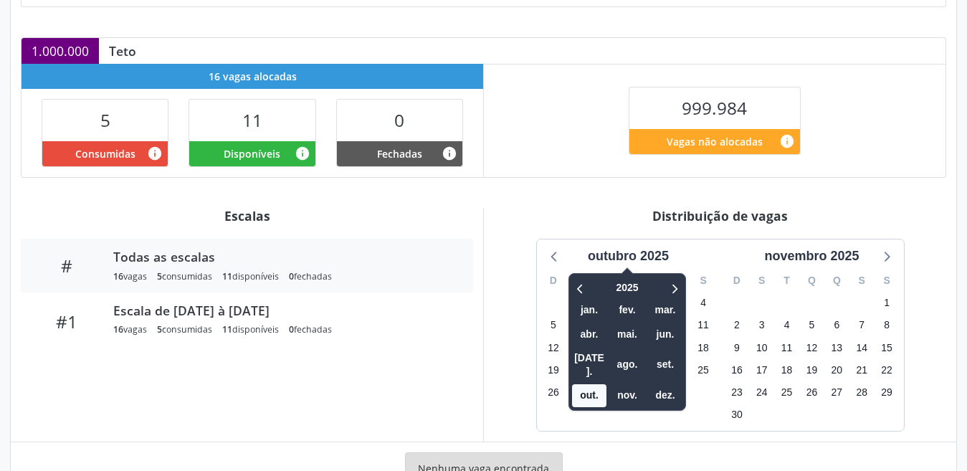
click at [599, 424] on div "4" at bounding box center [603, 415] width 25 height 22
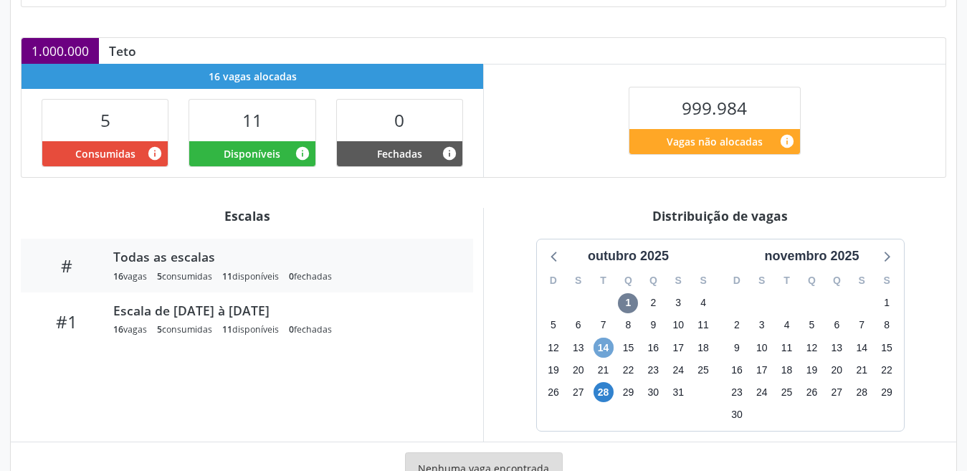
click at [607, 353] on span "14" at bounding box center [604, 348] width 20 height 20
click at [604, 351] on span "14" at bounding box center [604, 348] width 20 height 20
click at [606, 392] on span "28" at bounding box center [604, 392] width 20 height 20
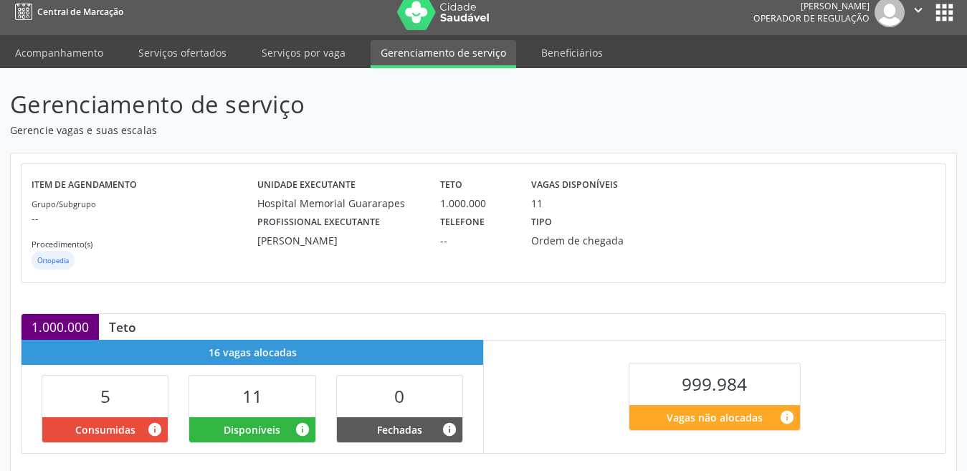
scroll to position [0, 0]
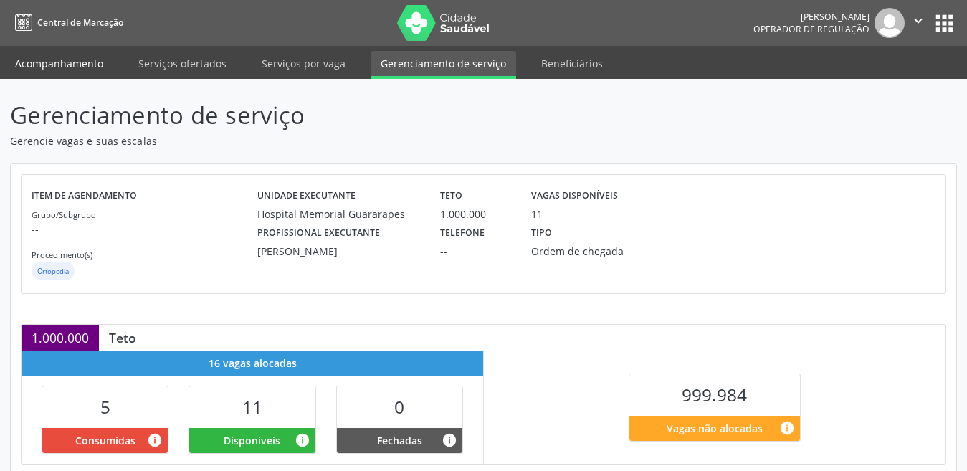
click at [39, 70] on link "Acompanhamento" at bounding box center [59, 63] width 108 height 25
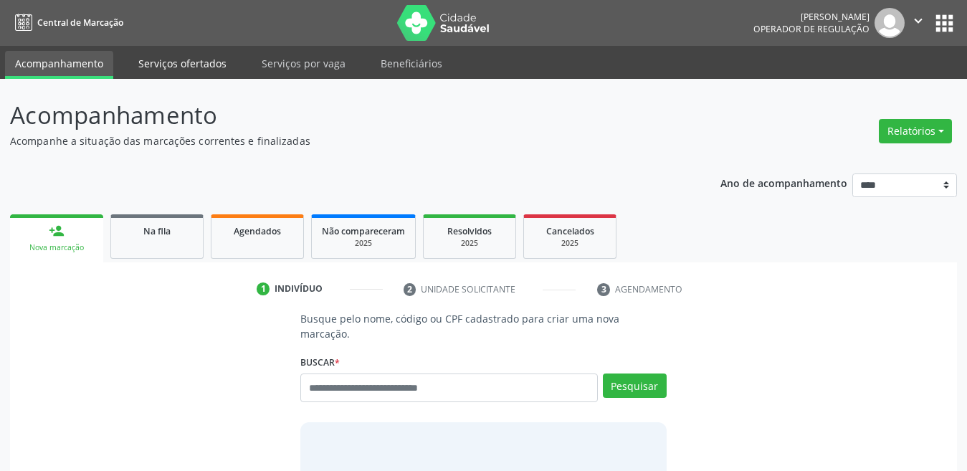
click at [205, 57] on link "Serviços ofertados" at bounding box center [182, 63] width 108 height 25
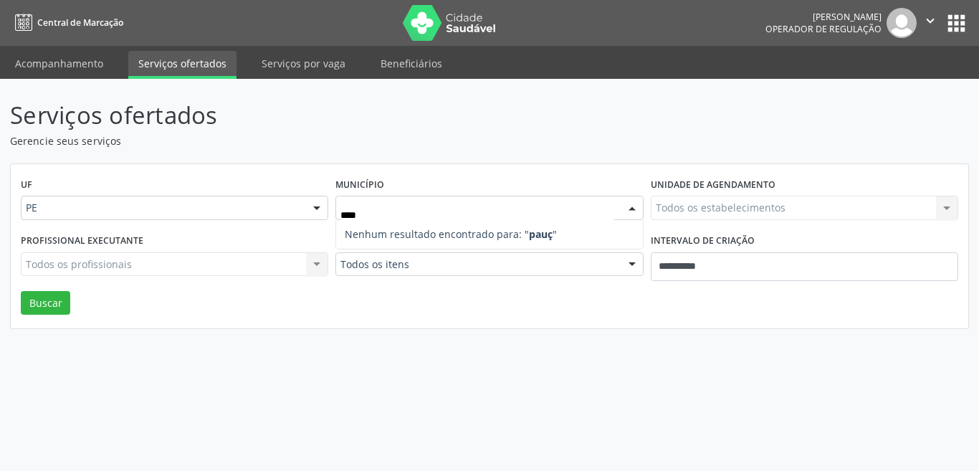
type input "***"
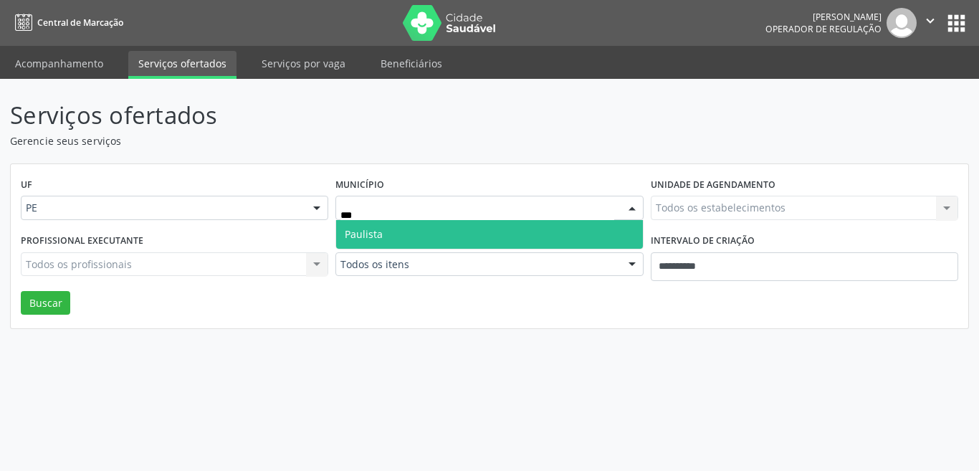
click at [408, 227] on span "Paulista" at bounding box center [489, 234] width 306 height 29
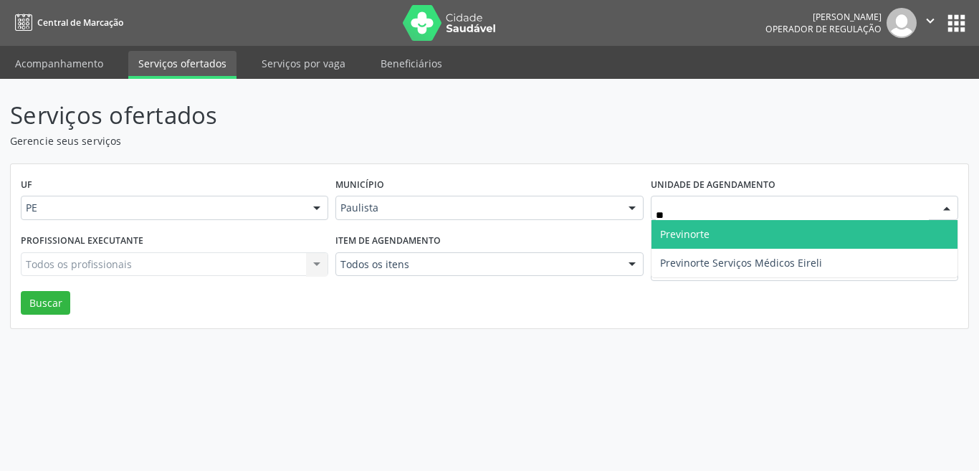
type input "***"
click at [700, 228] on span "Previnorte" at bounding box center [684, 234] width 49 height 14
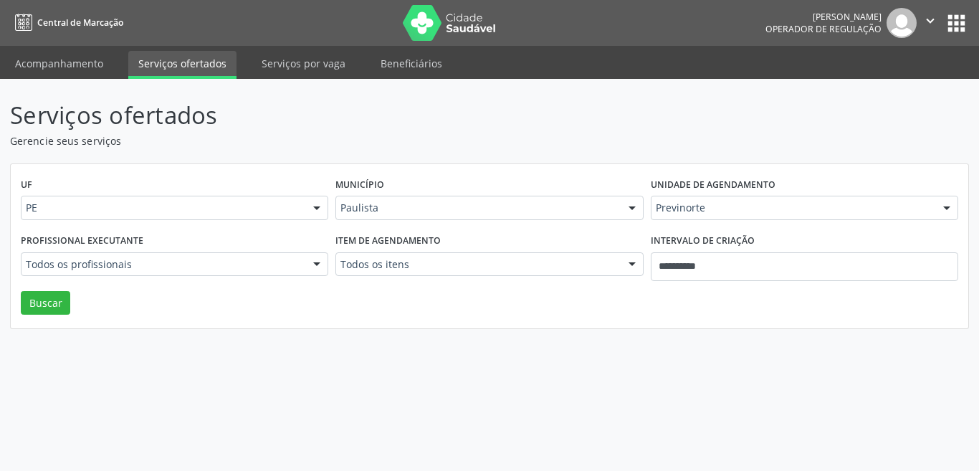
click at [405, 271] on div "Todos os itens" at bounding box center [490, 264] width 308 height 24
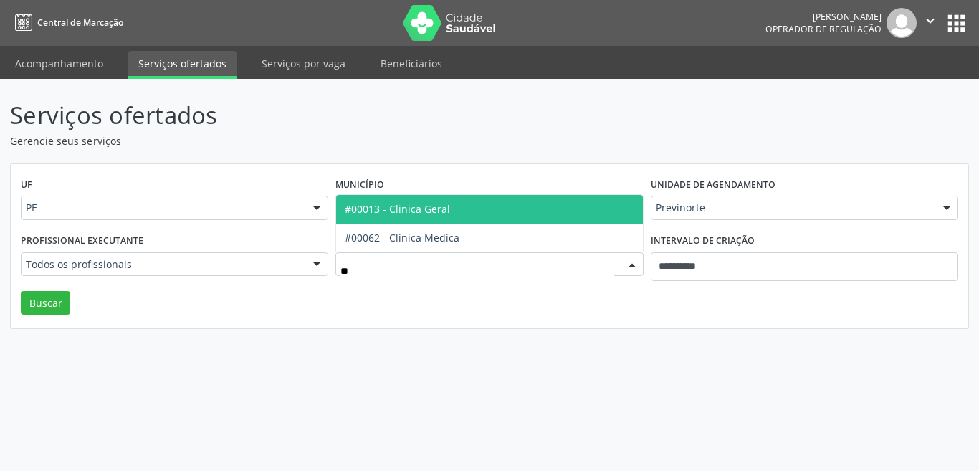
type input "***"
click at [423, 218] on span "#00013 - Clinica Geral" at bounding box center [489, 209] width 306 height 29
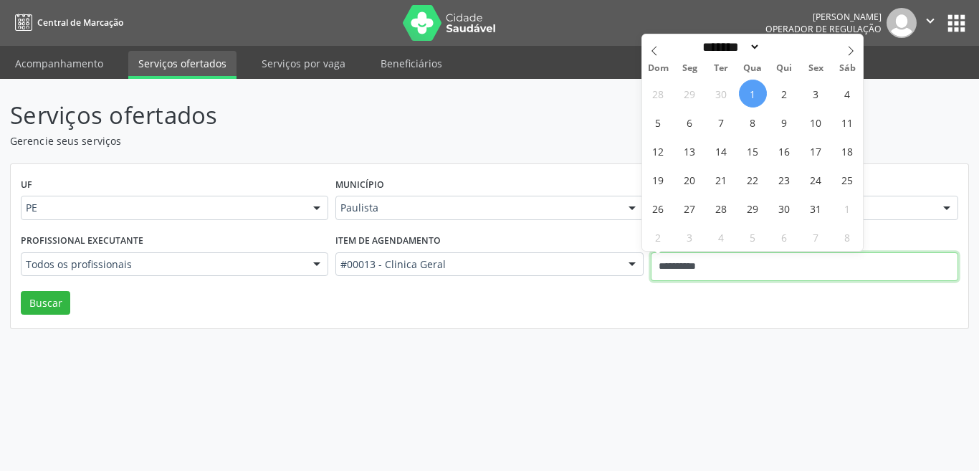
click at [718, 277] on input "**********" at bounding box center [805, 266] width 308 height 29
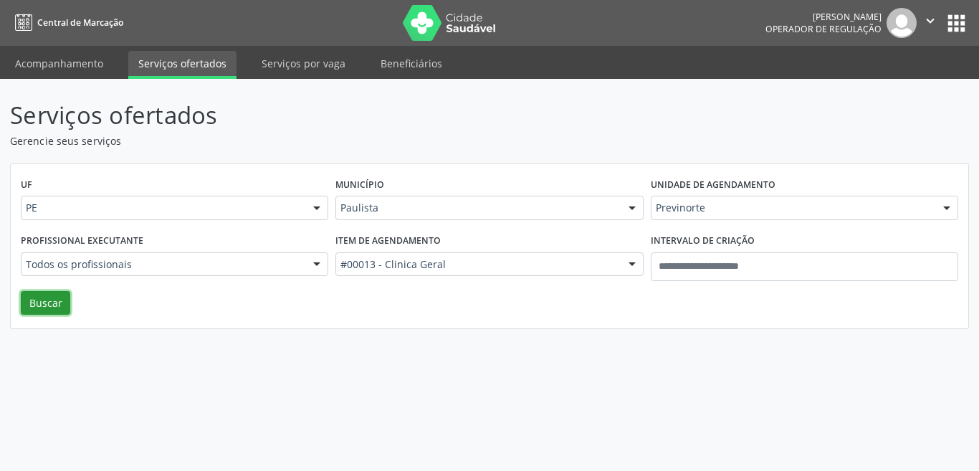
click at [58, 310] on button "Buscar" at bounding box center [45, 303] width 49 height 24
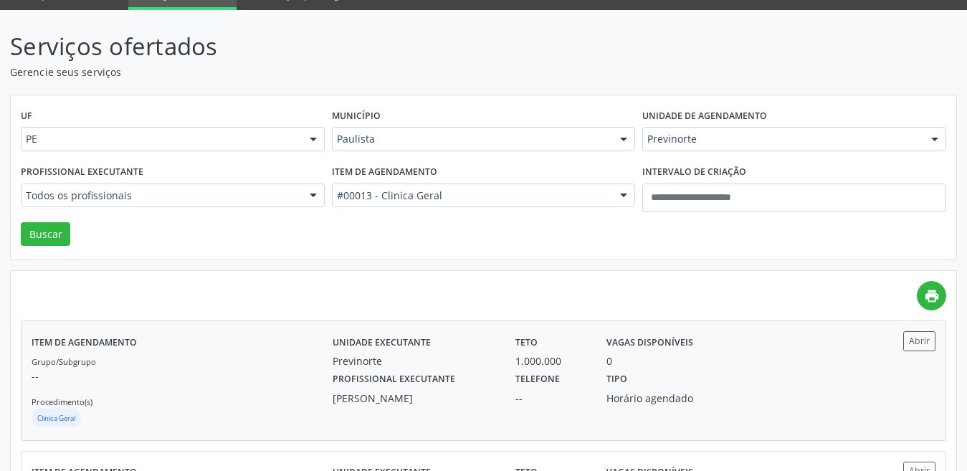
scroll to position [199, 0]
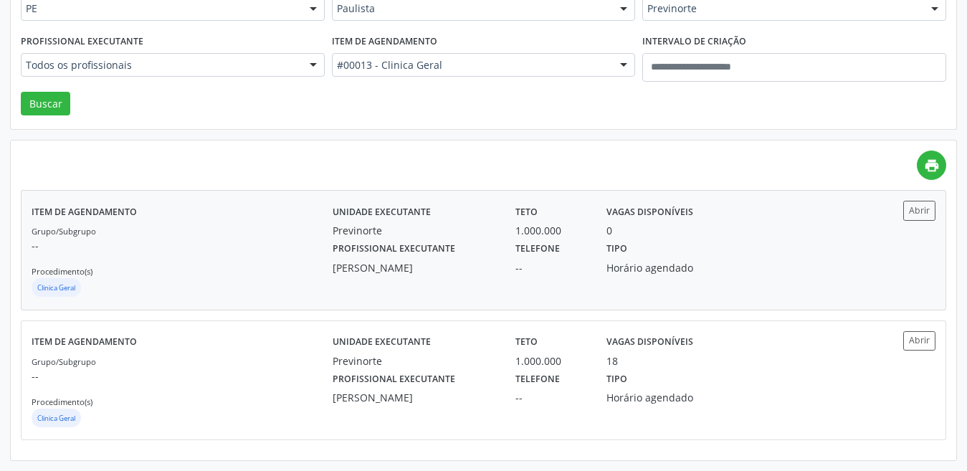
click at [414, 275] on div "Paulo Farias Alves" at bounding box center [414, 267] width 163 height 15
click at [424, 389] on label "Profissional executante" at bounding box center [394, 380] width 123 height 22
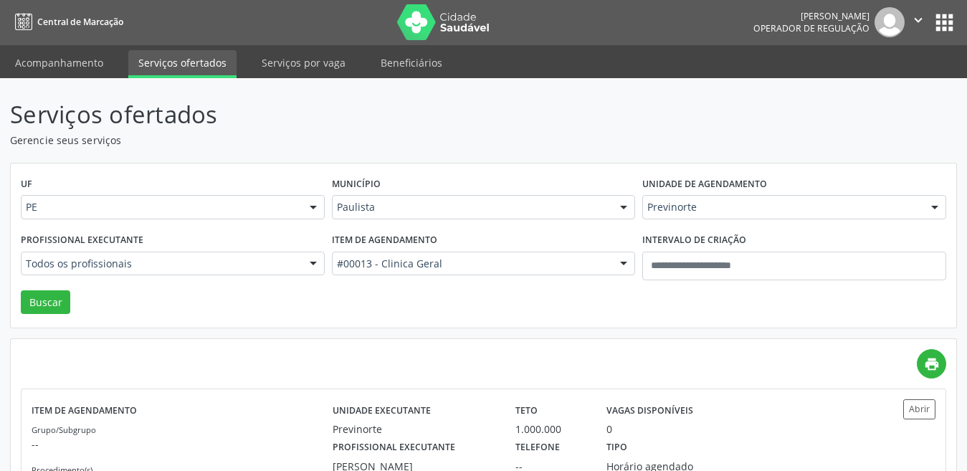
scroll to position [0, 0]
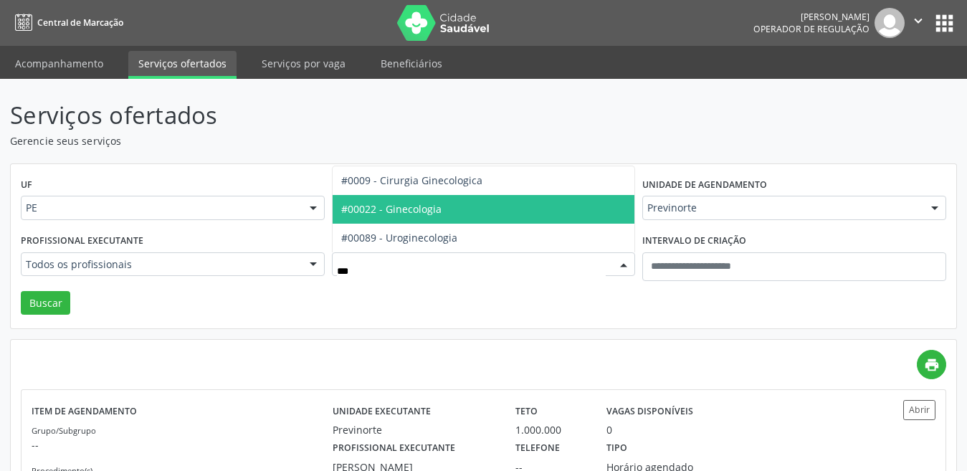
click at [409, 210] on span "#00022 - Ginecologia" at bounding box center [391, 209] width 100 height 14
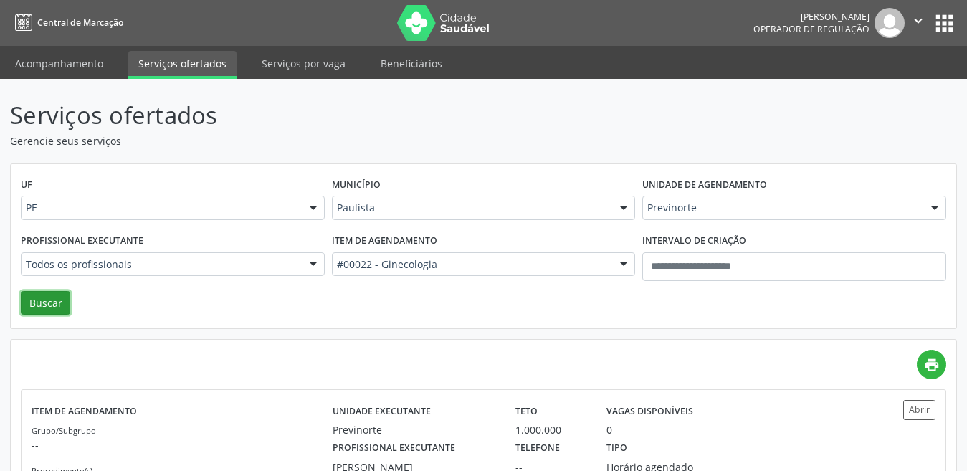
click at [42, 296] on button "Buscar" at bounding box center [45, 303] width 49 height 24
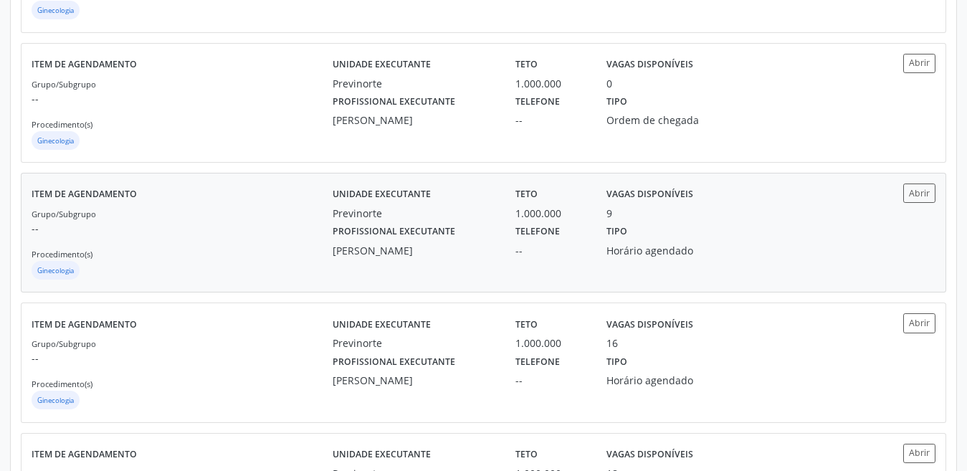
scroll to position [502, 0]
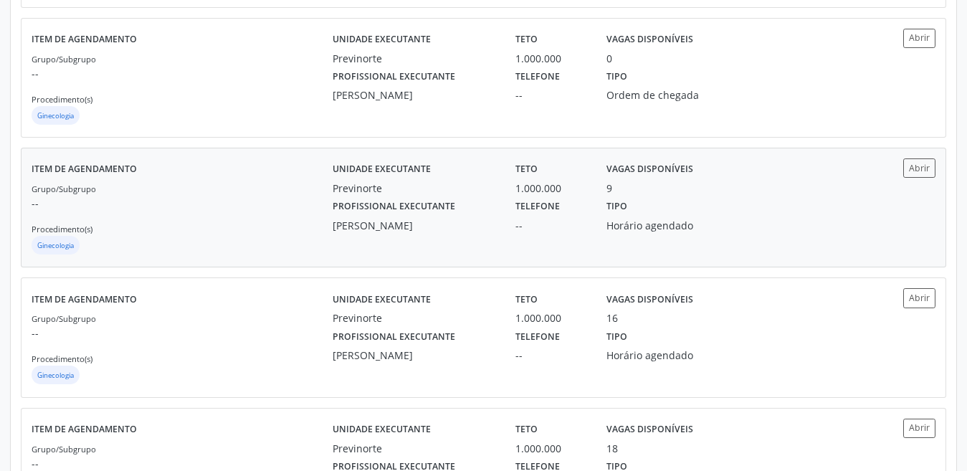
click at [401, 222] on div "[PERSON_NAME]" at bounding box center [414, 225] width 163 height 15
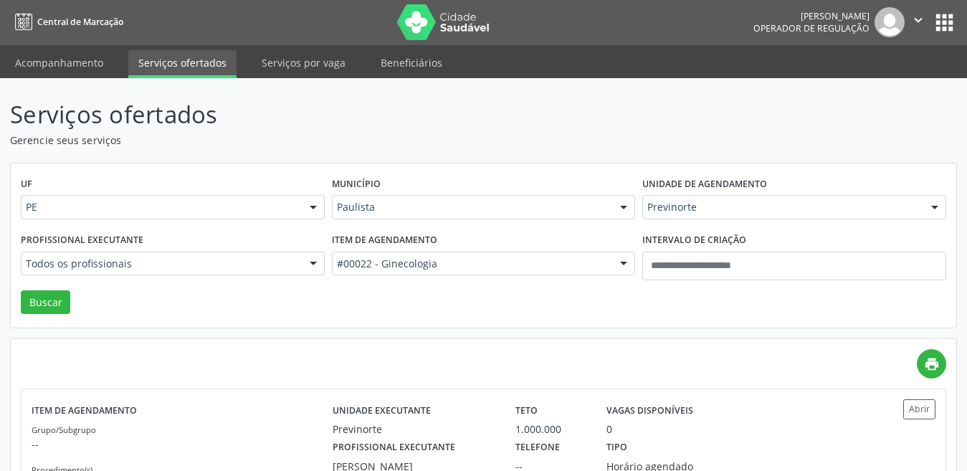
scroll to position [0, 0]
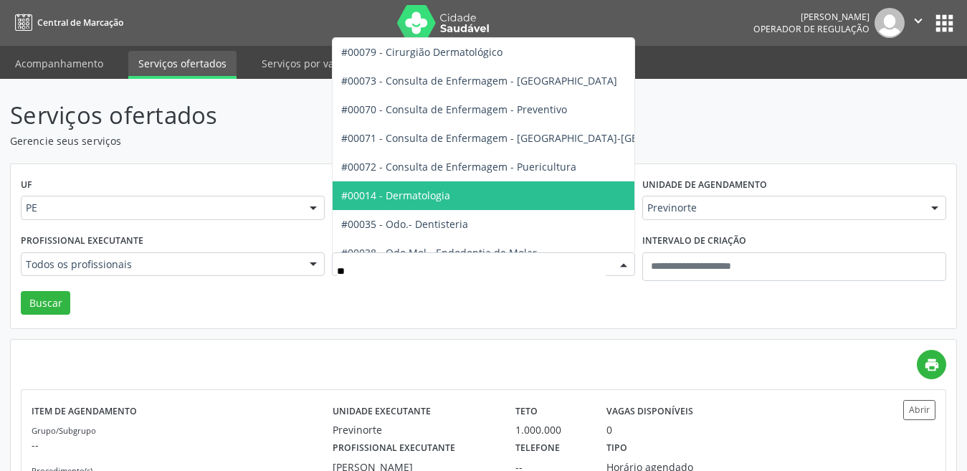
type input "***"
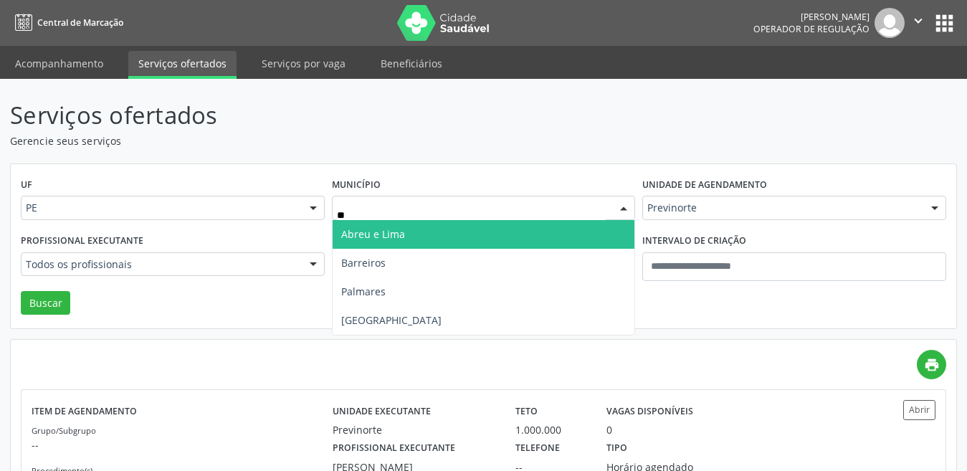
type input "***"
click at [370, 227] on span "Recife" at bounding box center [484, 234] width 303 height 29
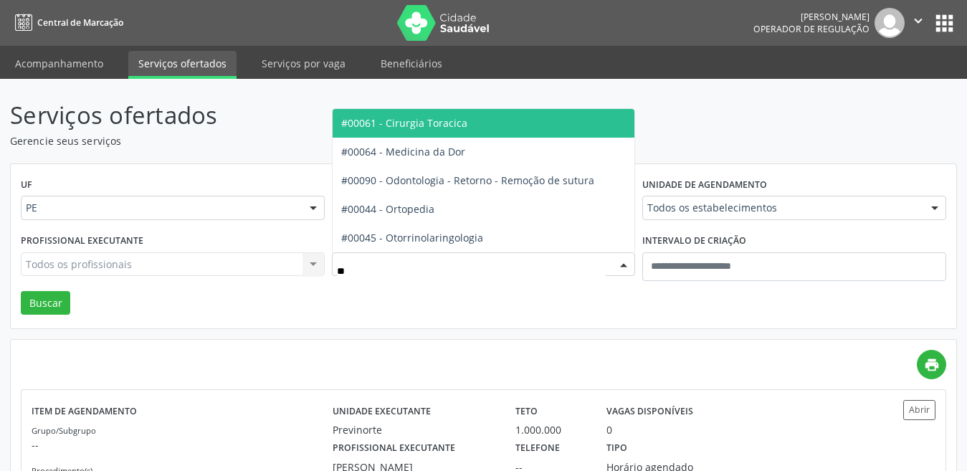
type input "***"
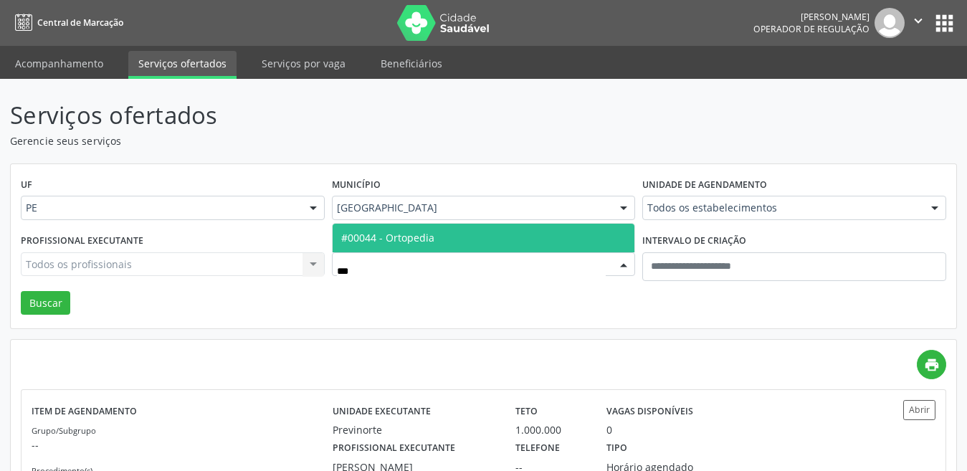
click at [395, 231] on span "#00044 - Ortopedia" at bounding box center [387, 238] width 93 height 14
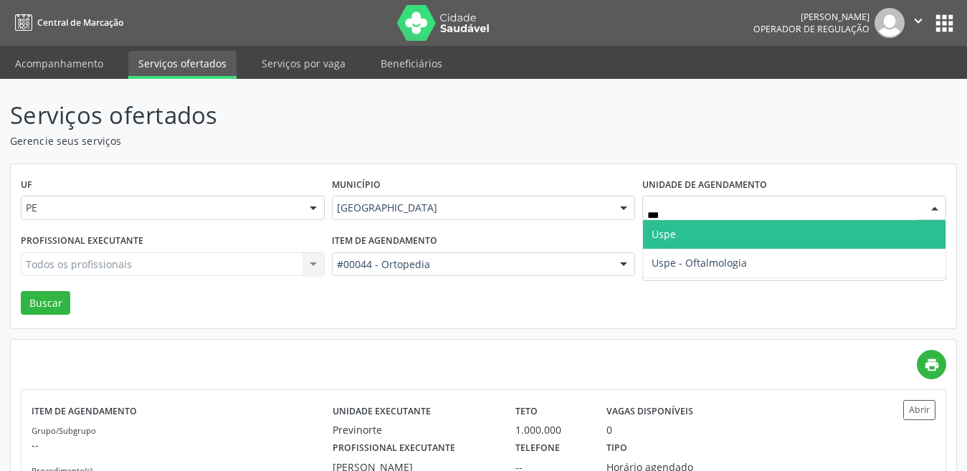
type input "****"
click at [703, 239] on span "Uspe" at bounding box center [794, 234] width 303 height 29
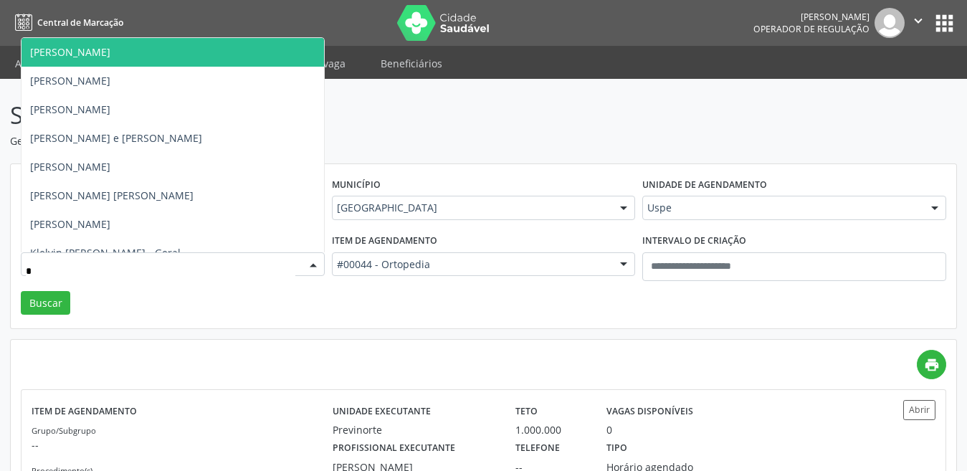
type input "**"
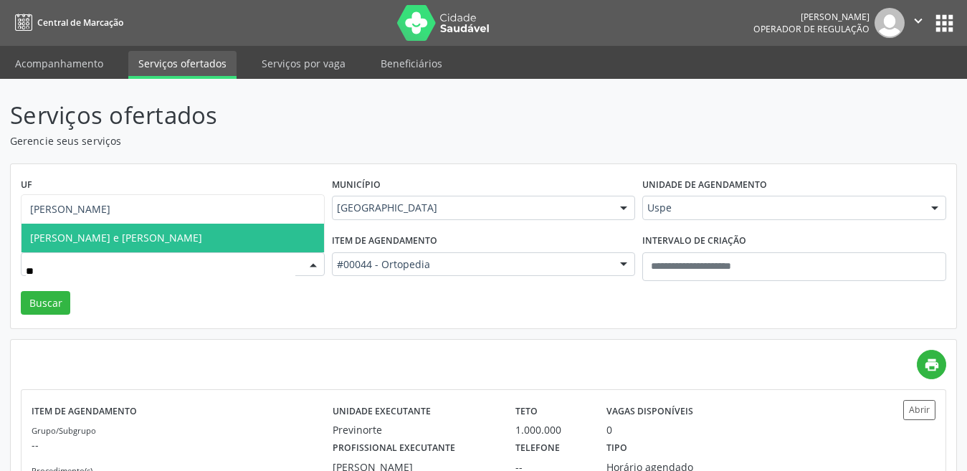
click at [246, 247] on span "[PERSON_NAME] e [PERSON_NAME]" at bounding box center [173, 238] width 303 height 29
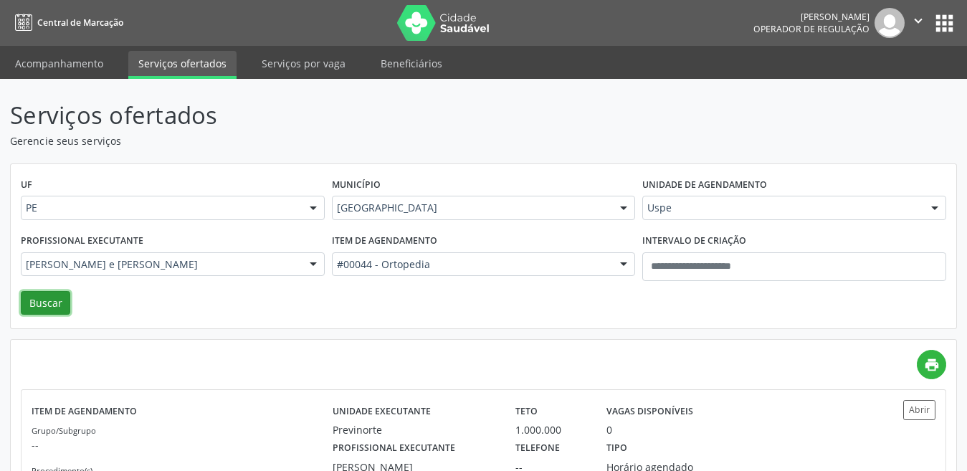
click at [41, 306] on button "Buscar" at bounding box center [45, 303] width 49 height 24
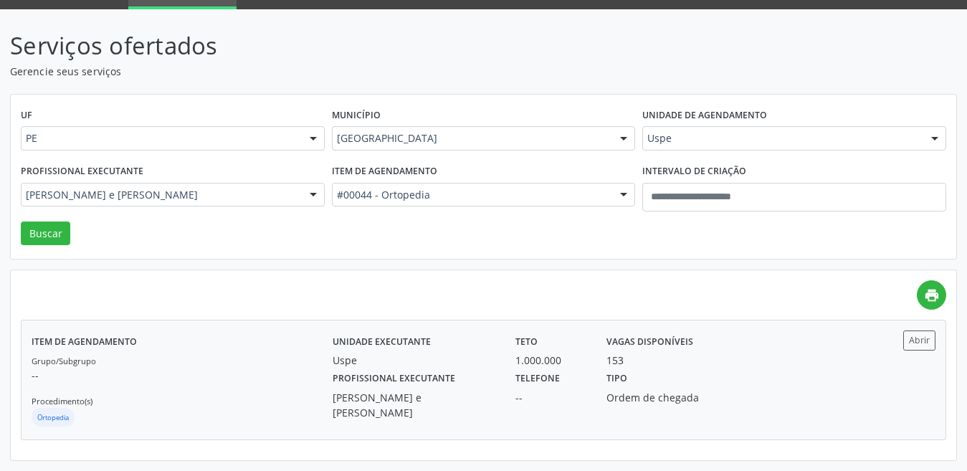
click at [553, 382] on label "Telefone" at bounding box center [537, 379] width 44 height 22
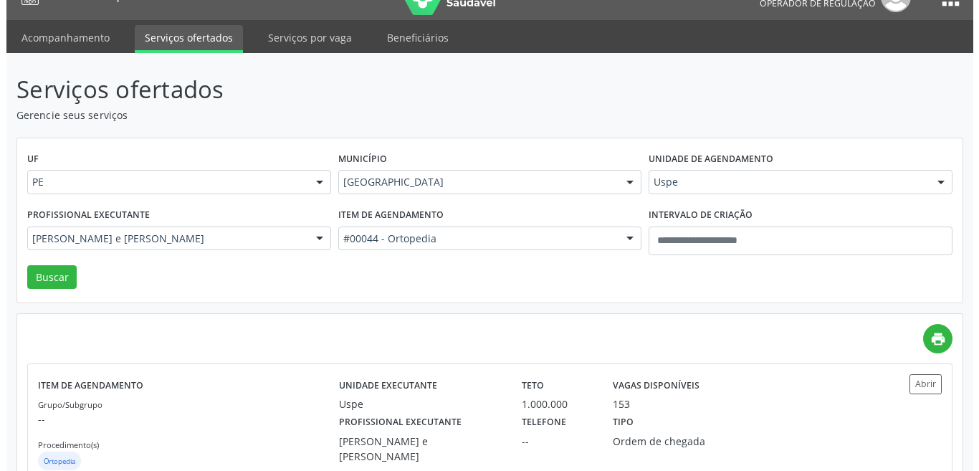
scroll to position [0, 0]
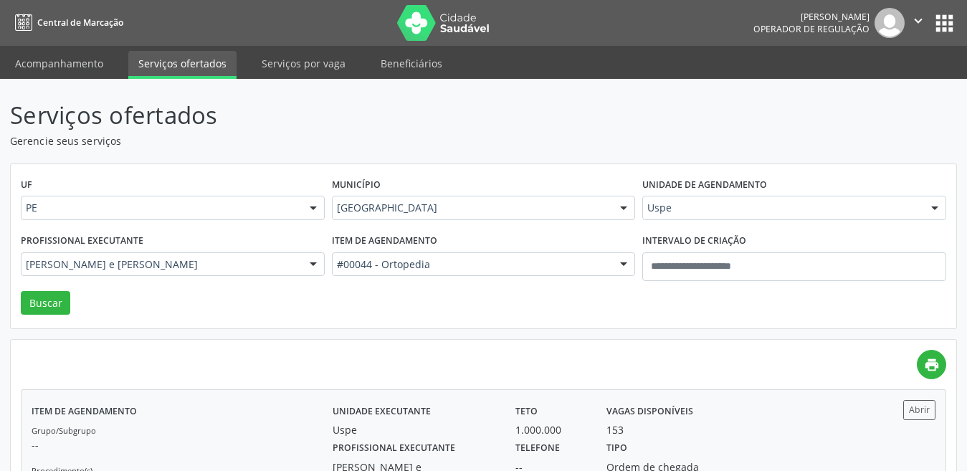
click at [383, 405] on label "Unidade executante" at bounding box center [382, 411] width 98 height 22
click at [693, 199] on div "Uspe" at bounding box center [794, 208] width 304 height 24
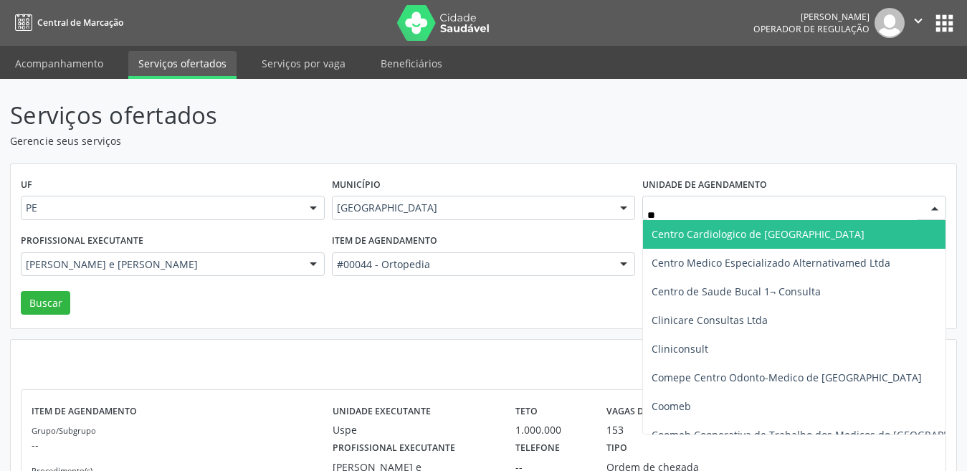
type input "***"
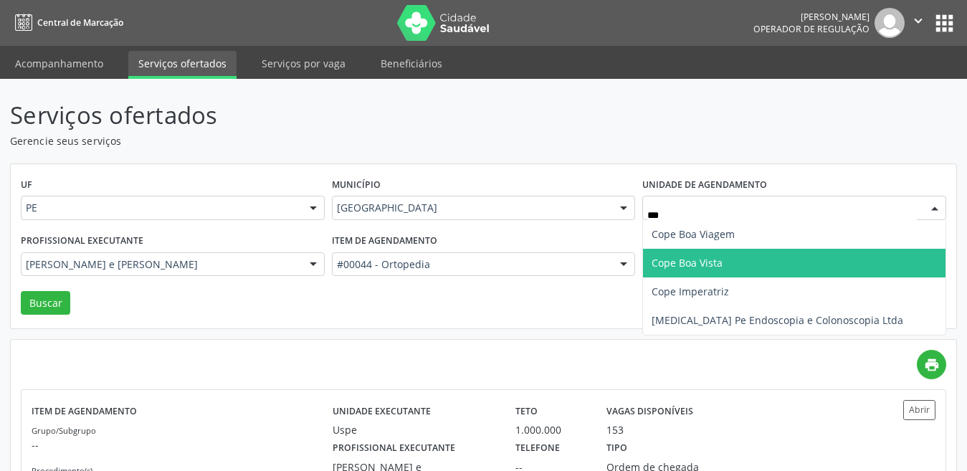
click at [708, 260] on span "Cope Boa Vista" at bounding box center [687, 263] width 71 height 14
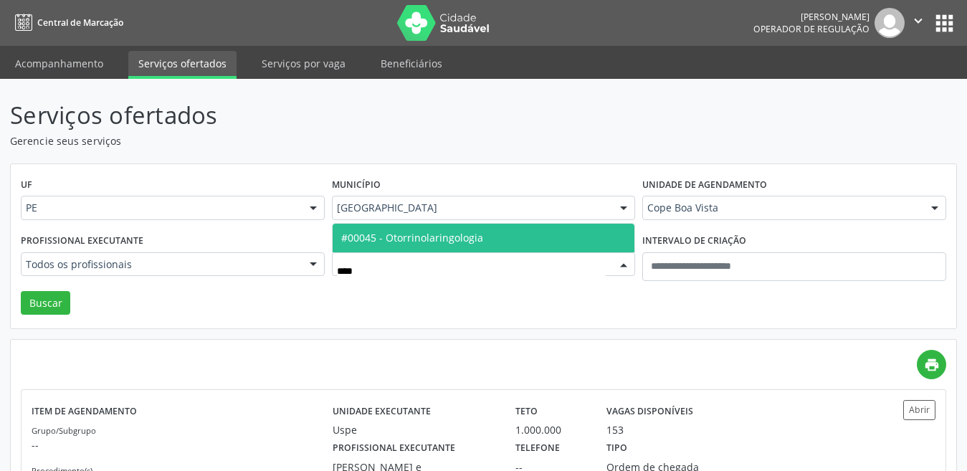
click at [389, 240] on span "#00045 - Otorrinolaringologia" at bounding box center [412, 238] width 142 height 14
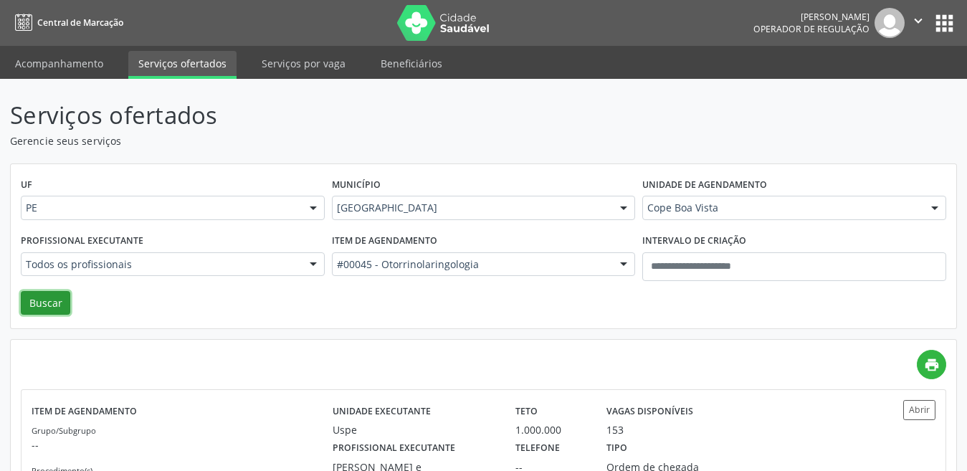
click at [47, 300] on button "Buscar" at bounding box center [45, 303] width 49 height 24
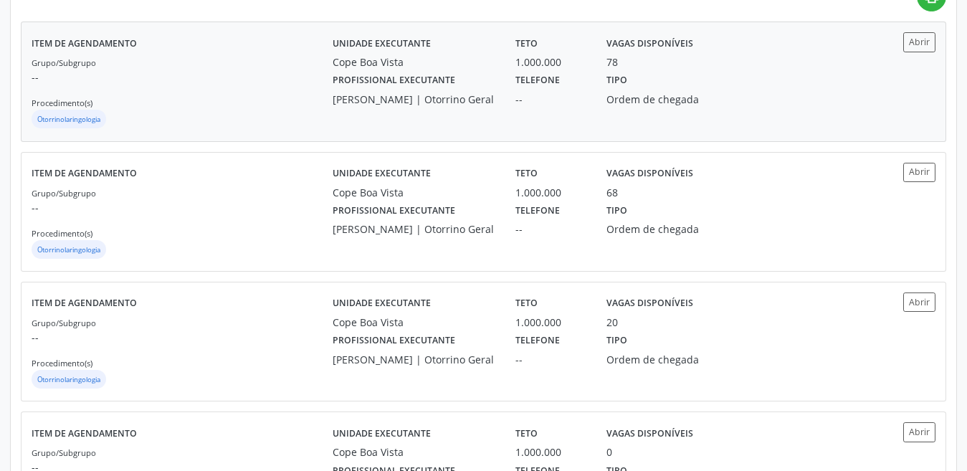
scroll to position [244, 0]
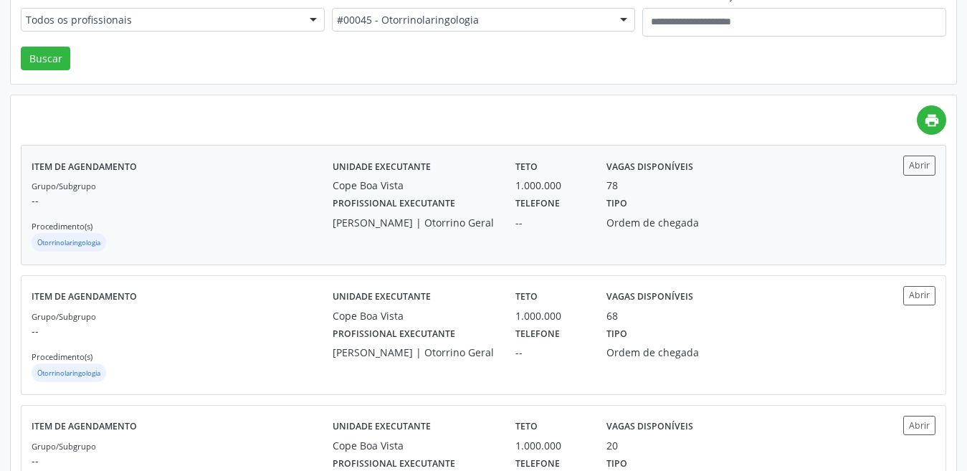
click at [395, 214] on label "Profissional executante" at bounding box center [394, 204] width 123 height 22
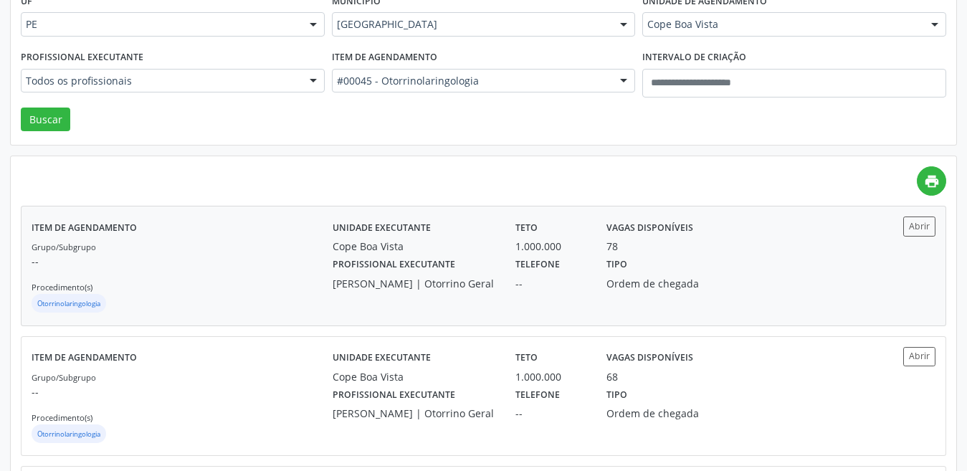
scroll to position [460, 0]
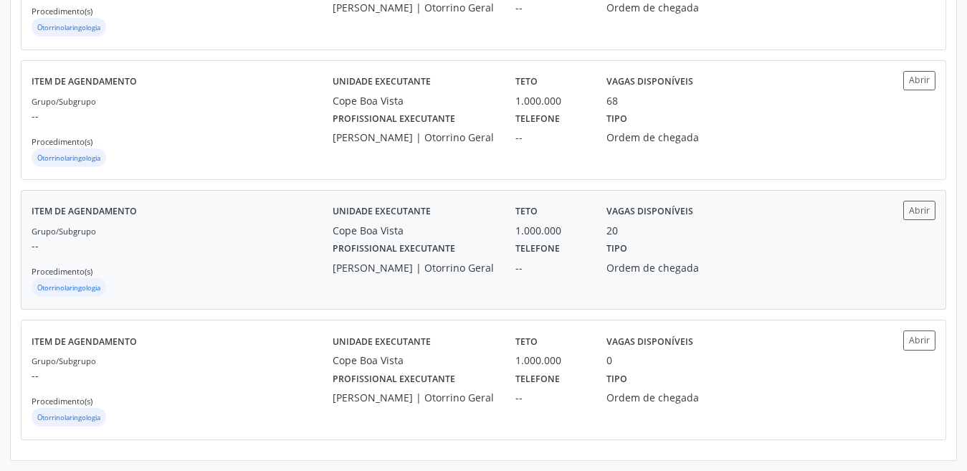
click at [373, 252] on label "Profissional executante" at bounding box center [394, 249] width 123 height 22
click at [472, 146] on div "Unidade executante Cope Boa Vista Teto 1.000.000 Vagas disponíveis 68 Profissio…" at bounding box center [597, 120] width 528 height 98
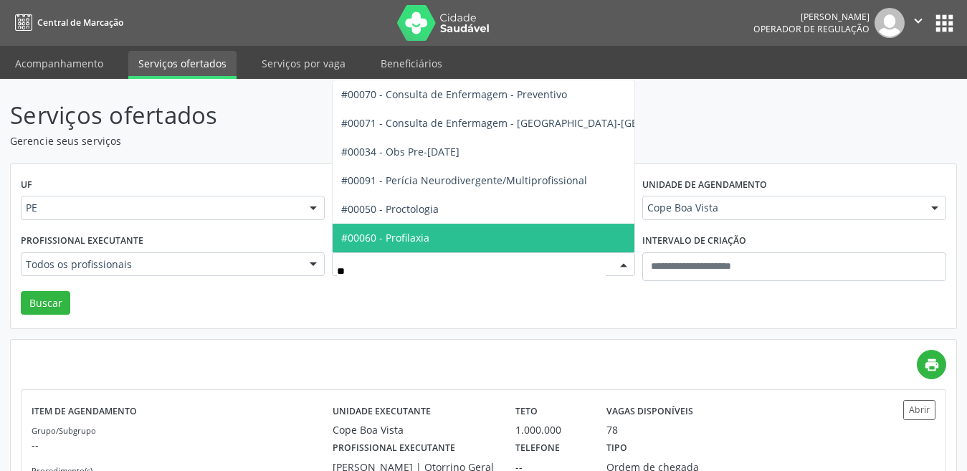
type input "*"
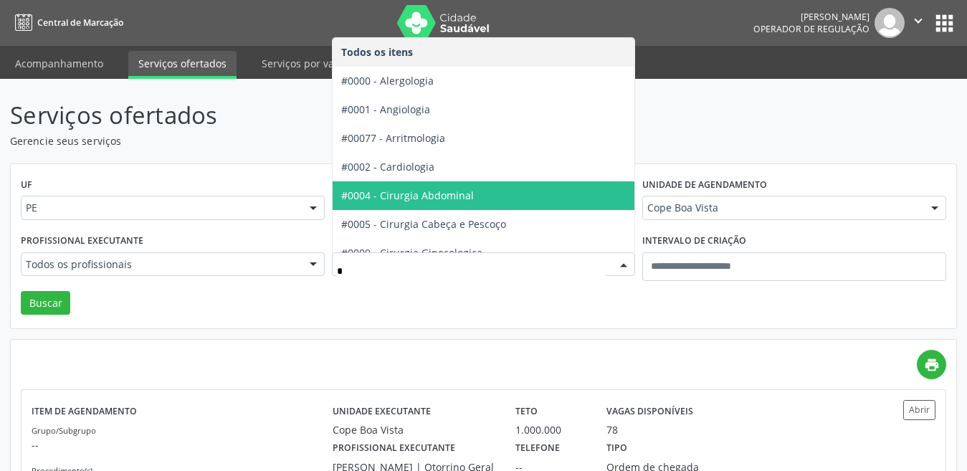
type input "**"
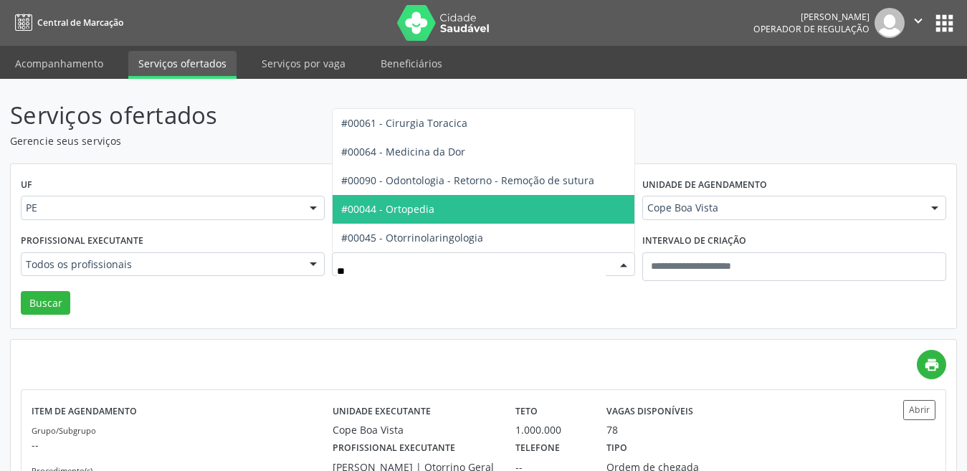
click at [473, 214] on span "#00044 - Ortopedia" at bounding box center [484, 209] width 303 height 29
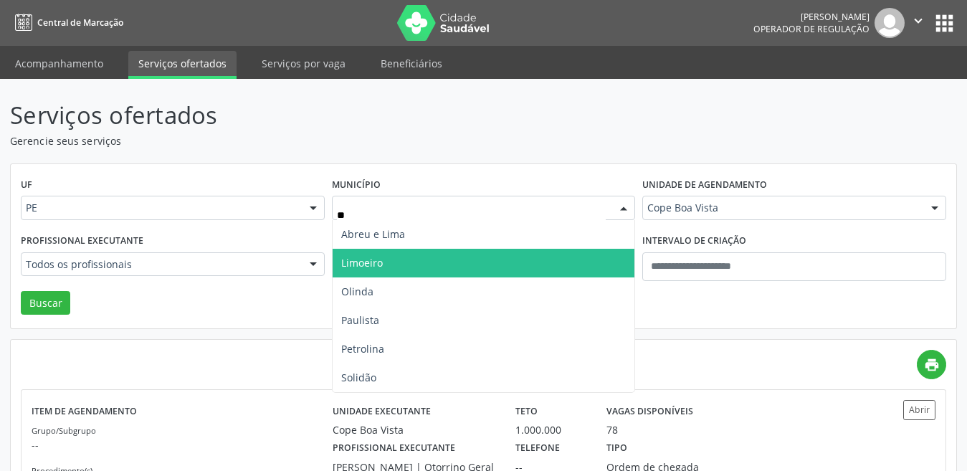
click at [379, 257] on span "Limoeiro" at bounding box center [362, 263] width 42 height 14
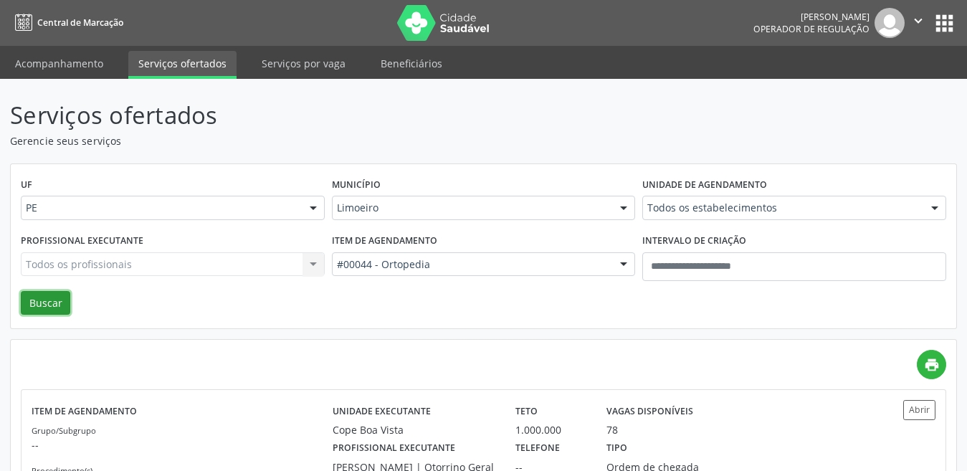
click at [29, 311] on button "Buscar" at bounding box center [45, 303] width 49 height 24
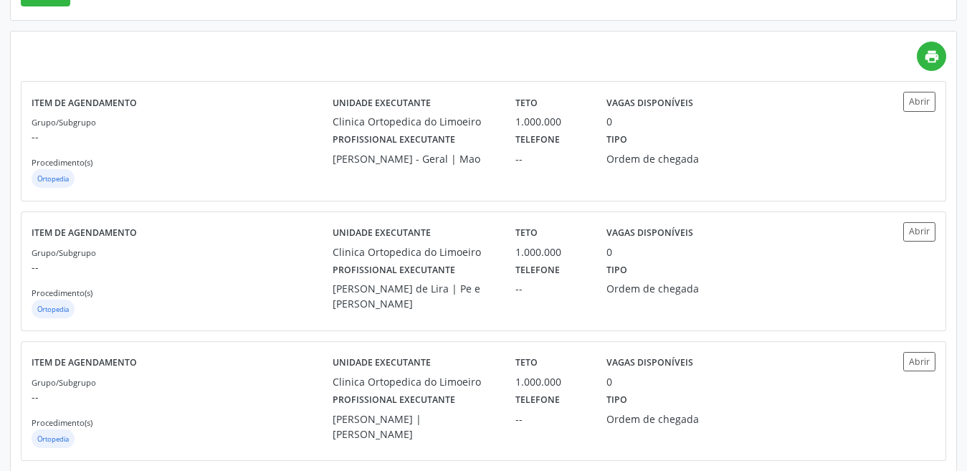
scroll to position [460, 0]
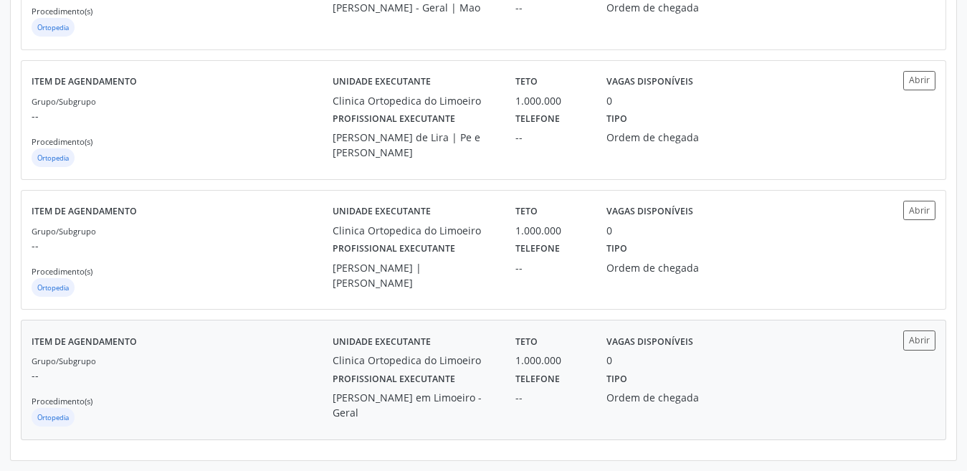
click at [392, 374] on label "Profissional executante" at bounding box center [394, 379] width 123 height 22
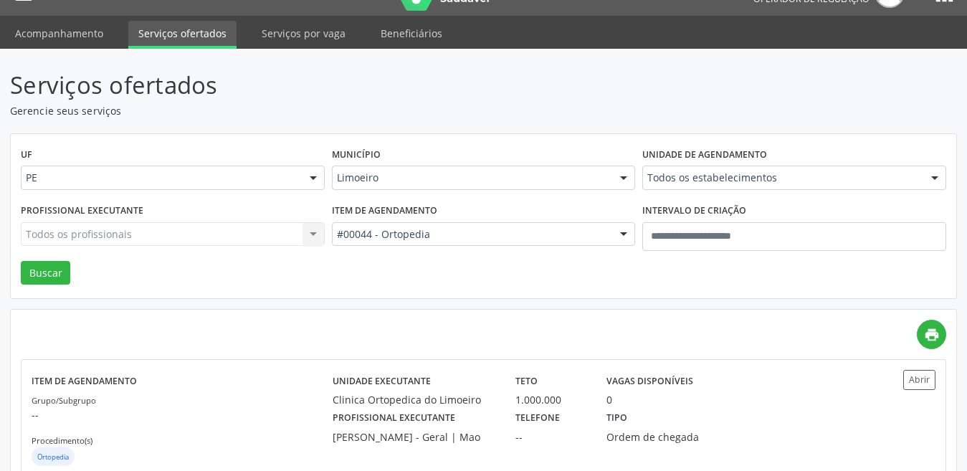
scroll to position [29, 0]
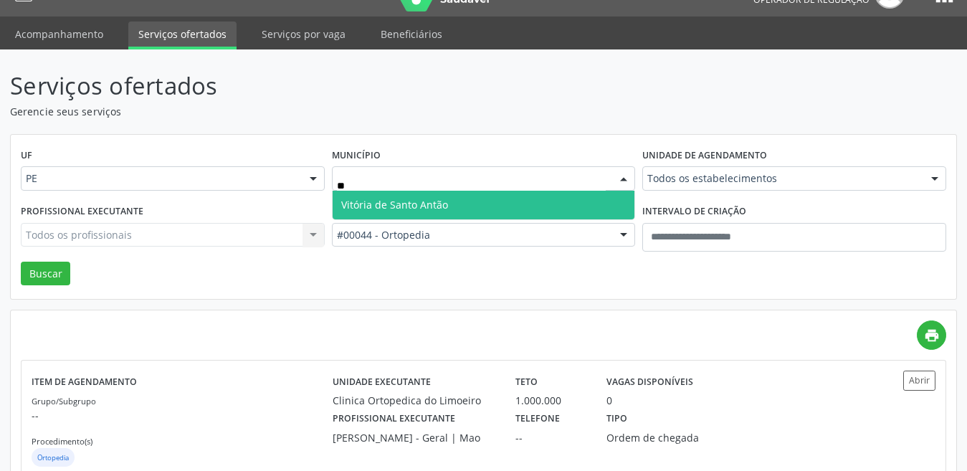
drag, startPoint x: 414, startPoint y: 243, endPoint x: 424, endPoint y: 232, distance: 14.7
click at [417, 240] on div "#00044 - Ortopedia" at bounding box center [484, 235] width 304 height 24
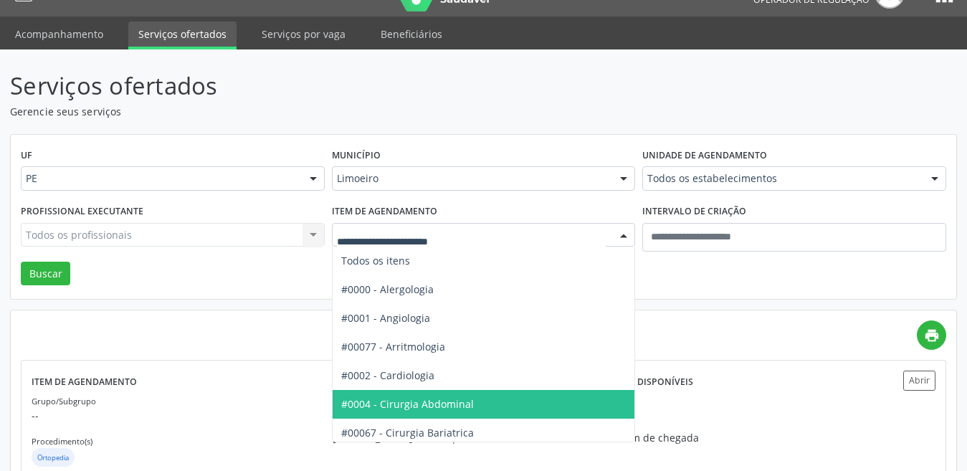
click at [422, 190] on div "Limoeiro Todas as cidades Abreu e Lima Afogados da Ingazeira Araripina Arcoverd…" at bounding box center [484, 178] width 304 height 24
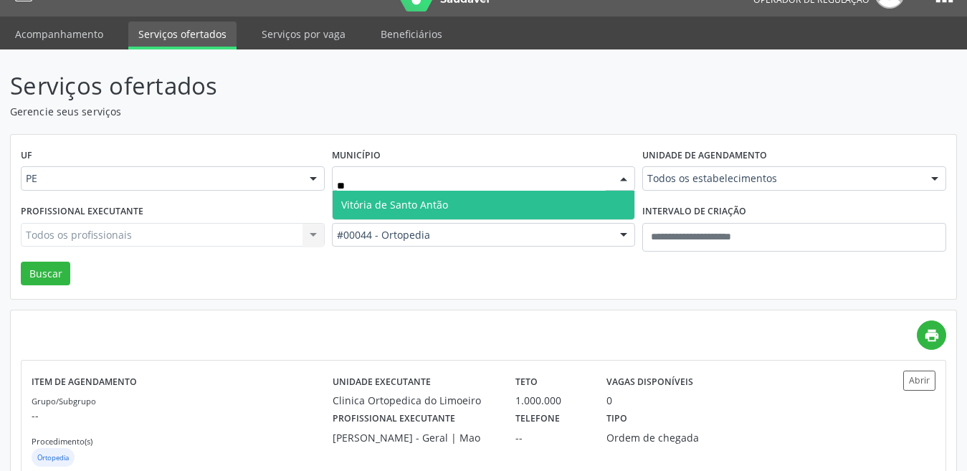
type input "***"
click at [401, 199] on span "Vitória de Santo Antão" at bounding box center [394, 205] width 107 height 14
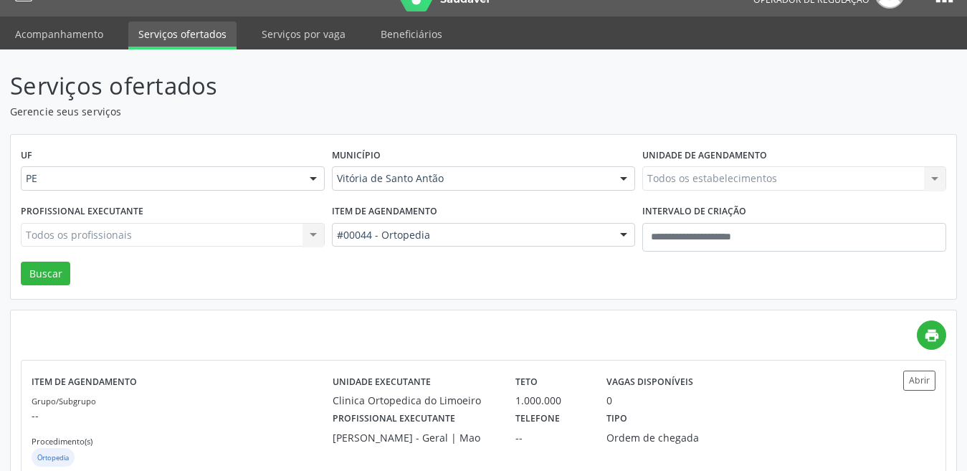
click at [401, 242] on div "#00044 - Ortopedia" at bounding box center [484, 235] width 304 height 24
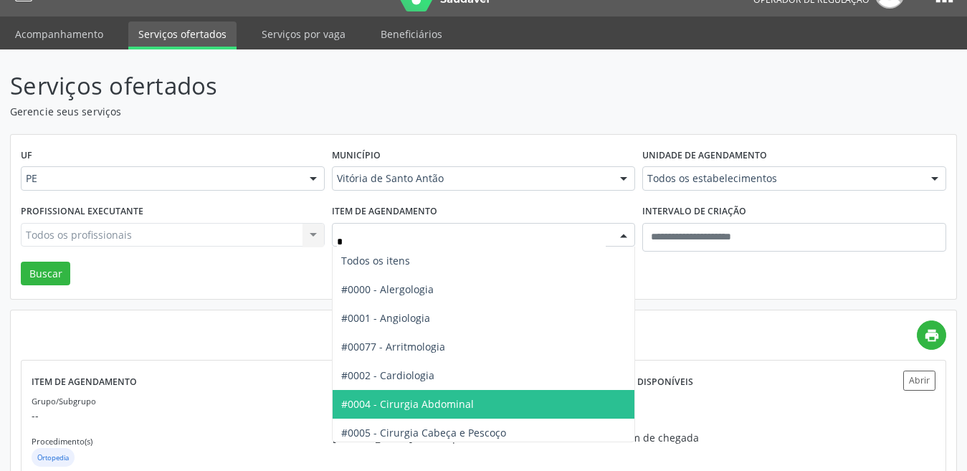
type input "**"
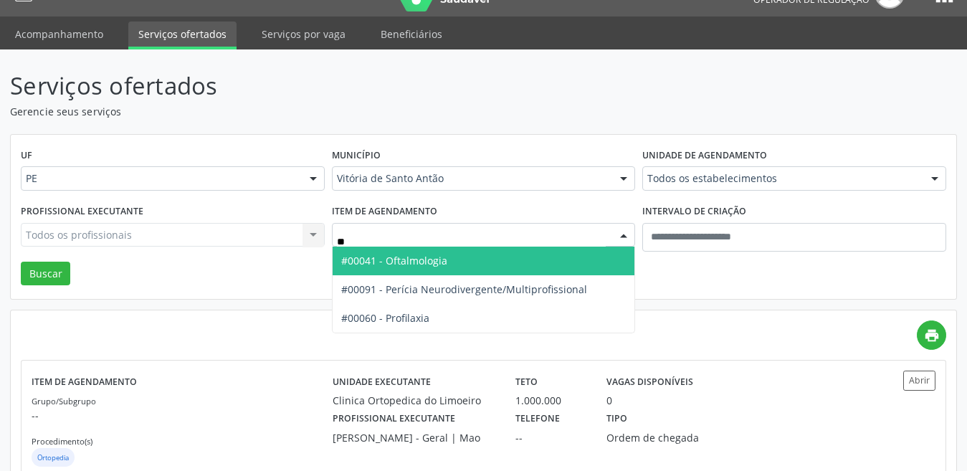
click at [432, 249] on span "#00041 - Oftalmologia" at bounding box center [484, 261] width 303 height 29
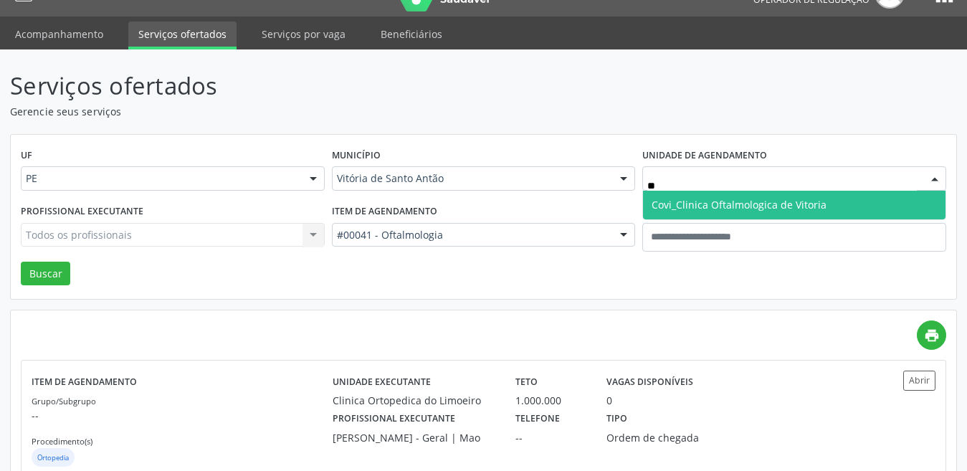
type input "***"
click at [669, 200] on span "Covi_Clinica Oftalmologica de Vitoria" at bounding box center [739, 205] width 175 height 14
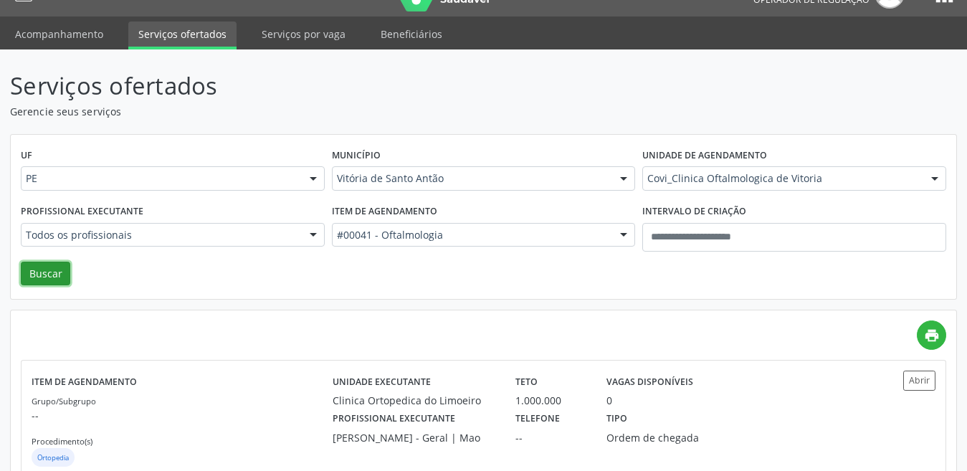
click at [57, 268] on button "Buscar" at bounding box center [45, 274] width 49 height 24
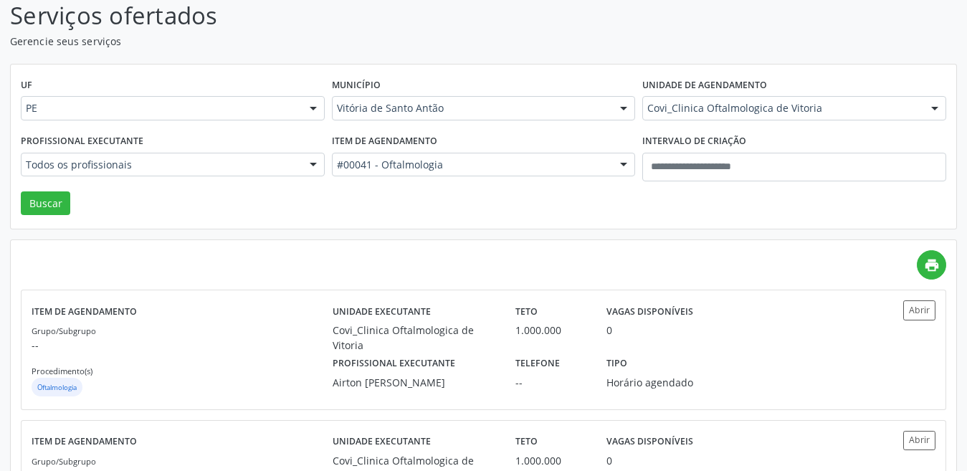
scroll to position [205, 0]
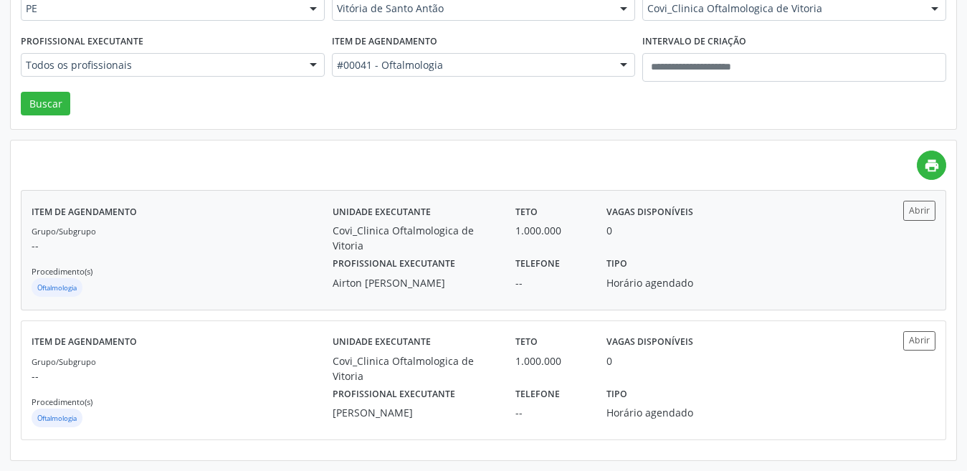
click at [362, 253] on label "Profissional executante" at bounding box center [394, 264] width 123 height 22
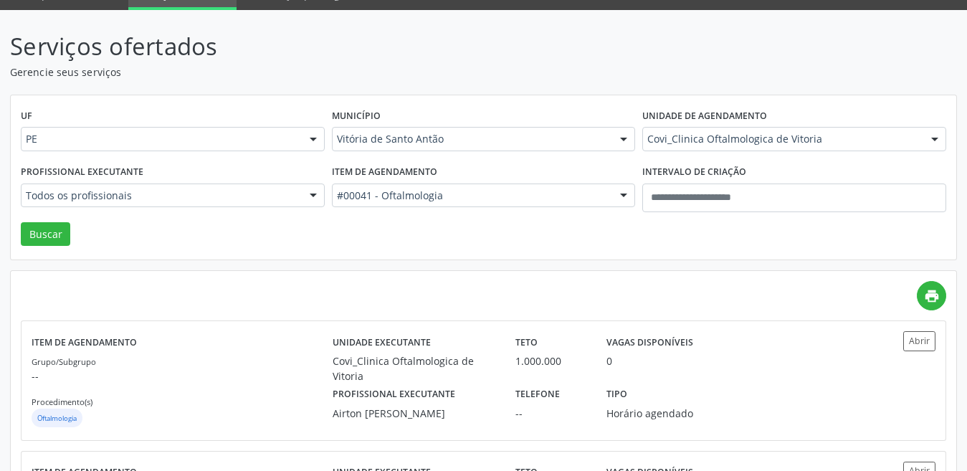
scroll to position [62, 0]
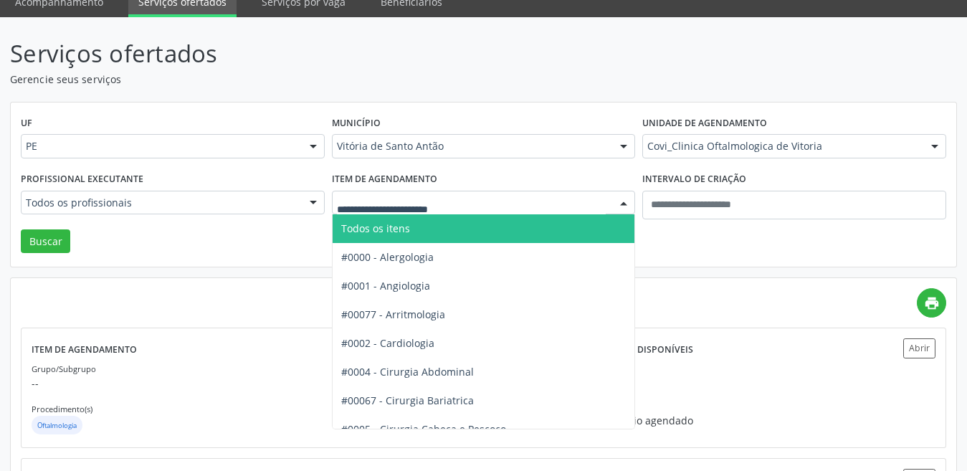
drag, startPoint x: 382, startPoint y: 198, endPoint x: 431, endPoint y: 155, distance: 65.0
click at [431, 155] on div "Vitória de Santo Antão" at bounding box center [484, 146] width 304 height 24
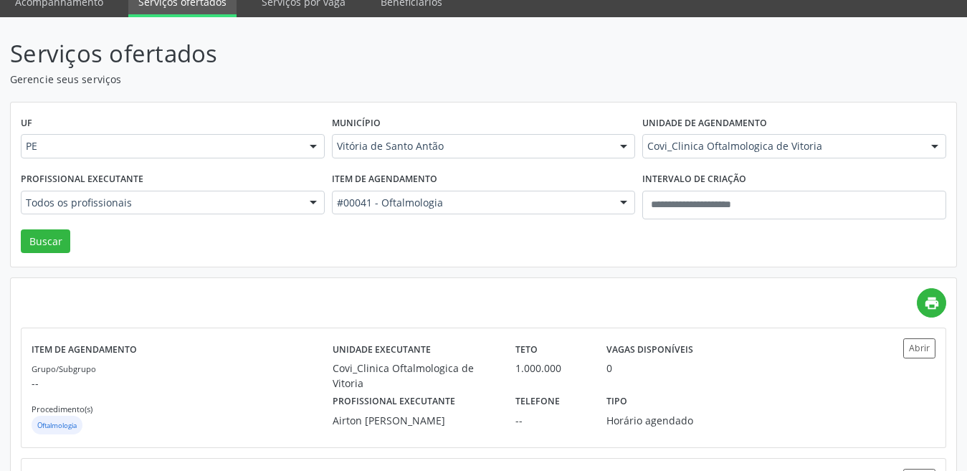
click at [351, 221] on div "UF PE PE Nenhum resultado encontrado para: " " Não há nenhuma opção para ser ex…" at bounding box center [484, 185] width 946 height 165
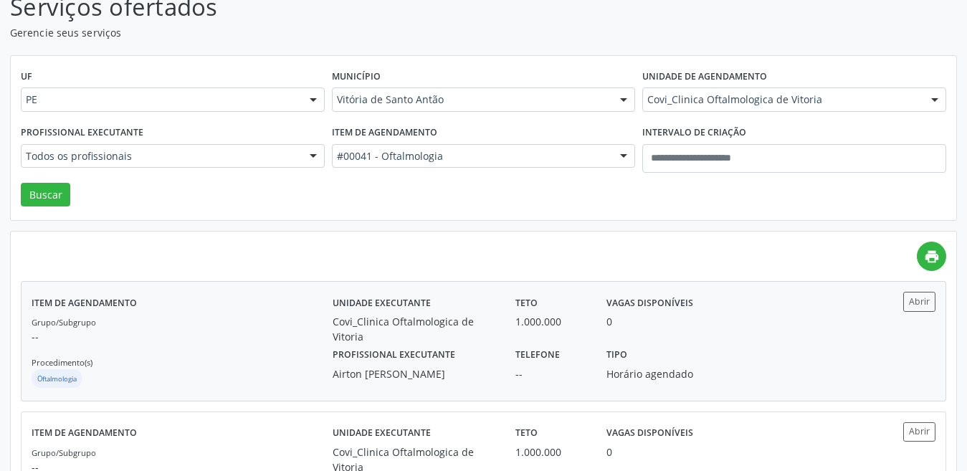
scroll to position [133, 0]
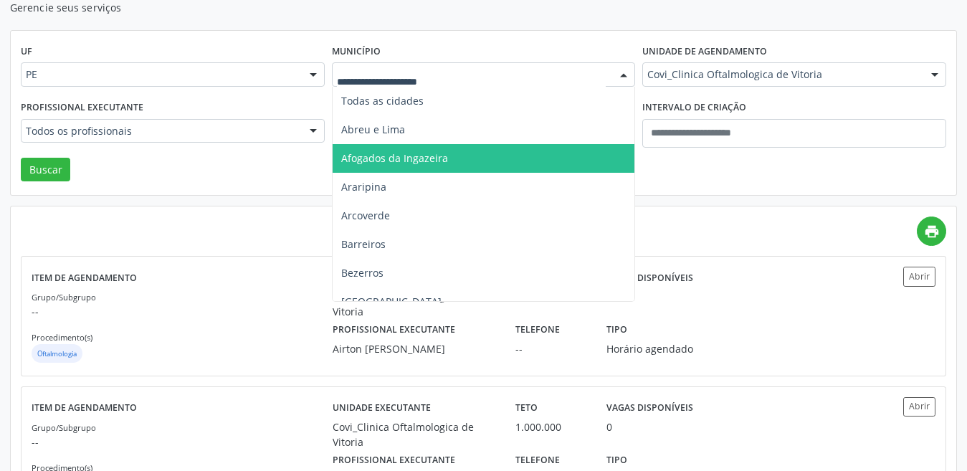
click at [391, 65] on div at bounding box center [484, 74] width 304 height 24
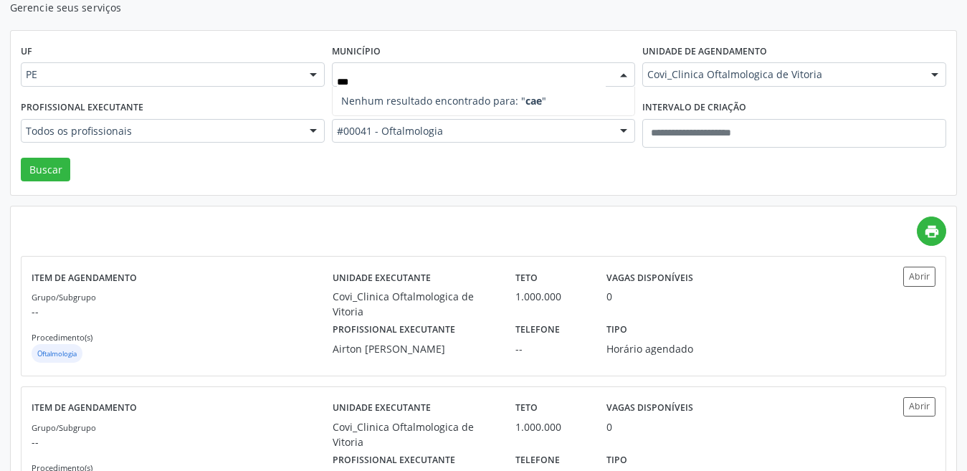
type input "**"
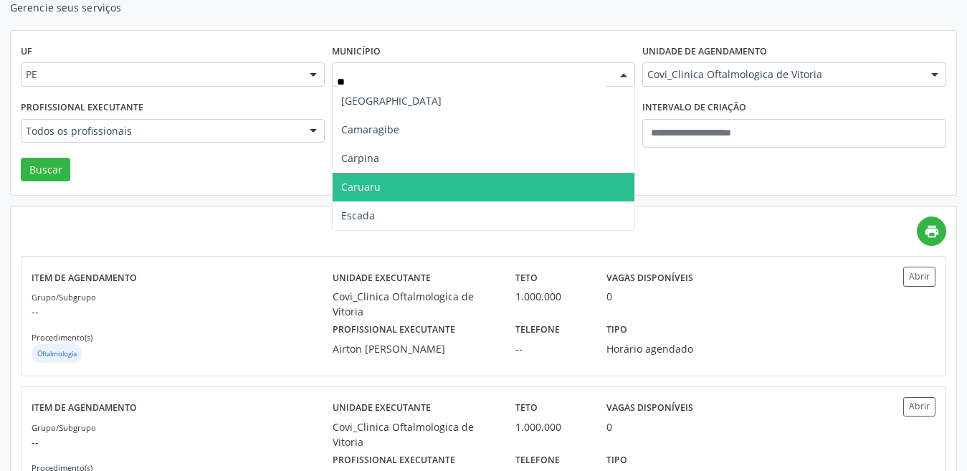
drag, startPoint x: 356, startPoint y: 189, endPoint x: 371, endPoint y: 154, distance: 37.6
click at [357, 188] on span "Caruaru" at bounding box center [360, 187] width 39 height 14
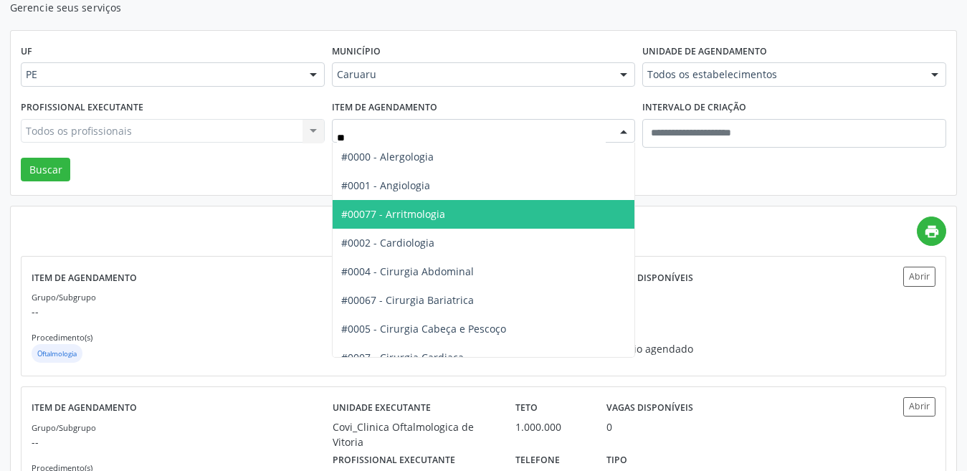
type input "***"
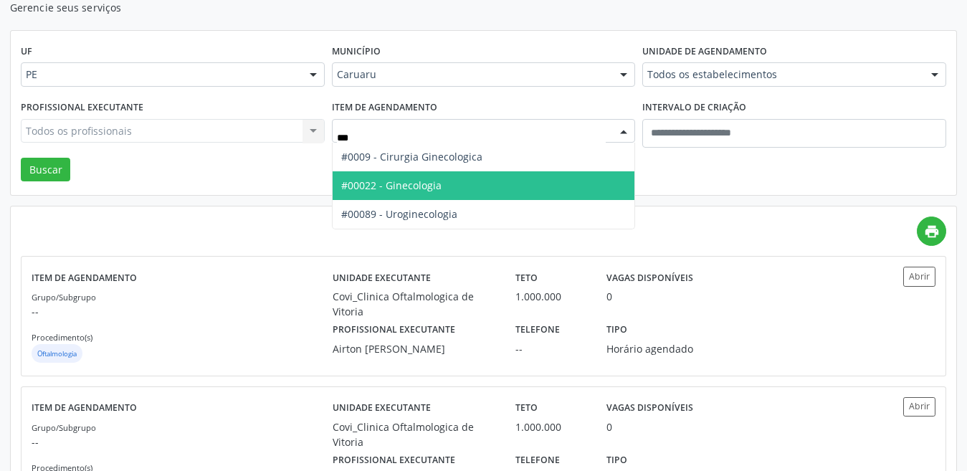
click at [396, 178] on span "#00022 - Ginecologia" at bounding box center [484, 185] width 303 height 29
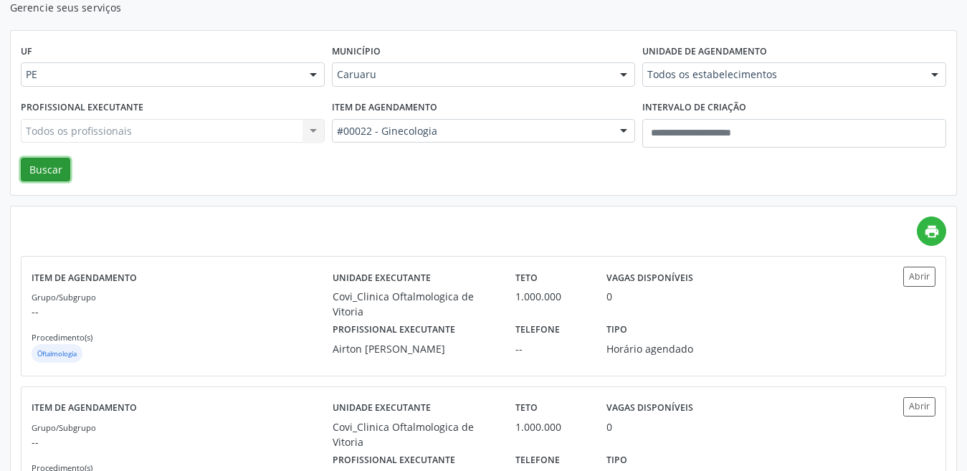
click at [36, 173] on button "Buscar" at bounding box center [45, 170] width 49 height 24
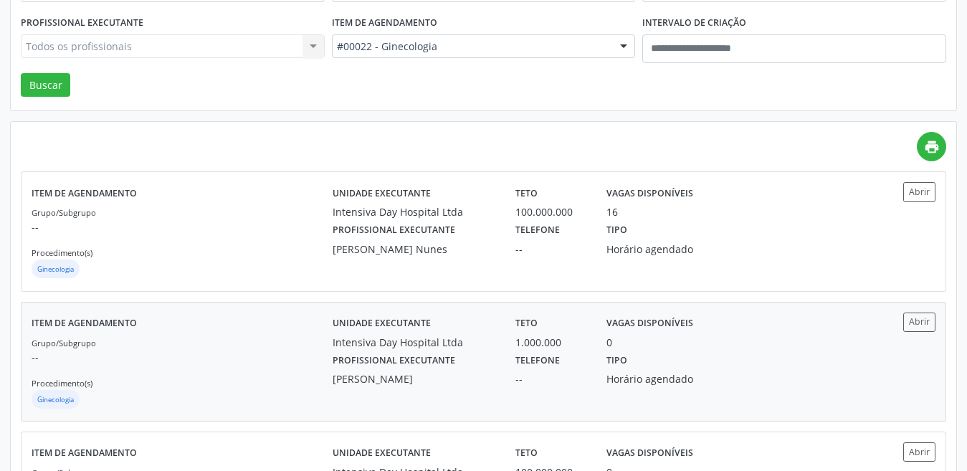
scroll to position [215, 0]
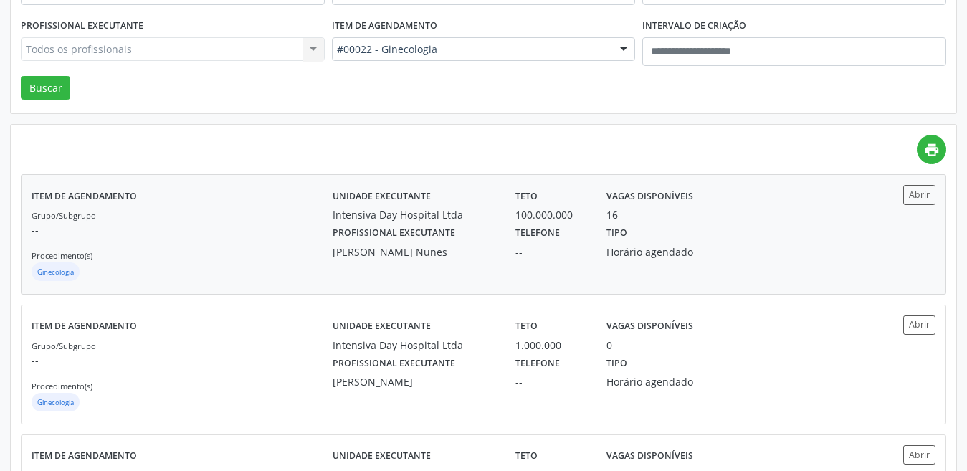
click at [398, 215] on div "Intensiva Day Hospital Ltda" at bounding box center [414, 214] width 163 height 15
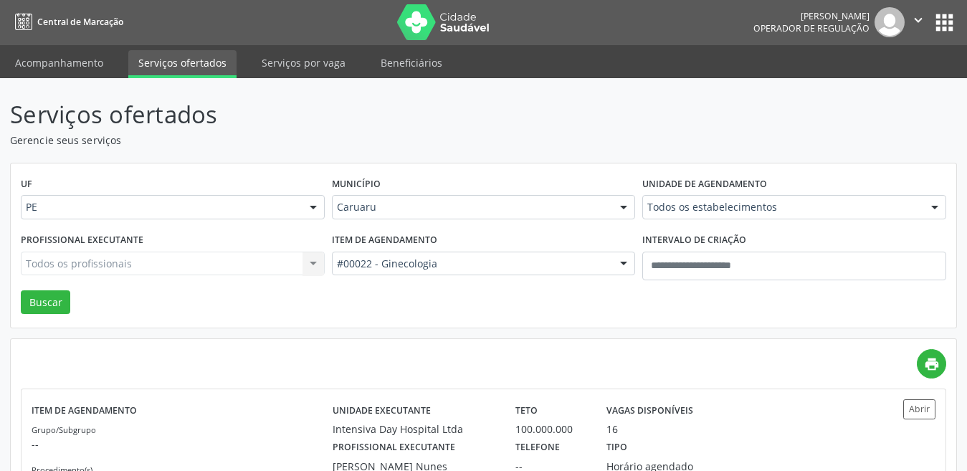
scroll to position [0, 0]
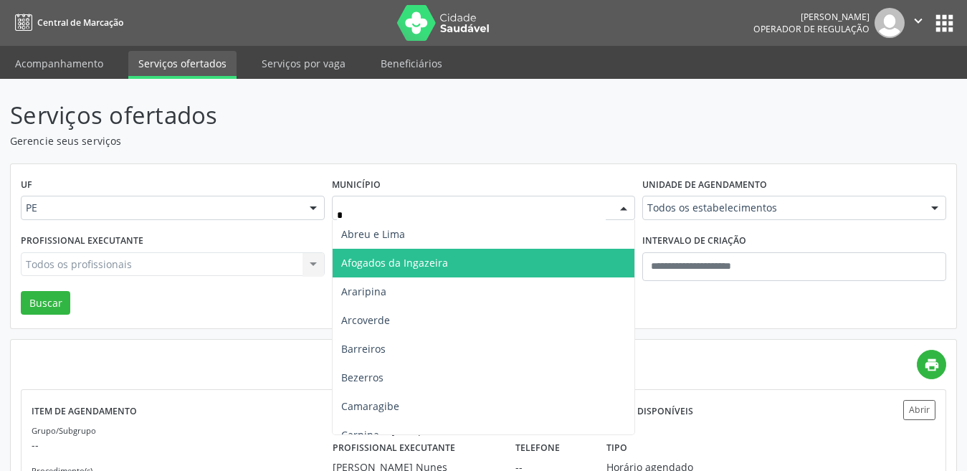
type input "**"
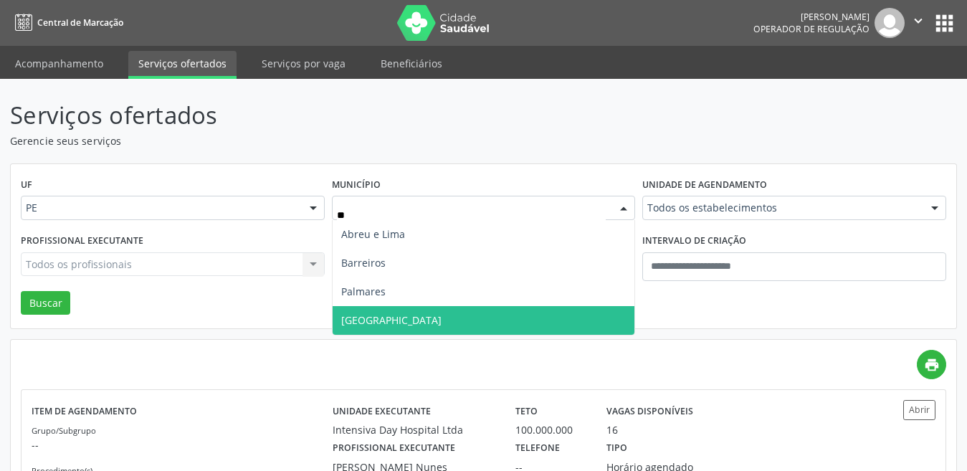
click at [472, 325] on span "Recife" at bounding box center [484, 320] width 303 height 29
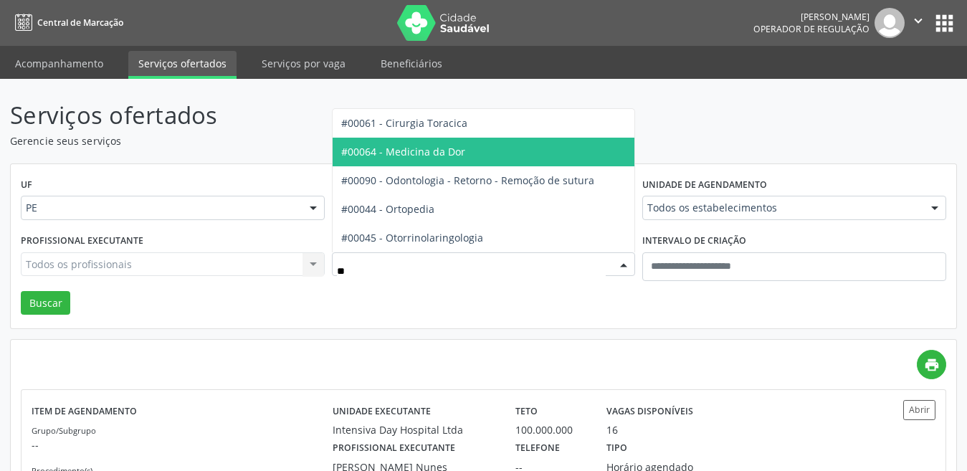
type input "***"
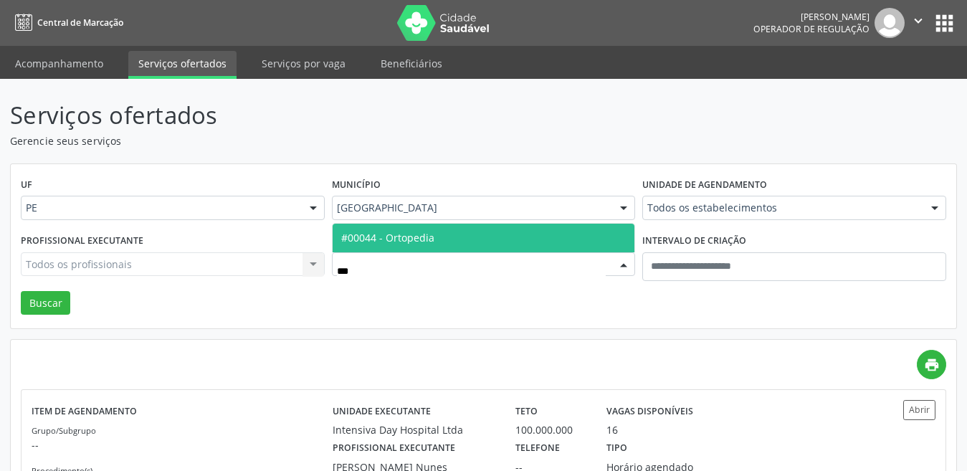
scroll to position [72, 0]
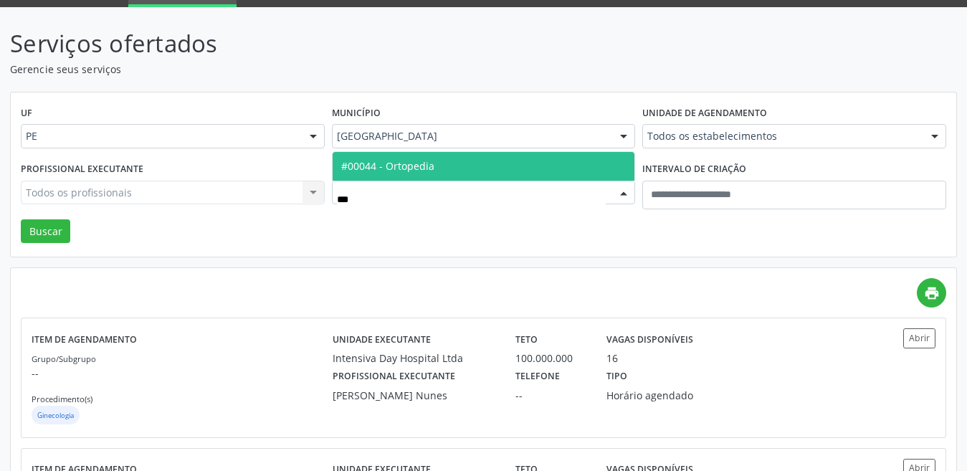
click at [416, 164] on span "#00044 - Ortopedia" at bounding box center [387, 166] width 93 height 14
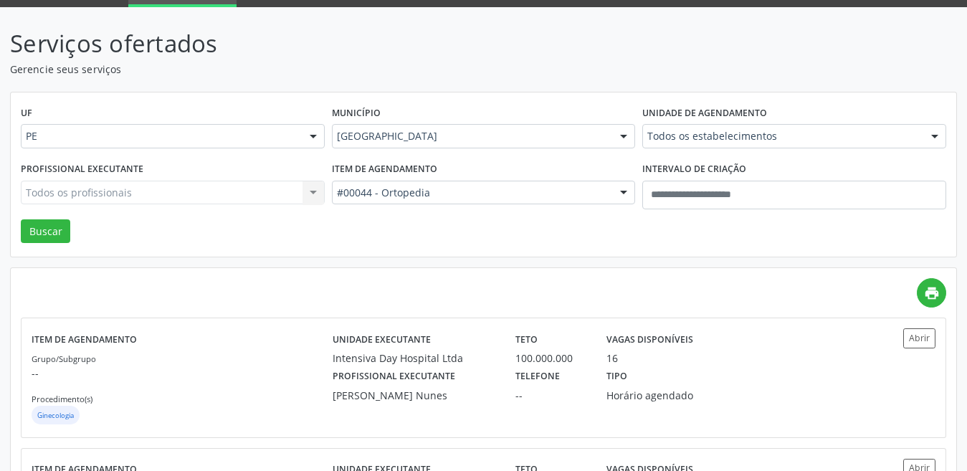
click at [647, 130] on div "Todos os estabelecimentos" at bounding box center [794, 136] width 304 height 24
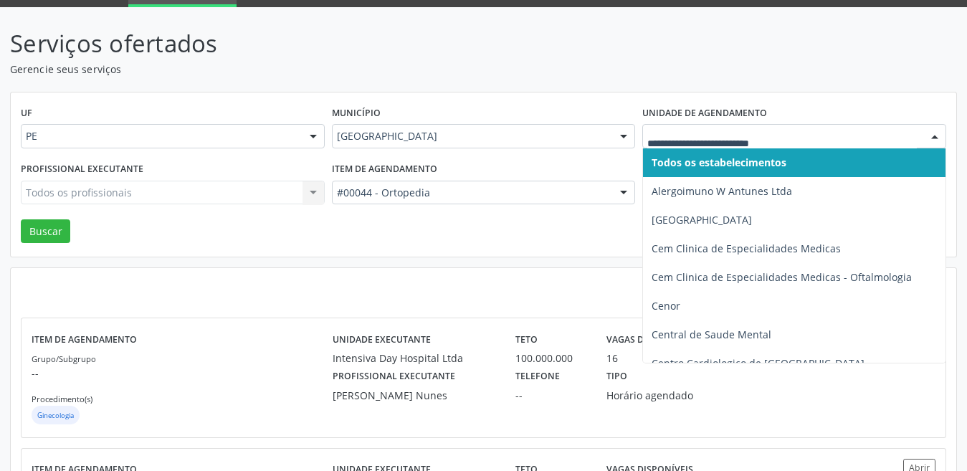
click at [749, 75] on header "Serviços ofertados Gerencie seus serviços" at bounding box center [483, 51] width 947 height 51
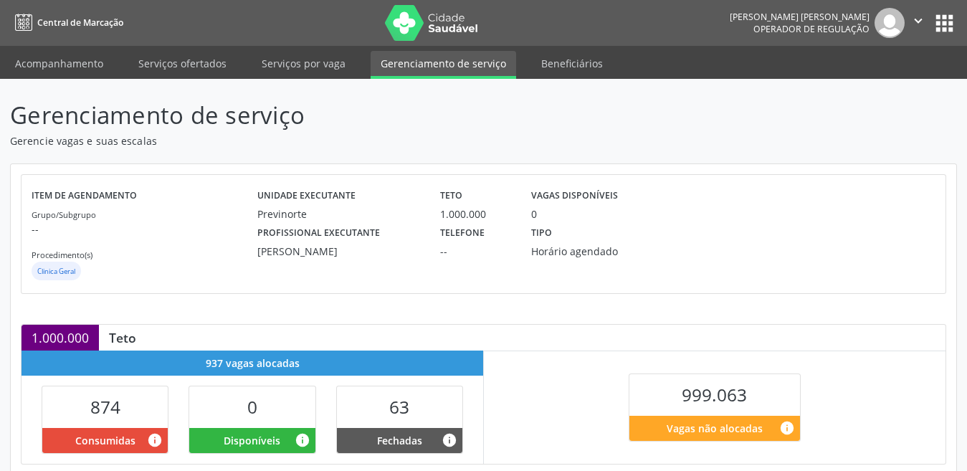
scroll to position [215, 0]
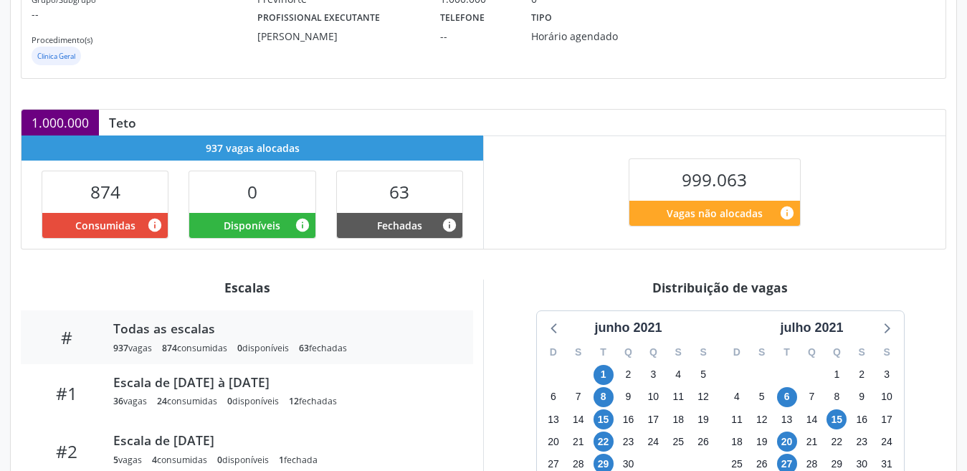
click at [707, 289] on div "Distribuição de vagas" at bounding box center [720, 288] width 452 height 16
click at [641, 331] on div "junho 2021" at bounding box center [628, 327] width 79 height 19
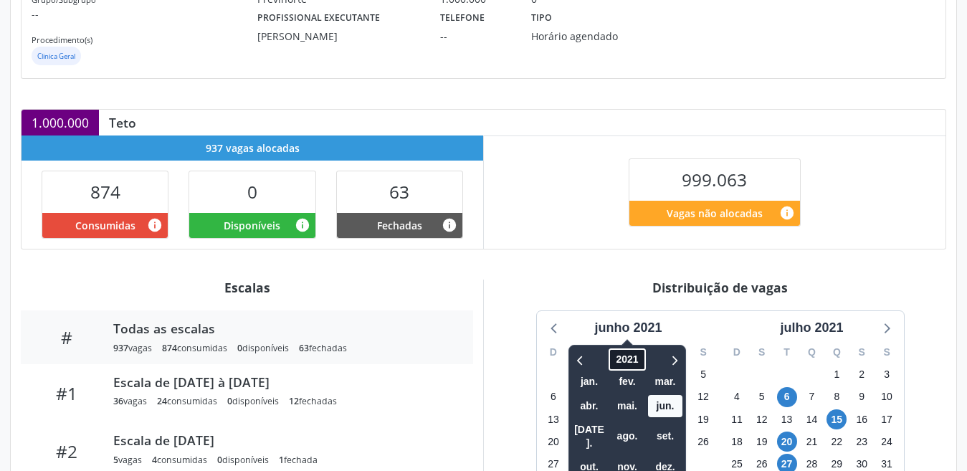
click at [622, 360] on span "2021" at bounding box center [627, 359] width 37 height 22
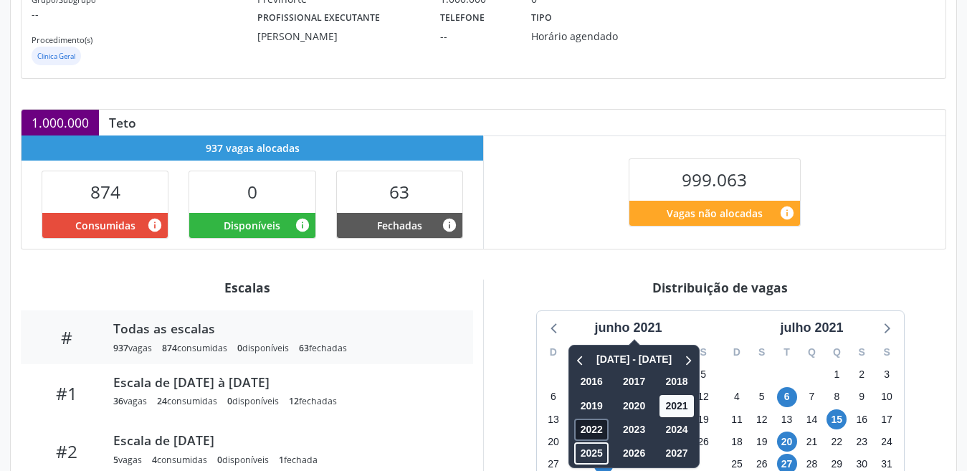
click at [594, 435] on span "2022" at bounding box center [592, 430] width 34 height 22
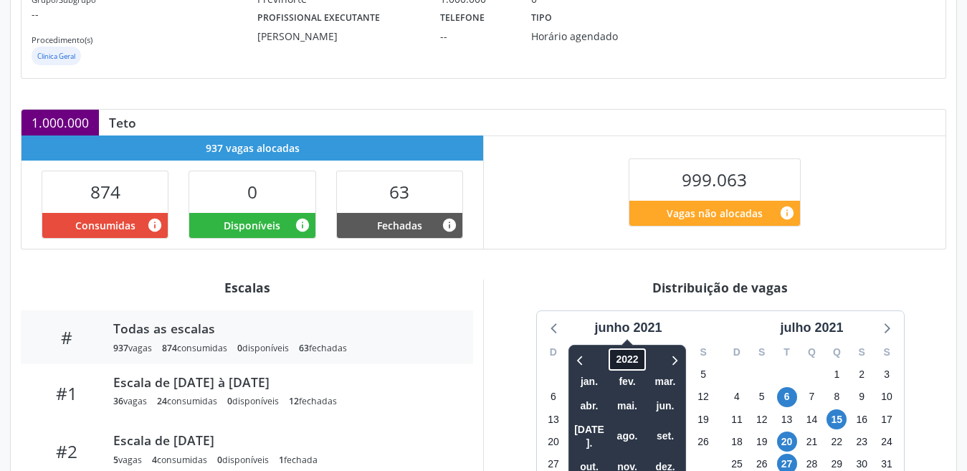
click at [631, 355] on span "2022" at bounding box center [627, 359] width 37 height 22
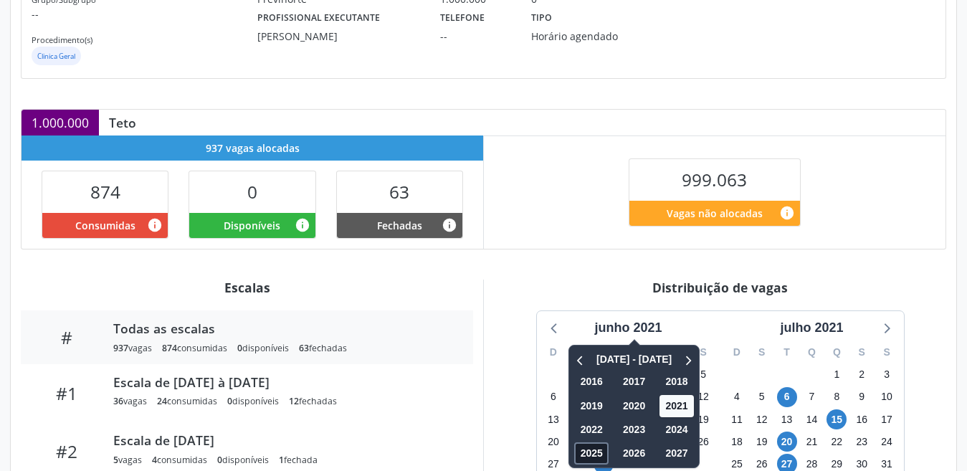
click at [585, 458] on span "2025" at bounding box center [592, 453] width 34 height 22
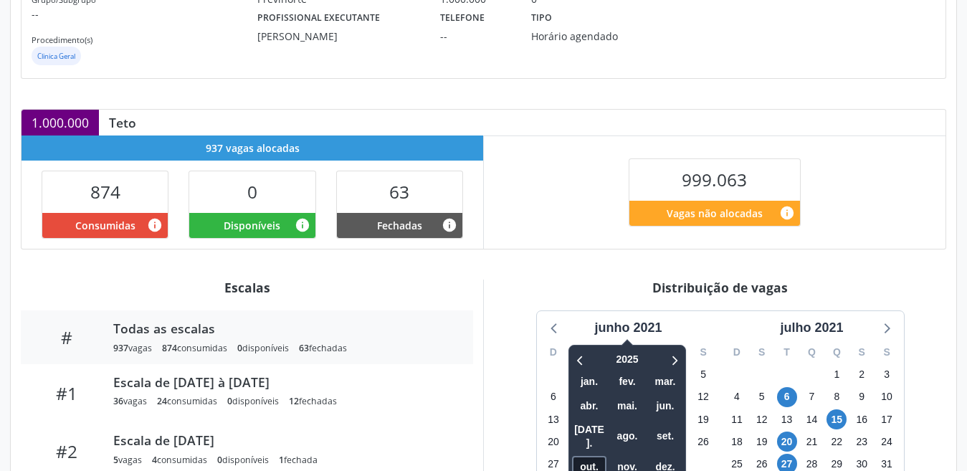
click at [595, 456] on span "out." at bounding box center [589, 467] width 34 height 22
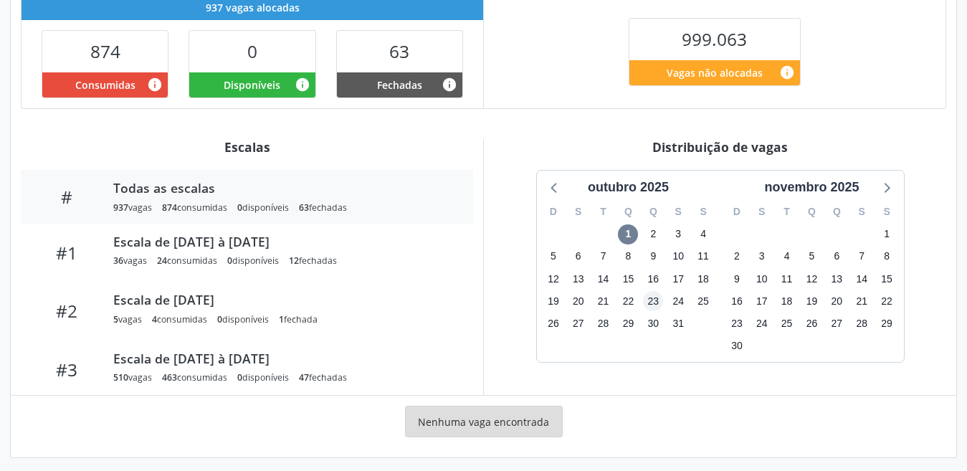
scroll to position [363, 0]
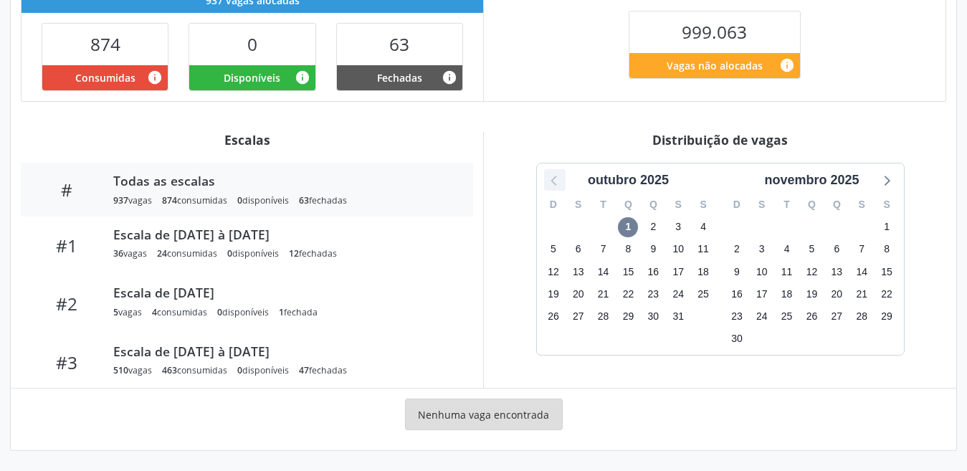
click at [549, 178] on icon at bounding box center [555, 180] width 19 height 19
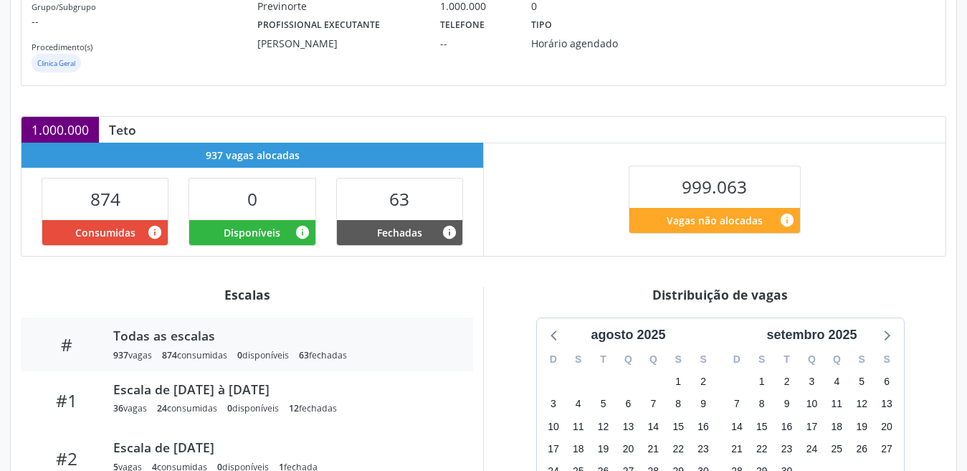
scroll to position [4, 0]
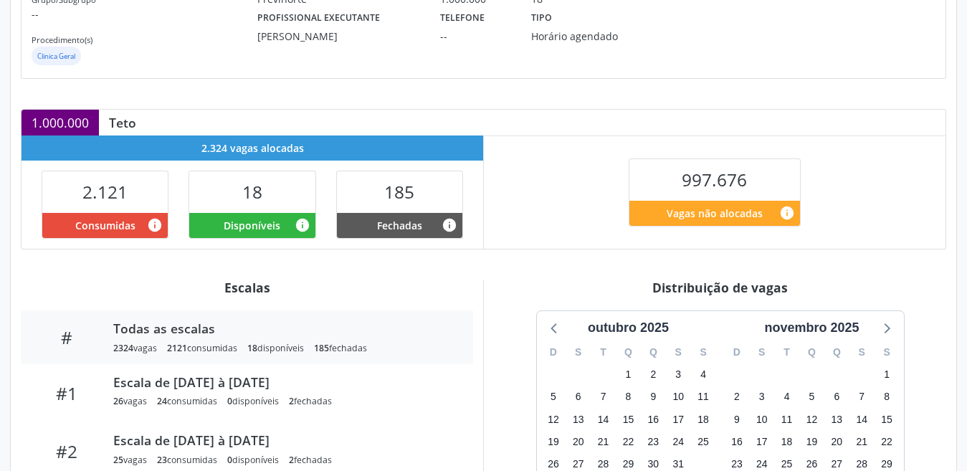
scroll to position [287, 0]
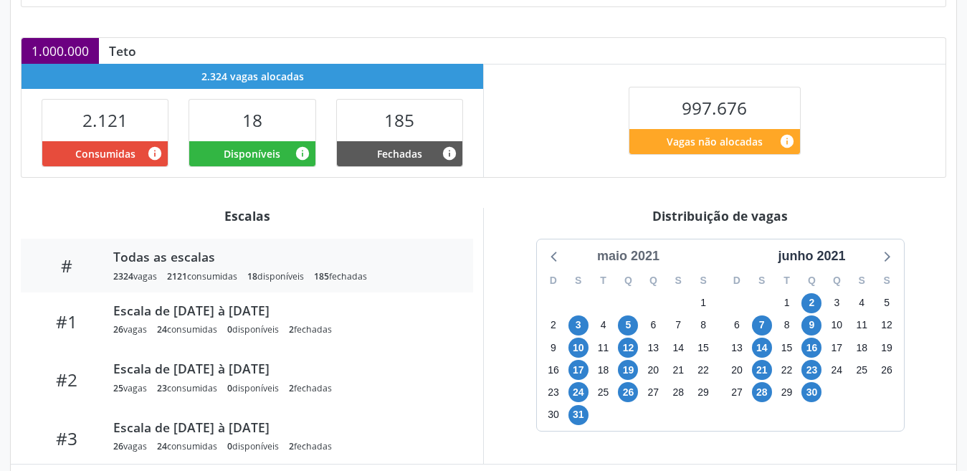
click at [609, 255] on div "maio 2021" at bounding box center [628, 256] width 74 height 19
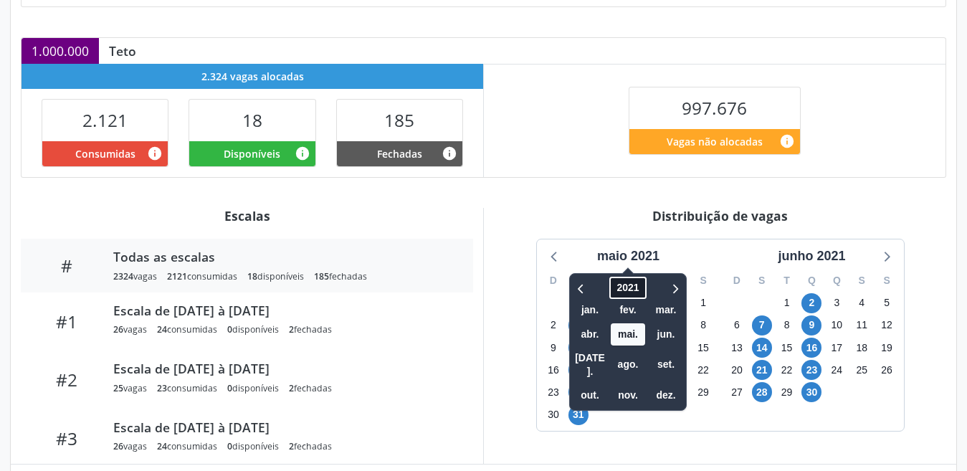
click at [627, 281] on span "2021" at bounding box center [627, 288] width 37 height 22
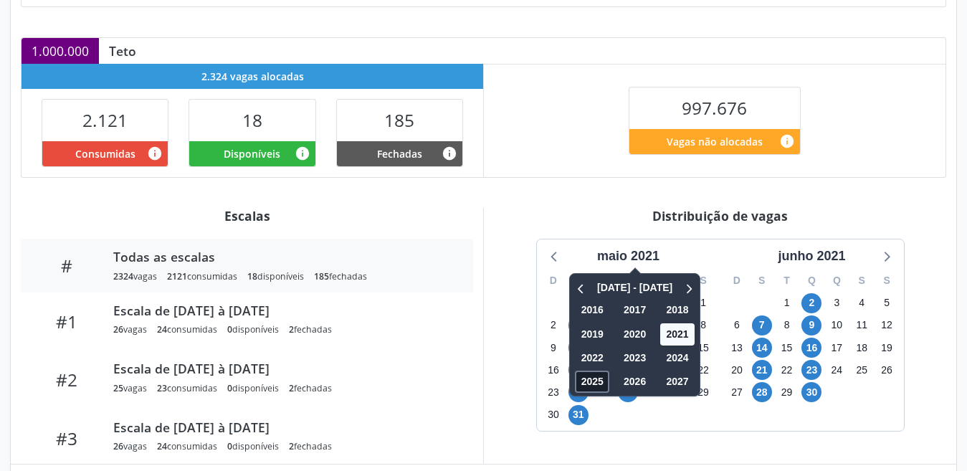
click at [587, 386] on span "2025" at bounding box center [592, 382] width 34 height 22
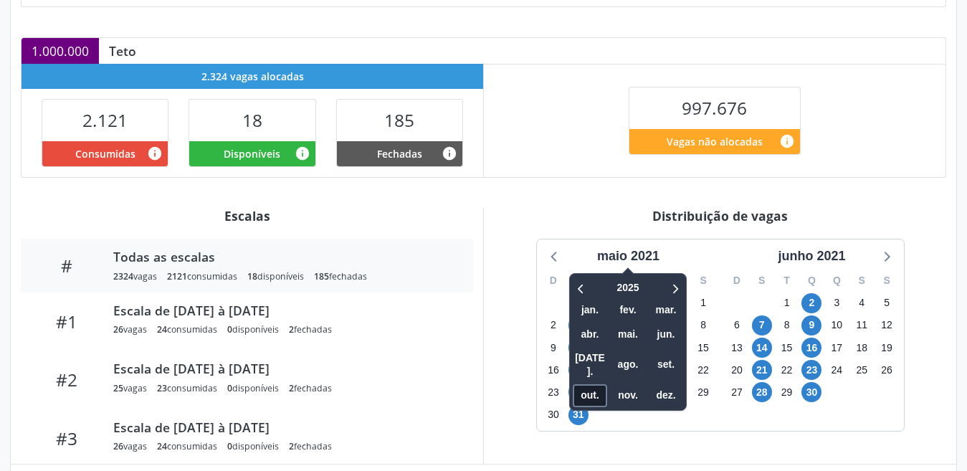
click at [594, 384] on span "out." at bounding box center [590, 395] width 34 height 22
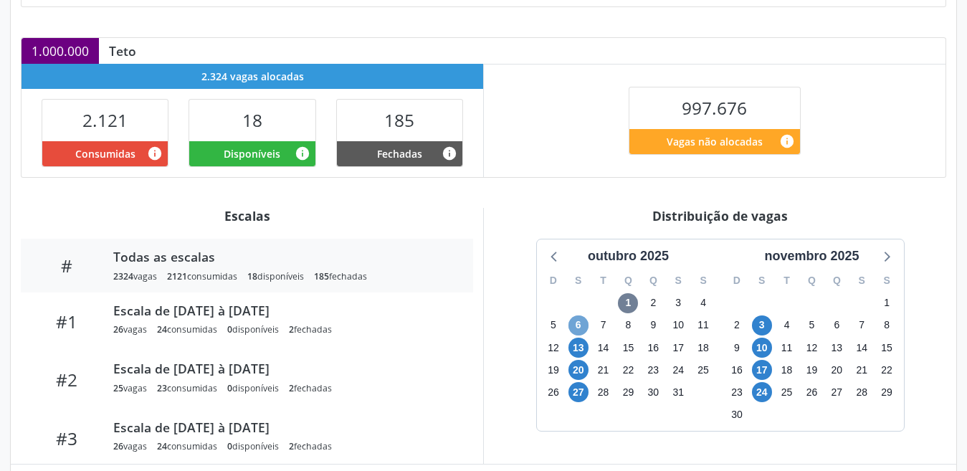
click at [579, 325] on span "6" at bounding box center [579, 325] width 20 height 20
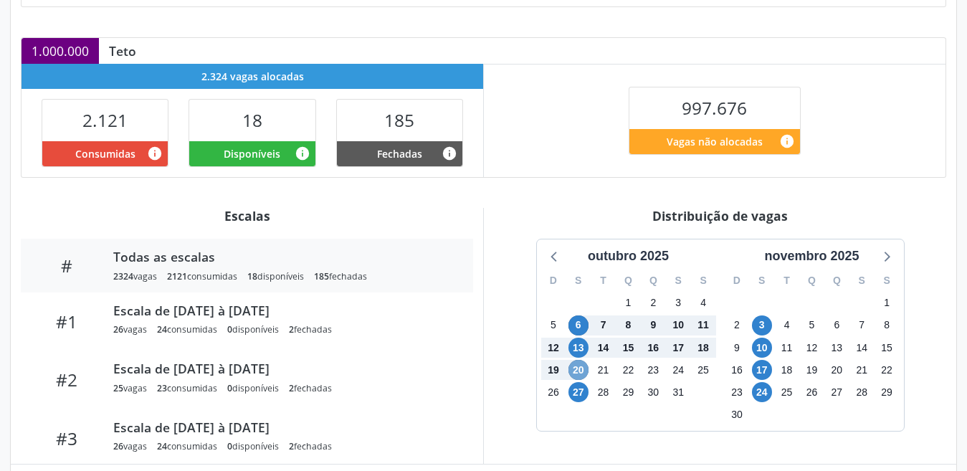
click at [579, 369] on span "20" at bounding box center [579, 370] width 20 height 20
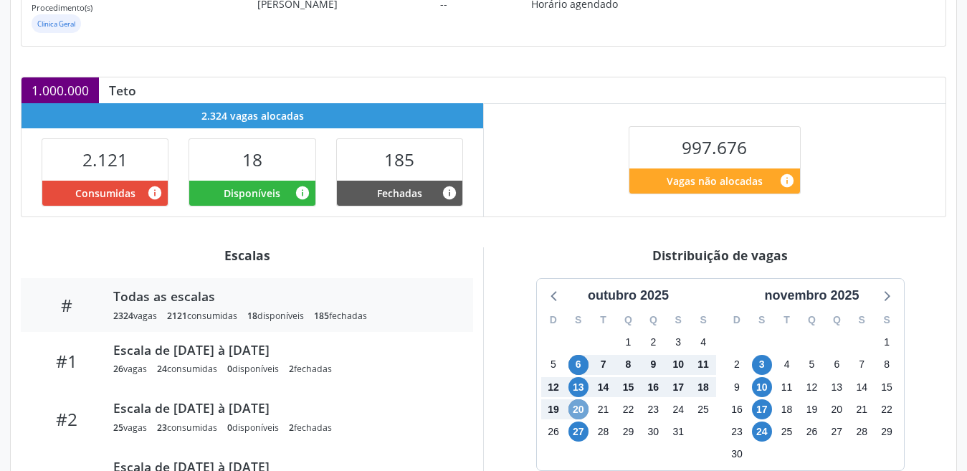
scroll to position [0, 0]
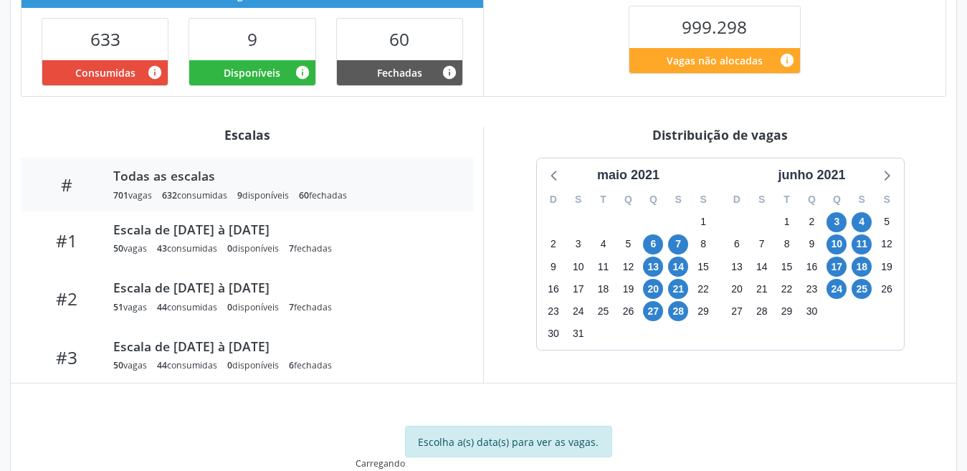
click at [640, 143] on div "Distribuição de vagas" at bounding box center [720, 135] width 452 height 16
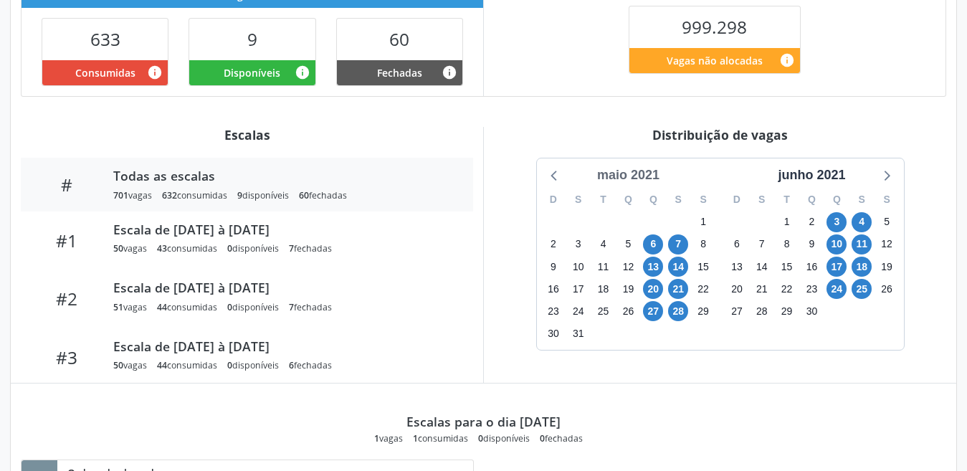
scroll to position [328, 0]
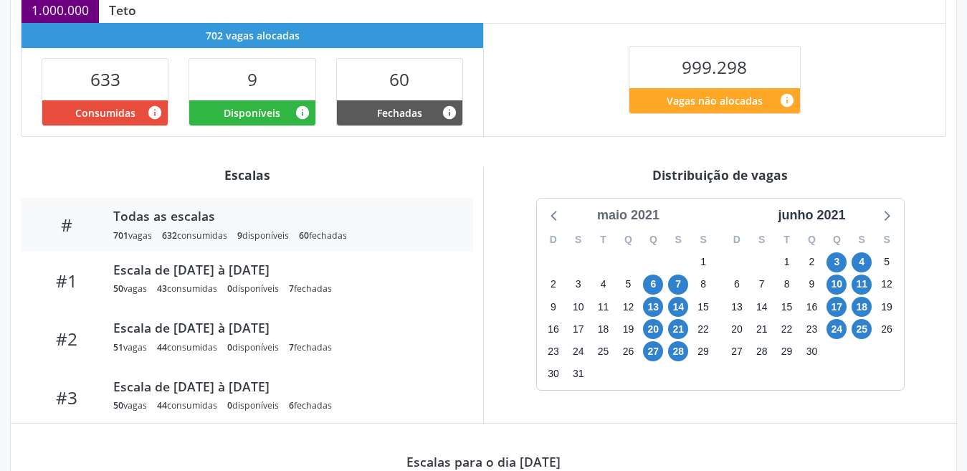
click at [628, 216] on div "maio 2021" at bounding box center [628, 215] width 74 height 19
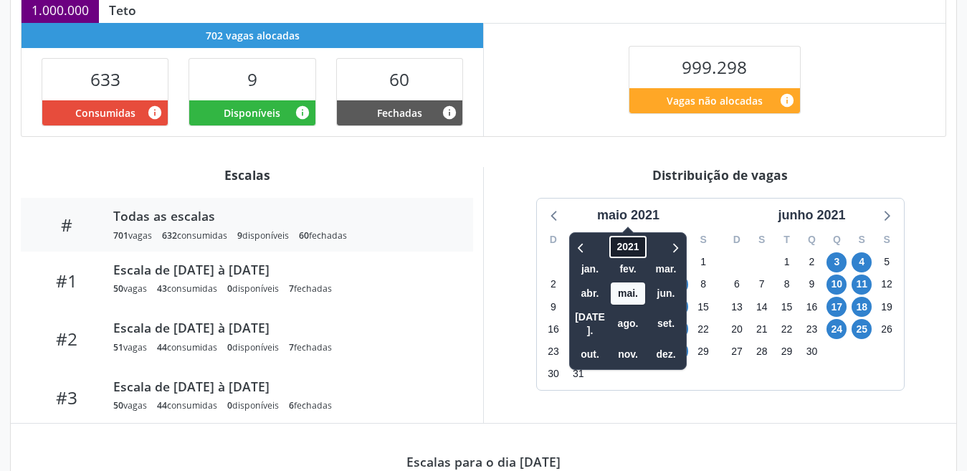
click at [625, 239] on span "2021" at bounding box center [627, 247] width 37 height 22
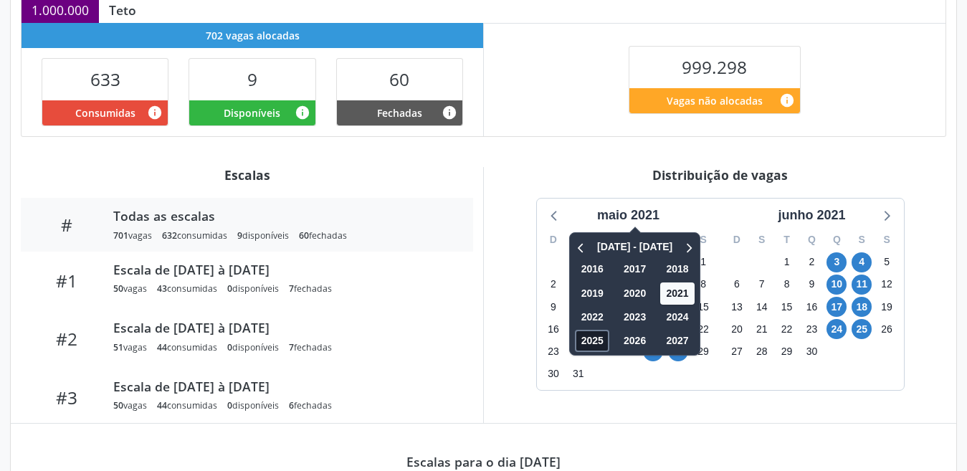
click at [590, 351] on span "2025" at bounding box center [592, 341] width 34 height 22
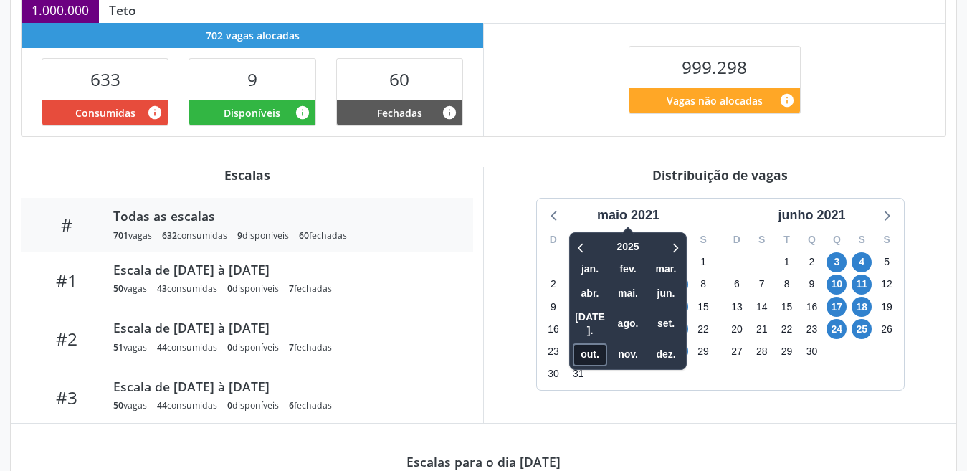
click at [594, 343] on span "out." at bounding box center [590, 354] width 34 height 22
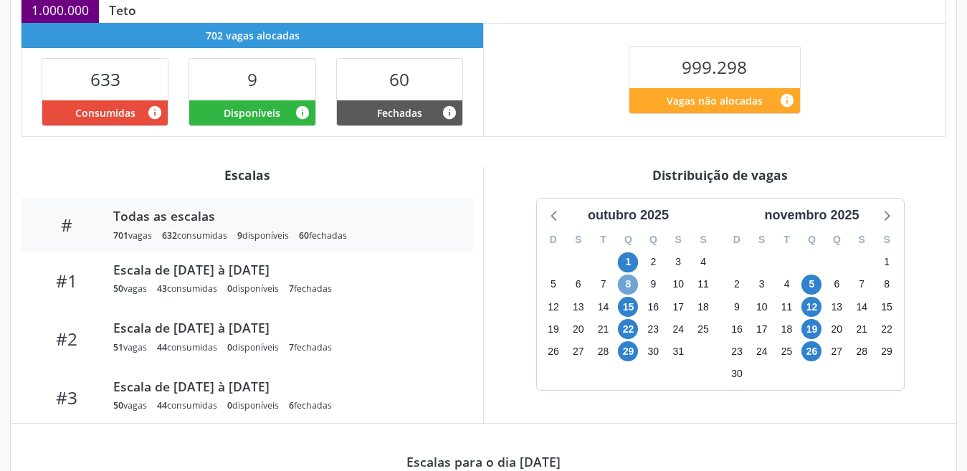
click at [630, 280] on span "8" at bounding box center [628, 285] width 20 height 20
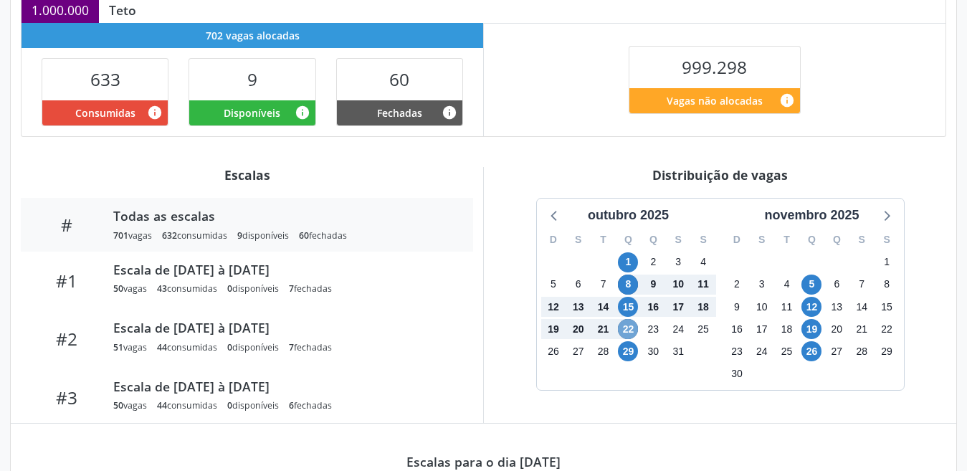
click at [628, 331] on span "22" at bounding box center [628, 329] width 20 height 20
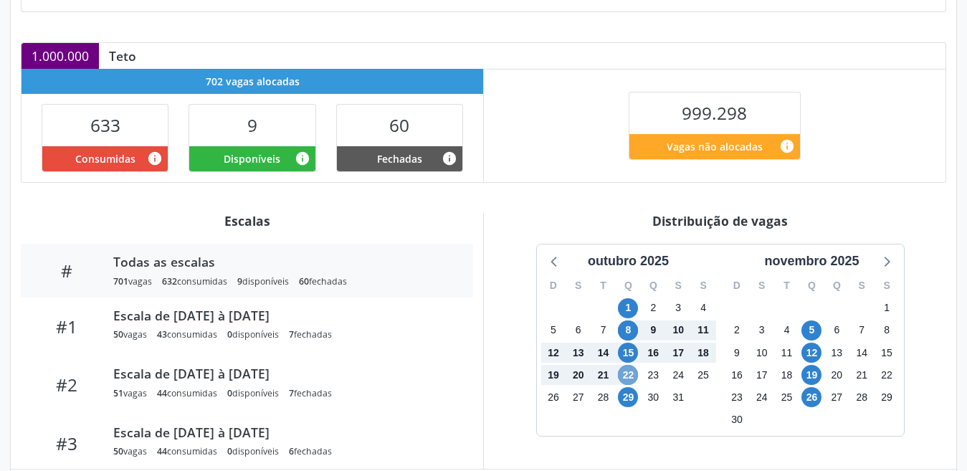
scroll to position [0, 0]
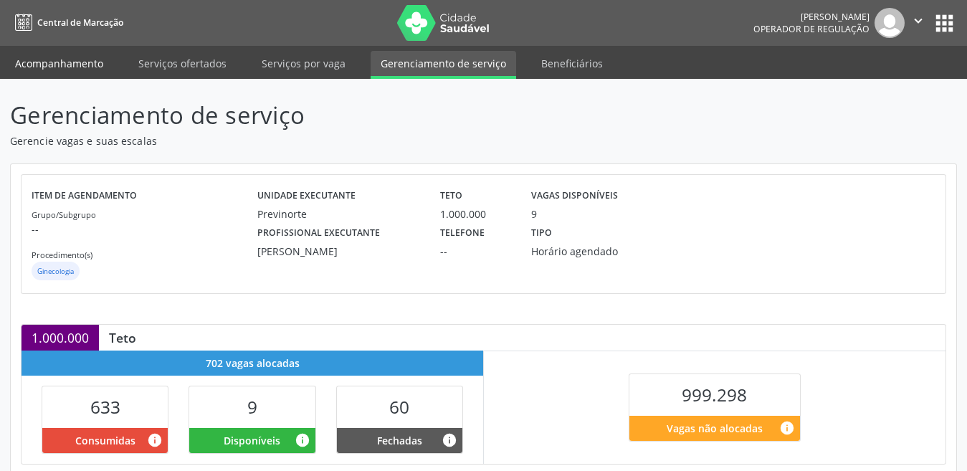
click at [61, 72] on link "Acompanhamento" at bounding box center [59, 63] width 108 height 25
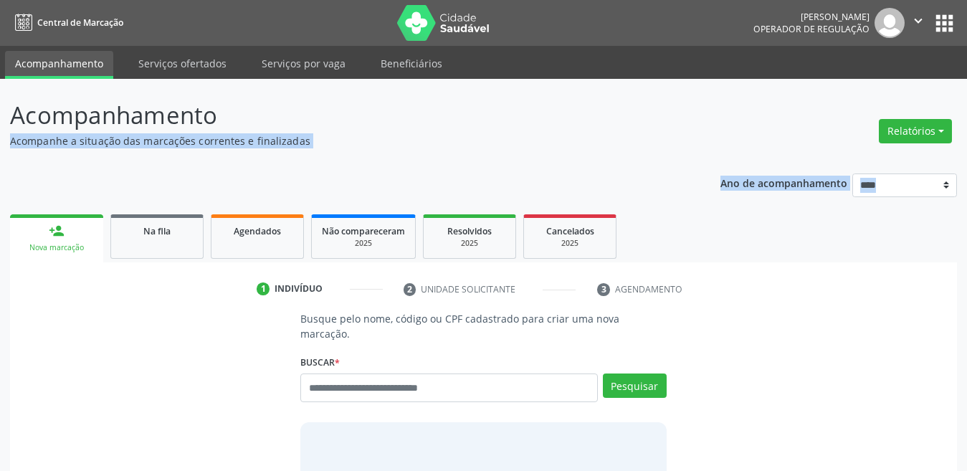
drag, startPoint x: 85, startPoint y: 189, endPoint x: 161, endPoint y: 122, distance: 101.6
click at [161, 122] on div "Acompanhamento Acompanhe a situação das marcações correntes e finalizadas Relat…" at bounding box center [483, 350] width 947 height 504
click at [280, 241] on link "Agendados" at bounding box center [257, 236] width 93 height 44
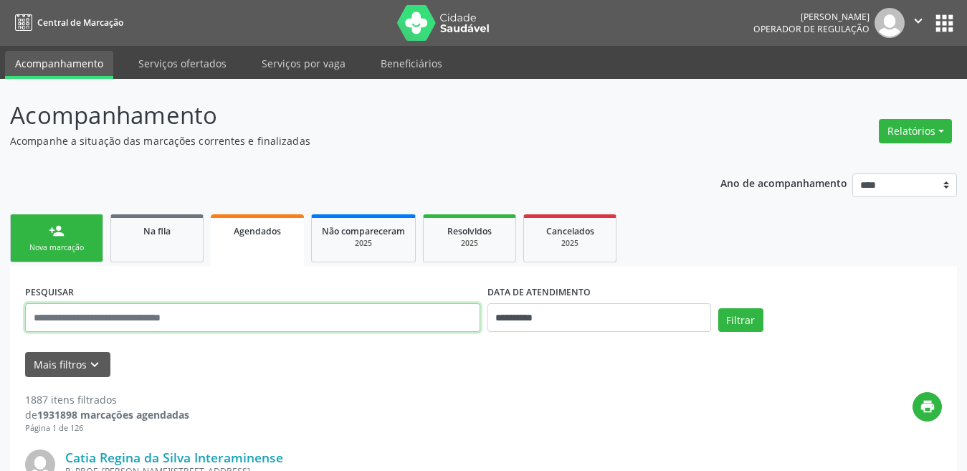
click at [267, 330] on input "text" at bounding box center [252, 317] width 455 height 29
paste input "**********"
type input "**********"
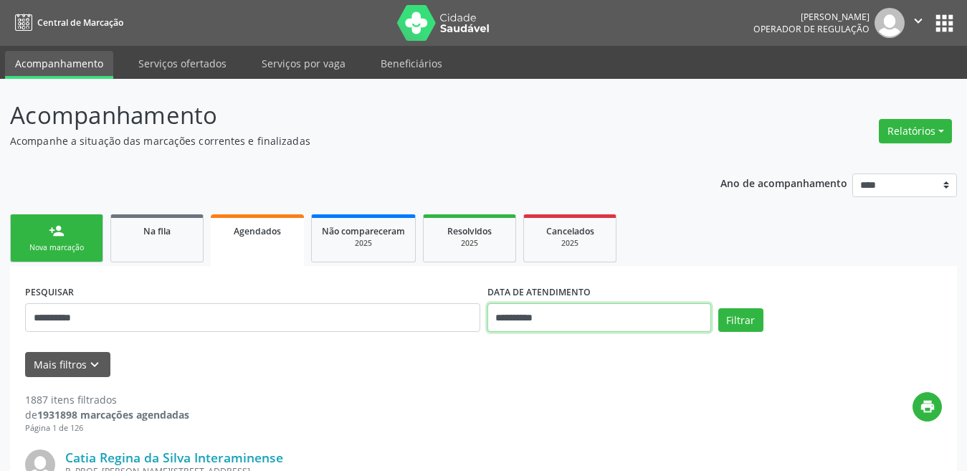
click at [561, 318] on input "**********" at bounding box center [600, 317] width 224 height 29
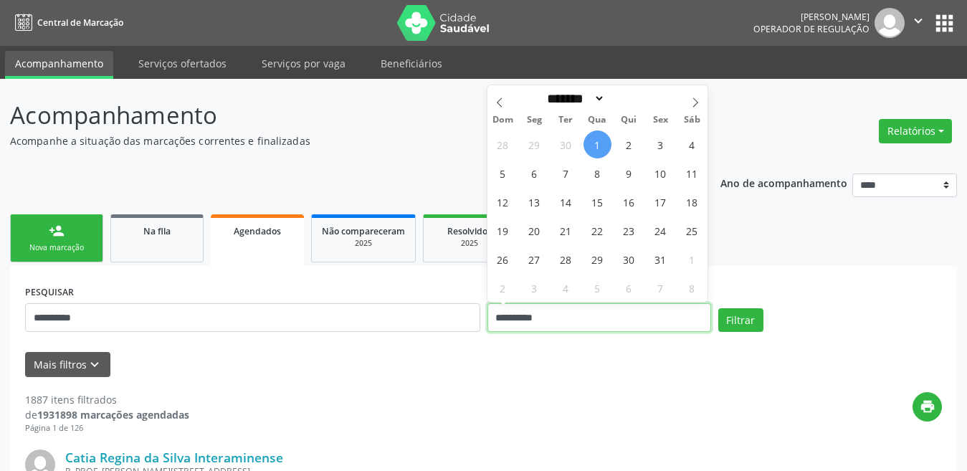
click at [559, 317] on input "**********" at bounding box center [600, 317] width 224 height 29
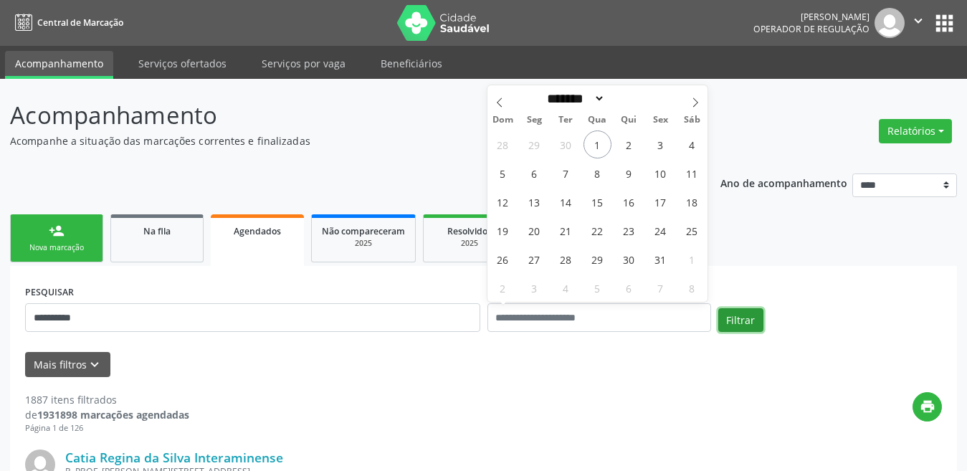
click at [751, 312] on button "Filtrar" at bounding box center [740, 320] width 45 height 24
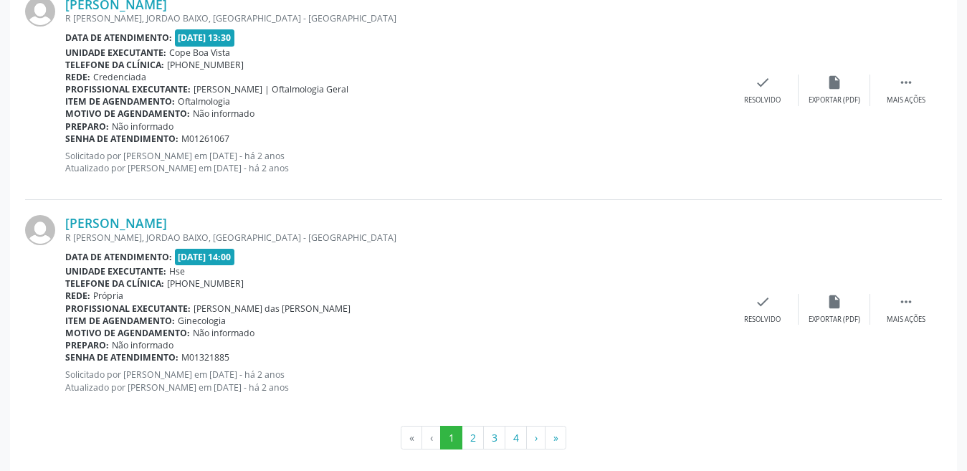
scroll to position [3311, 0]
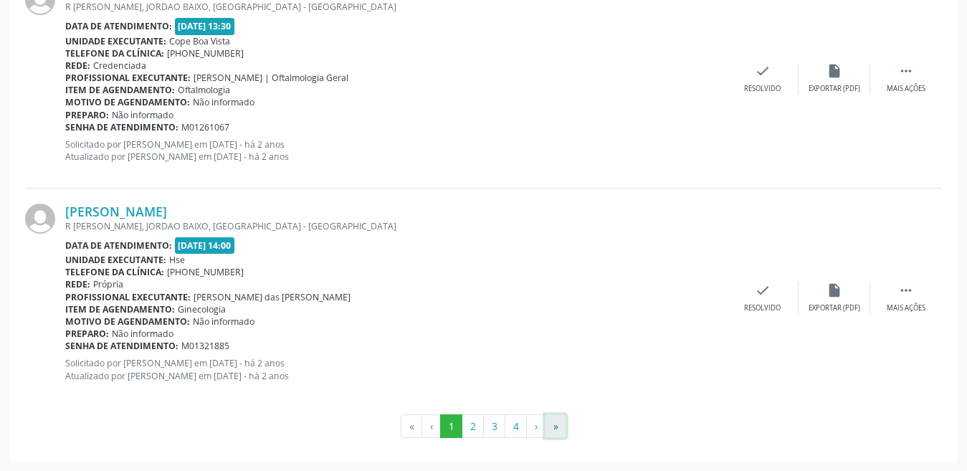
click at [551, 426] on button "»" at bounding box center [556, 426] width 22 height 24
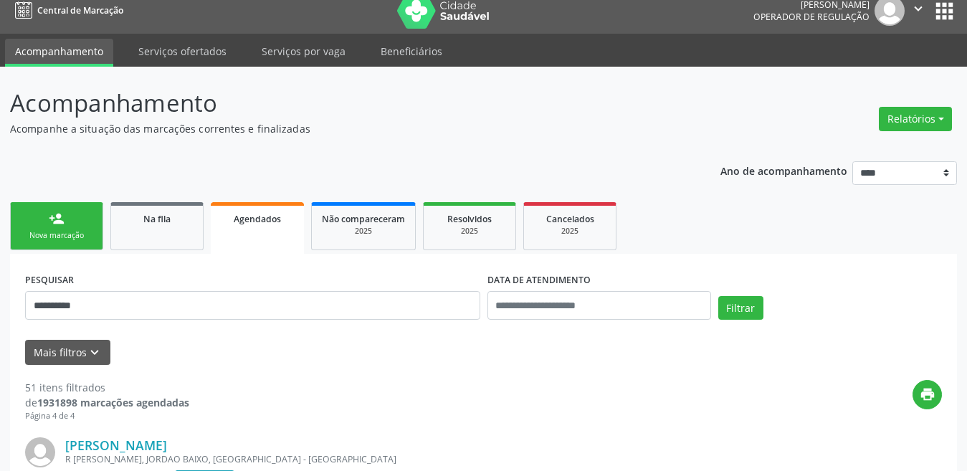
scroll to position [0, 0]
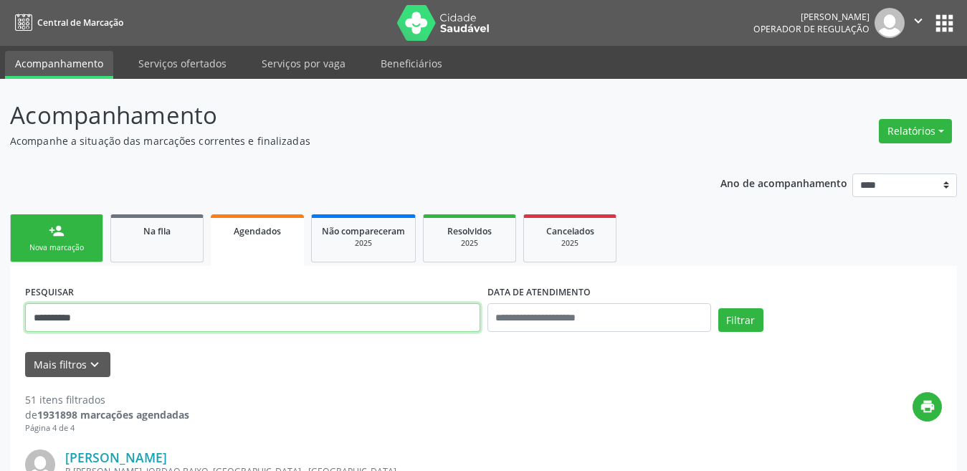
click at [207, 320] on input "**********" at bounding box center [252, 317] width 455 height 29
paste input "text"
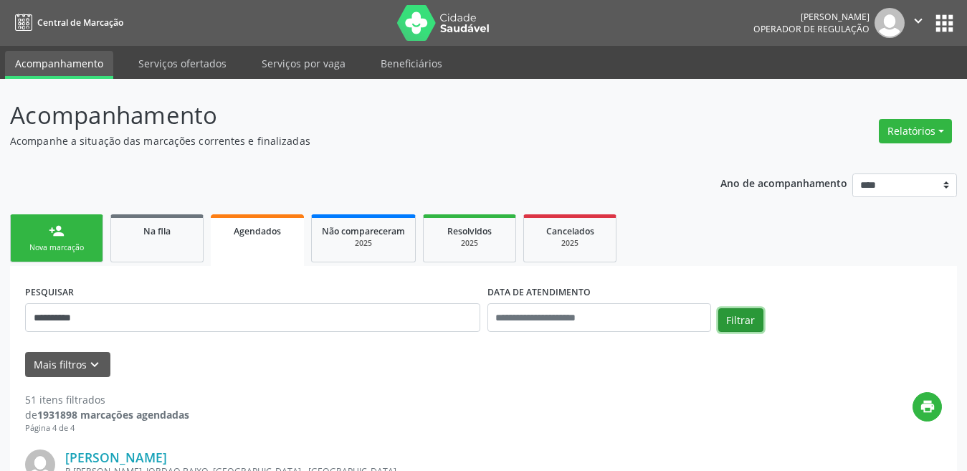
click at [730, 313] on button "Filtrar" at bounding box center [740, 320] width 45 height 24
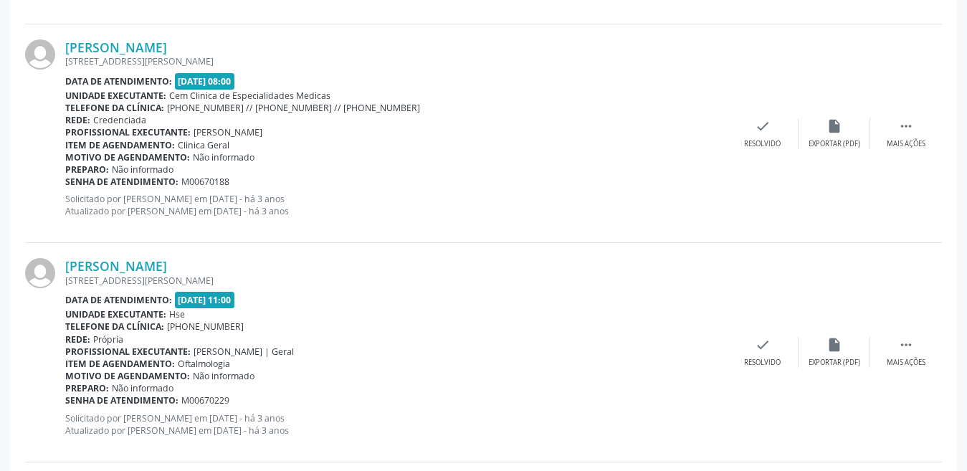
scroll to position [3311, 0]
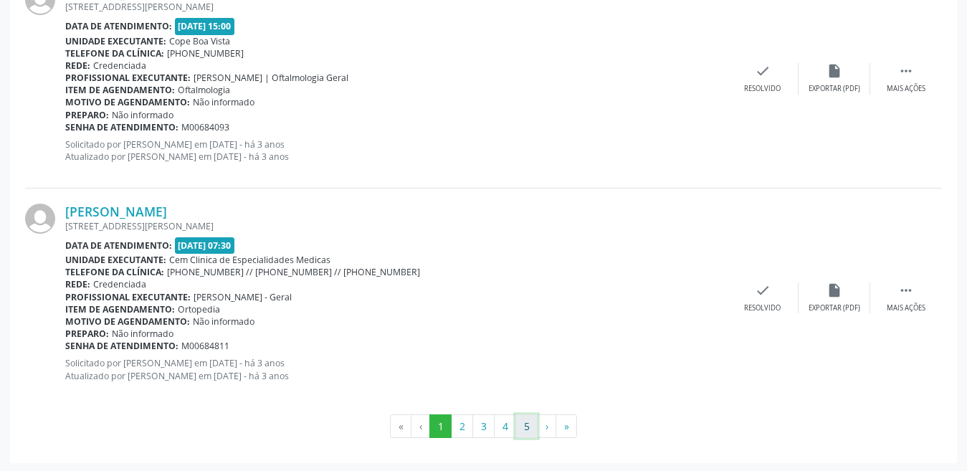
click at [531, 420] on button "5" at bounding box center [526, 426] width 22 height 24
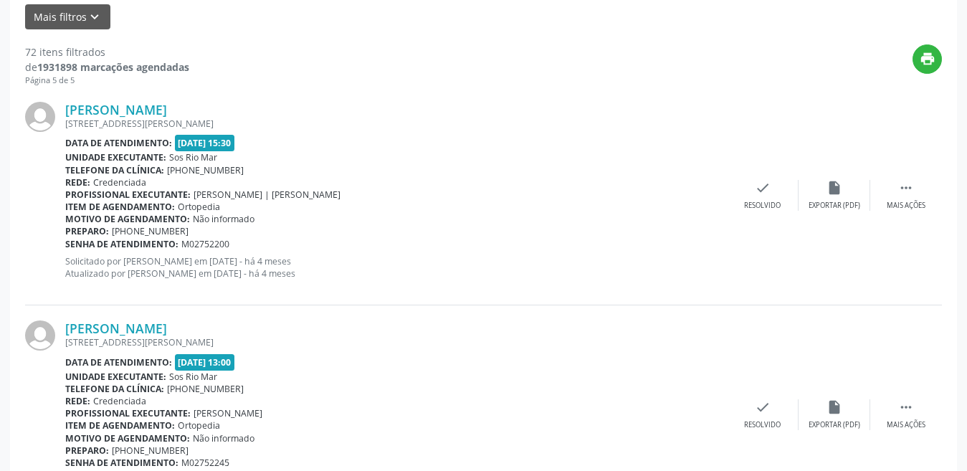
scroll to position [0, 0]
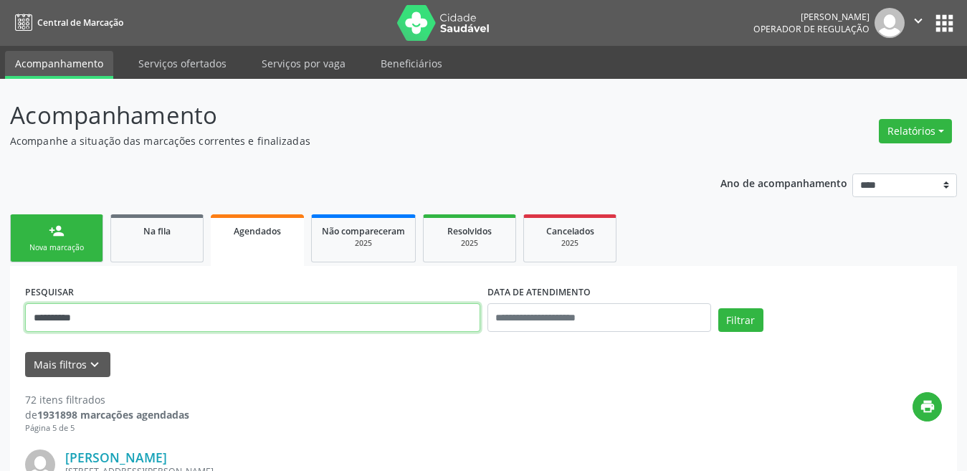
click at [169, 322] on input "**********" at bounding box center [252, 317] width 455 height 29
paste input "text"
type input "**********"
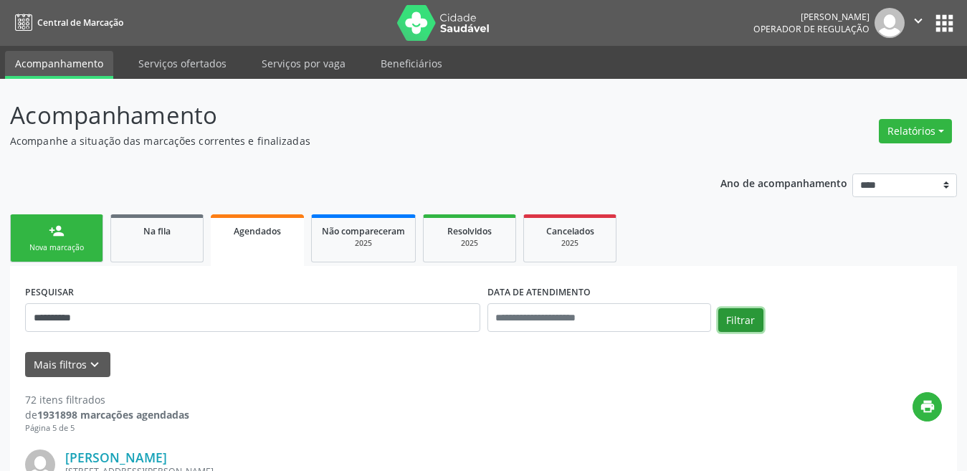
click at [736, 311] on button "Filtrar" at bounding box center [740, 320] width 45 height 24
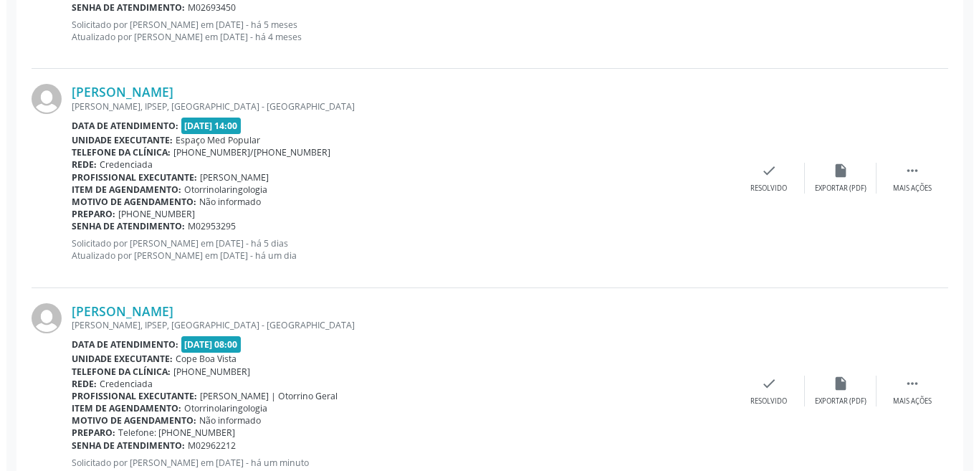
scroll to position [2311, 0]
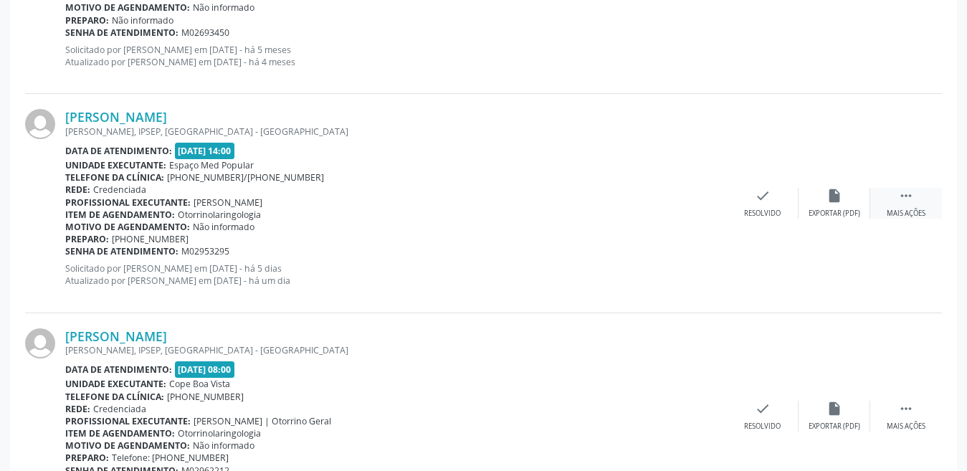
click at [908, 215] on div "Mais ações" at bounding box center [906, 214] width 39 height 10
click at [693, 197] on icon "cancel" at bounding box center [691, 196] width 16 height 16
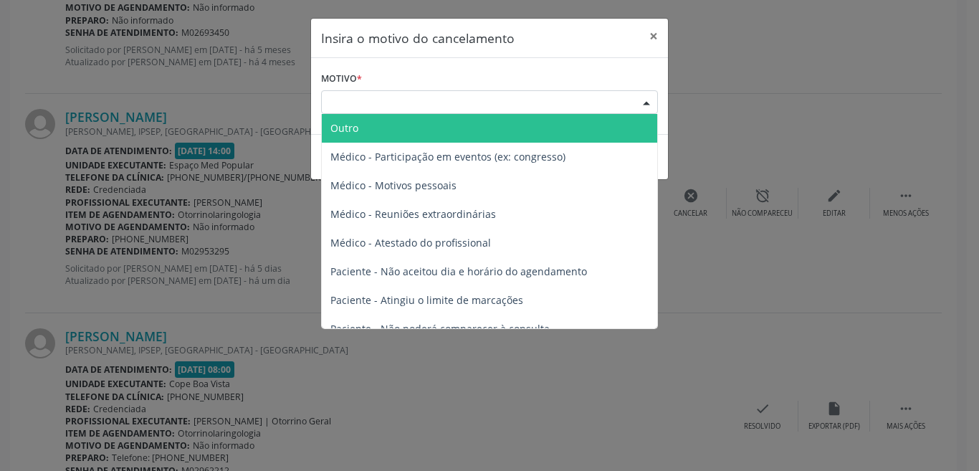
click at [541, 93] on div "Escolha o motivo" at bounding box center [489, 102] width 337 height 24
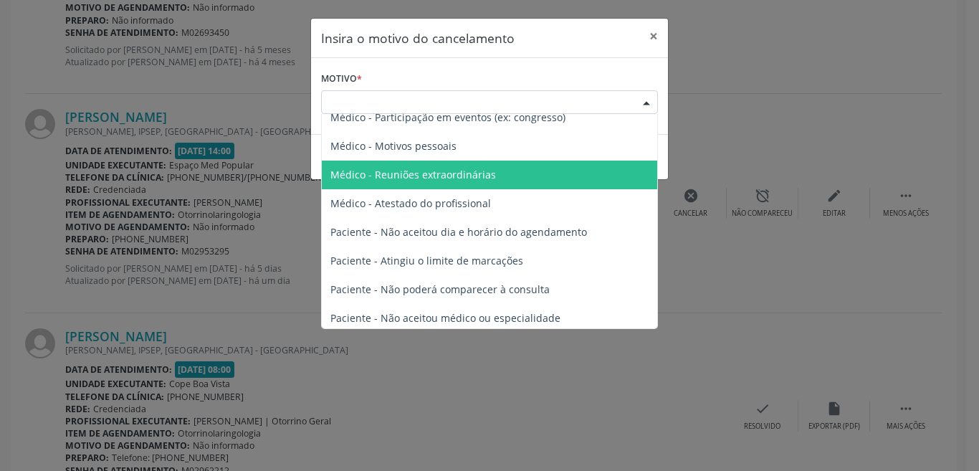
scroll to position [72, 0]
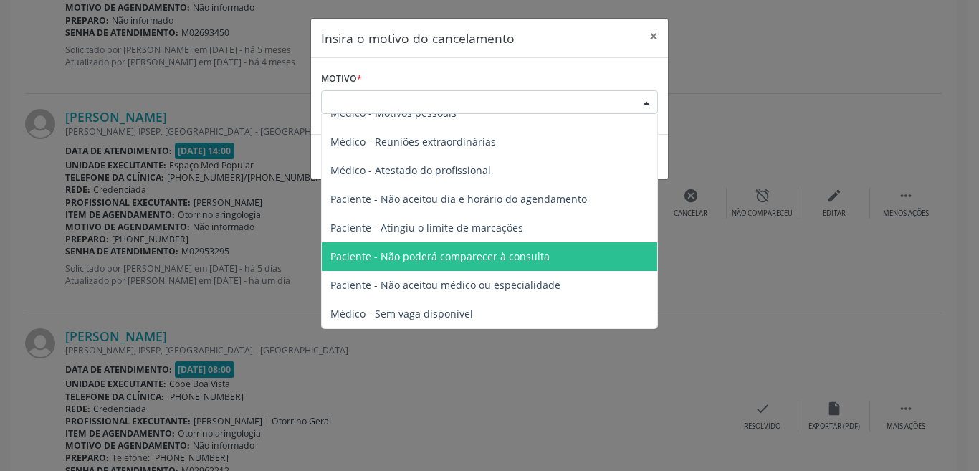
click at [507, 251] on span "Paciente - Não poderá comparecer à consulta" at bounding box center [440, 256] width 219 height 14
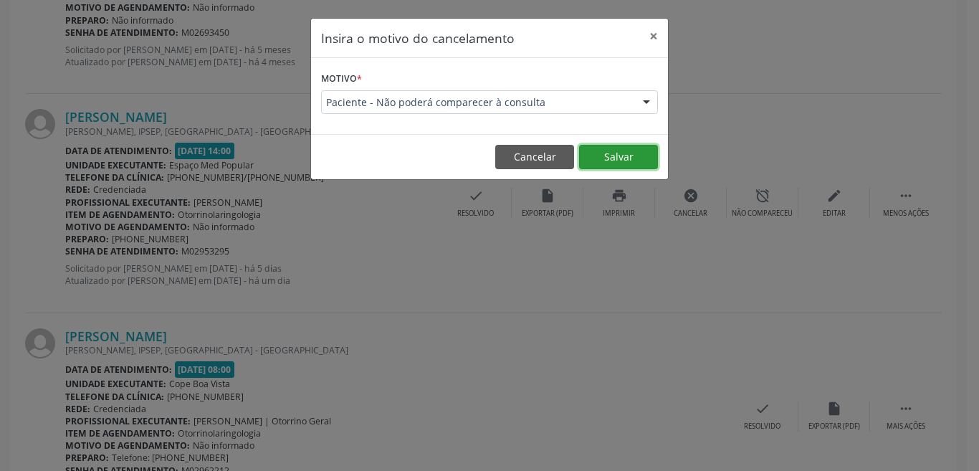
click at [622, 161] on button "Salvar" at bounding box center [618, 157] width 79 height 24
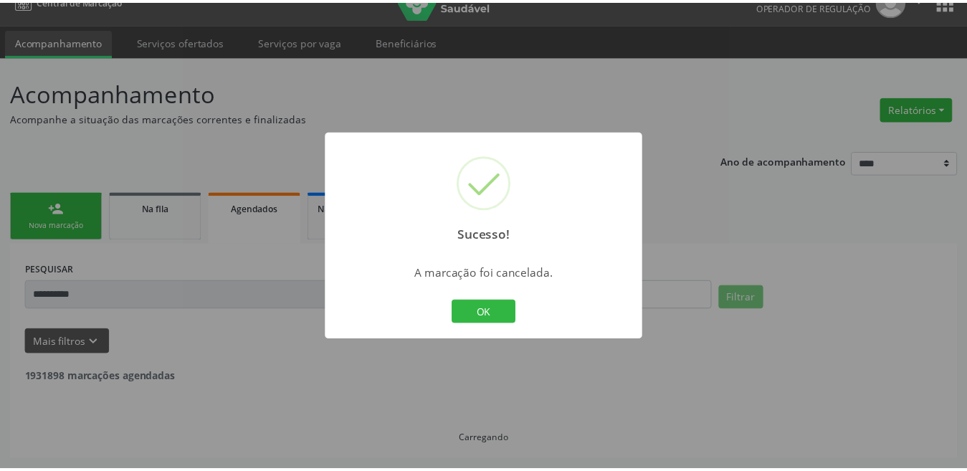
scroll to position [22, 0]
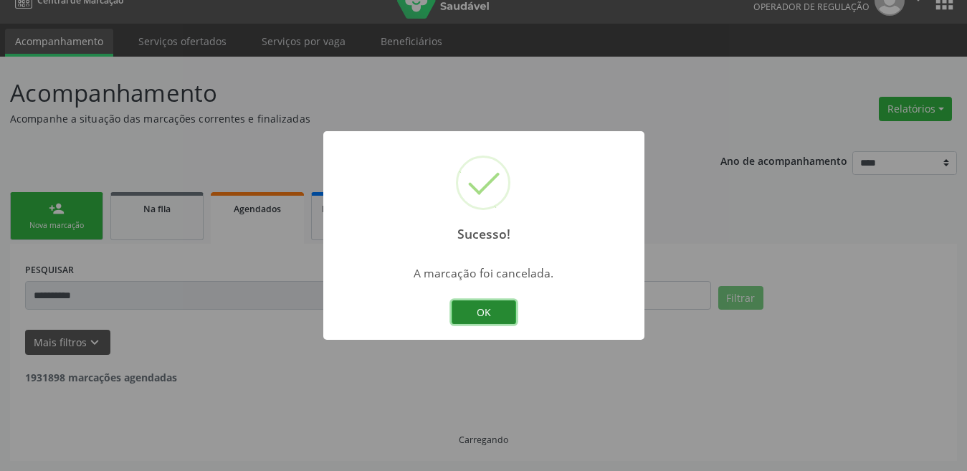
click at [474, 324] on button "OK" at bounding box center [484, 312] width 65 height 24
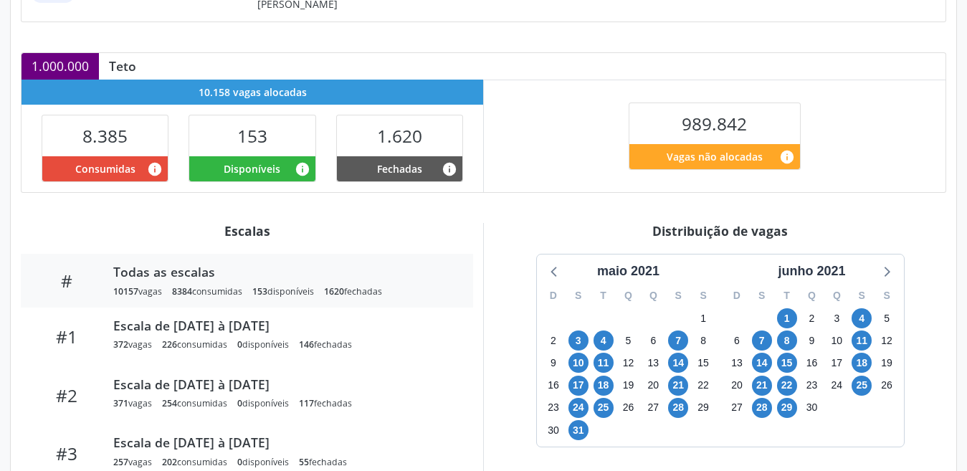
scroll to position [287, 0]
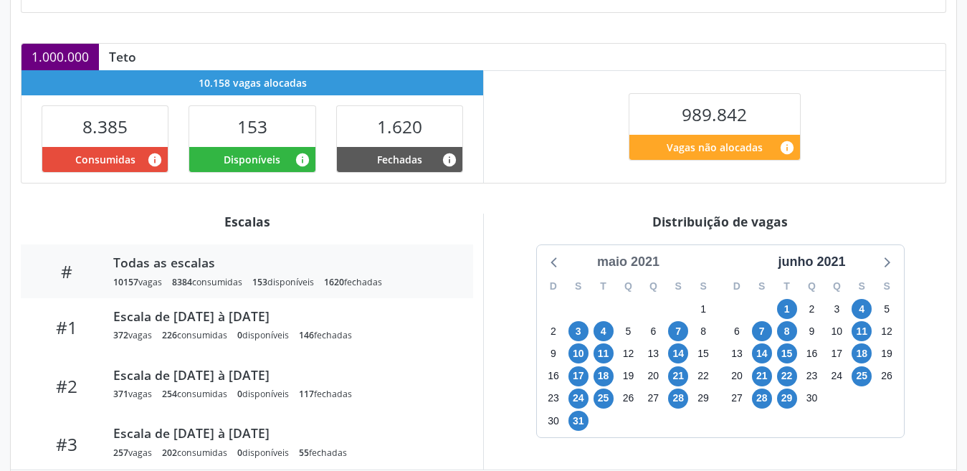
drag, startPoint x: 622, startPoint y: 270, endPoint x: 621, endPoint y: 262, distance: 8.6
click at [620, 275] on div "Q" at bounding box center [628, 286] width 25 height 22
click at [622, 257] on div "maio 2021" at bounding box center [628, 261] width 74 height 19
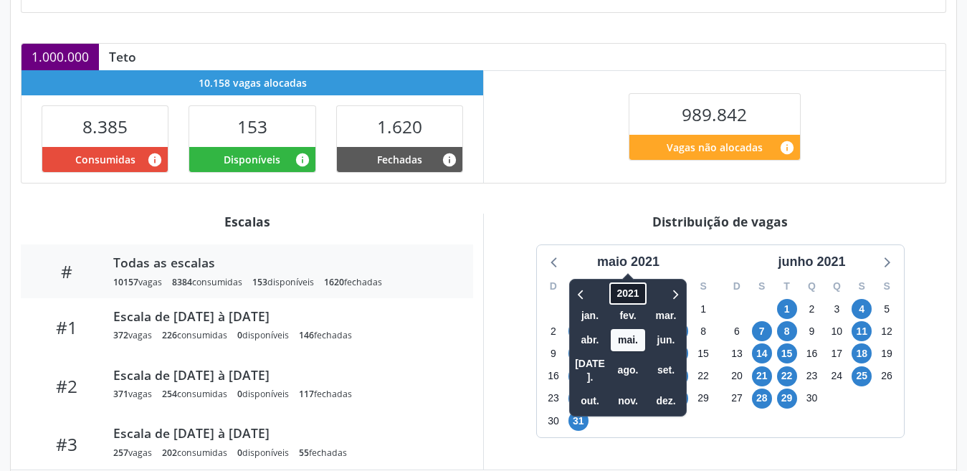
click at [627, 293] on span "2021" at bounding box center [627, 293] width 37 height 22
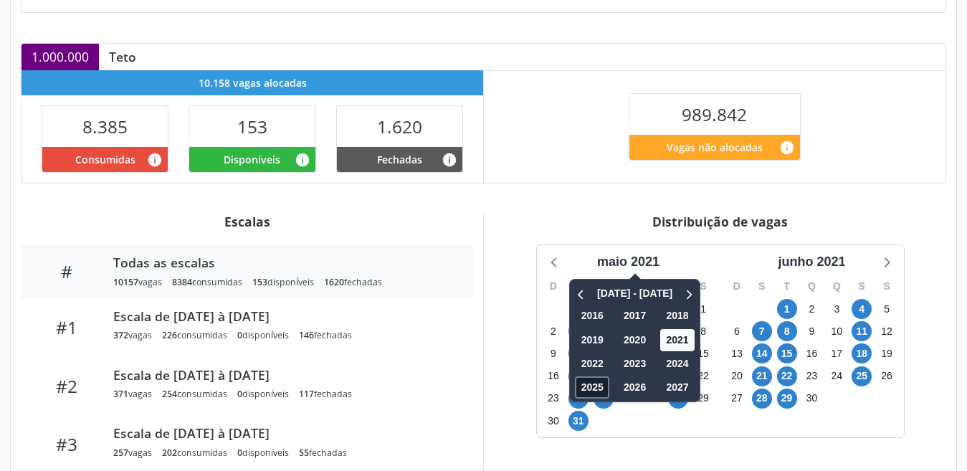
click at [590, 383] on span "2025" at bounding box center [592, 387] width 34 height 22
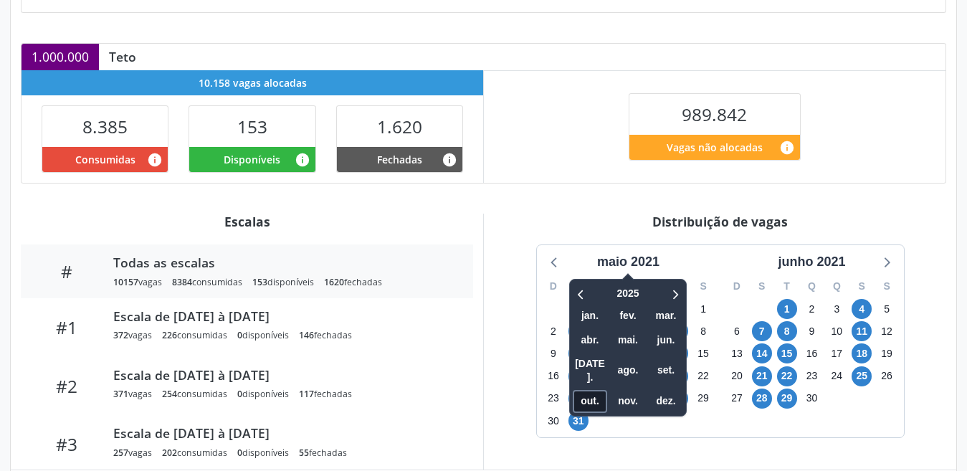
click at [592, 391] on span "out." at bounding box center [590, 402] width 34 height 22
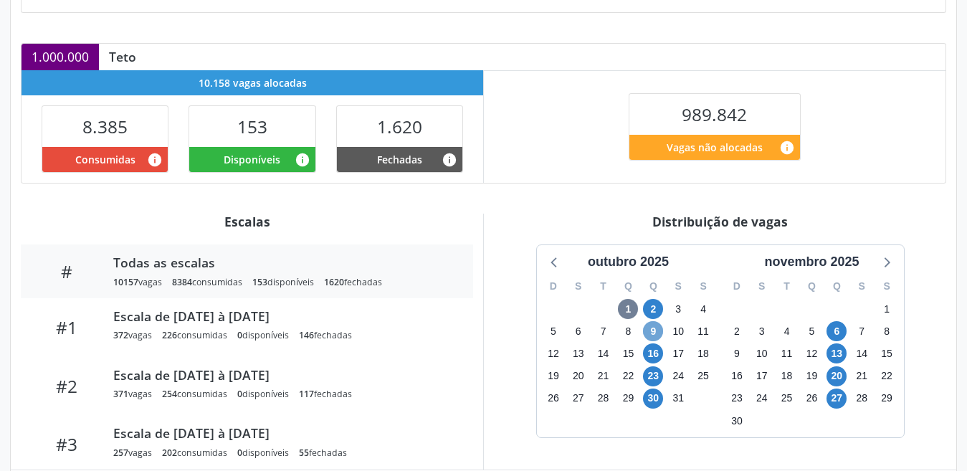
click at [655, 329] on span "9" at bounding box center [653, 331] width 20 height 20
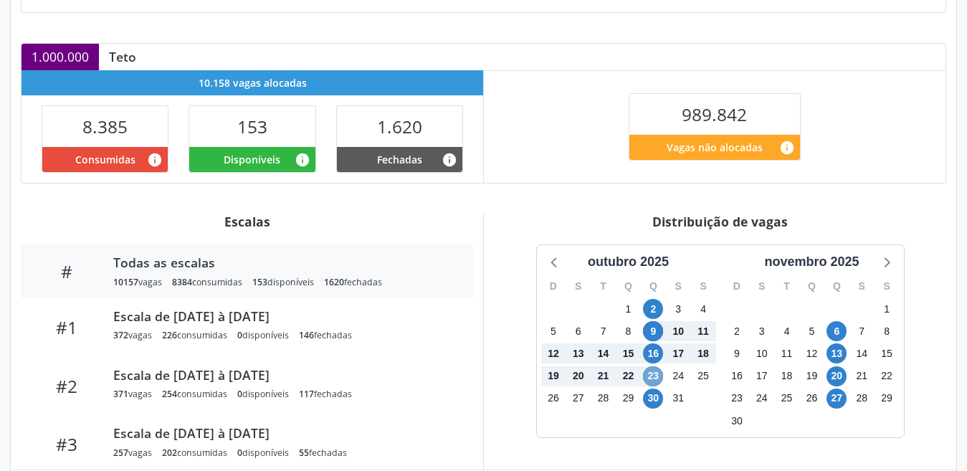
click at [655, 375] on span "23" at bounding box center [653, 376] width 20 height 20
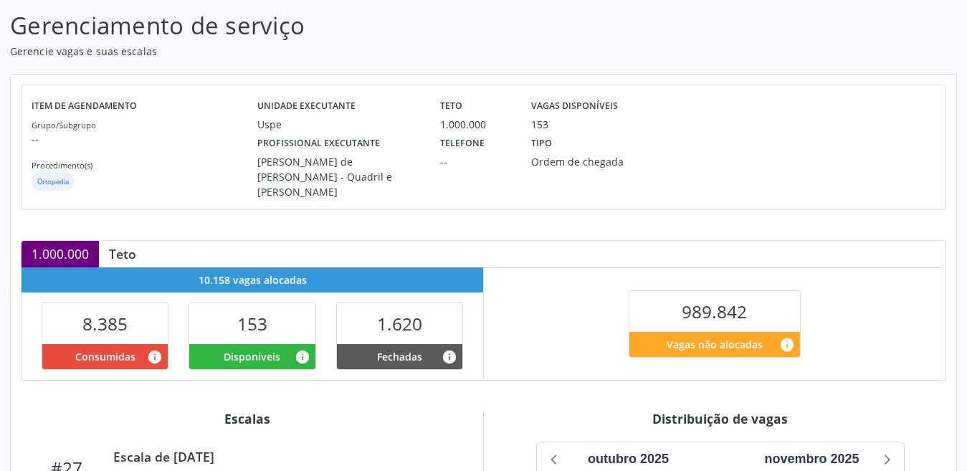
scroll to position [0, 0]
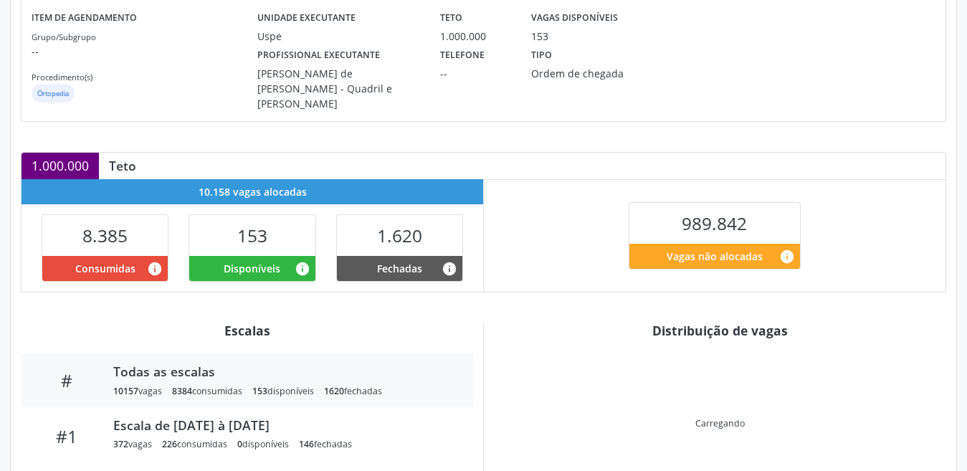
scroll to position [287, 0]
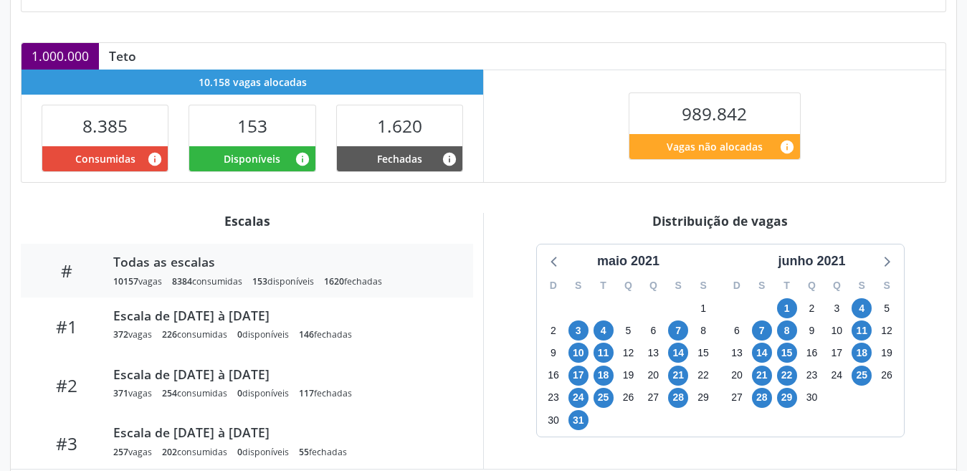
click at [579, 232] on div "Distribuição de vagas maio 2021 D S T Q Q S S 25 26 27 28 29 30 1 2 3 4 5 6 7 8…" at bounding box center [719, 341] width 473 height 256
click at [660, 252] on div "maio 2021" at bounding box center [628, 261] width 74 height 19
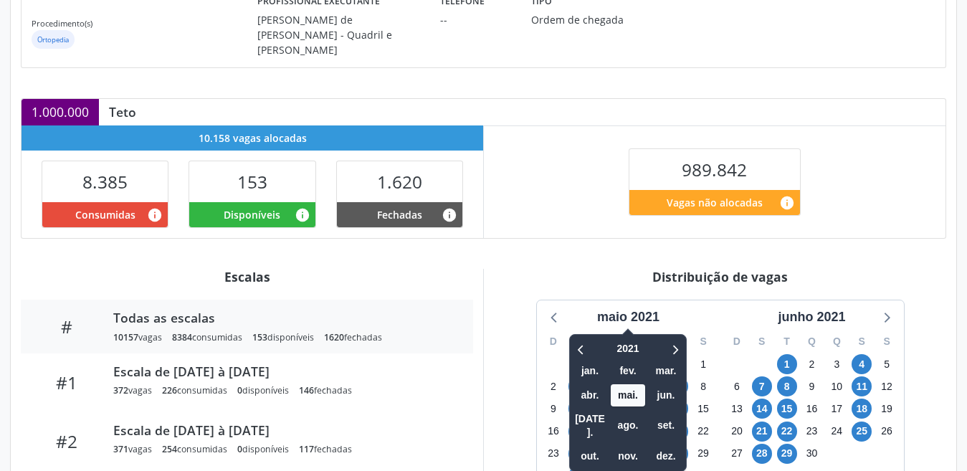
scroll to position [363, 0]
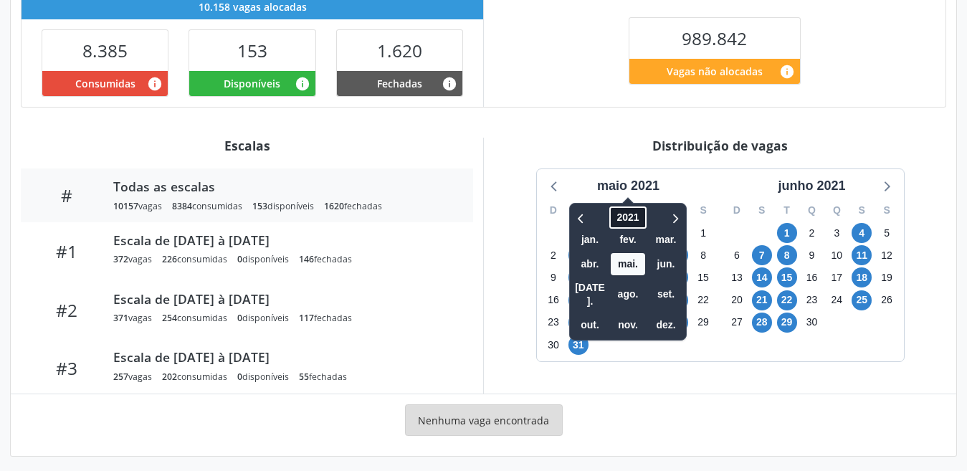
click at [629, 211] on span "2021" at bounding box center [627, 217] width 37 height 22
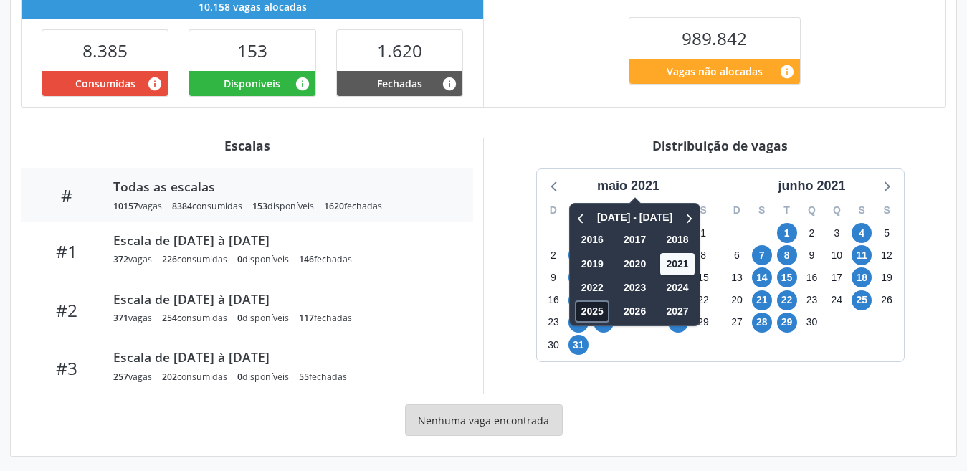
click at [591, 305] on span "2025" at bounding box center [592, 311] width 34 height 22
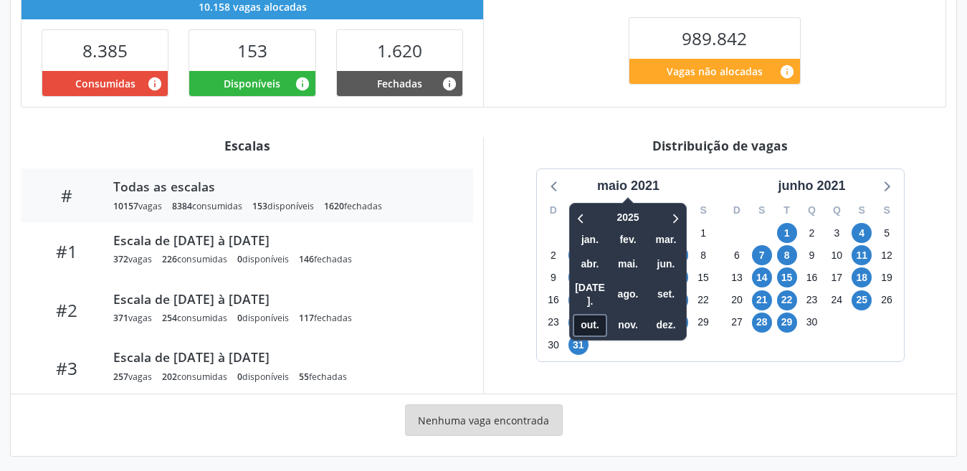
click at [594, 315] on span "out." at bounding box center [590, 326] width 34 height 22
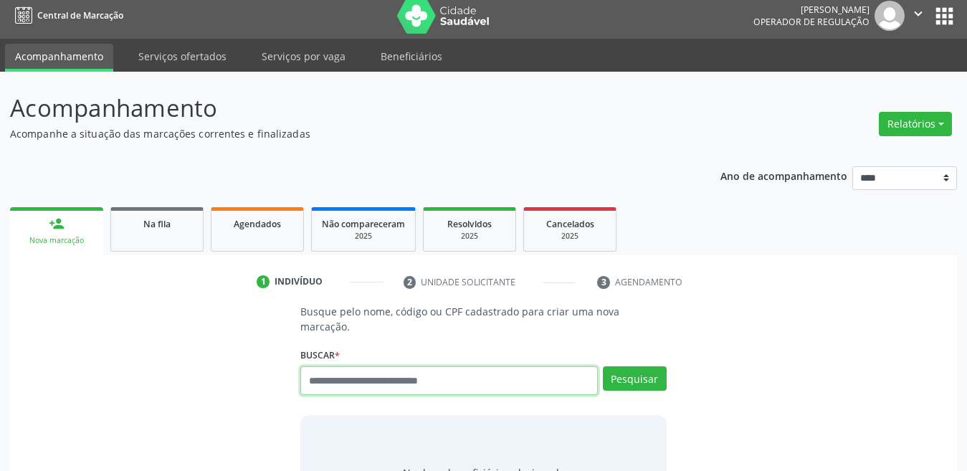
scroll to position [7, 0]
paste input "**********"
type input "**********"
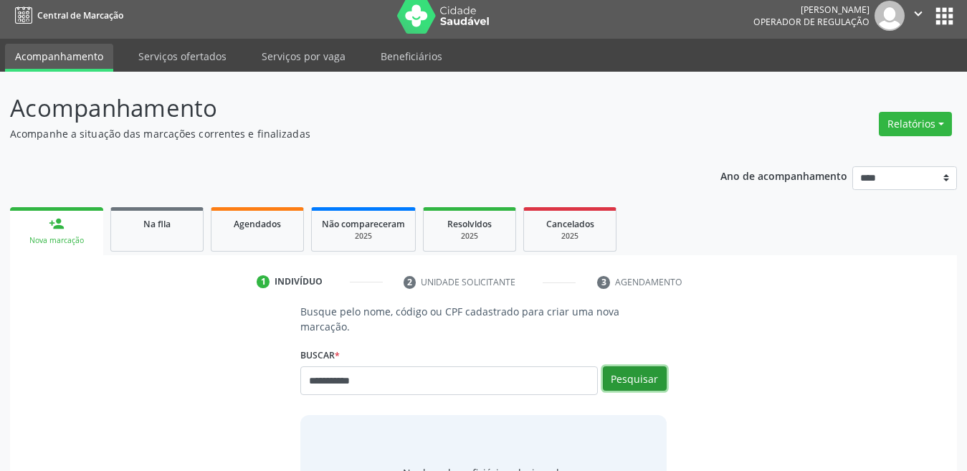
click at [634, 367] on button "Pesquisar" at bounding box center [635, 378] width 64 height 24
type input "**********"
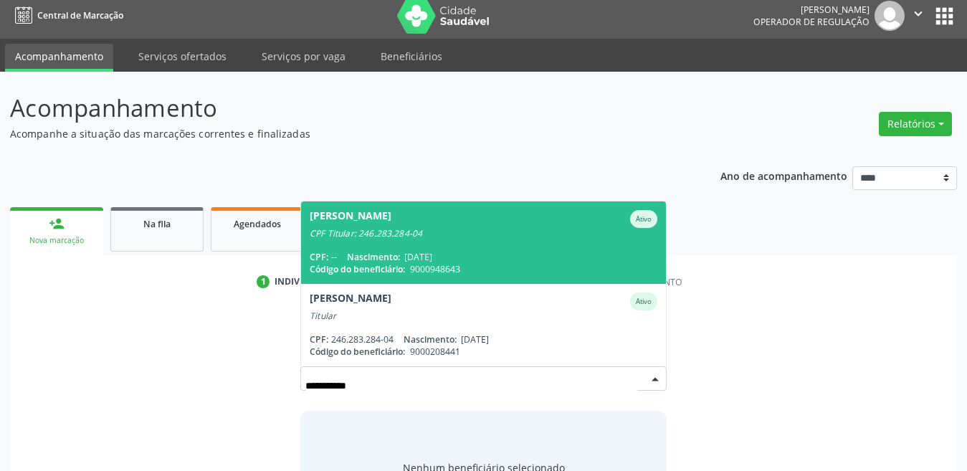
click at [400, 251] on span "Nascimento:" at bounding box center [373, 257] width 53 height 12
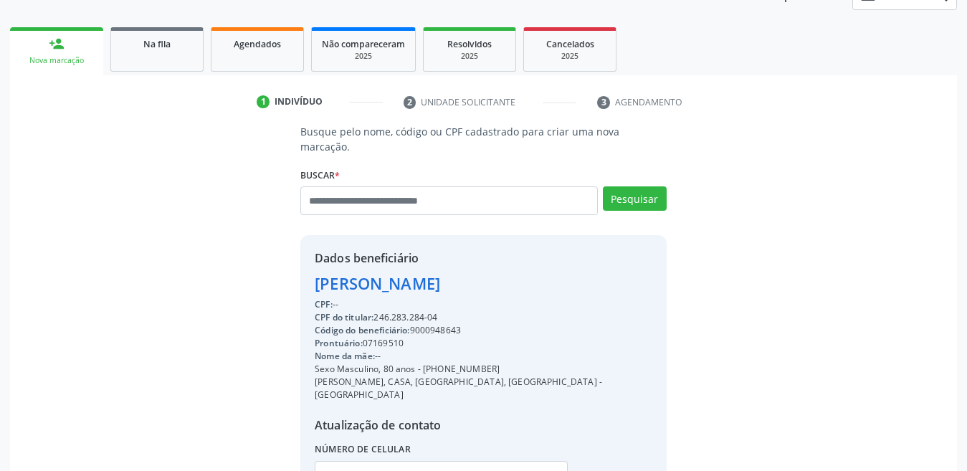
scroll to position [286, 0]
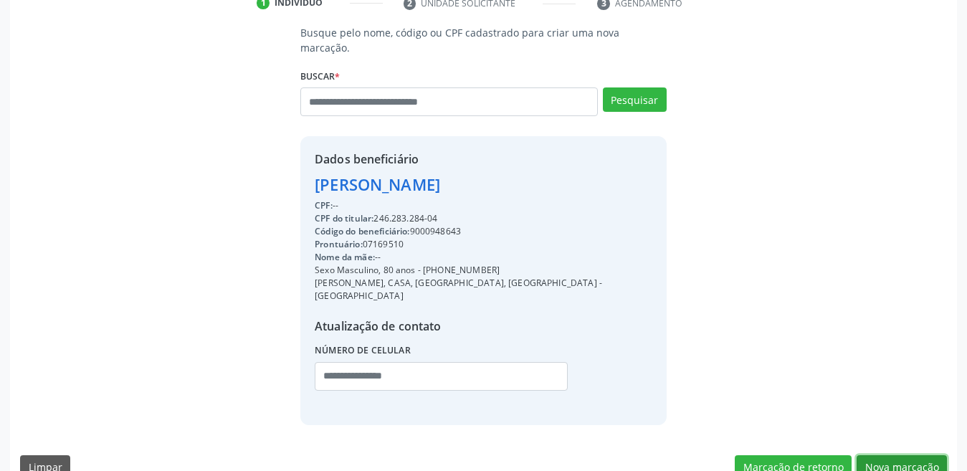
click at [875, 455] on button "Nova marcação" at bounding box center [902, 467] width 90 height 24
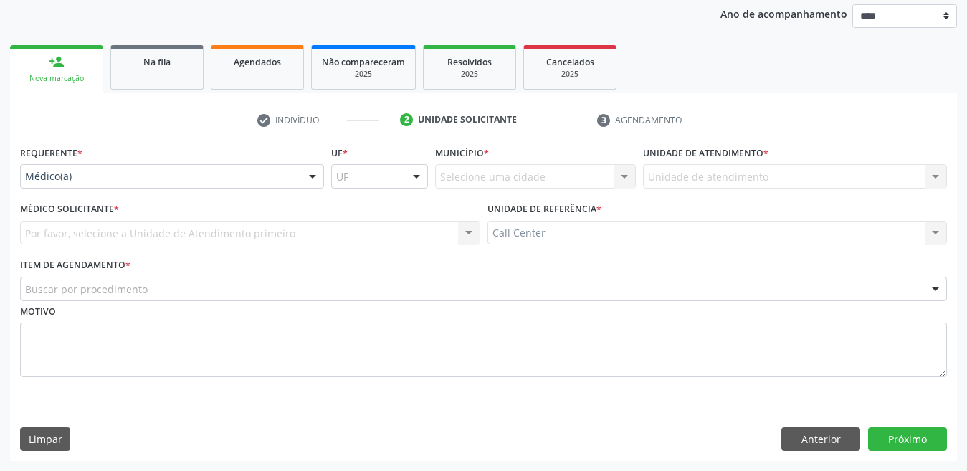
scroll to position [169, 0]
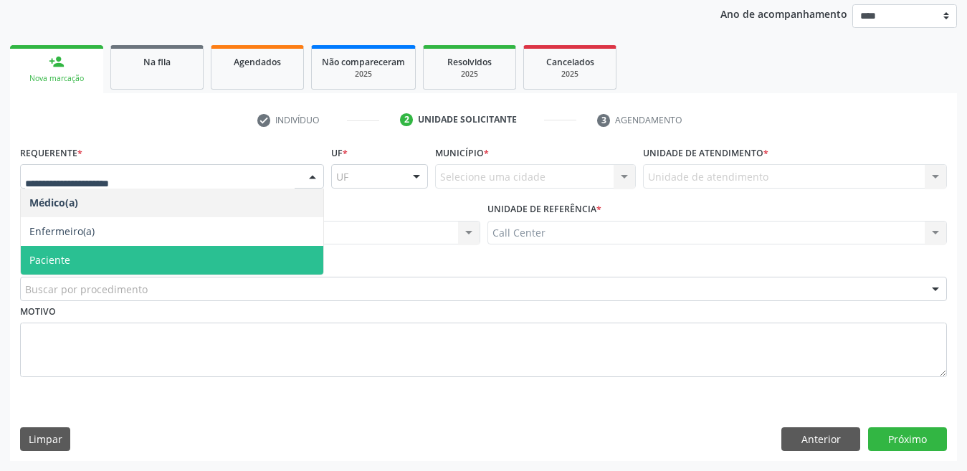
click at [79, 260] on span "Paciente" at bounding box center [172, 260] width 303 height 29
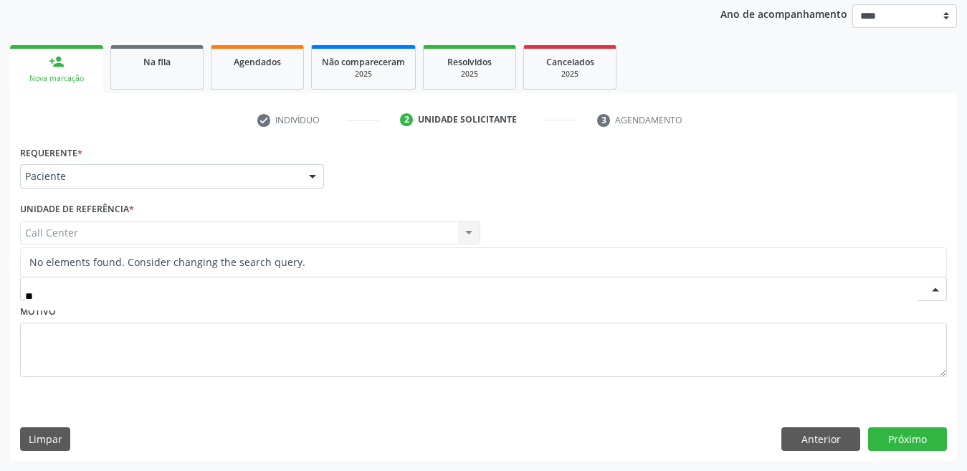
type input "*"
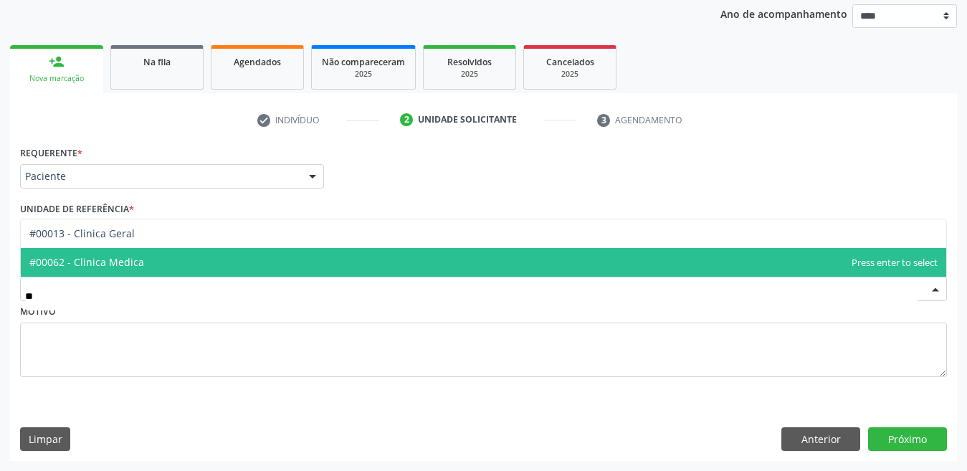
type input "***"
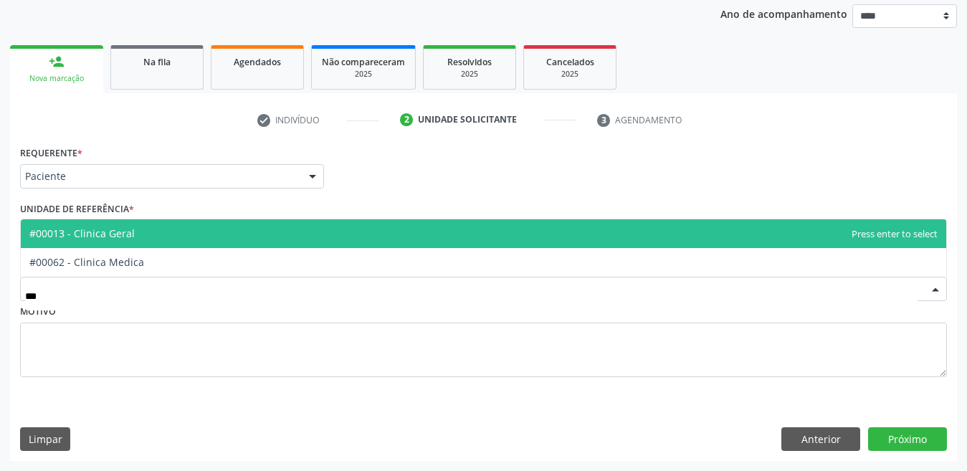
click at [155, 243] on span "#00013 - Clinica Geral" at bounding box center [484, 233] width 926 height 29
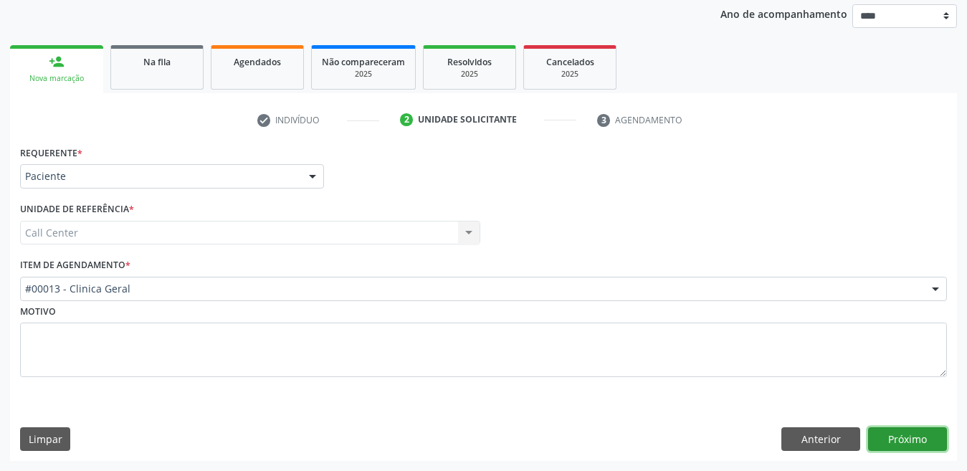
click at [887, 429] on button "Próximo" at bounding box center [907, 439] width 79 height 24
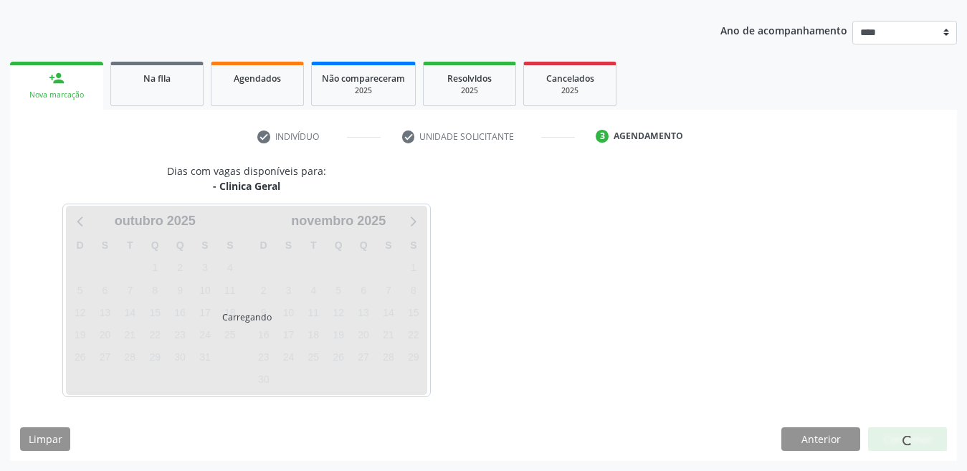
scroll to position [153, 0]
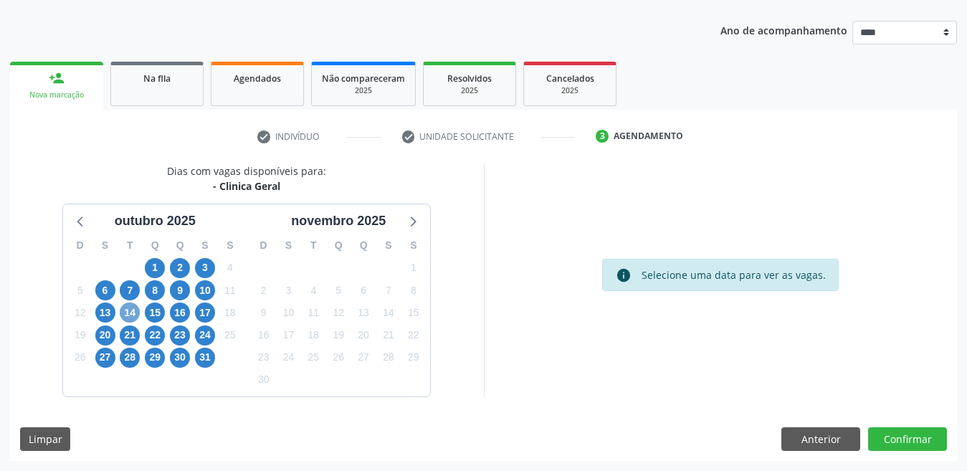
click at [129, 309] on span "14" at bounding box center [130, 313] width 20 height 20
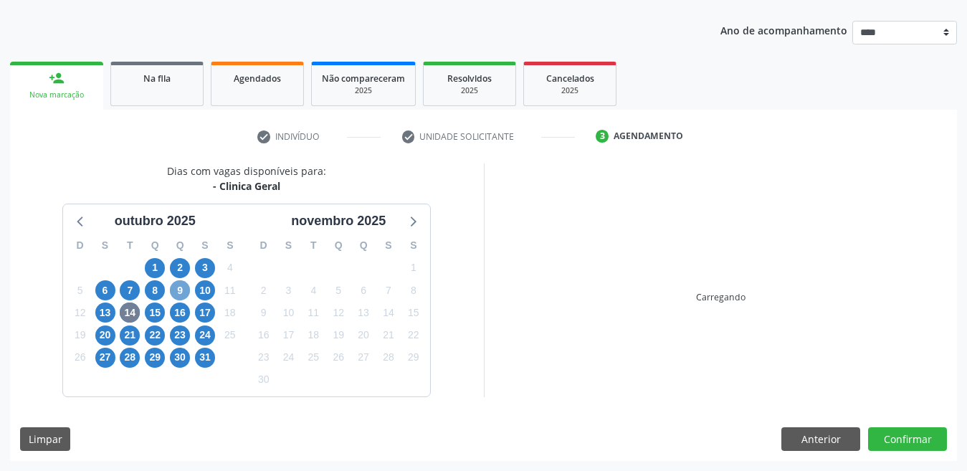
click at [180, 290] on span "9" at bounding box center [180, 290] width 20 height 20
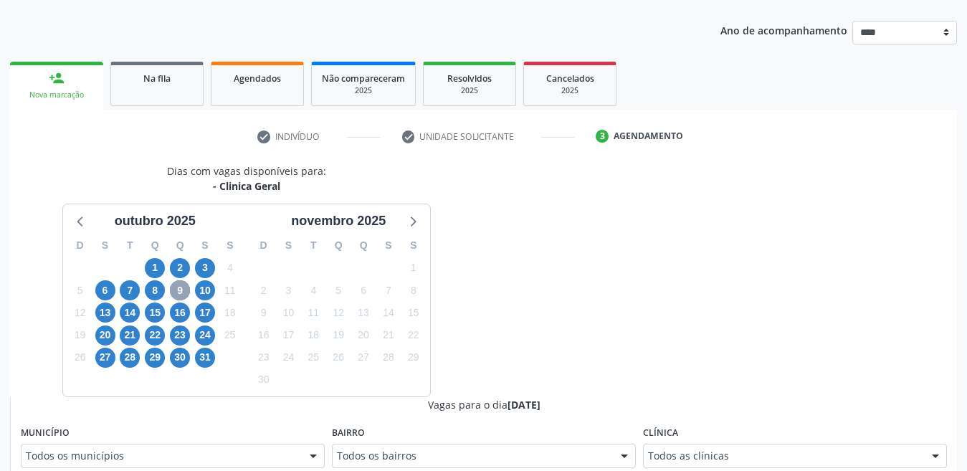
click at [180, 293] on span "9" at bounding box center [180, 290] width 20 height 20
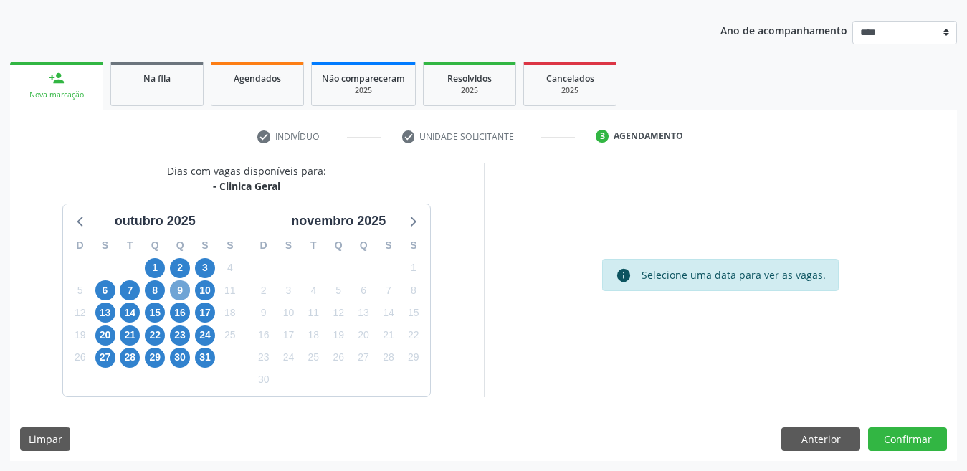
click at [174, 293] on span "9" at bounding box center [180, 290] width 20 height 20
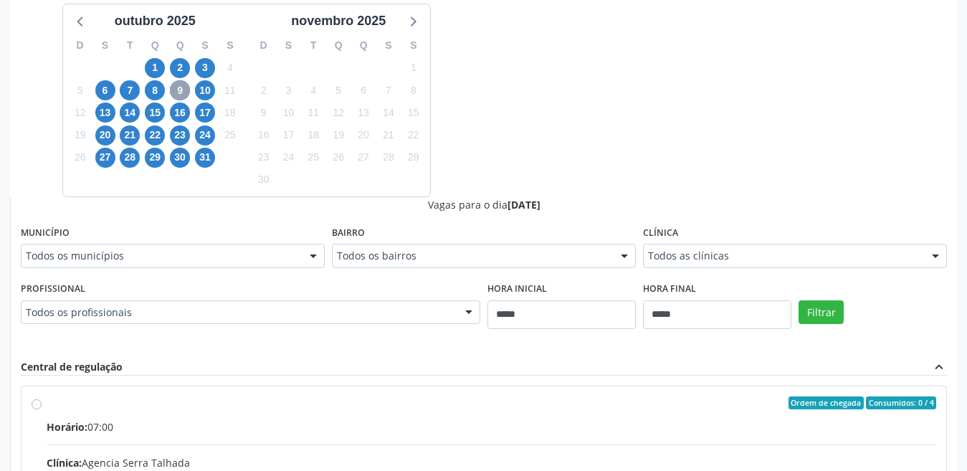
scroll to position [439, 0]
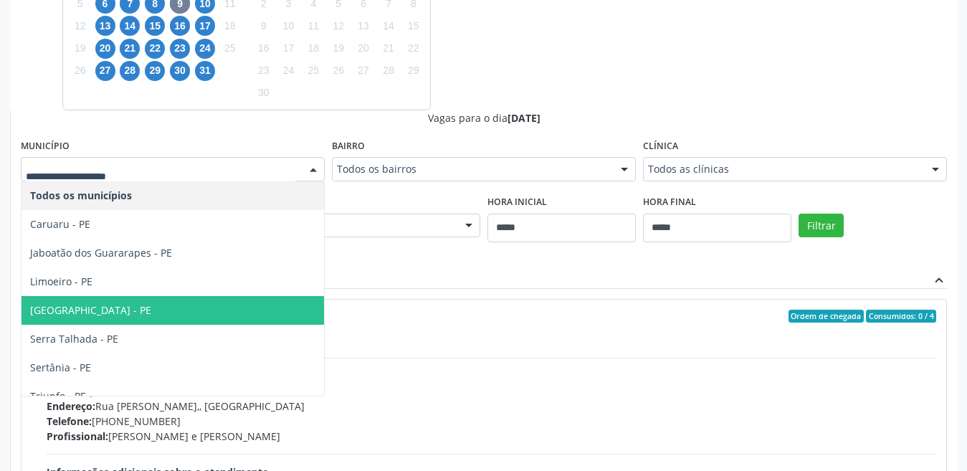
click at [103, 308] on span "[GEOGRAPHIC_DATA] - PE" at bounding box center [173, 310] width 303 height 29
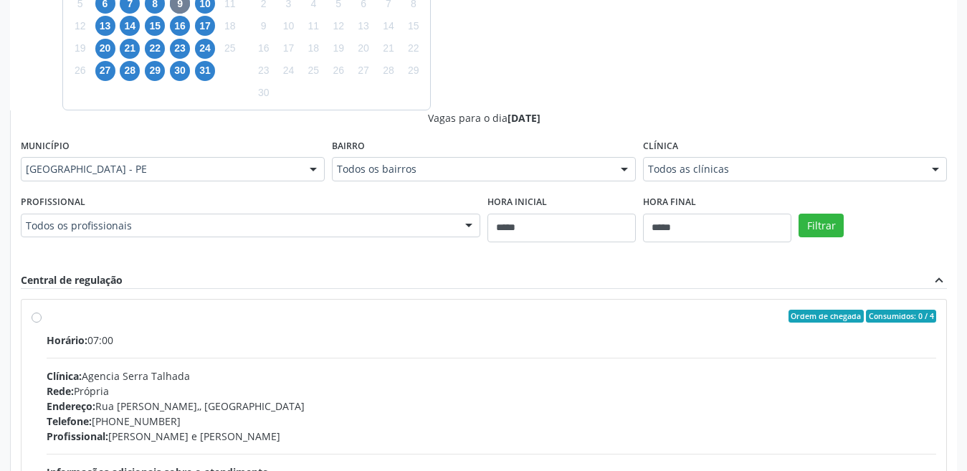
click at [779, 181] on div "Todos as clínicas Todos as clínicas Agencia Serra Talhada Agencia de [GEOGRAPHI…" at bounding box center [795, 169] width 304 height 24
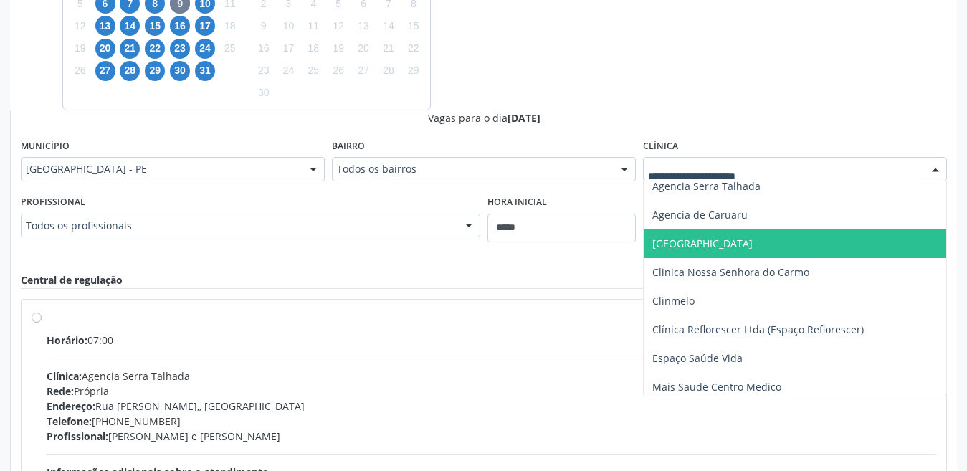
scroll to position [72, 0]
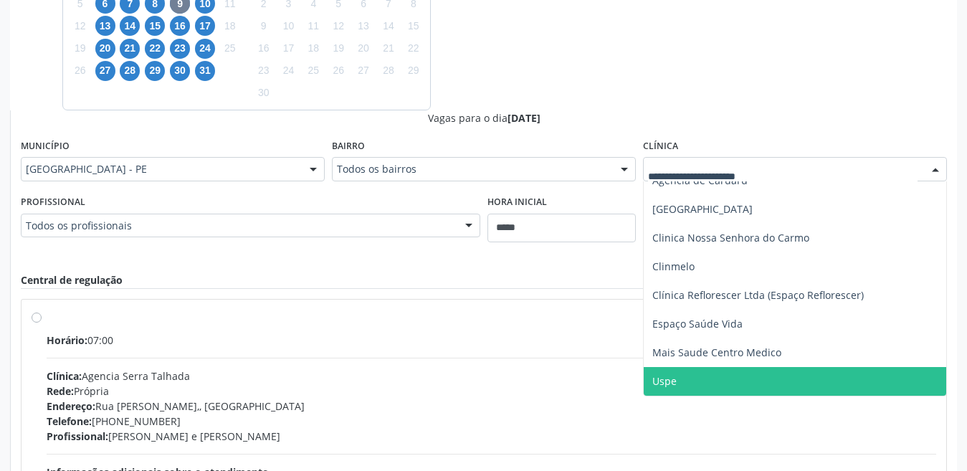
click at [688, 377] on span "Uspe" at bounding box center [795, 381] width 303 height 29
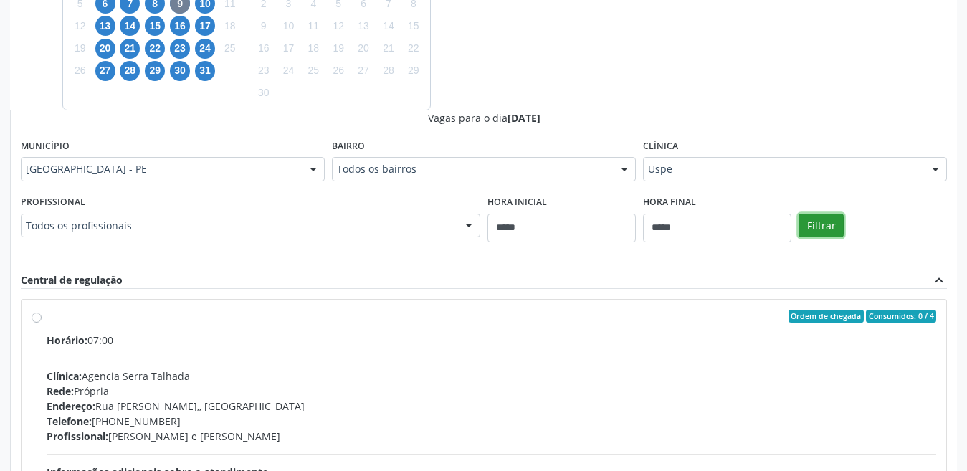
click at [825, 233] on button "Filtrar" at bounding box center [821, 226] width 45 height 24
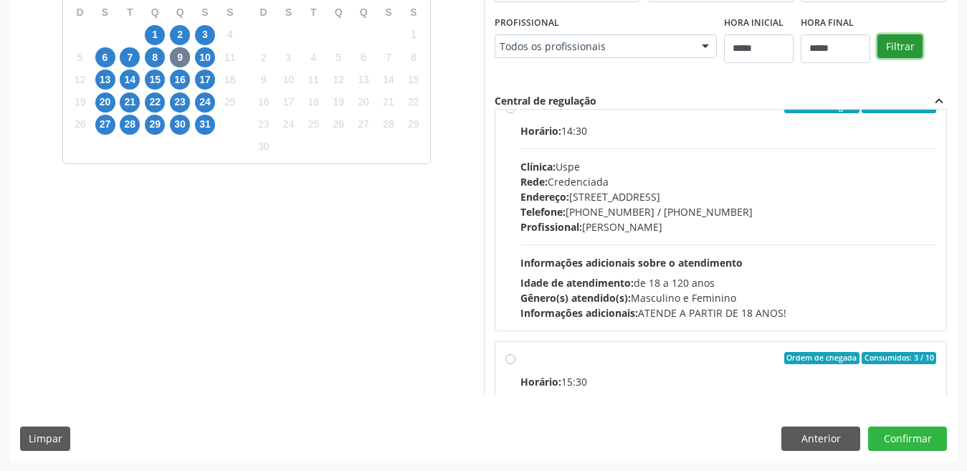
scroll to position [1506, 0]
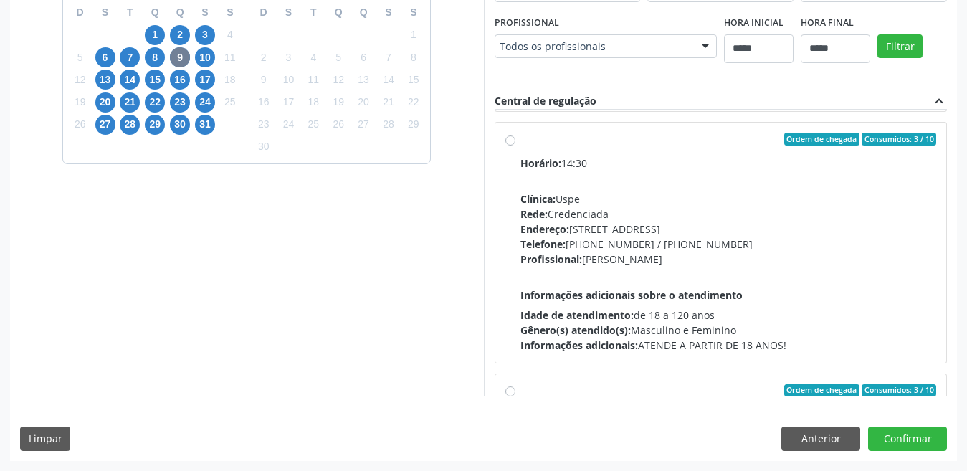
click at [548, 179] on div "Horário: 14:30 Clínica: Uspe Rede: Credenciada Endereço: [STREET_ADDRESS] Telef…" at bounding box center [728, 254] width 417 height 197
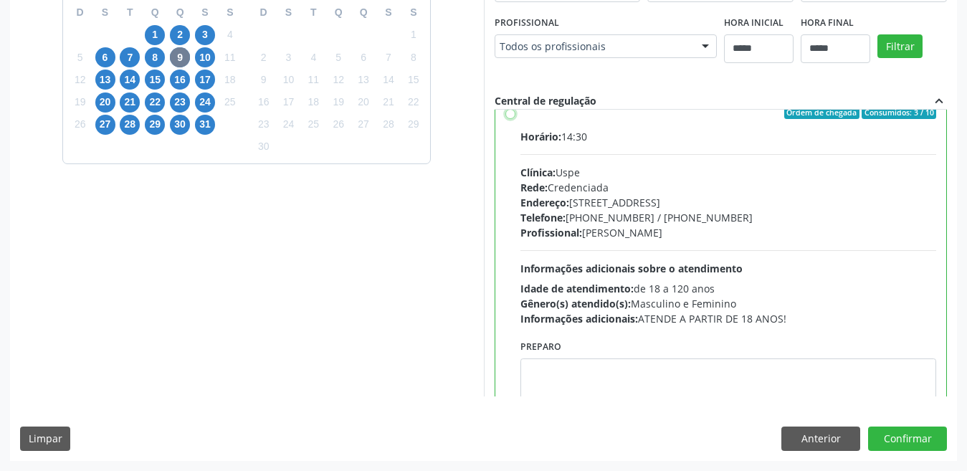
scroll to position [1577, 0]
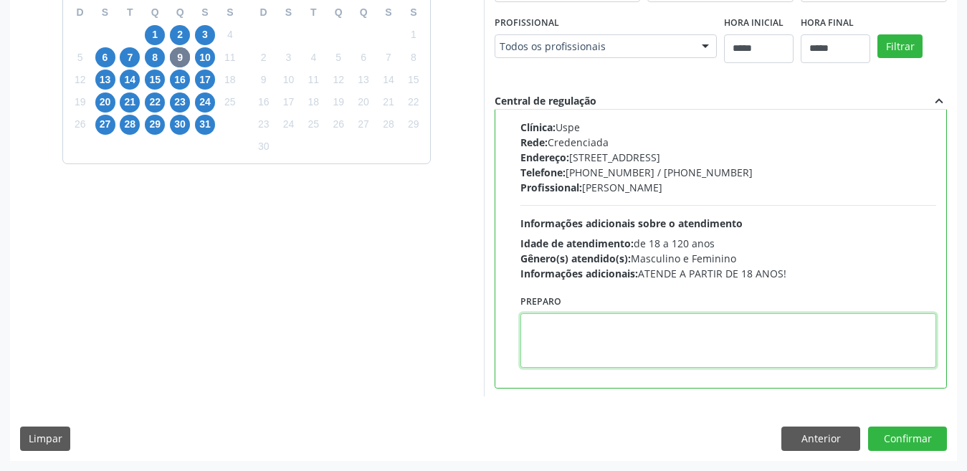
paste textarea "**********"
click at [604, 344] on textarea "**********" at bounding box center [728, 340] width 417 height 54
click at [603, 343] on textarea "**********" at bounding box center [728, 340] width 417 height 54
click at [602, 343] on textarea "**********" at bounding box center [728, 340] width 417 height 54
paste textarea "**********"
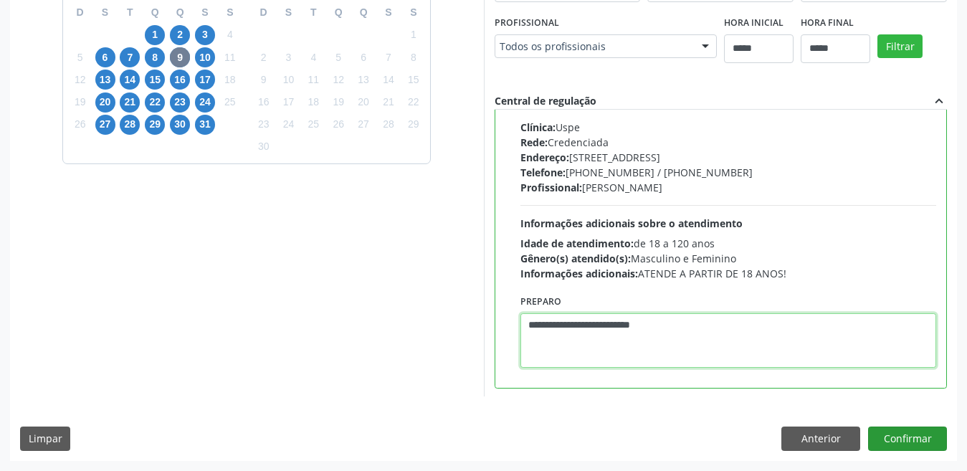
type textarea "**********"
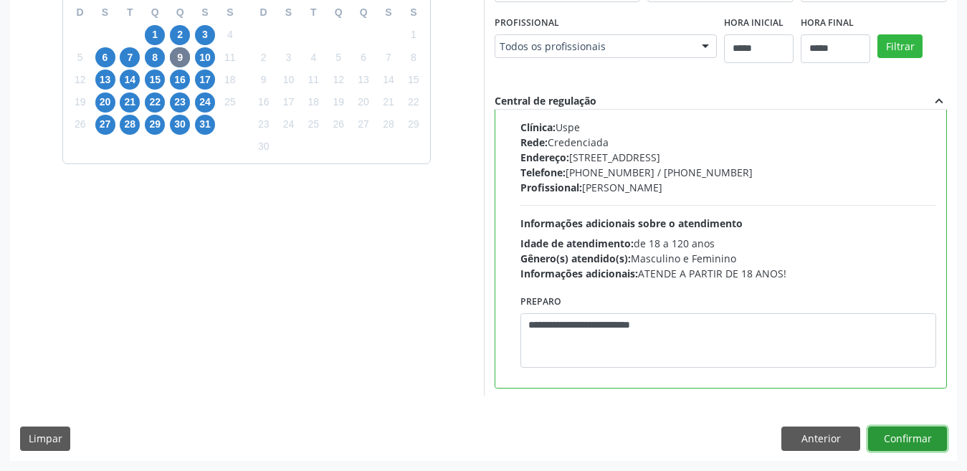
click at [885, 431] on button "Confirmar" at bounding box center [907, 439] width 79 height 24
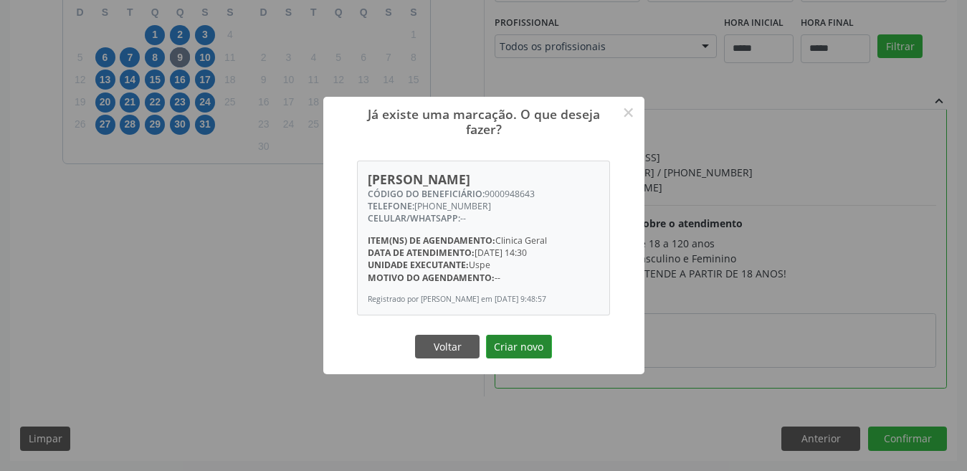
click at [507, 342] on button "Criar novo" at bounding box center [519, 347] width 66 height 24
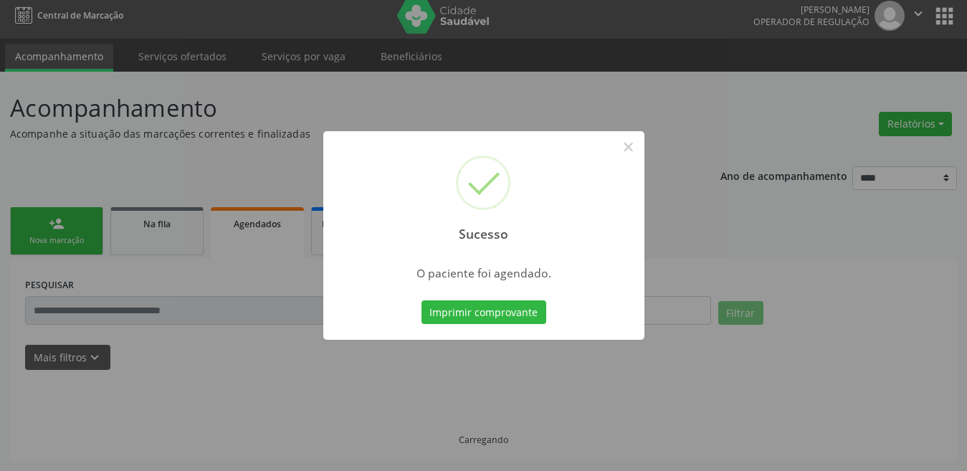
scroll to position [7, 0]
click at [490, 315] on button "Imprimir comprovante" at bounding box center [484, 312] width 125 height 24
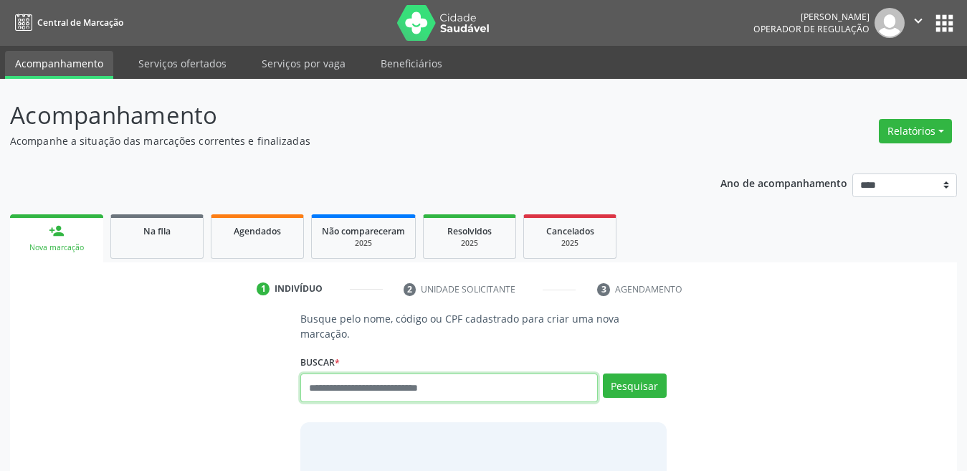
scroll to position [7, 0]
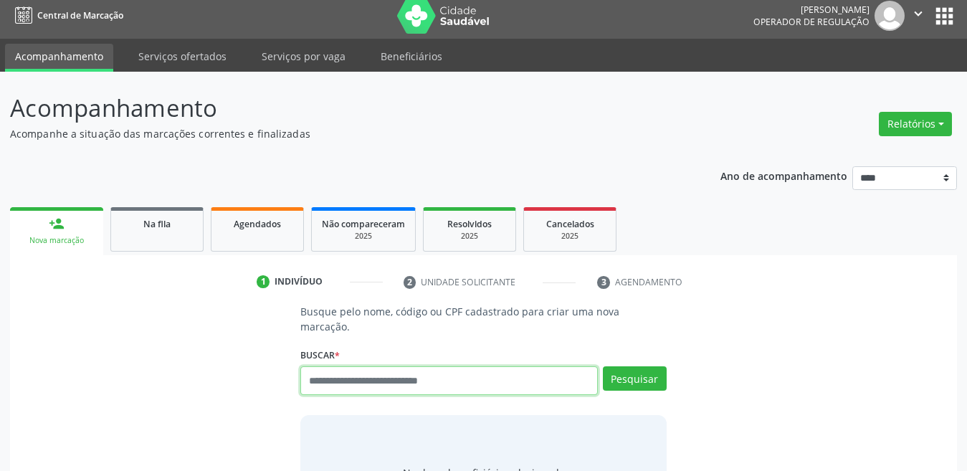
click at [328, 366] on input "text" at bounding box center [449, 380] width 298 height 29
paste input "**********"
type input "**********"
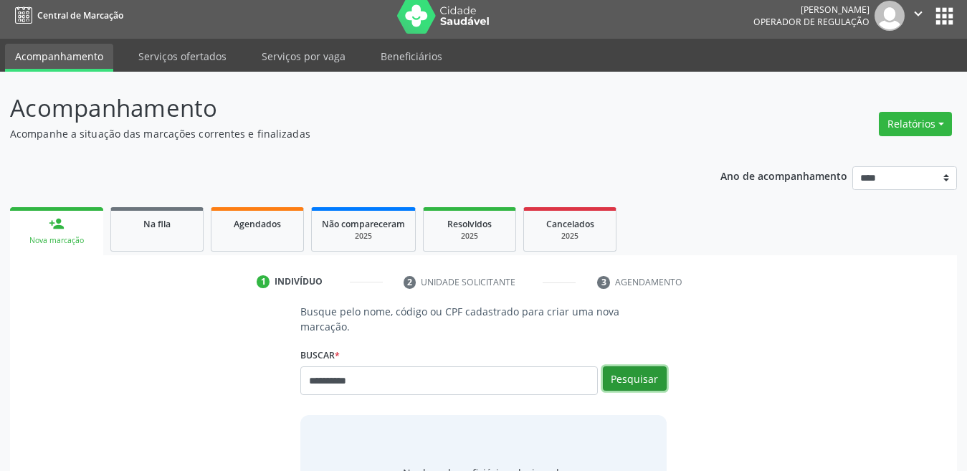
click at [643, 369] on button "Pesquisar" at bounding box center [635, 378] width 64 height 24
type input "**********"
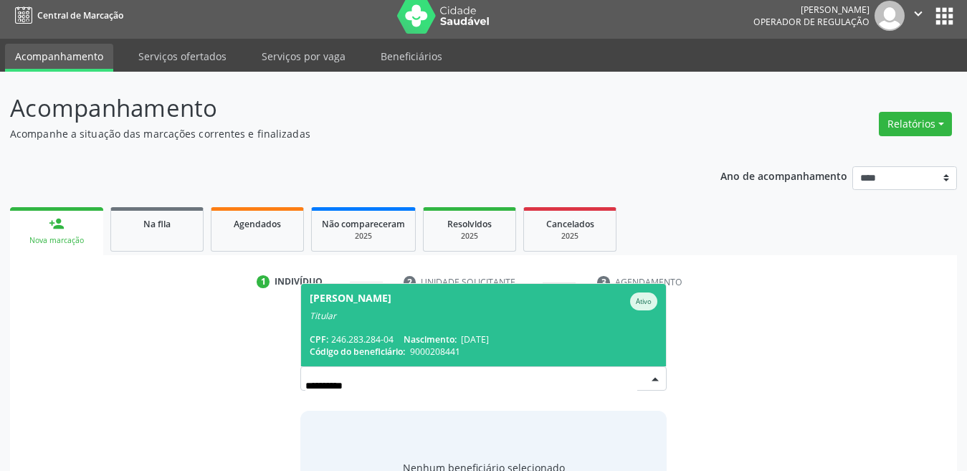
click at [450, 310] on span "[PERSON_NAME] Ativo Titular CPF: 246.283.284-04 Nascimento: [DATE] Código do be…" at bounding box center [483, 325] width 365 height 82
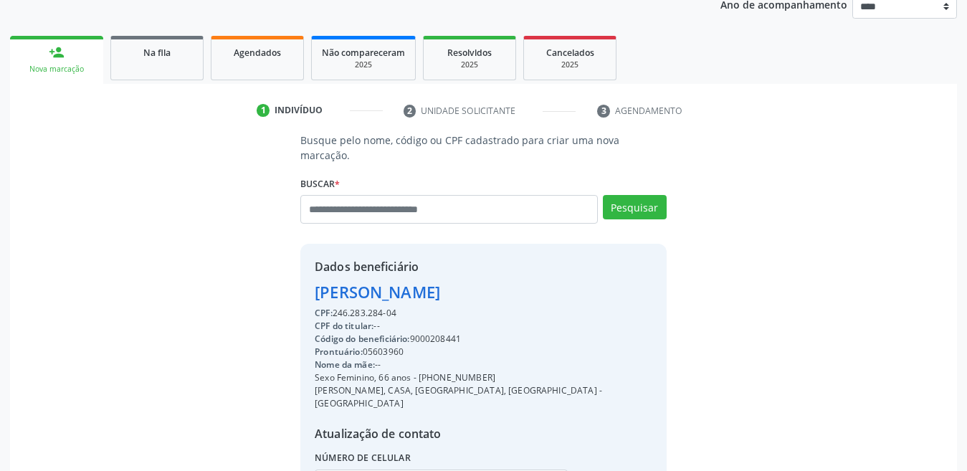
scroll to position [286, 0]
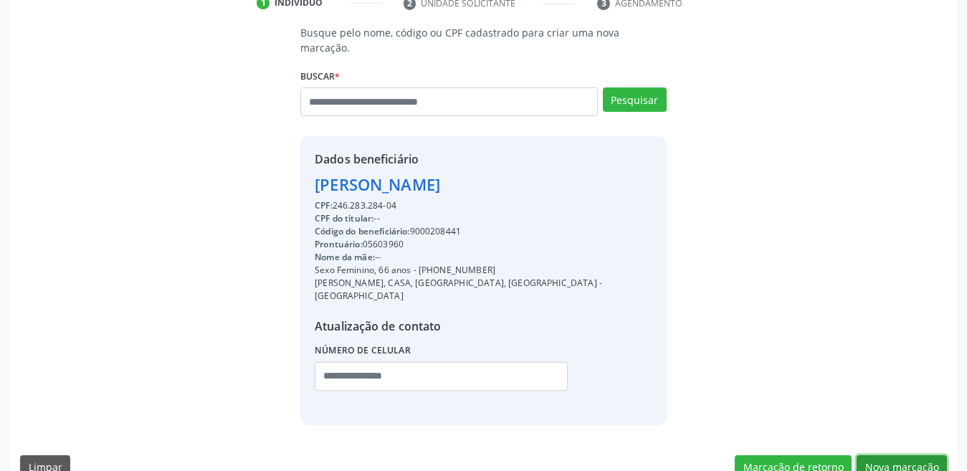
drag, startPoint x: 875, startPoint y: 434, endPoint x: 831, endPoint y: 404, distance: 53.3
click at [875, 455] on button "Nova marcação" at bounding box center [902, 467] width 90 height 24
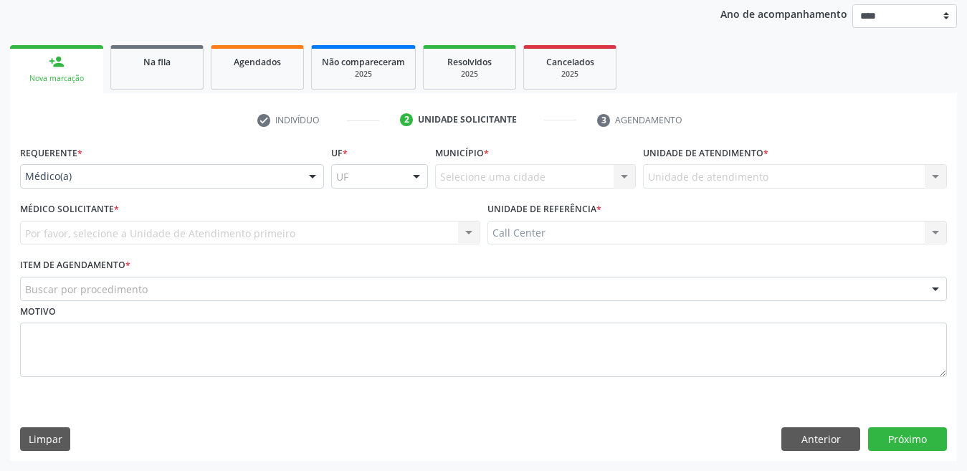
click at [113, 156] on div "Requerente * Médico(a) Médico(a) Enfermeiro(a) Paciente Nenhum resultado encont…" at bounding box center [172, 165] width 304 height 46
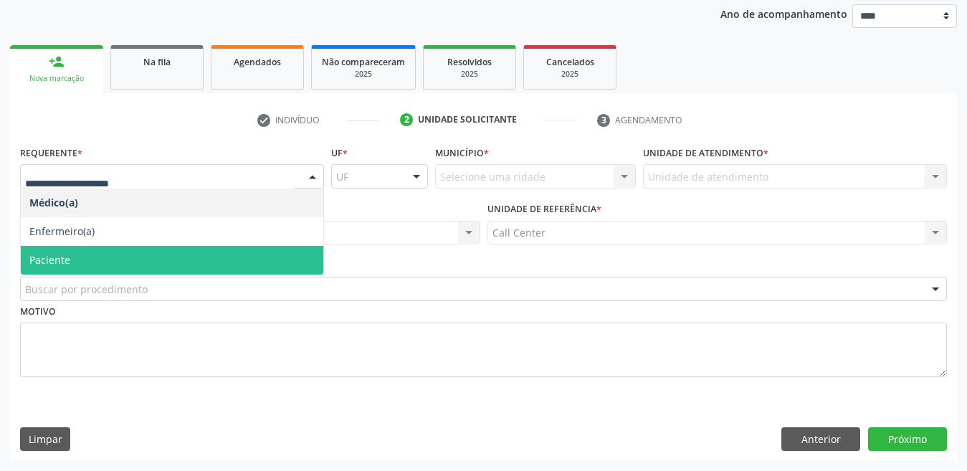
click at [105, 263] on span "Paciente" at bounding box center [172, 260] width 303 height 29
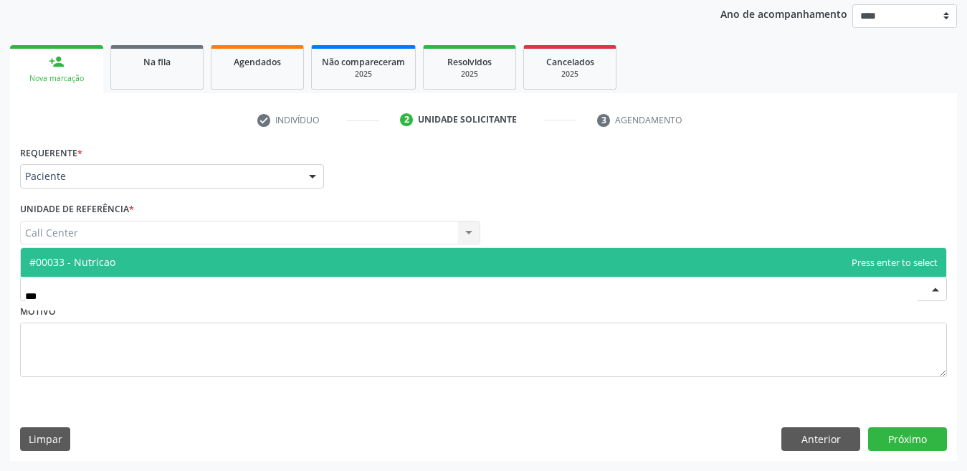
type input "****"
click at [130, 257] on span "#00033 - Nutricao" at bounding box center [484, 262] width 926 height 29
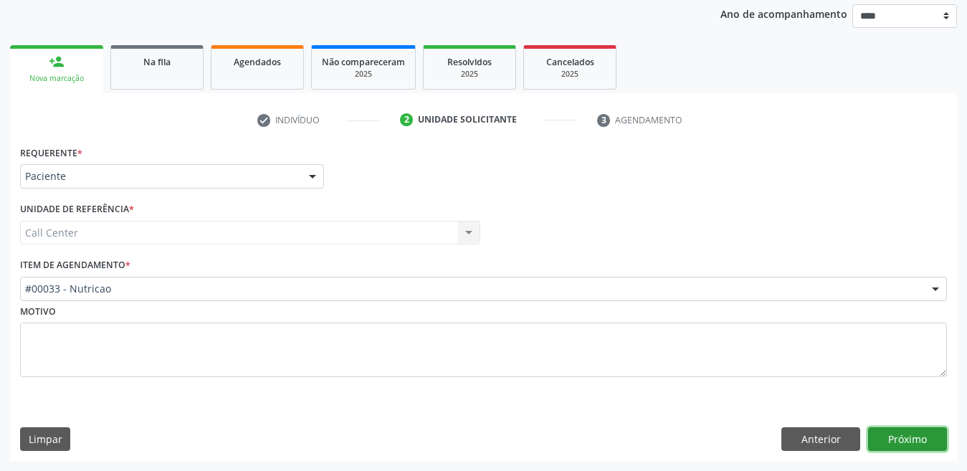
click at [883, 438] on button "Próximo" at bounding box center [907, 439] width 79 height 24
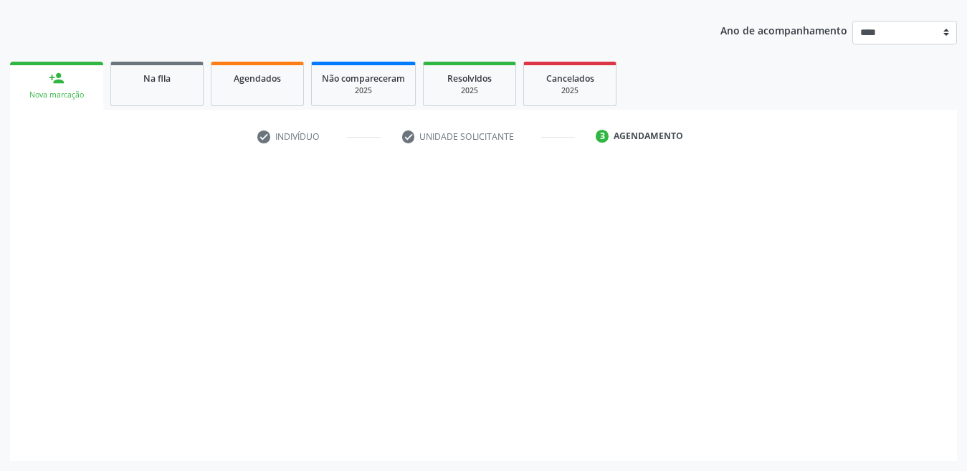
scroll to position [153, 0]
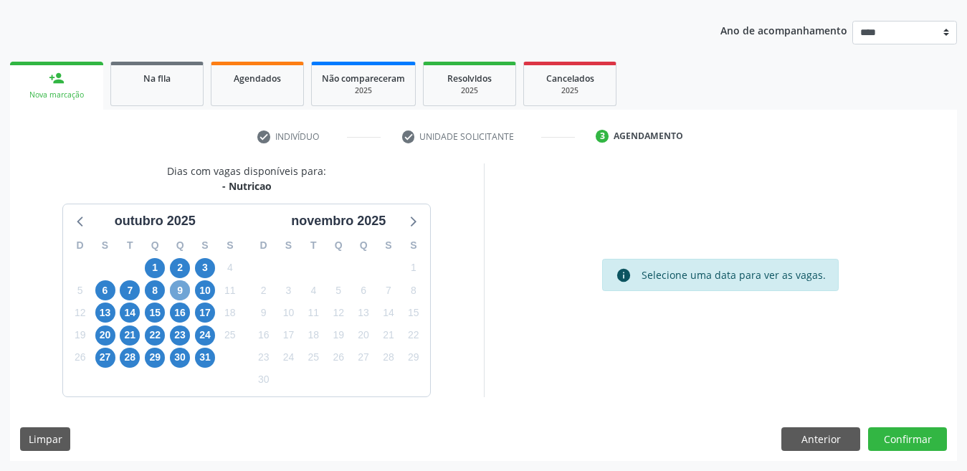
click at [172, 291] on span "9" at bounding box center [180, 290] width 20 height 20
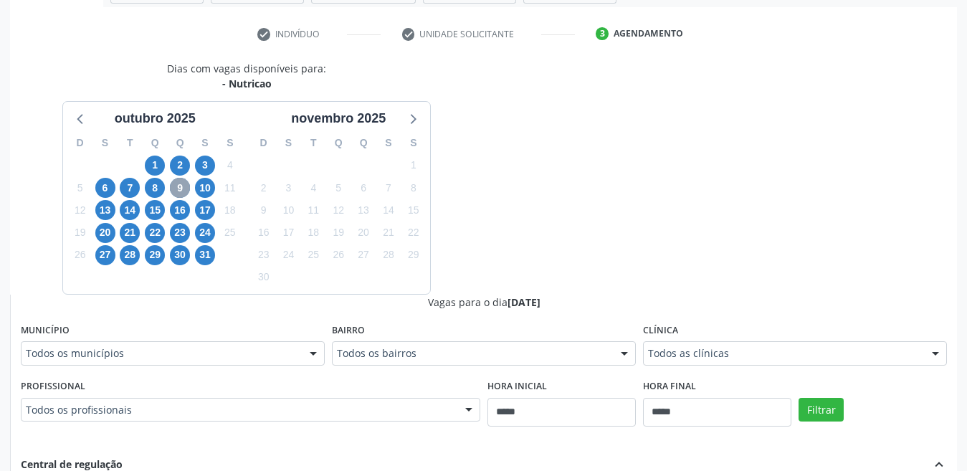
scroll to position [368, 0]
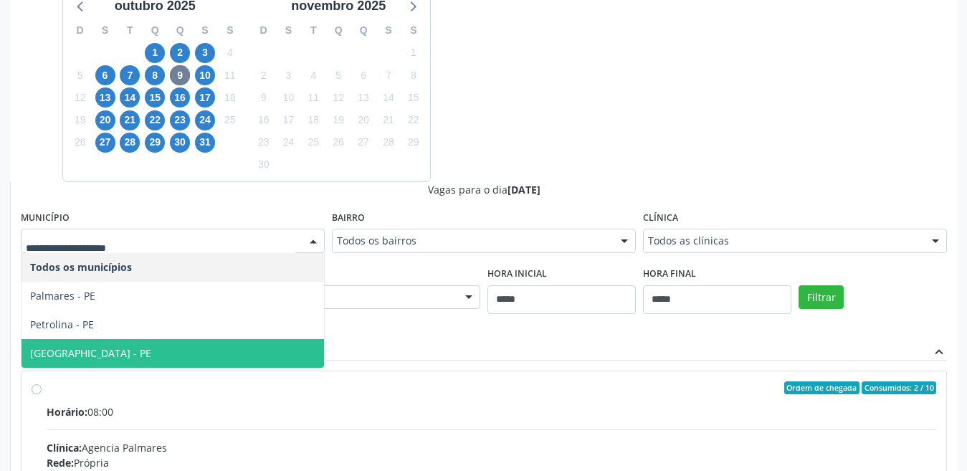
click at [67, 346] on span "[GEOGRAPHIC_DATA] - PE" at bounding box center [90, 353] width 121 height 14
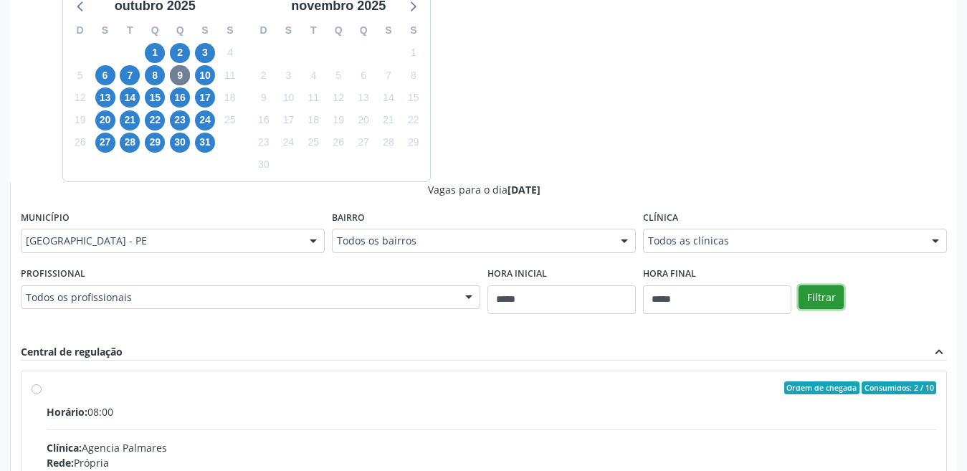
click at [824, 287] on button "Filtrar" at bounding box center [821, 297] width 45 height 24
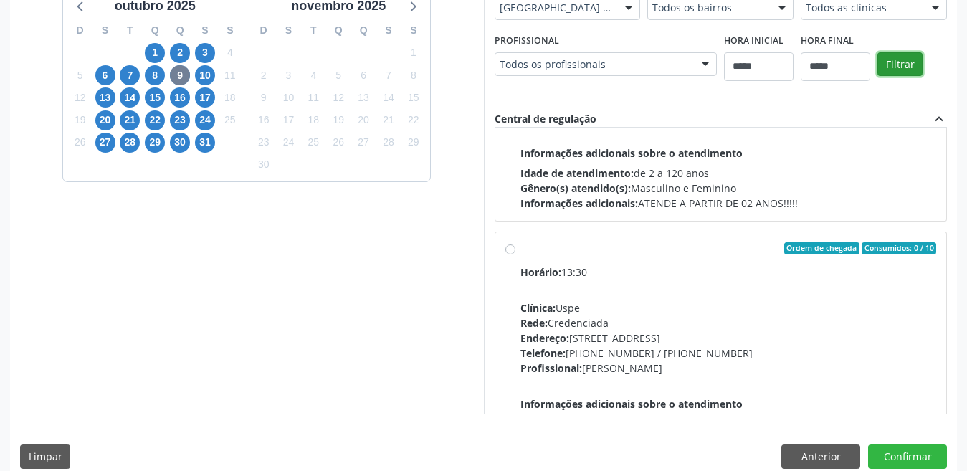
scroll to position [371, 0]
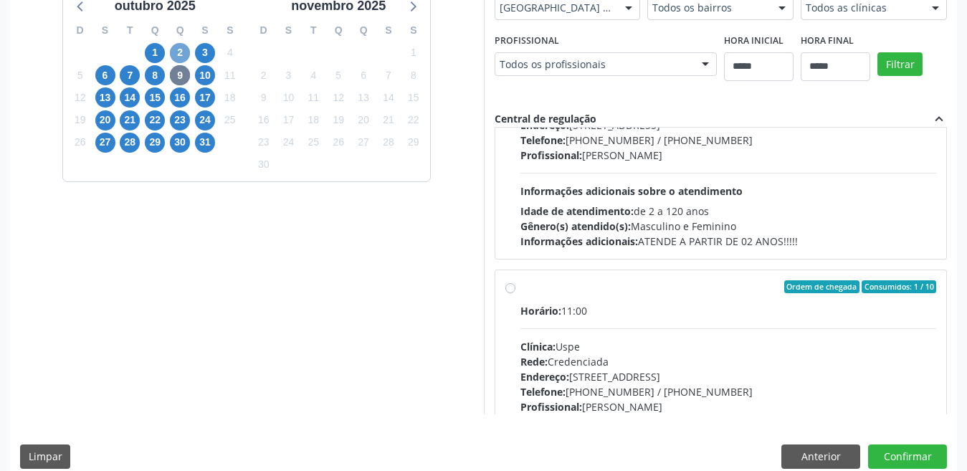
click at [184, 54] on span "2" at bounding box center [180, 53] width 20 height 20
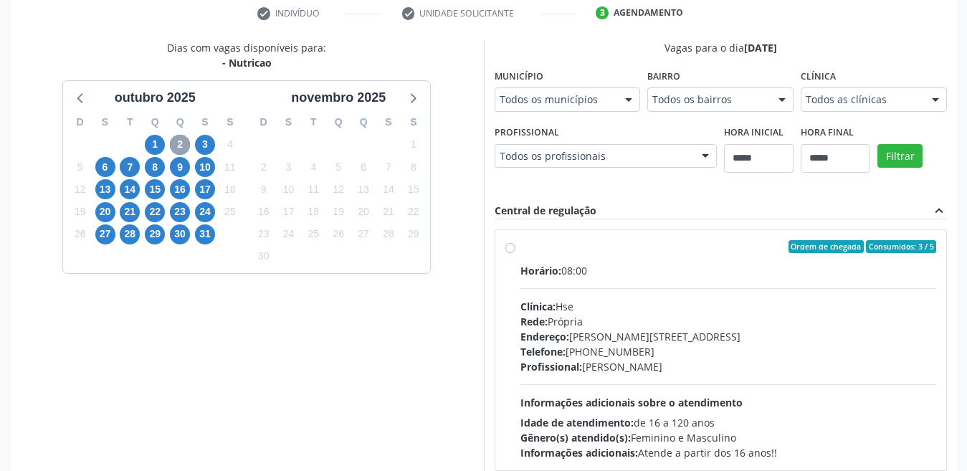
scroll to position [153, 0]
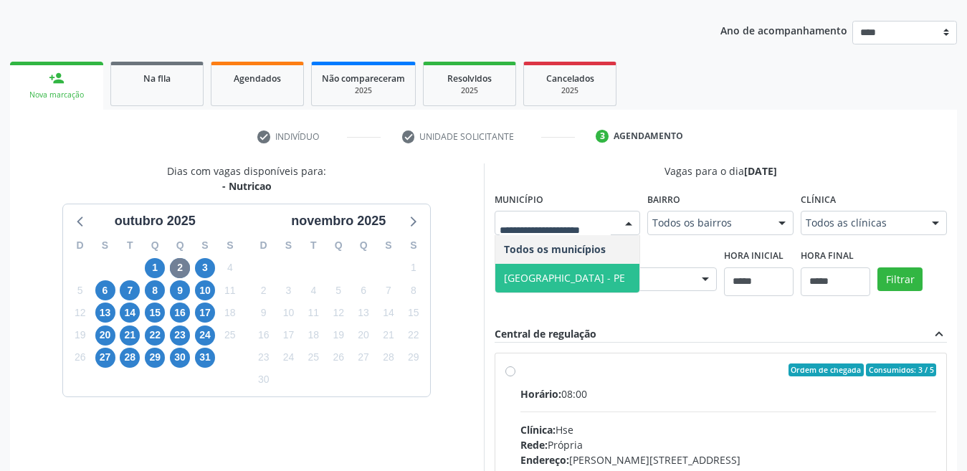
click at [529, 289] on span "[GEOGRAPHIC_DATA] - PE" at bounding box center [567, 278] width 145 height 29
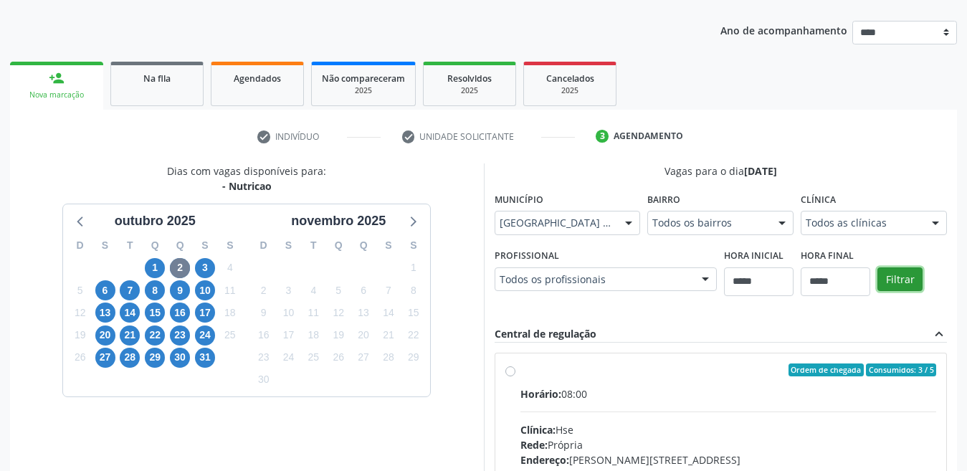
click at [898, 288] on button "Filtrar" at bounding box center [900, 279] width 45 height 24
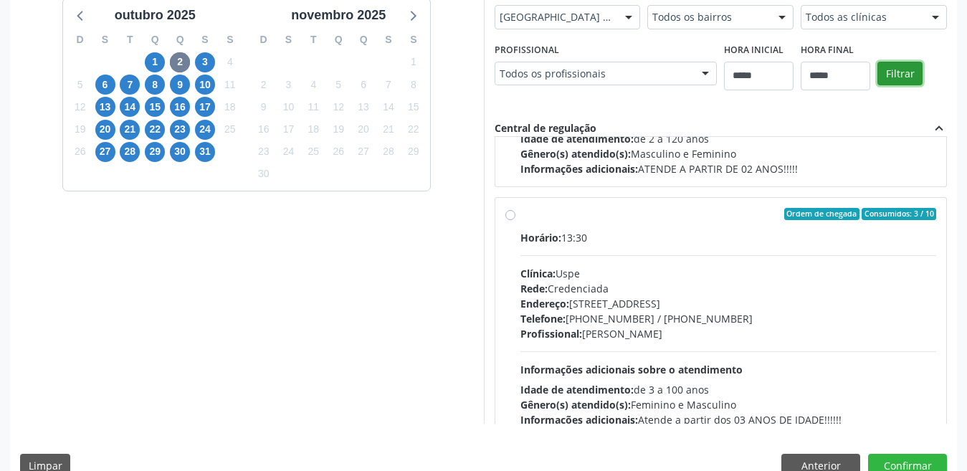
scroll to position [1232, 0]
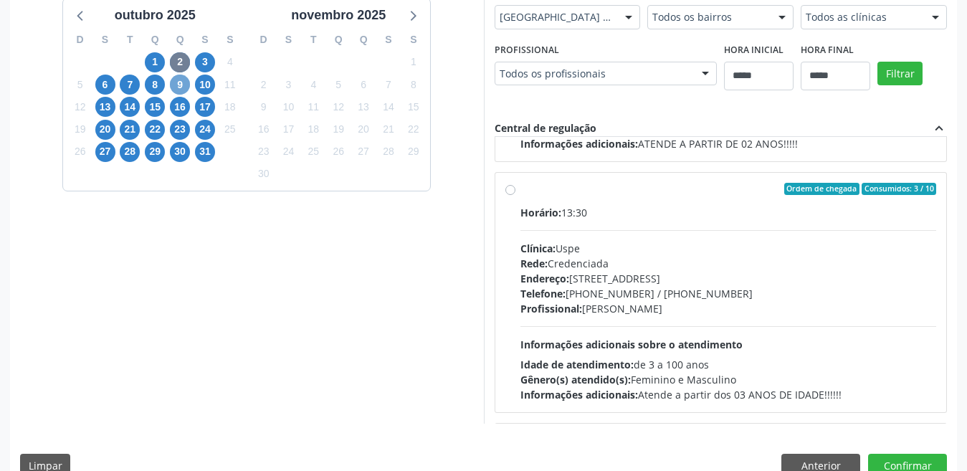
click at [173, 82] on span "9" at bounding box center [180, 85] width 20 height 20
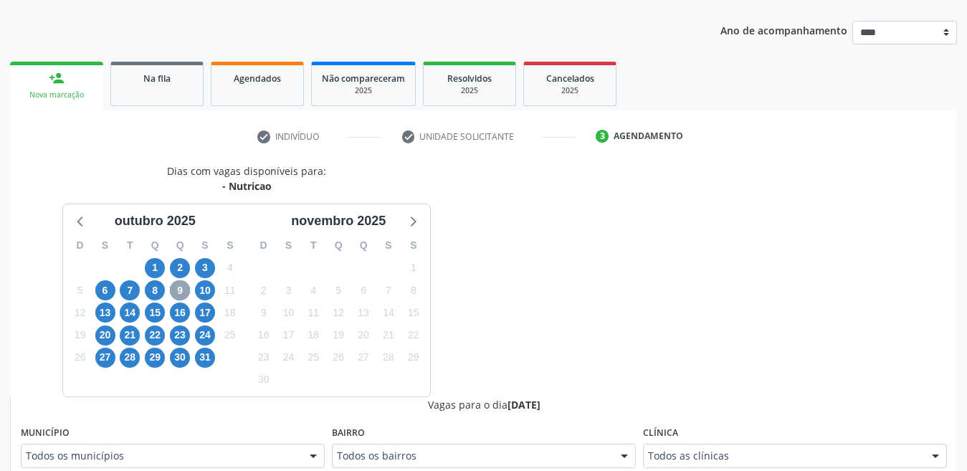
scroll to position [358, 0]
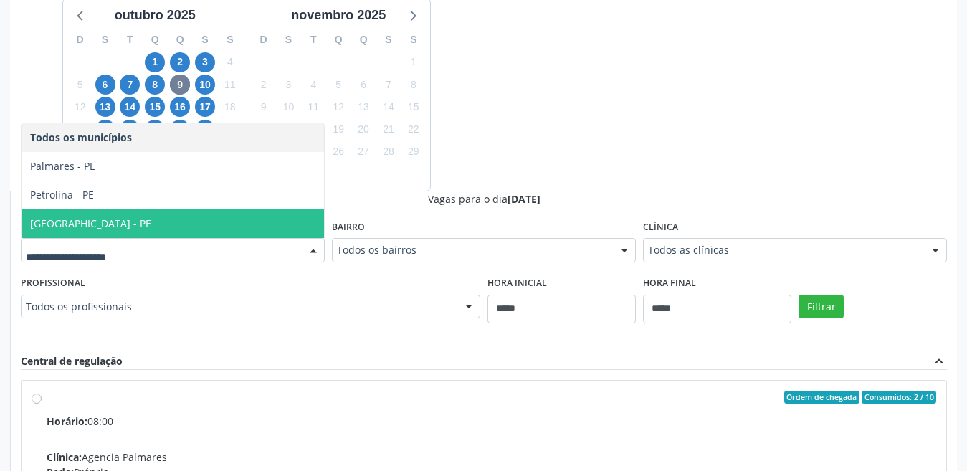
click at [107, 222] on span "[GEOGRAPHIC_DATA] - PE" at bounding box center [173, 223] width 303 height 29
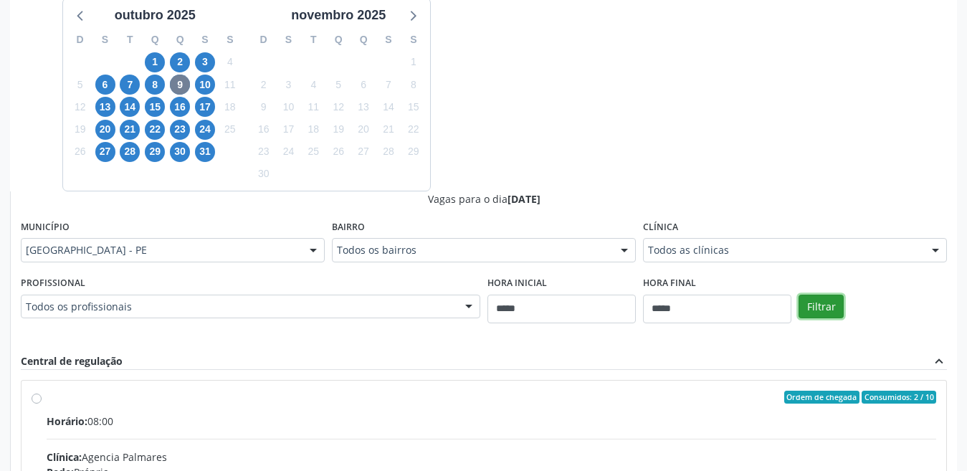
drag, startPoint x: 824, startPoint y: 310, endPoint x: 789, endPoint y: 277, distance: 48.2
click at [823, 310] on button "Filtrar" at bounding box center [821, 307] width 45 height 24
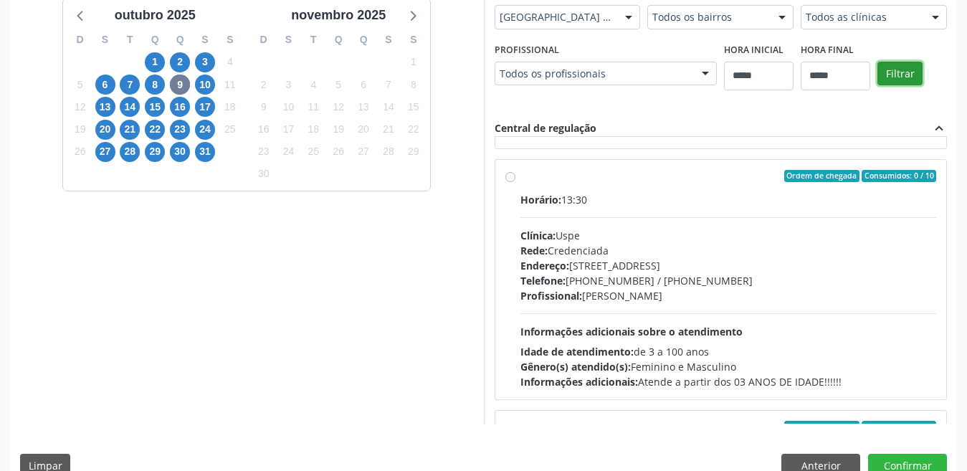
scroll to position [717, 0]
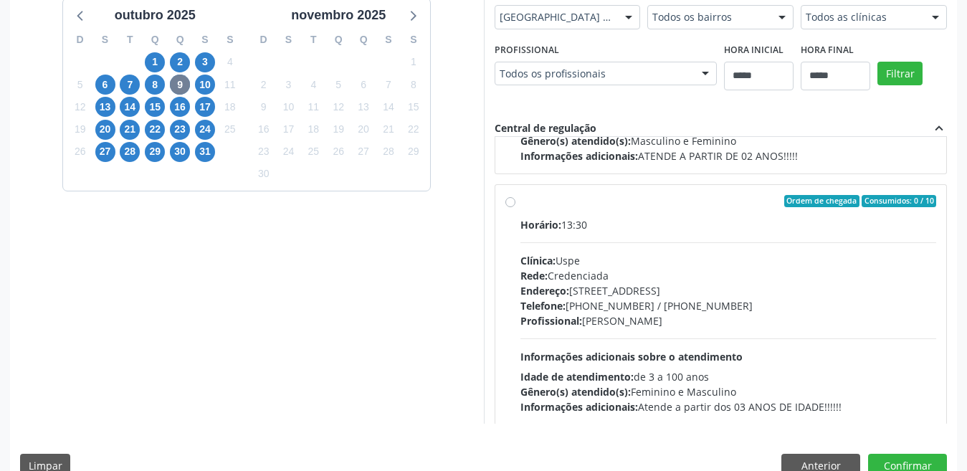
click at [517, 199] on div "Ordem de chegada Consumidos: 0 / 10 Horário: 13:30 Clínica: Uspe Rede: Credenci…" at bounding box center [721, 305] width 432 height 220
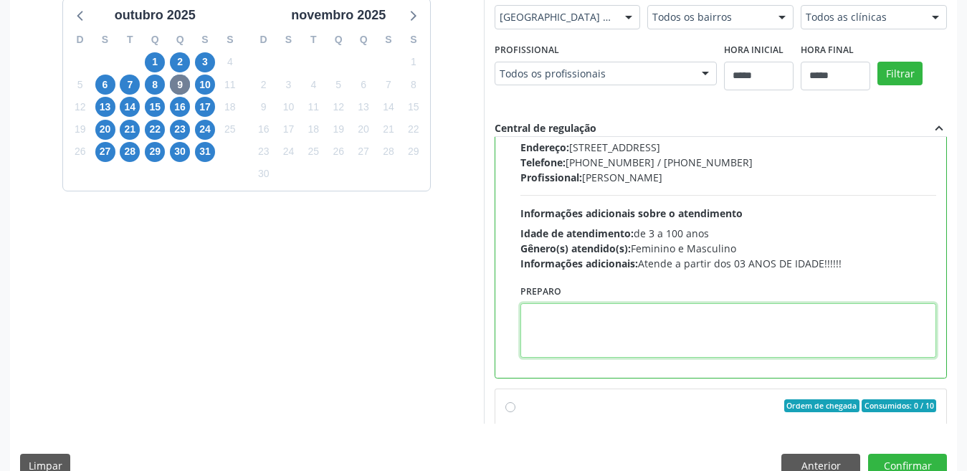
paste textarea "**********"
type textarea "**********"
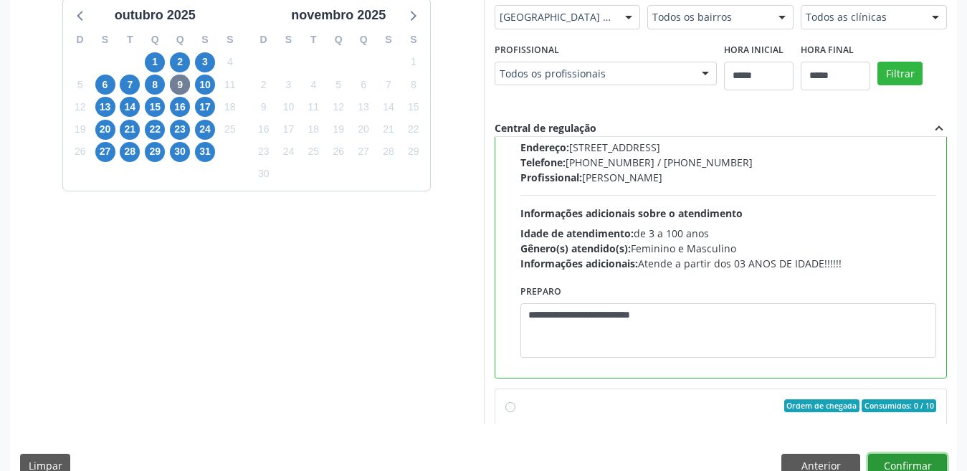
click at [903, 456] on button "Confirmar" at bounding box center [907, 466] width 79 height 24
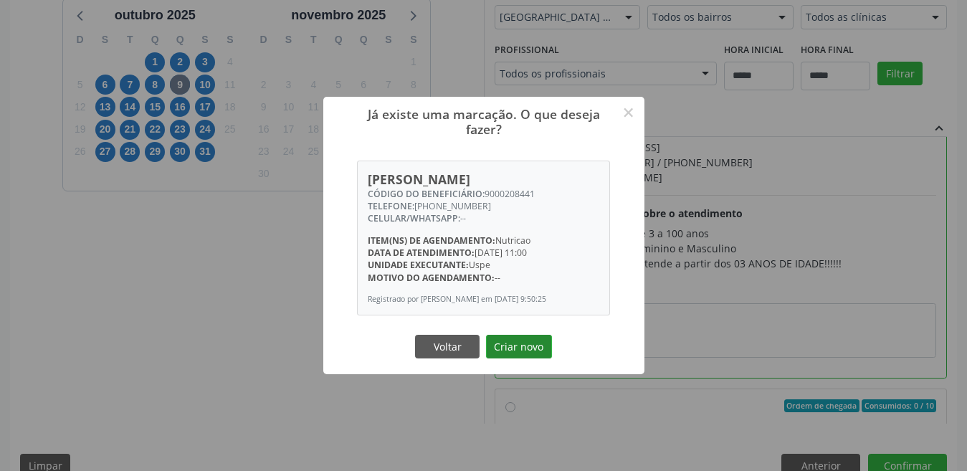
click at [516, 348] on button "Criar novo" at bounding box center [519, 347] width 66 height 24
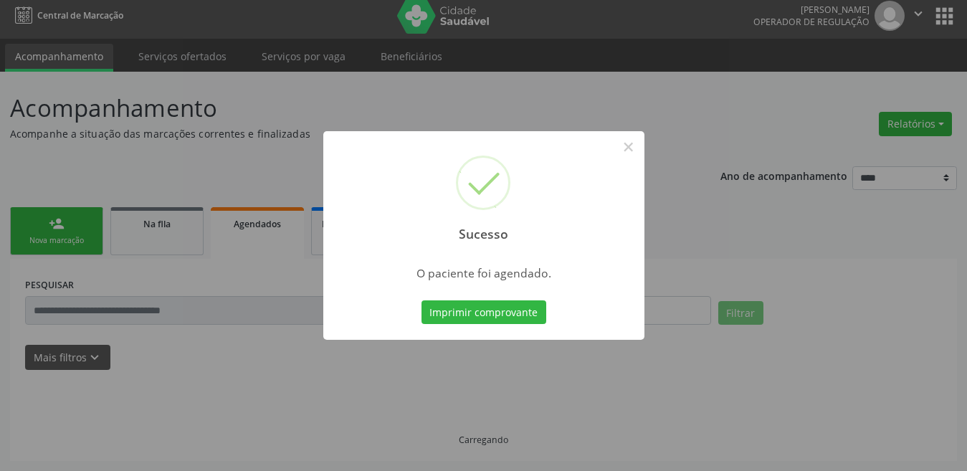
scroll to position [7, 0]
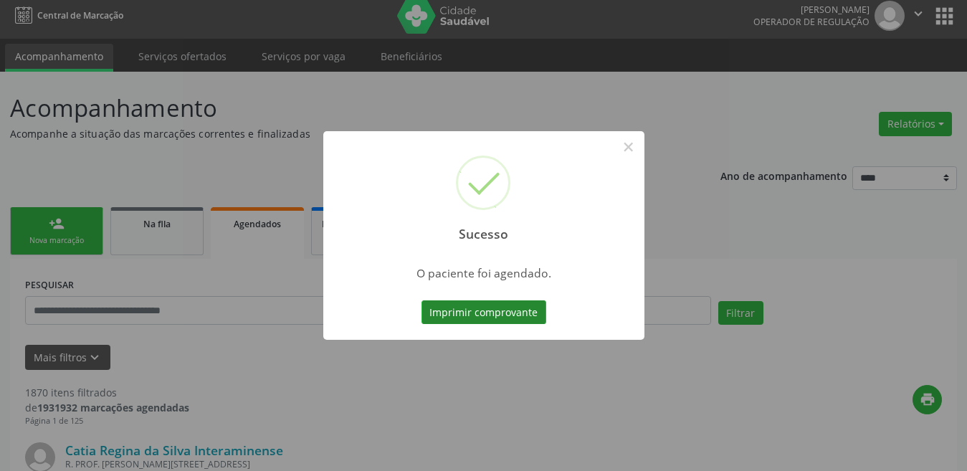
click at [462, 310] on button "Imprimir comprovante" at bounding box center [484, 312] width 125 height 24
